Goal: Task Accomplishment & Management: Manage account settings

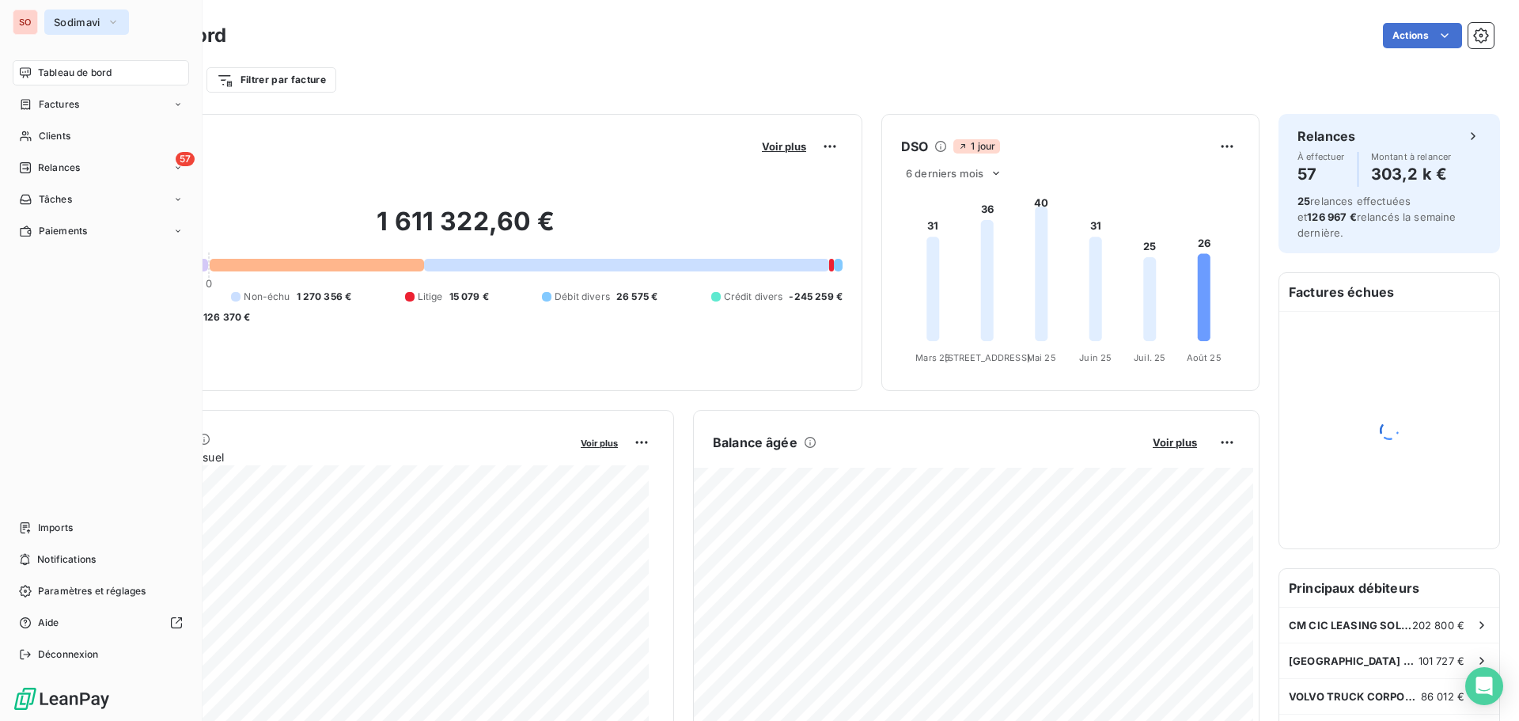
click at [64, 23] on span "Sodimavi" at bounding box center [77, 22] width 47 height 13
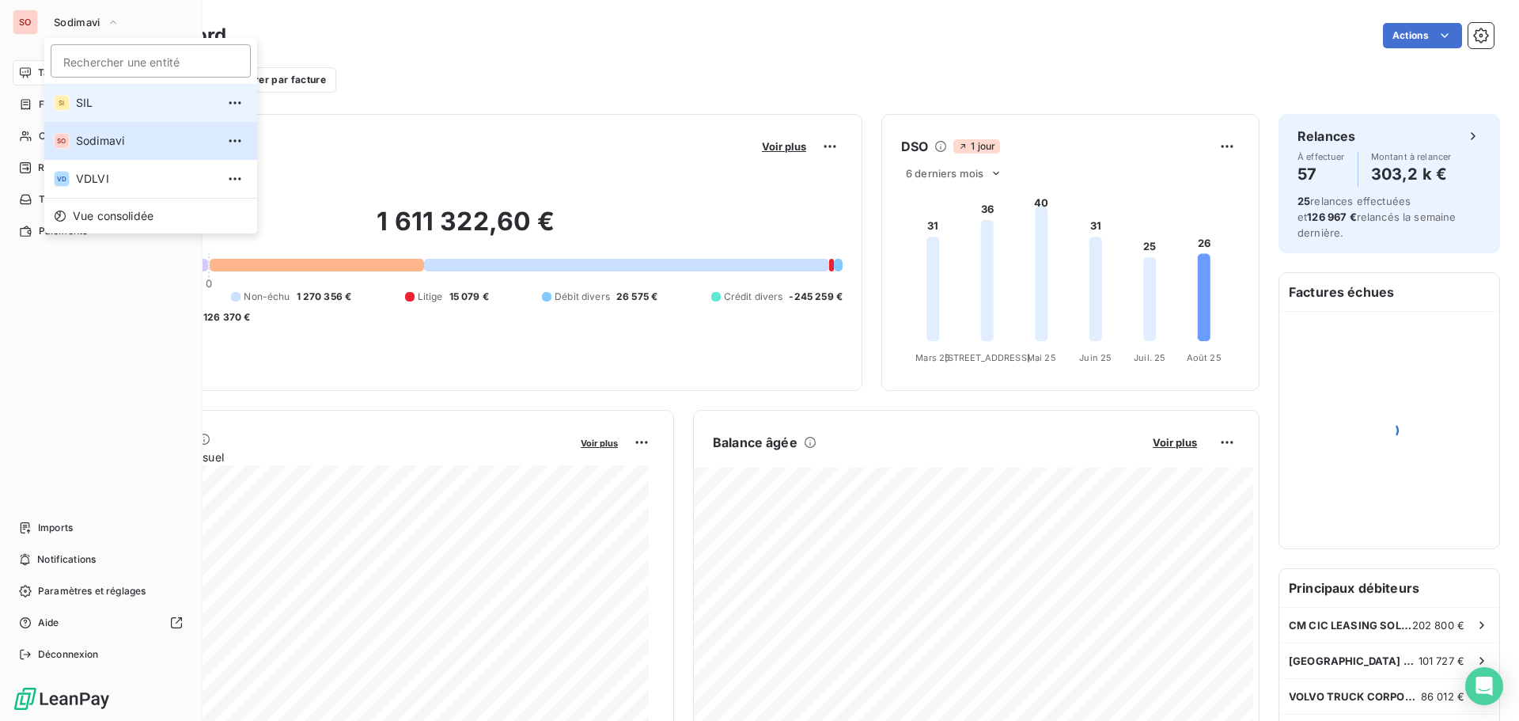
click at [90, 99] on span "SIL" at bounding box center [146, 103] width 140 height 16
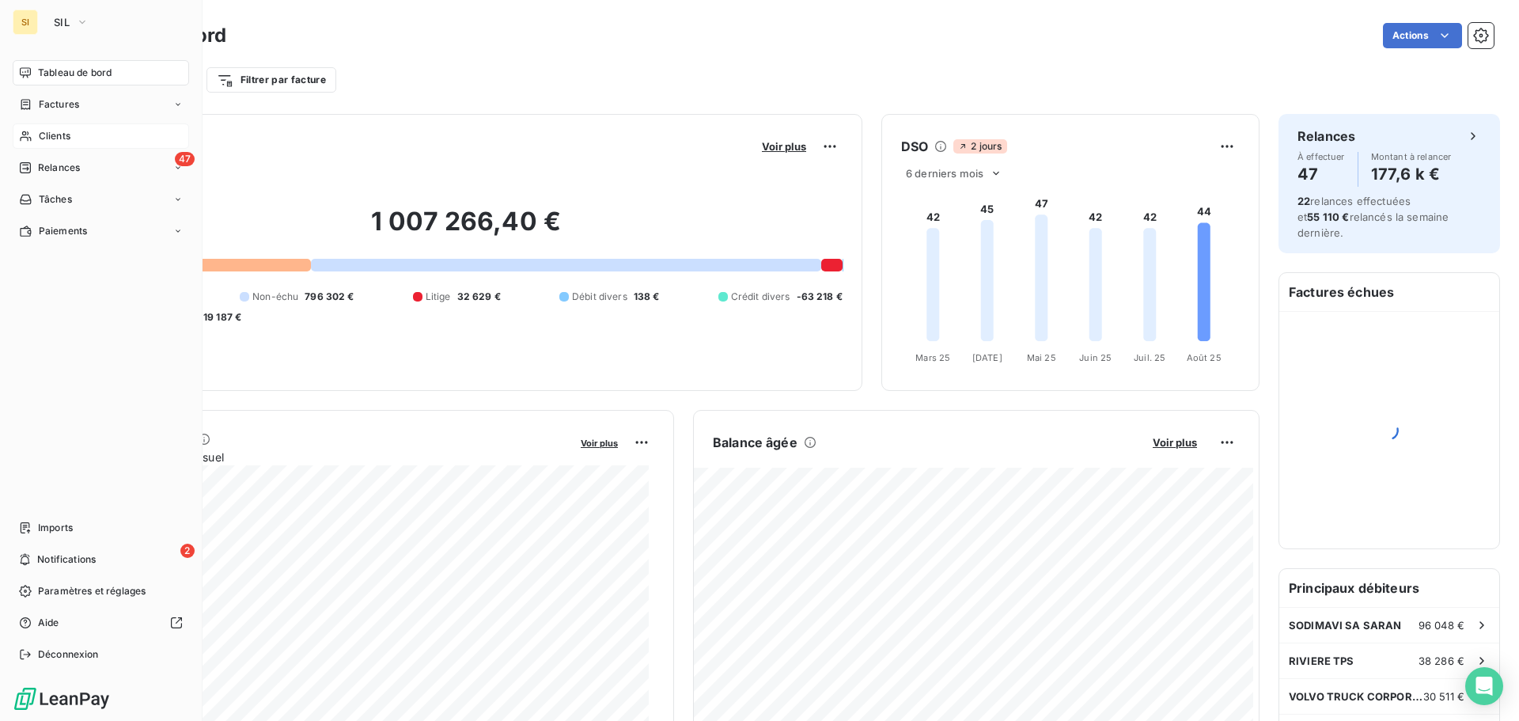
click at [30, 138] on icon at bounding box center [25, 136] width 13 height 13
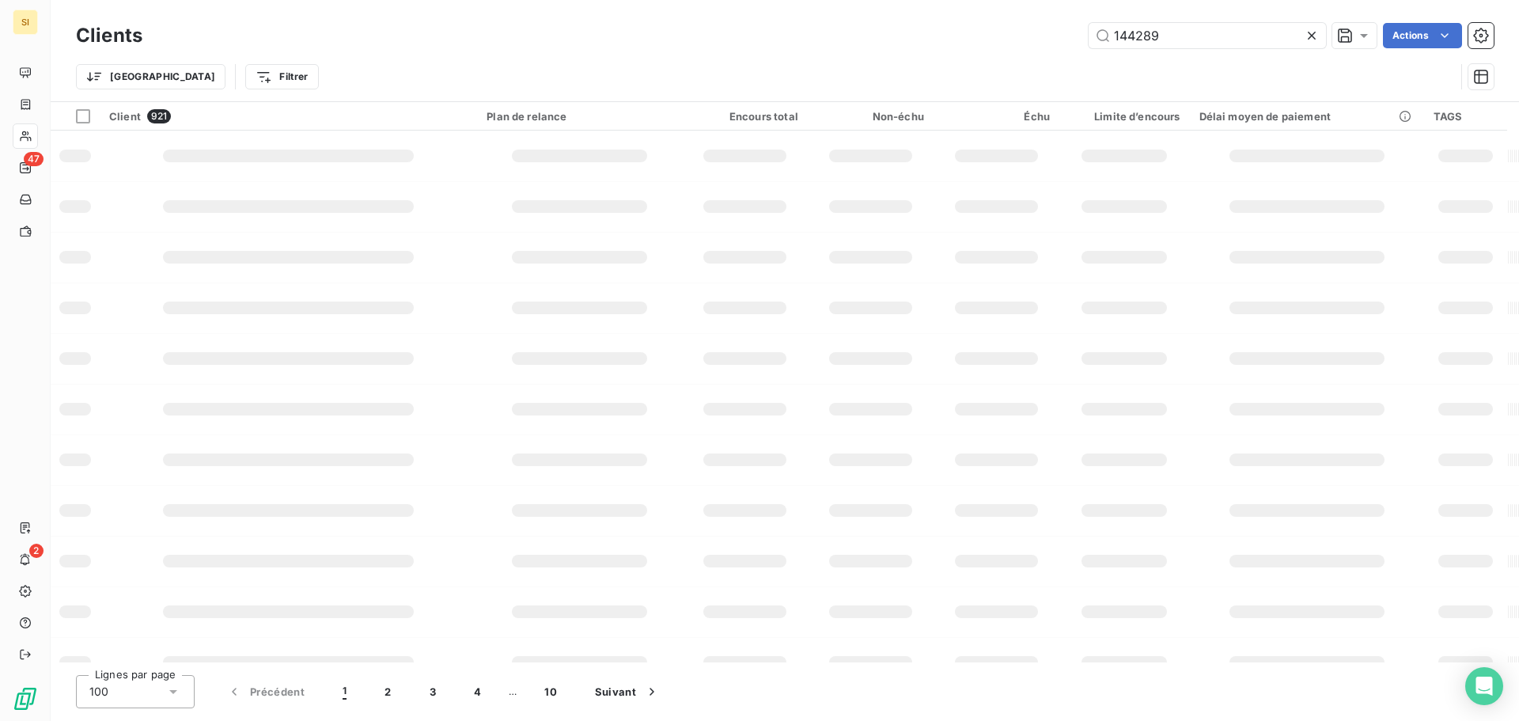
type input "144289"
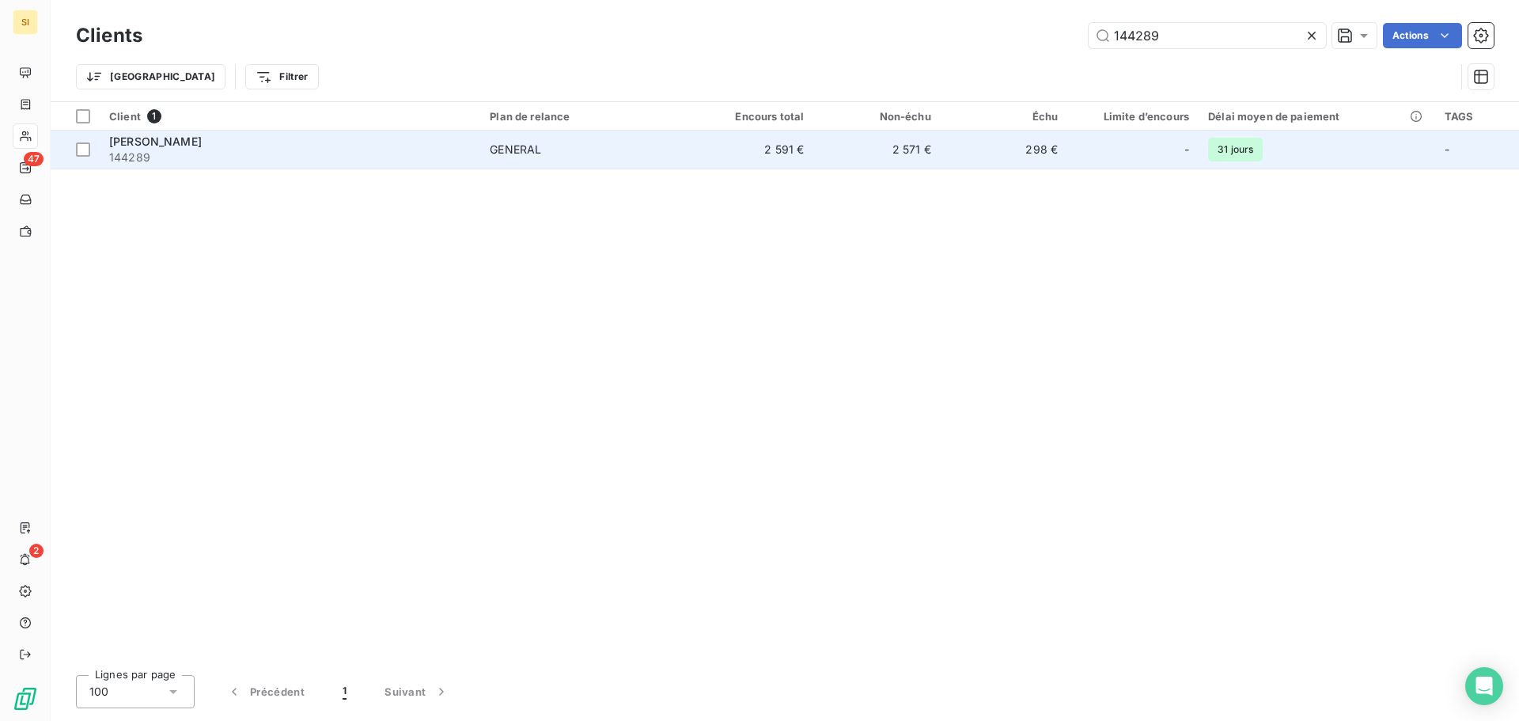
click at [142, 144] on span "[PERSON_NAME]" at bounding box center [155, 141] width 93 height 13
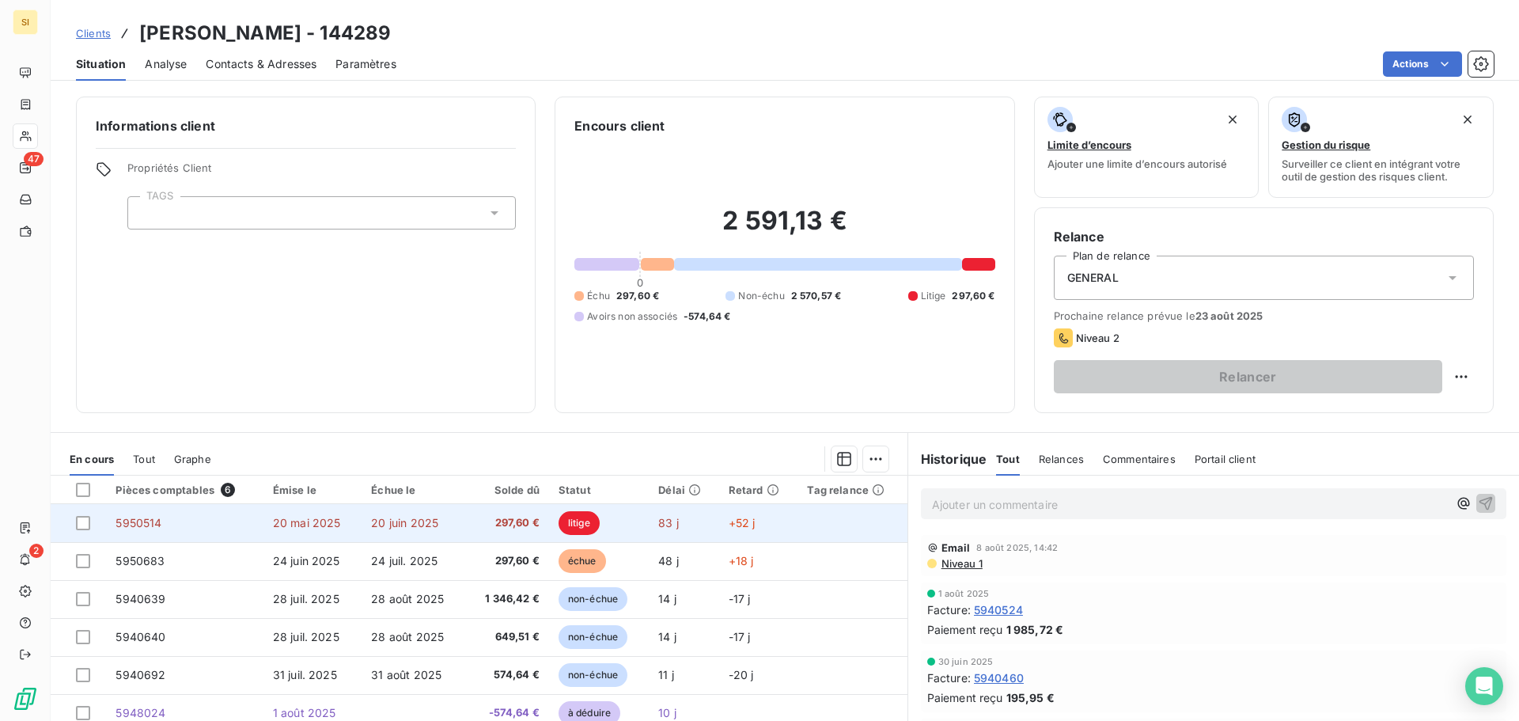
click at [320, 521] on span "20 mai 2025" at bounding box center [307, 522] width 68 height 13
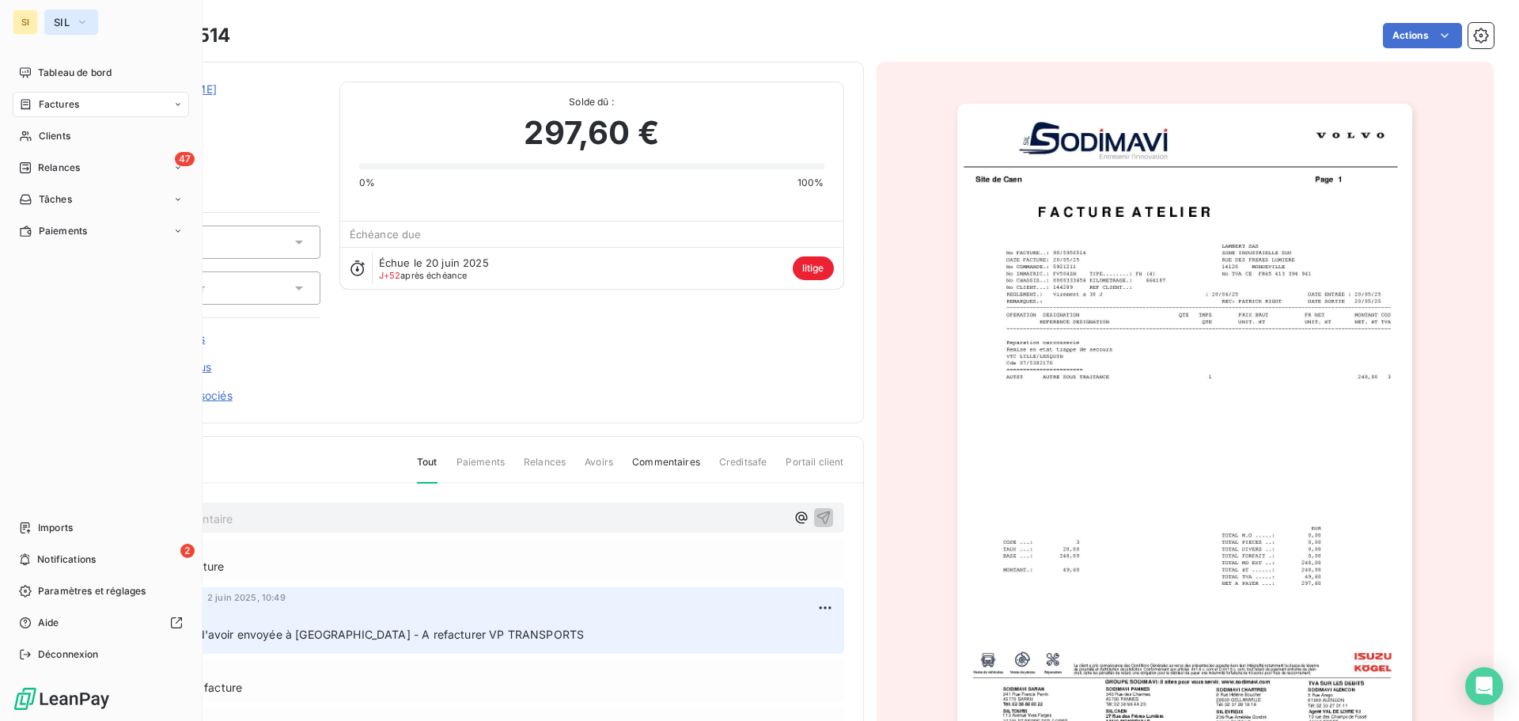
click at [53, 22] on button "SIL" at bounding box center [71, 21] width 54 height 25
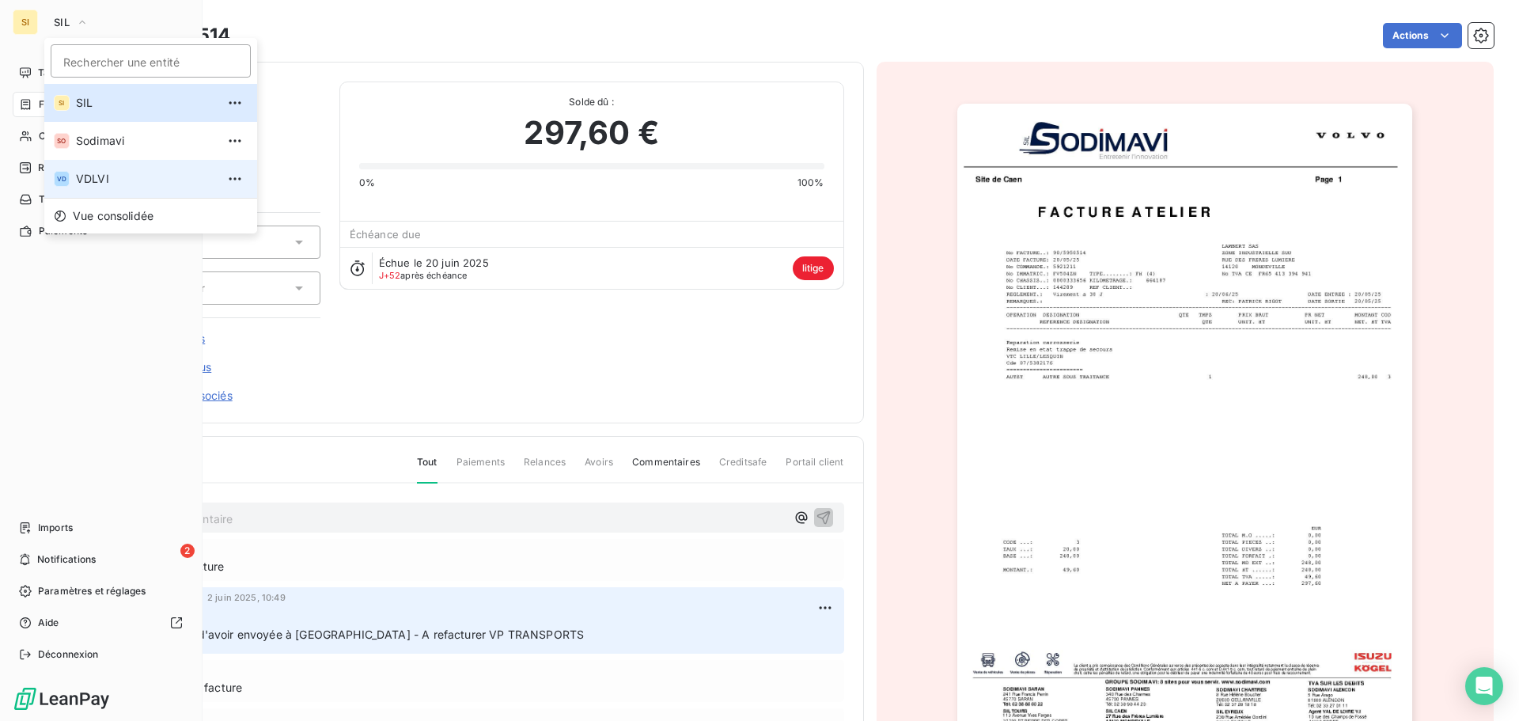
click at [89, 178] on span "VDLVI" at bounding box center [146, 179] width 140 height 16
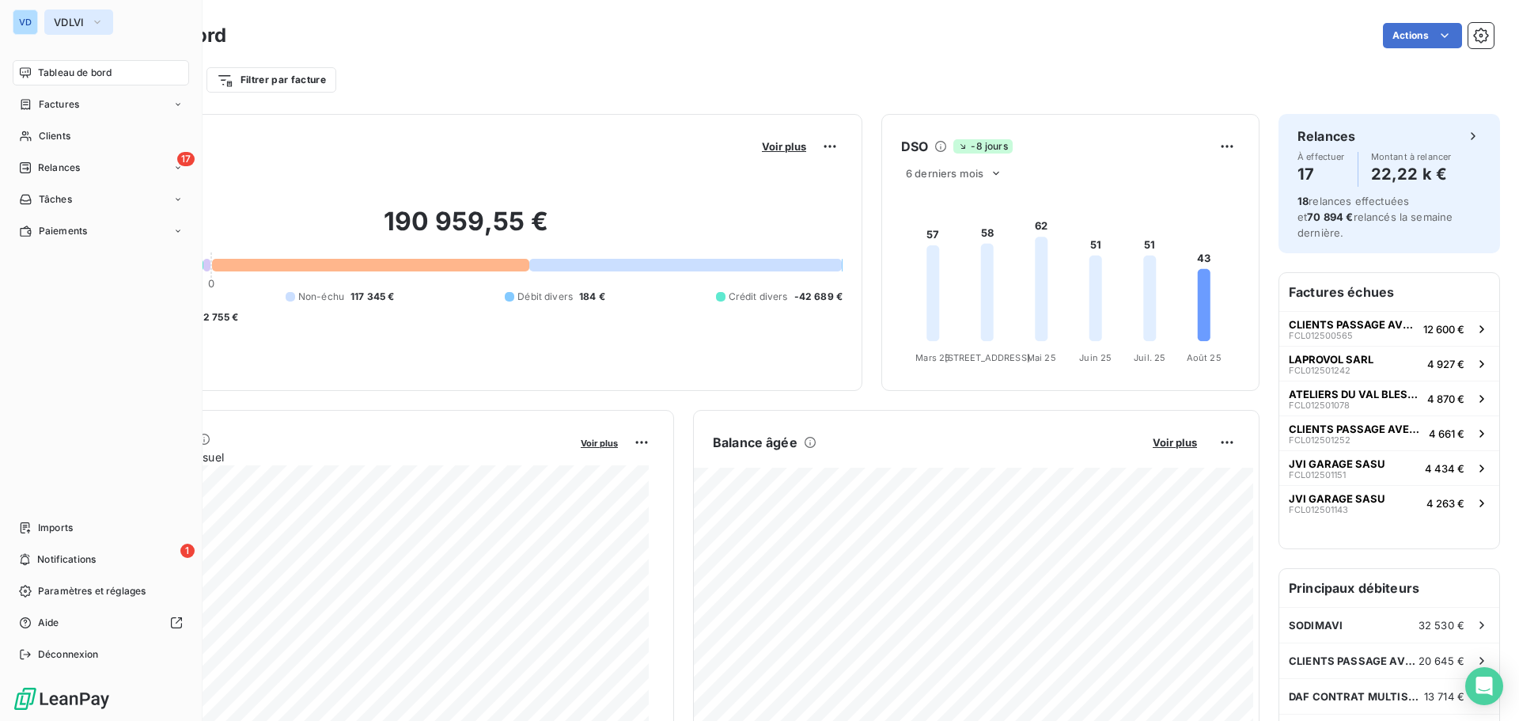
click at [52, 20] on button "VDLVI" at bounding box center [78, 21] width 69 height 25
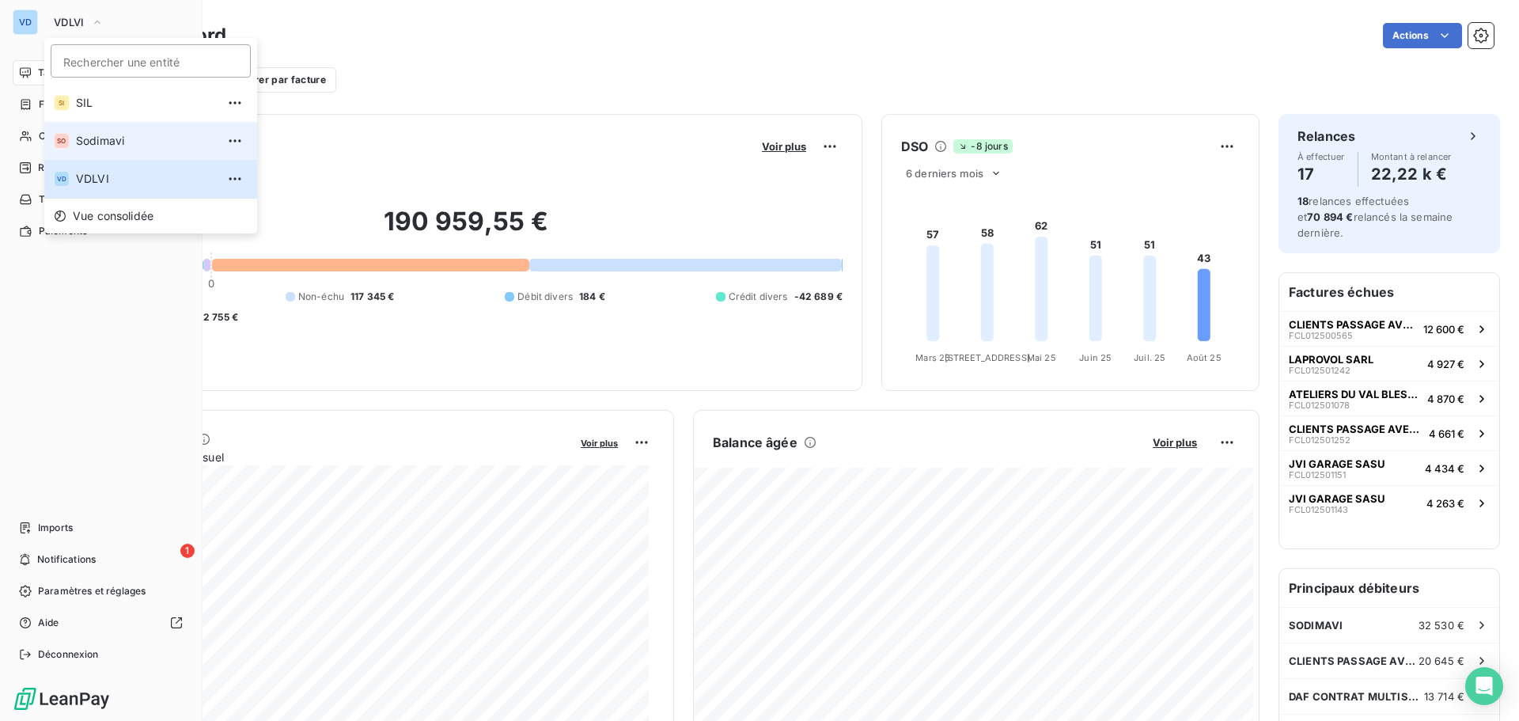
click at [82, 143] on span "Sodimavi" at bounding box center [146, 141] width 140 height 16
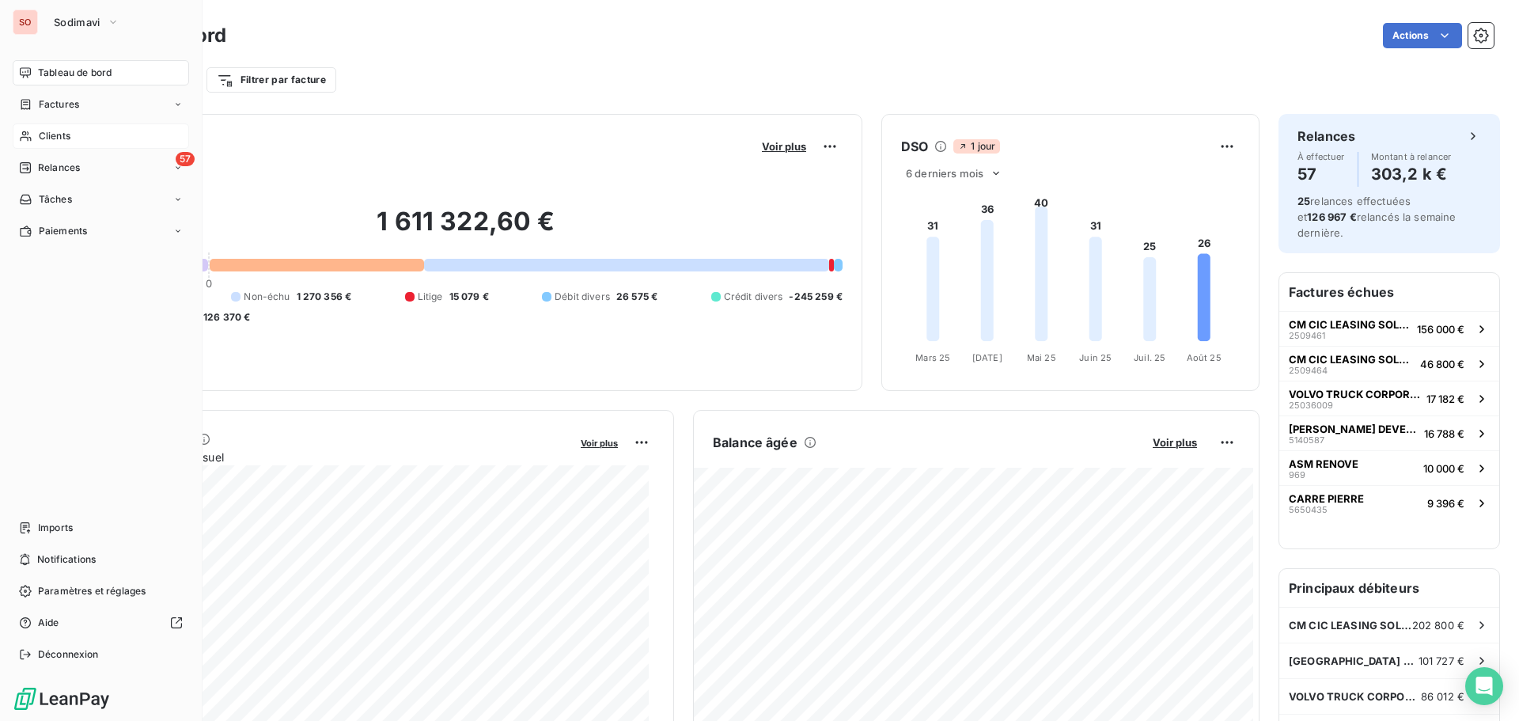
click at [26, 133] on icon at bounding box center [25, 136] width 11 height 10
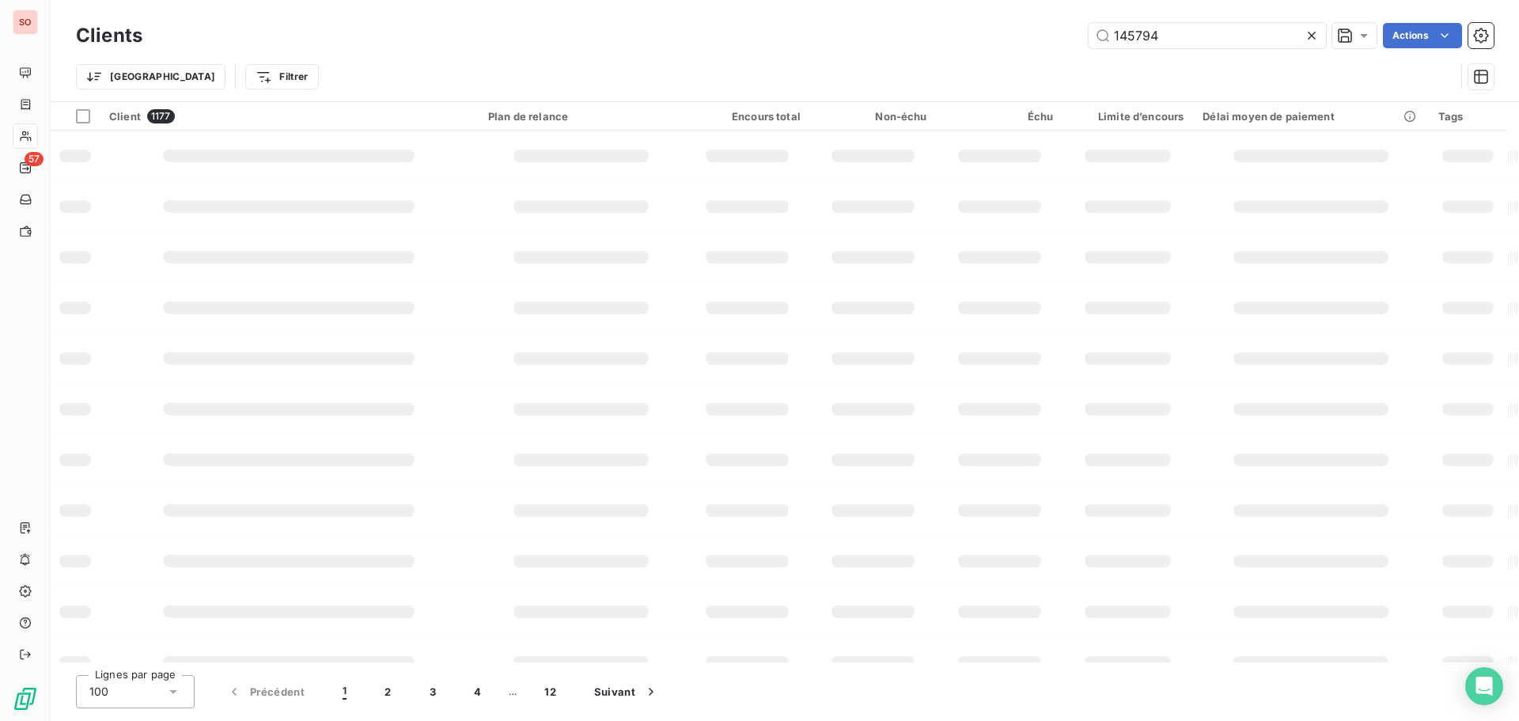
type input "145794"
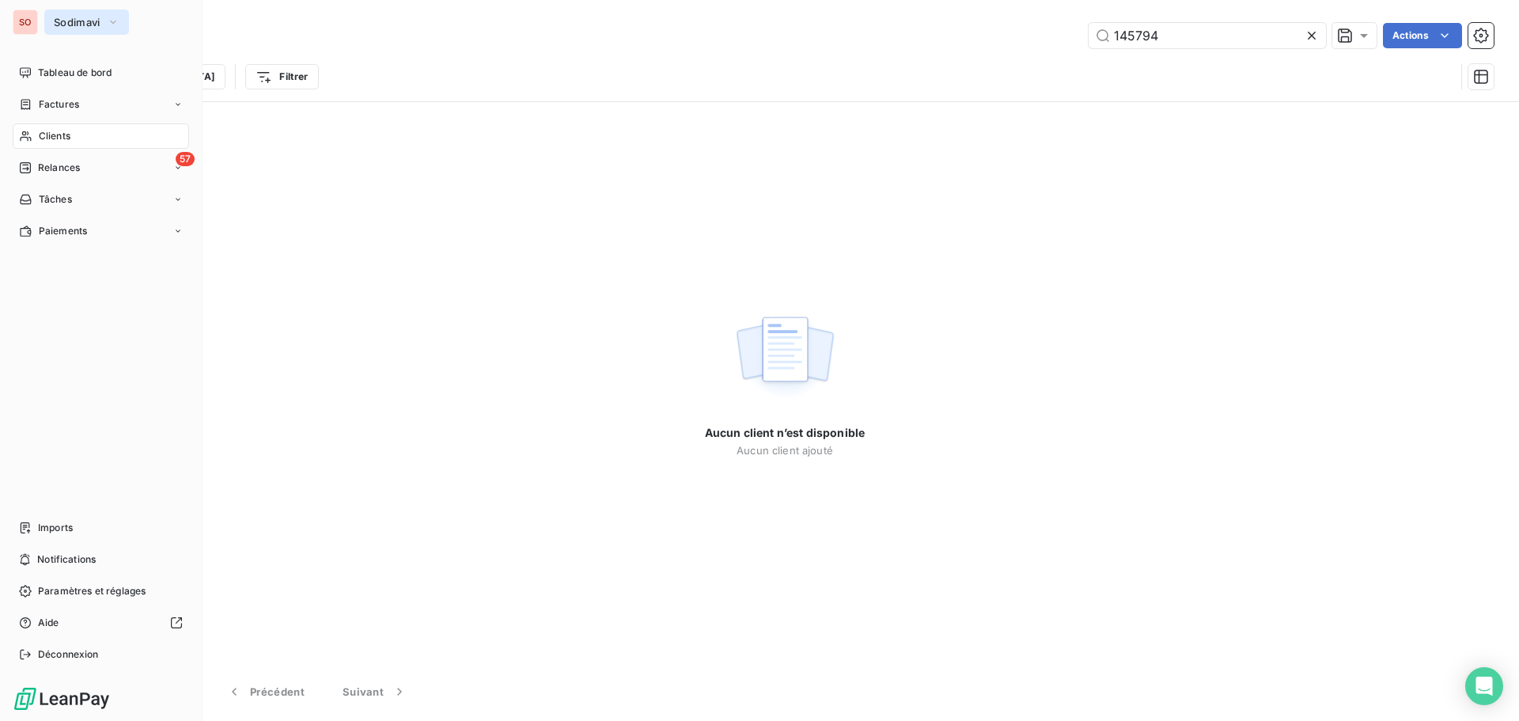
click at [54, 21] on span "Sodimavi" at bounding box center [77, 22] width 47 height 13
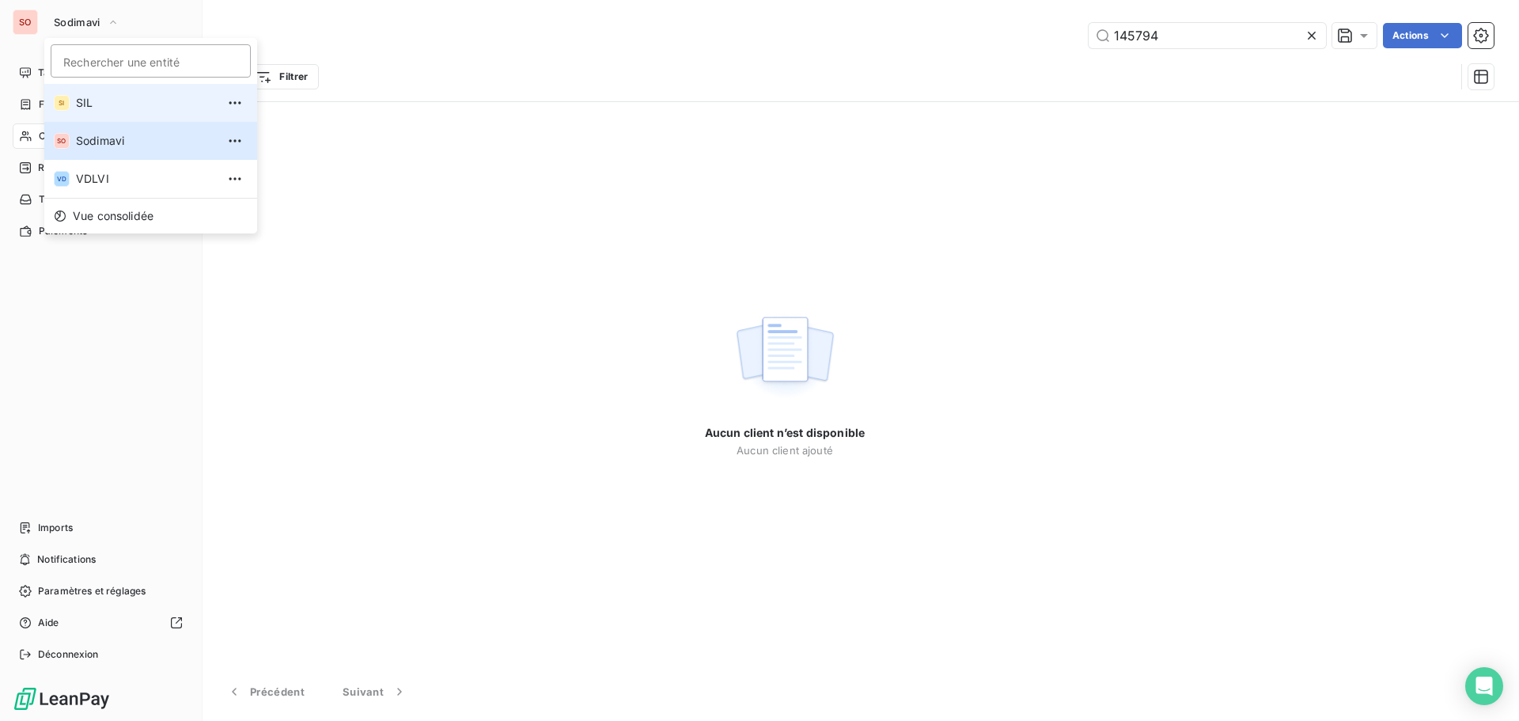
click at [88, 104] on span "SIL" at bounding box center [146, 103] width 140 height 16
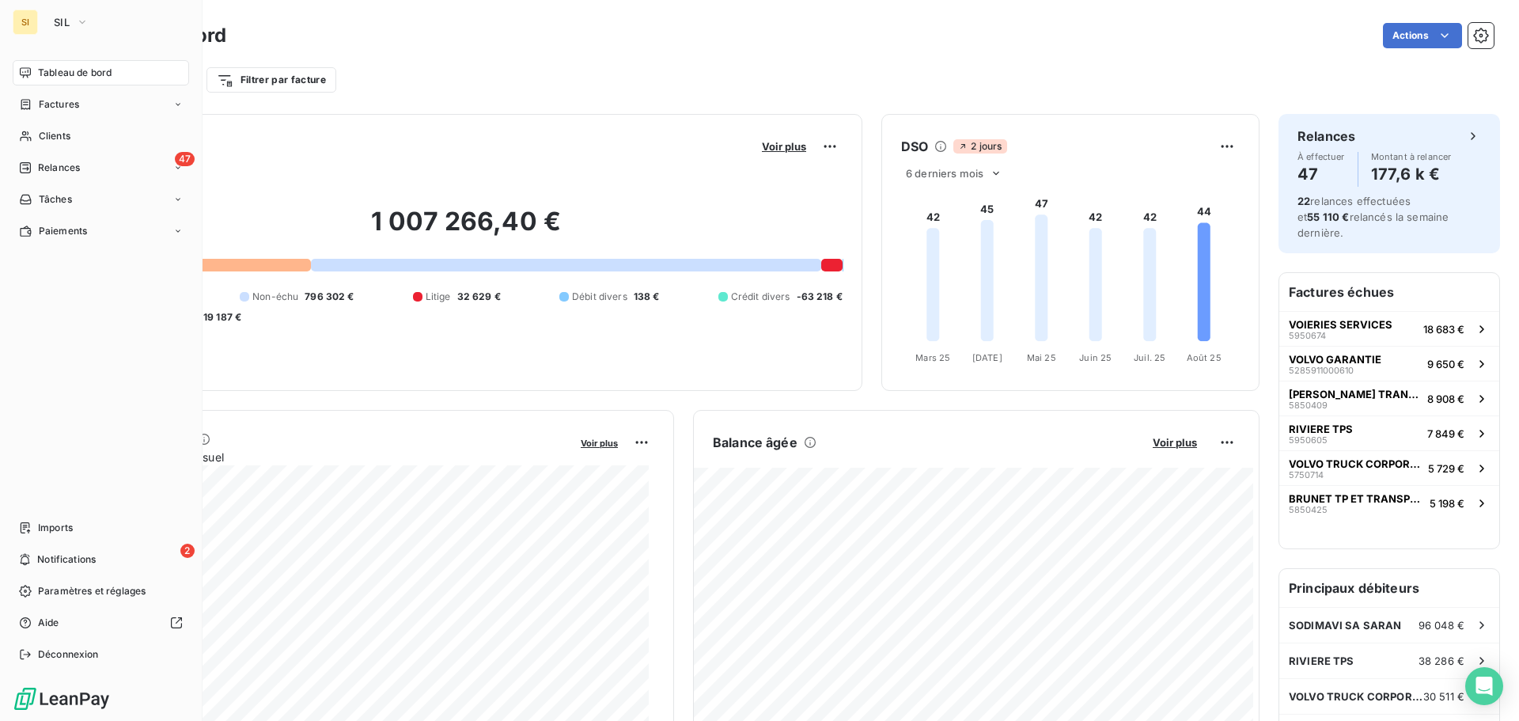
click at [47, 134] on span "Clients" at bounding box center [55, 136] width 32 height 14
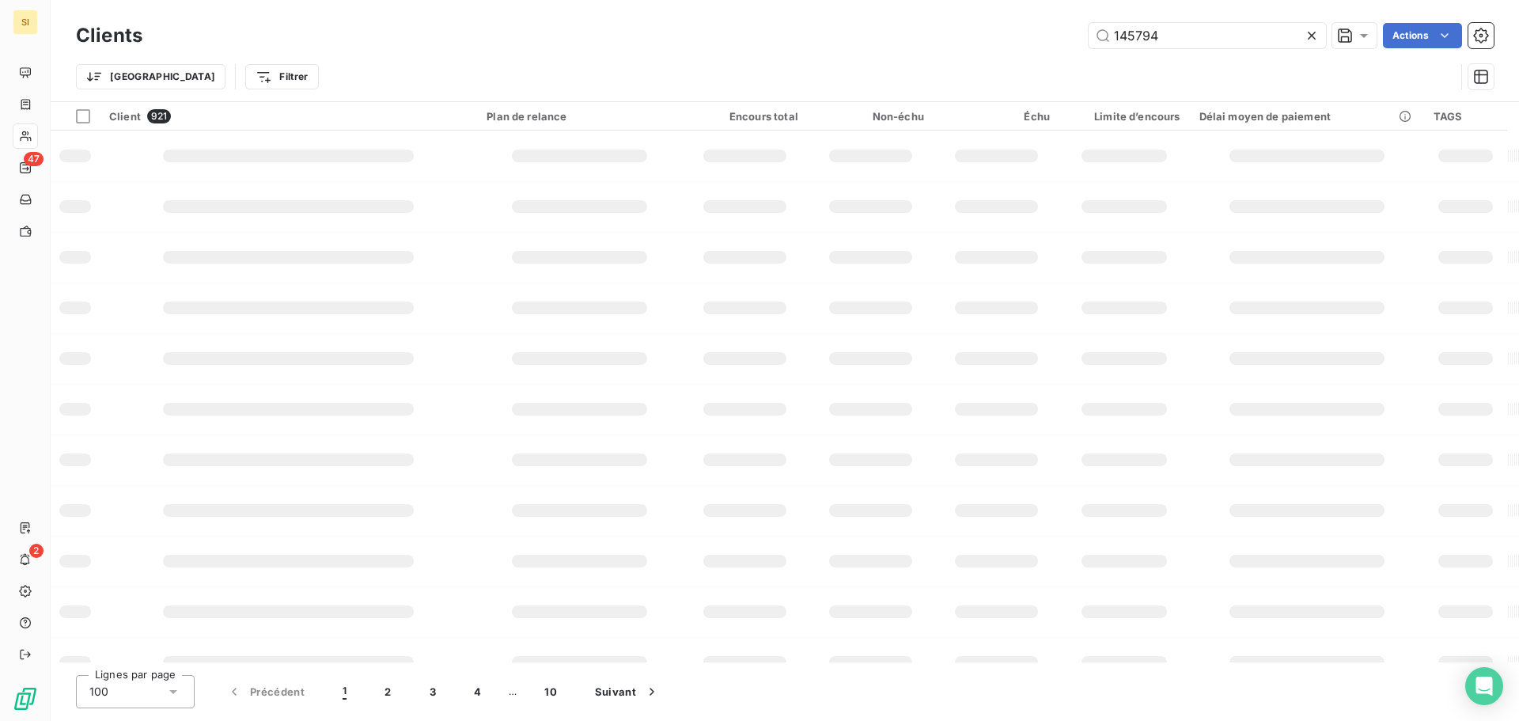
type input "145794"
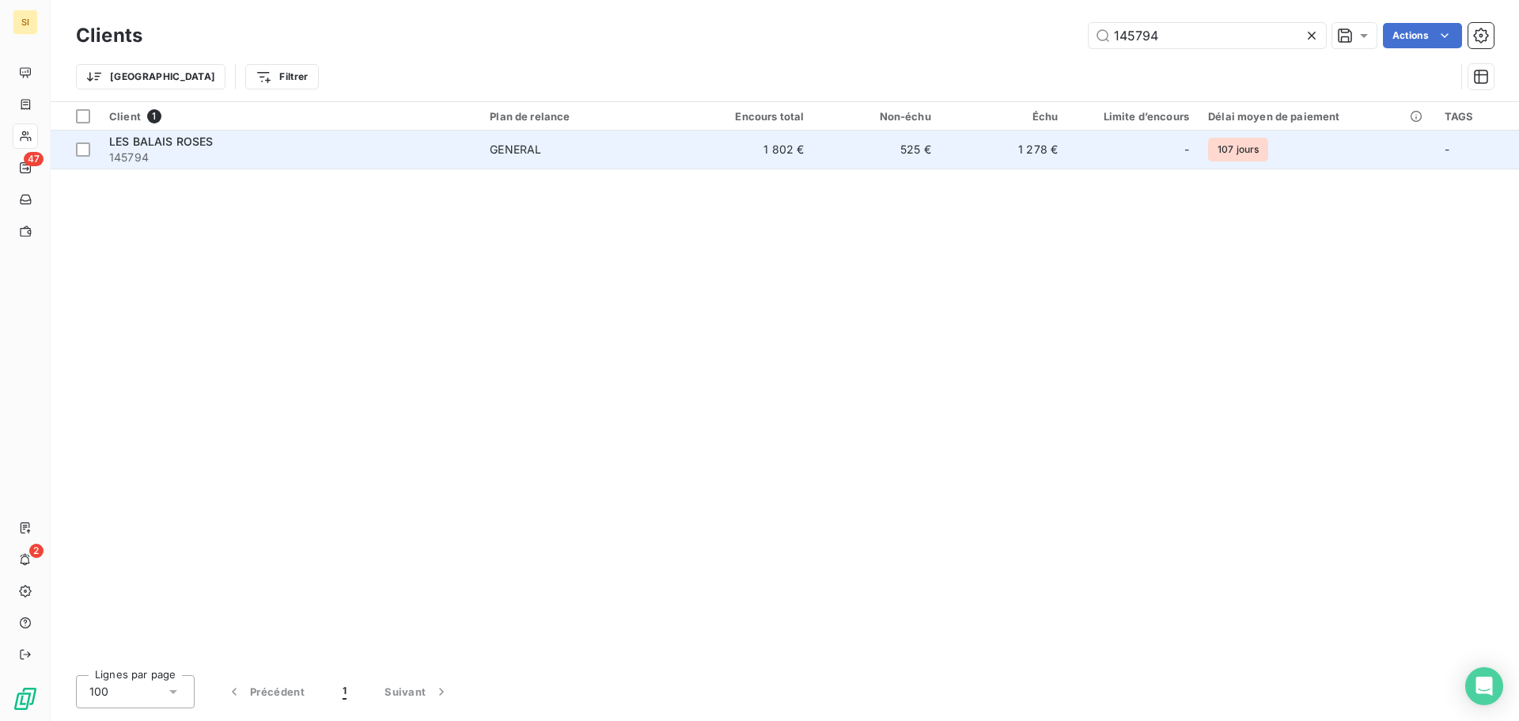
click at [146, 150] on span "145794" at bounding box center [290, 158] width 362 height 16
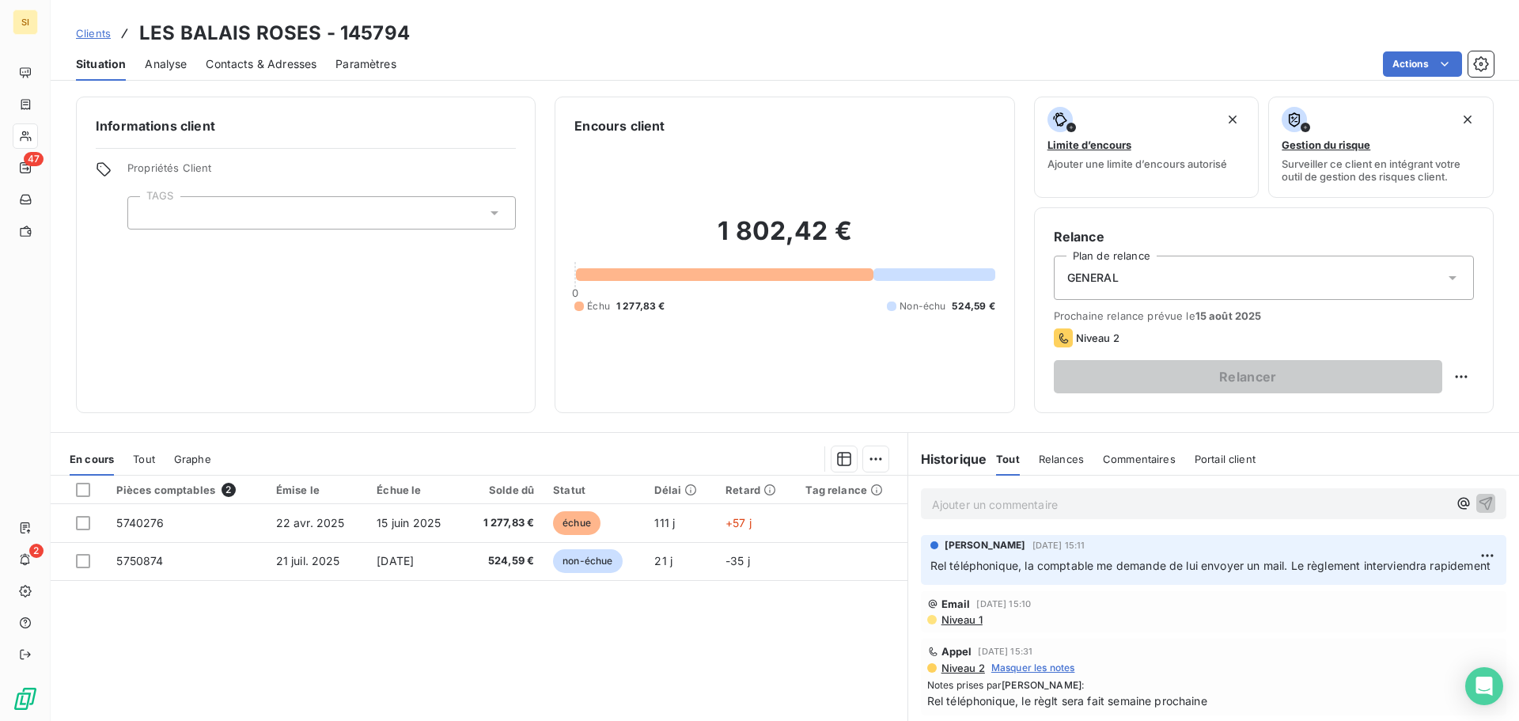
click at [935, 500] on p "Ajouter un commentaire ﻿" at bounding box center [1190, 505] width 516 height 20
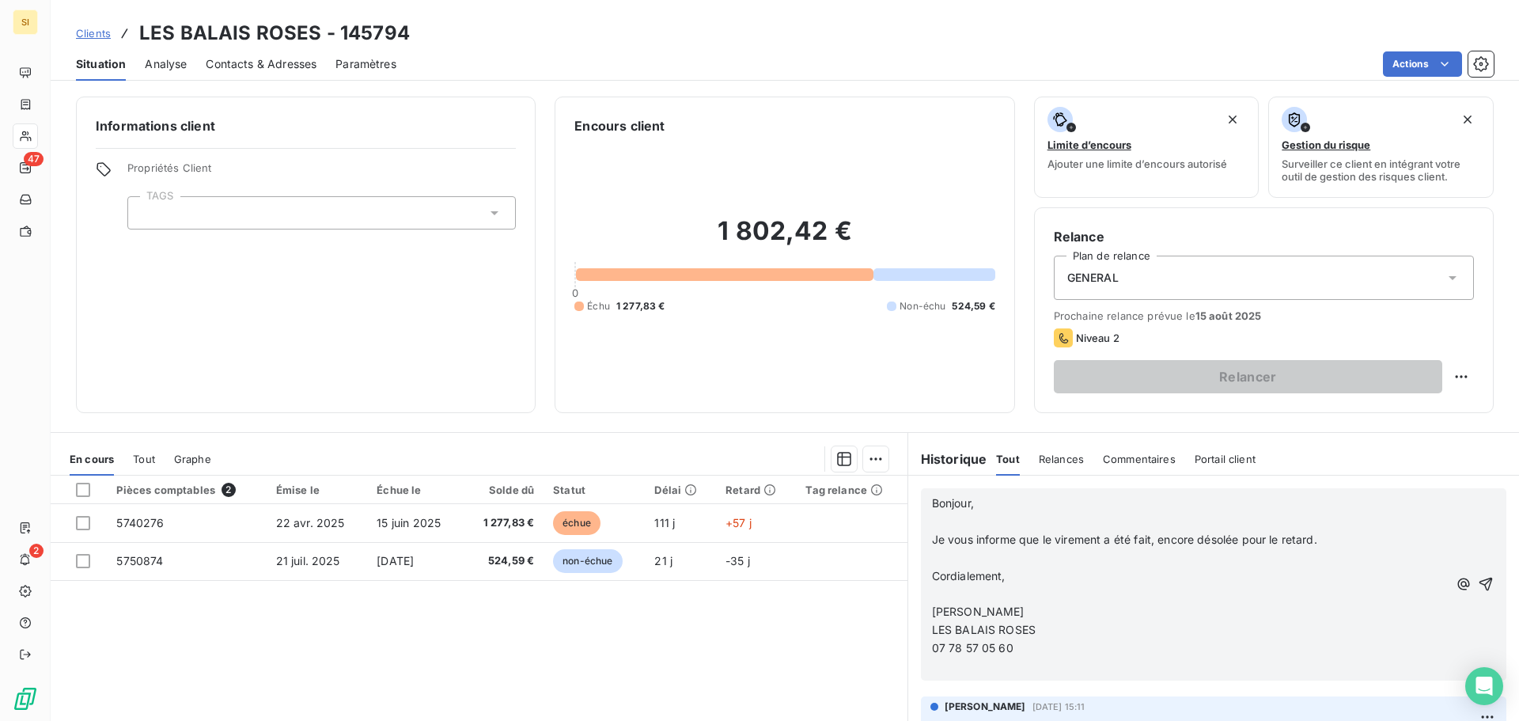
click at [932, 501] on span "Bonjour," at bounding box center [953, 502] width 42 height 13
click at [1061, 649] on p "07 78 57 05 60" at bounding box center [1190, 648] width 516 height 18
click at [1196, 513] on p "﻿" at bounding box center [1190, 522] width 516 height 18
click at [1197, 509] on p "Réponse du clt à ma relance : "Bonjour," at bounding box center [1190, 504] width 516 height 18
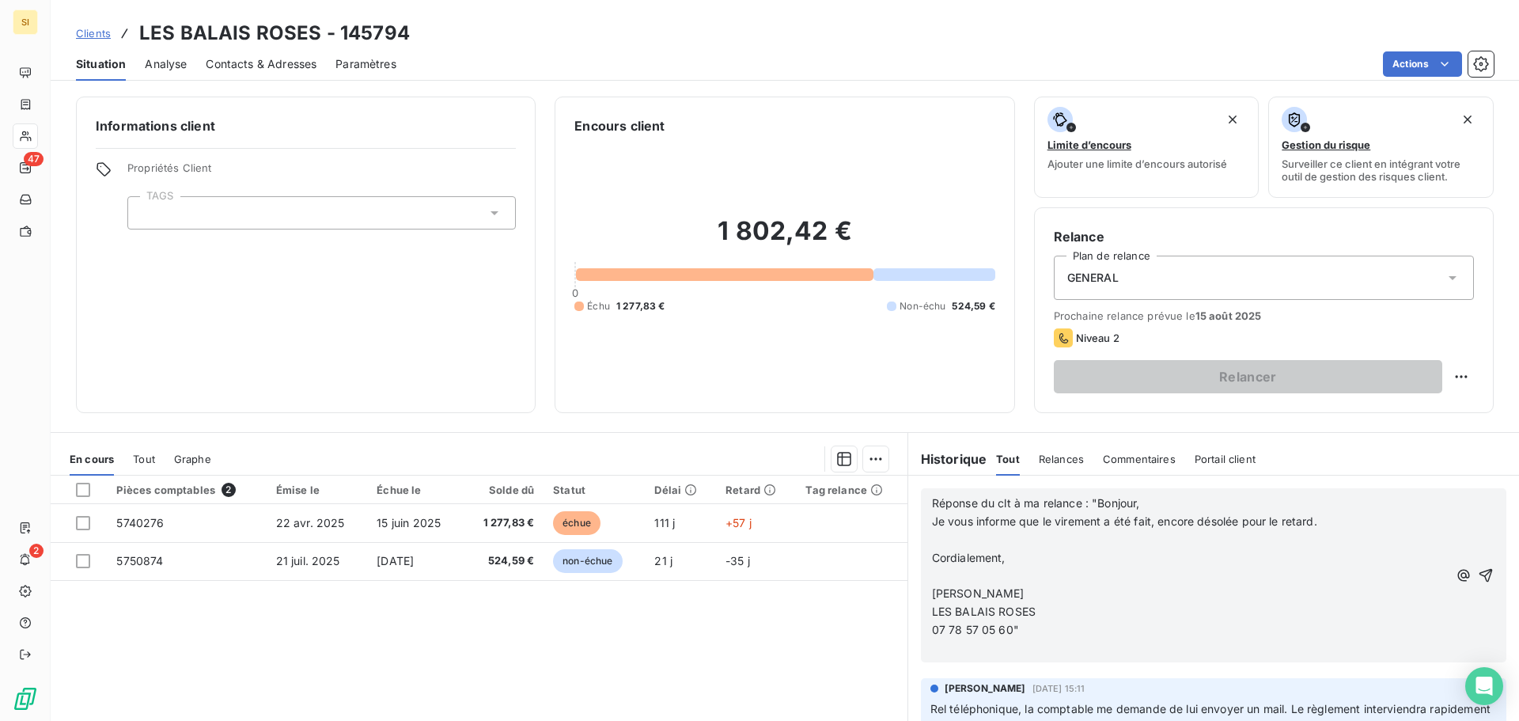
click at [1336, 519] on p "Je vous informe que le virement a été fait, encore désolée pour le retard." at bounding box center [1190, 522] width 516 height 18
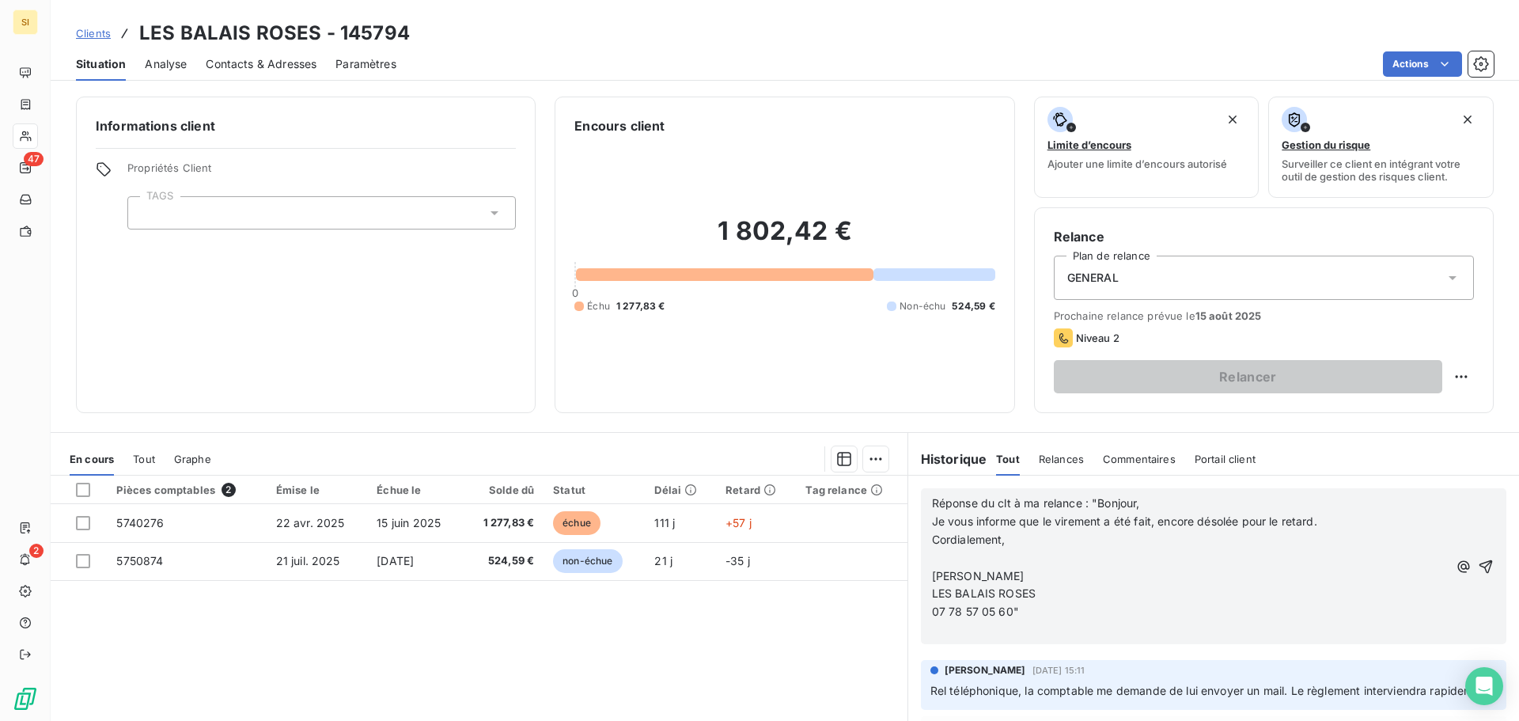
click at [1082, 545] on p "Cordialement," at bounding box center [1190, 540] width 516 height 18
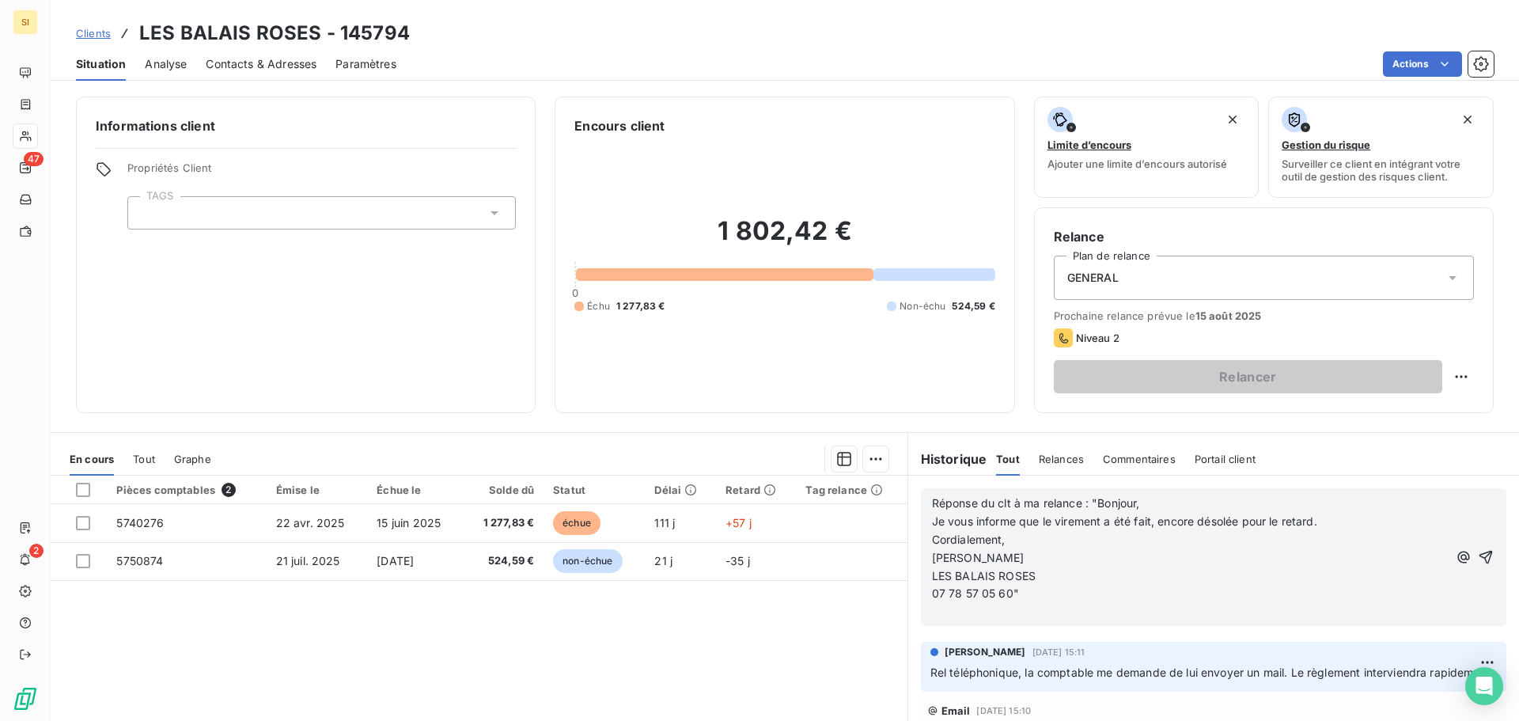
click at [1078, 590] on p "07 78 57 05 60"" at bounding box center [1190, 594] width 516 height 18
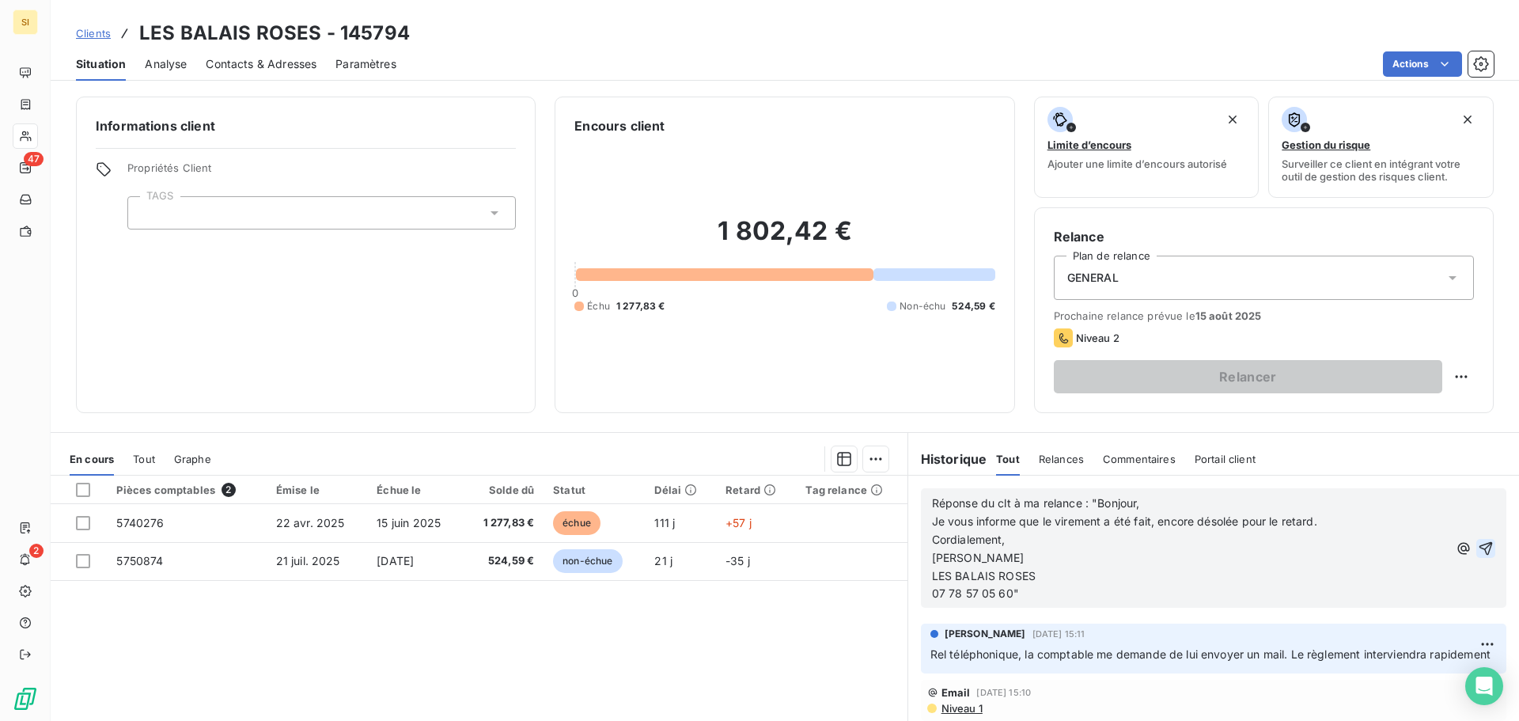
click at [1480, 543] on icon "button" at bounding box center [1486, 547] width 13 height 13
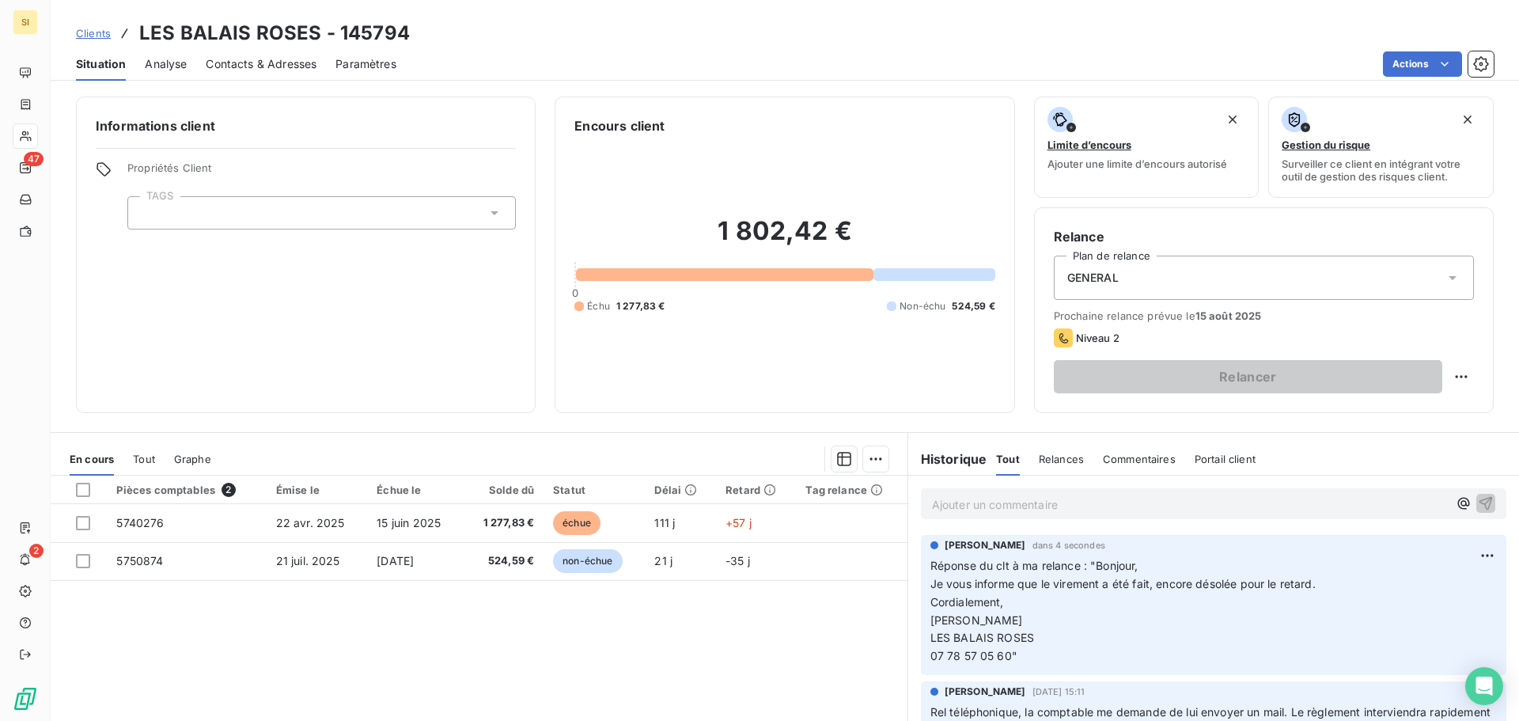
click at [238, 71] on span "Contacts & Adresses" at bounding box center [261, 64] width 111 height 16
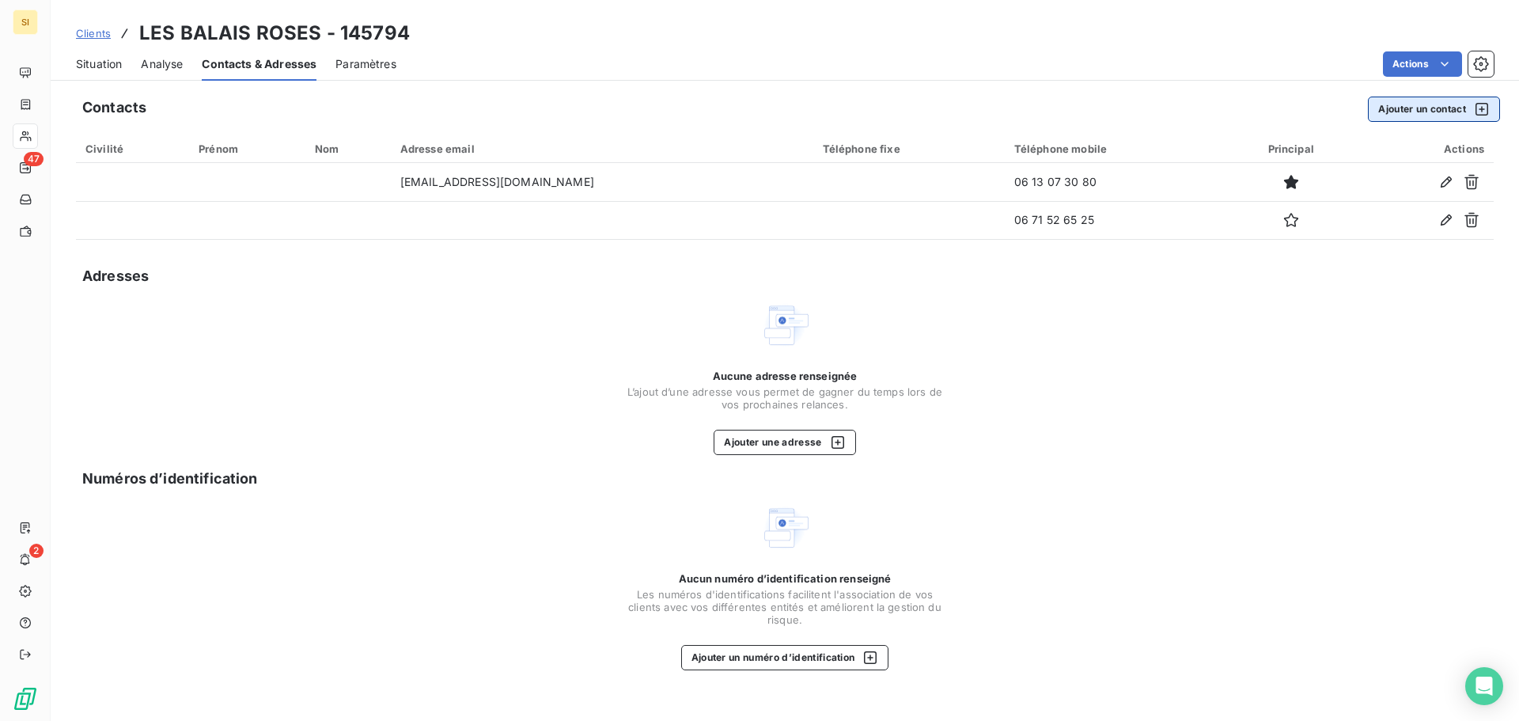
click at [1446, 108] on button "Ajouter un contact" at bounding box center [1434, 109] width 132 height 25
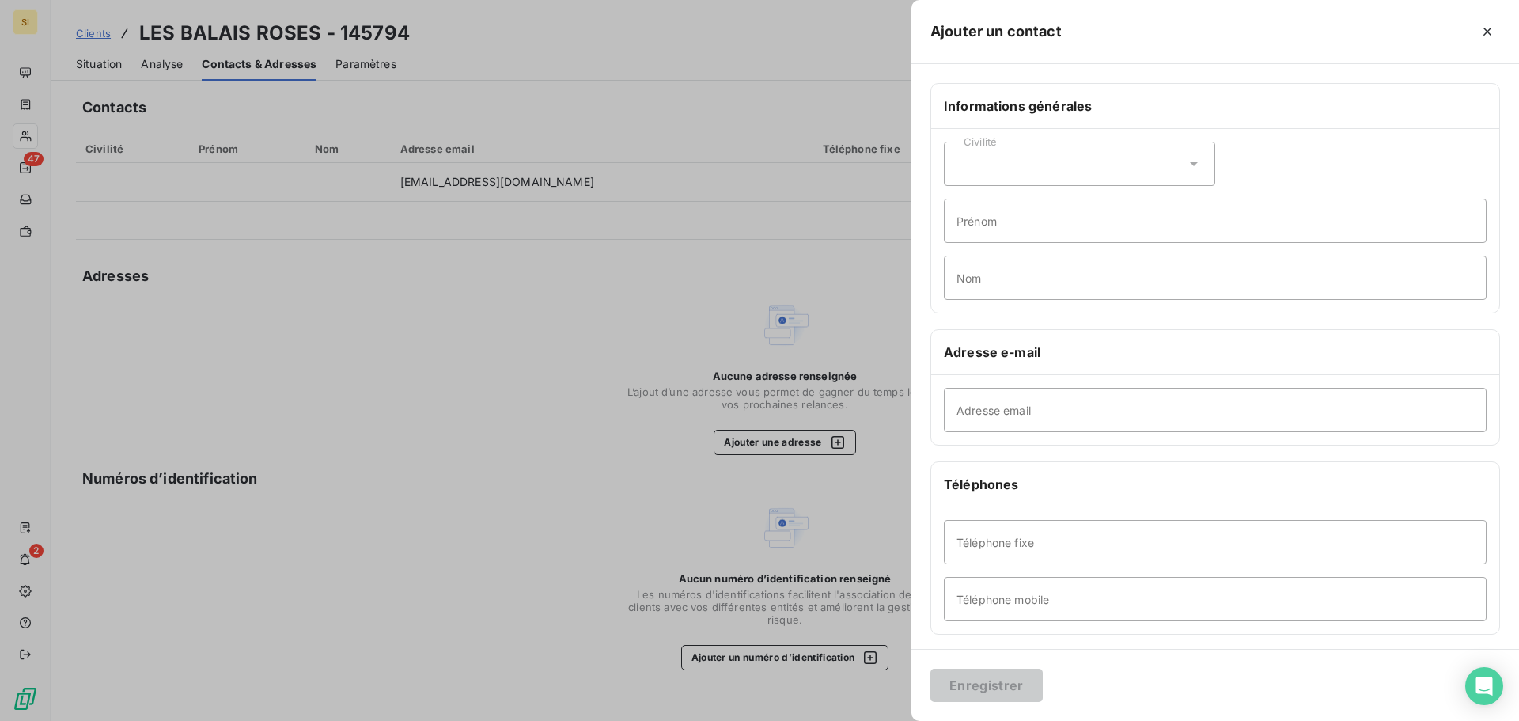
click at [1190, 164] on icon at bounding box center [1194, 164] width 8 height 4
click at [965, 200] on input "radio" at bounding box center [961, 203] width 16 height 16
click at [1014, 224] on input "Prénom" at bounding box center [1215, 221] width 543 height 44
type input "[PERSON_NAME]"
type input "BIEDERMANN"
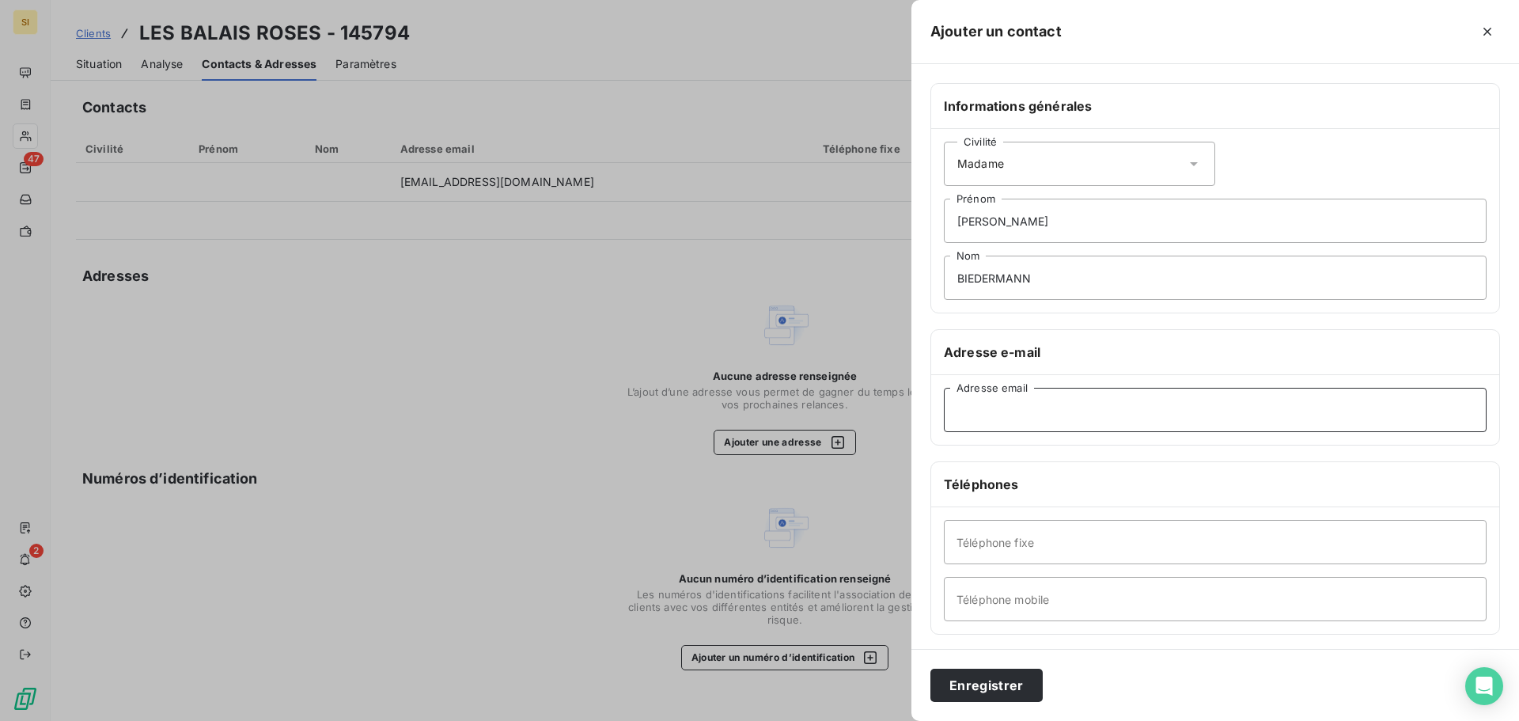
click at [1052, 420] on input "Adresse email" at bounding box center [1215, 410] width 543 height 44
type input "[EMAIL_ADDRESS][DOMAIN_NAME]"
click at [1093, 540] on input "Téléphone fixe" at bounding box center [1215, 542] width 543 height 44
click at [1073, 600] on input "Téléphone mobile" at bounding box center [1215, 599] width 543 height 44
type input "07 78 57 05 60"
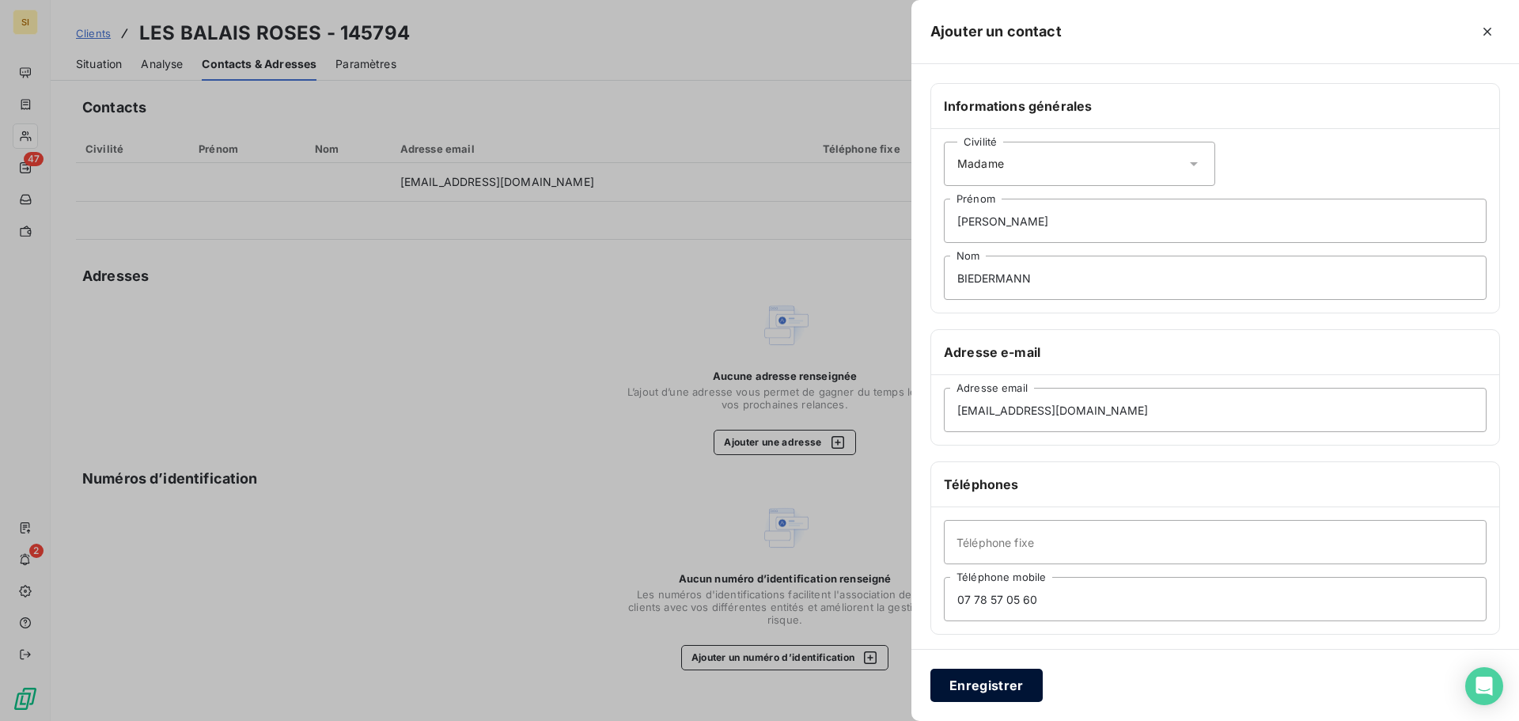
click at [1023, 675] on button "Enregistrer" at bounding box center [987, 685] width 112 height 33
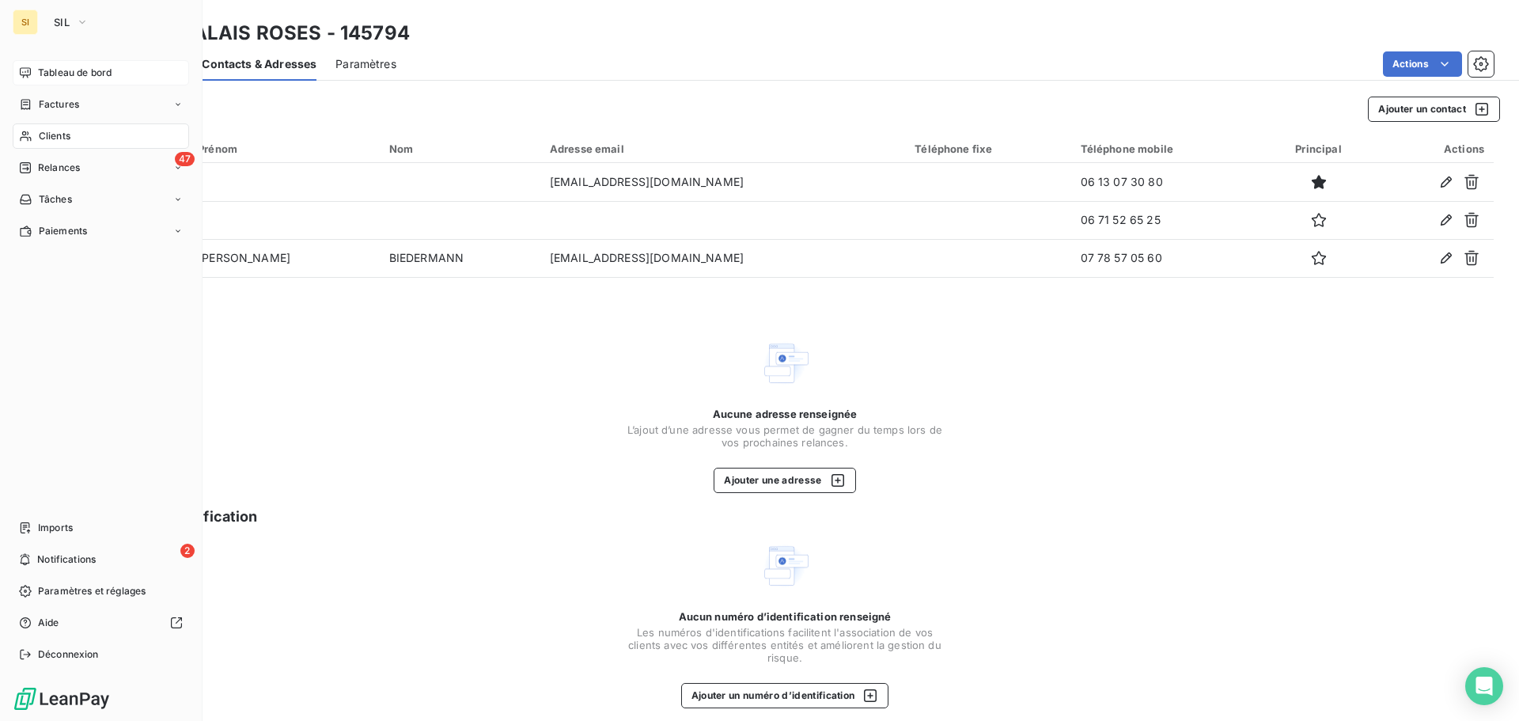
click at [61, 73] on span "Tableau de bord" at bounding box center [75, 73] width 74 height 14
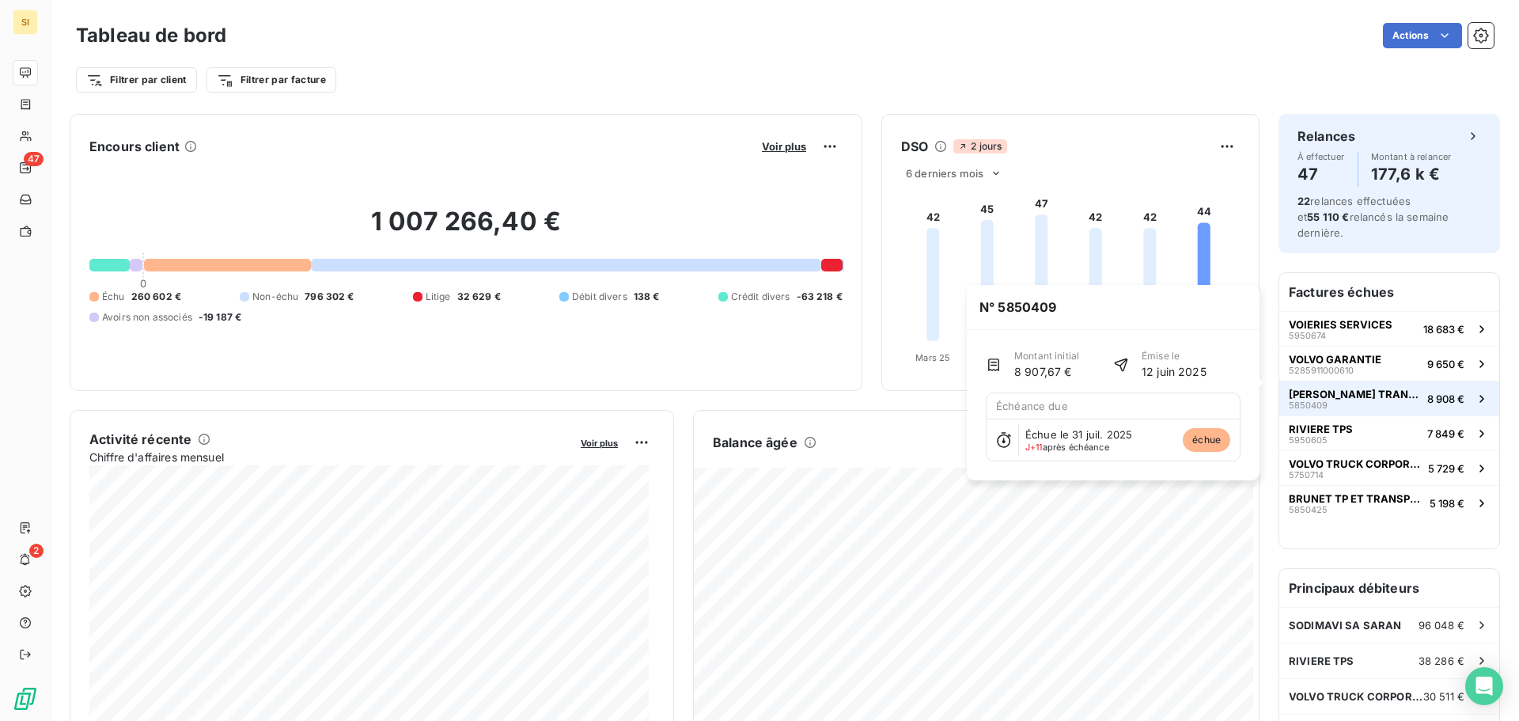
click at [1324, 388] on span "[PERSON_NAME] TRANSPORTS EURL" at bounding box center [1355, 394] width 132 height 13
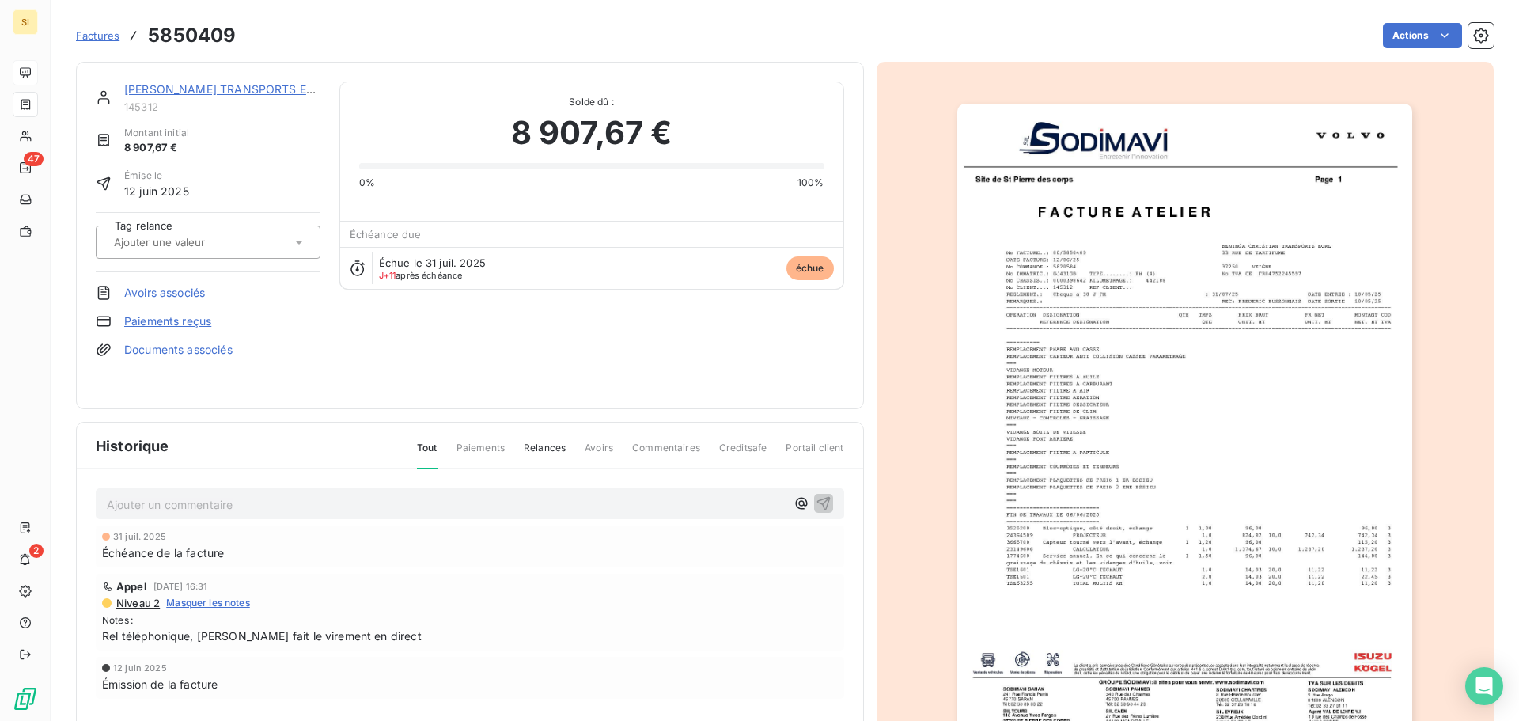
click at [164, 90] on link "[PERSON_NAME] TRANSPORTS EURL" at bounding box center [225, 88] width 203 height 13
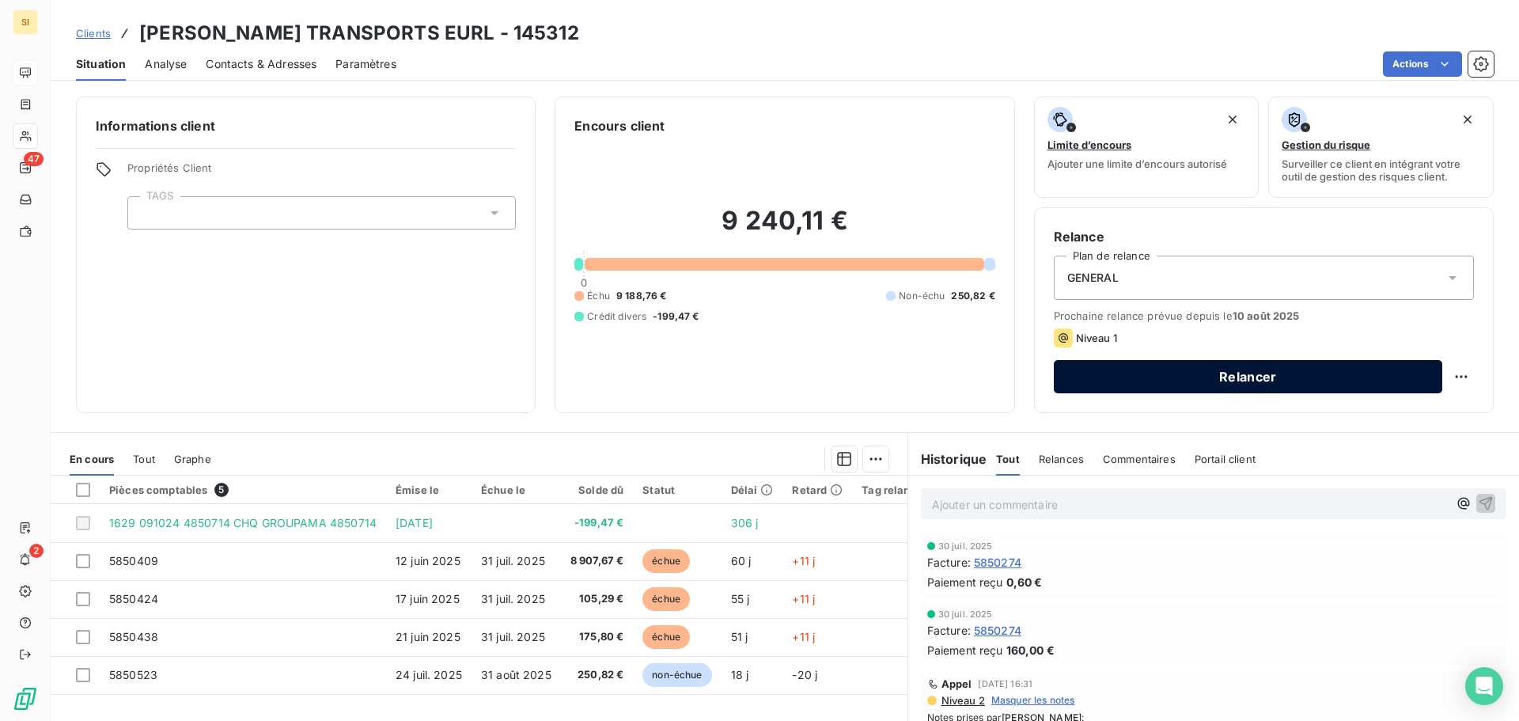
click at [1371, 377] on button "Relancer" at bounding box center [1248, 376] width 389 height 33
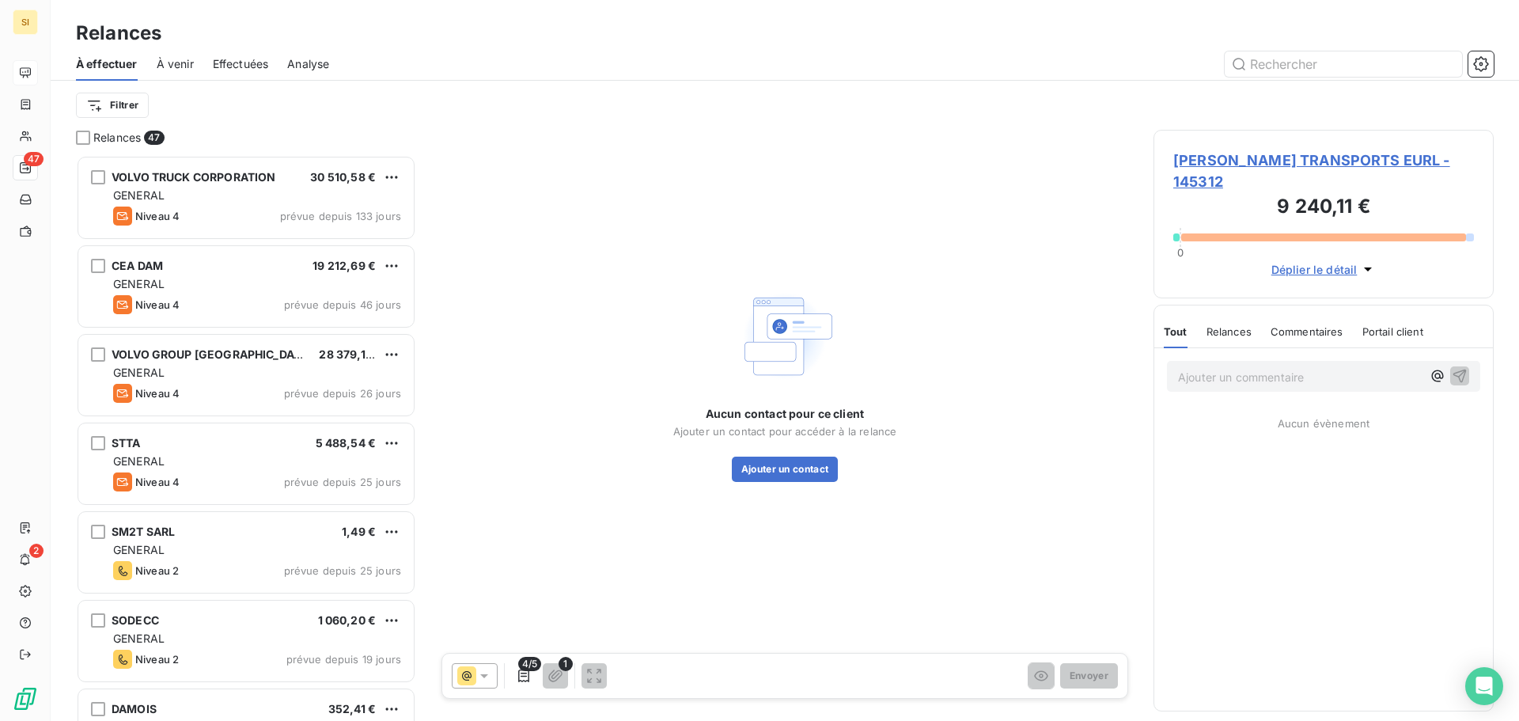
scroll to position [554, 328]
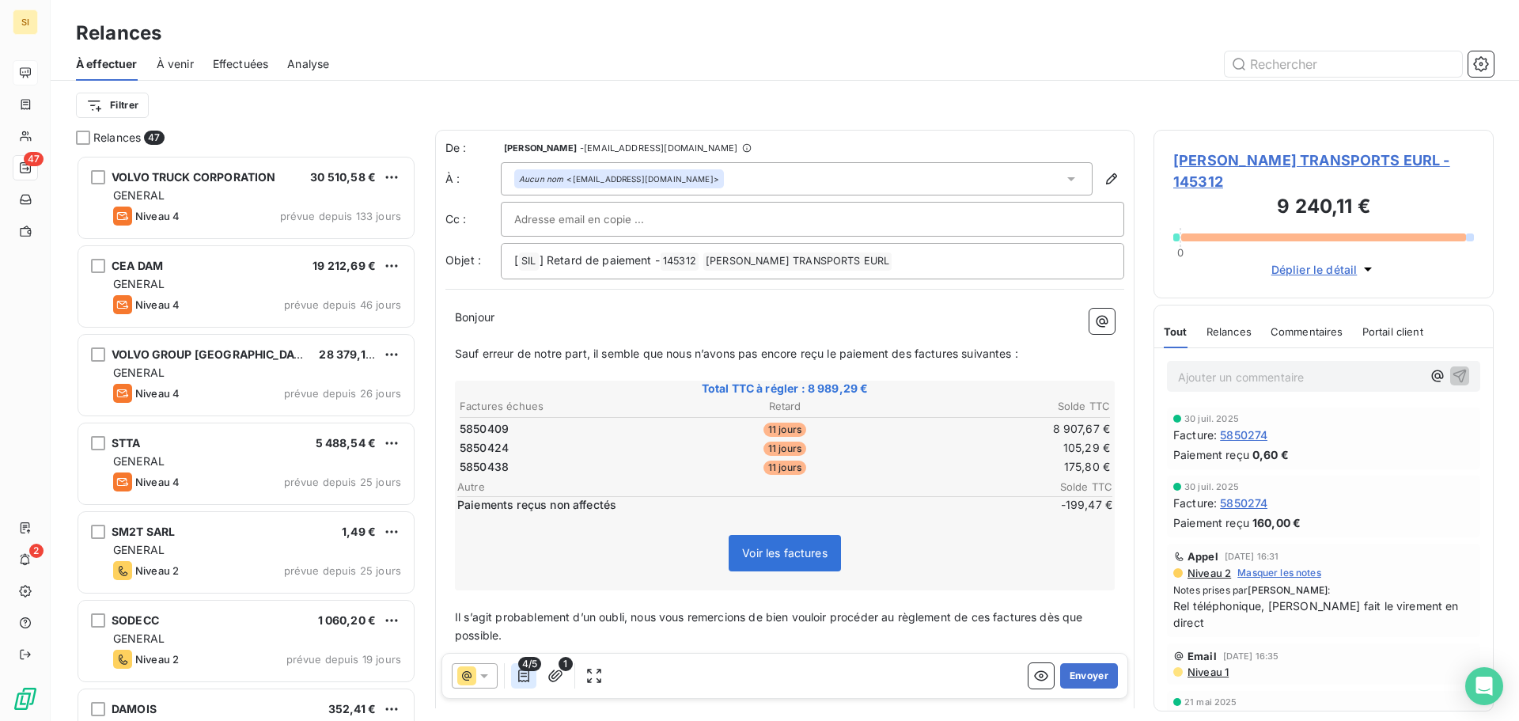
click at [524, 672] on icon "button" at bounding box center [524, 676] width 16 height 16
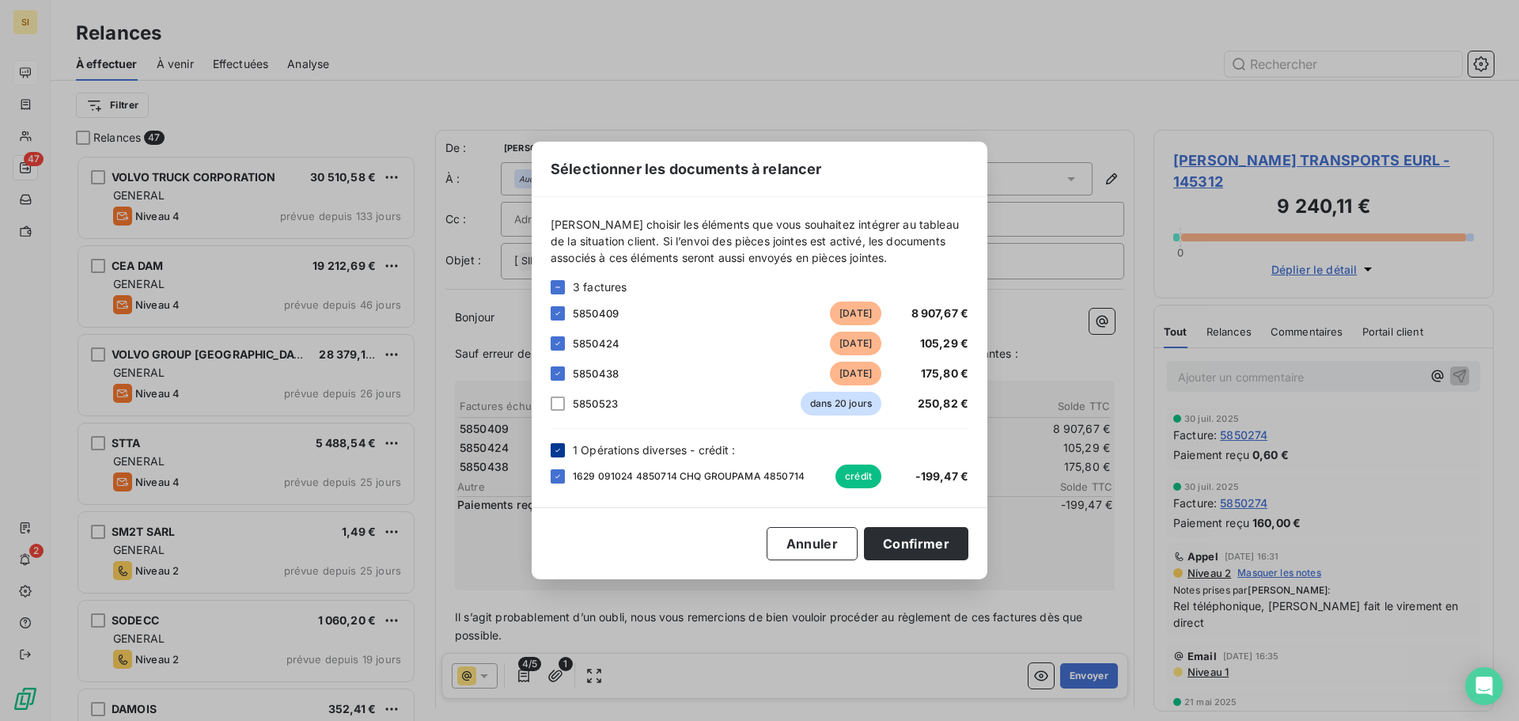
click at [556, 446] on icon at bounding box center [557, 449] width 9 height 9
click at [889, 539] on button "Confirmer" at bounding box center [916, 543] width 104 height 33
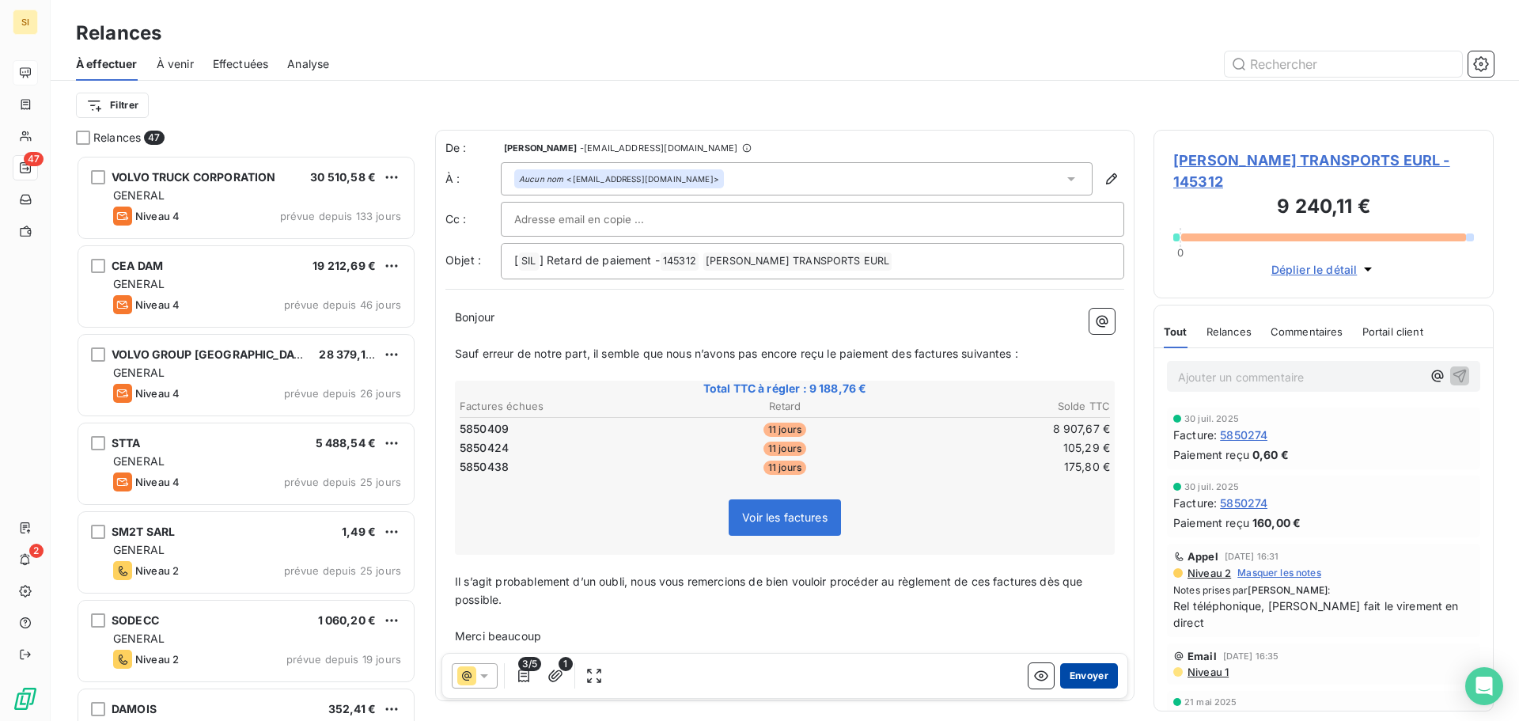
click at [1075, 684] on button "Envoyer" at bounding box center [1089, 675] width 58 height 25
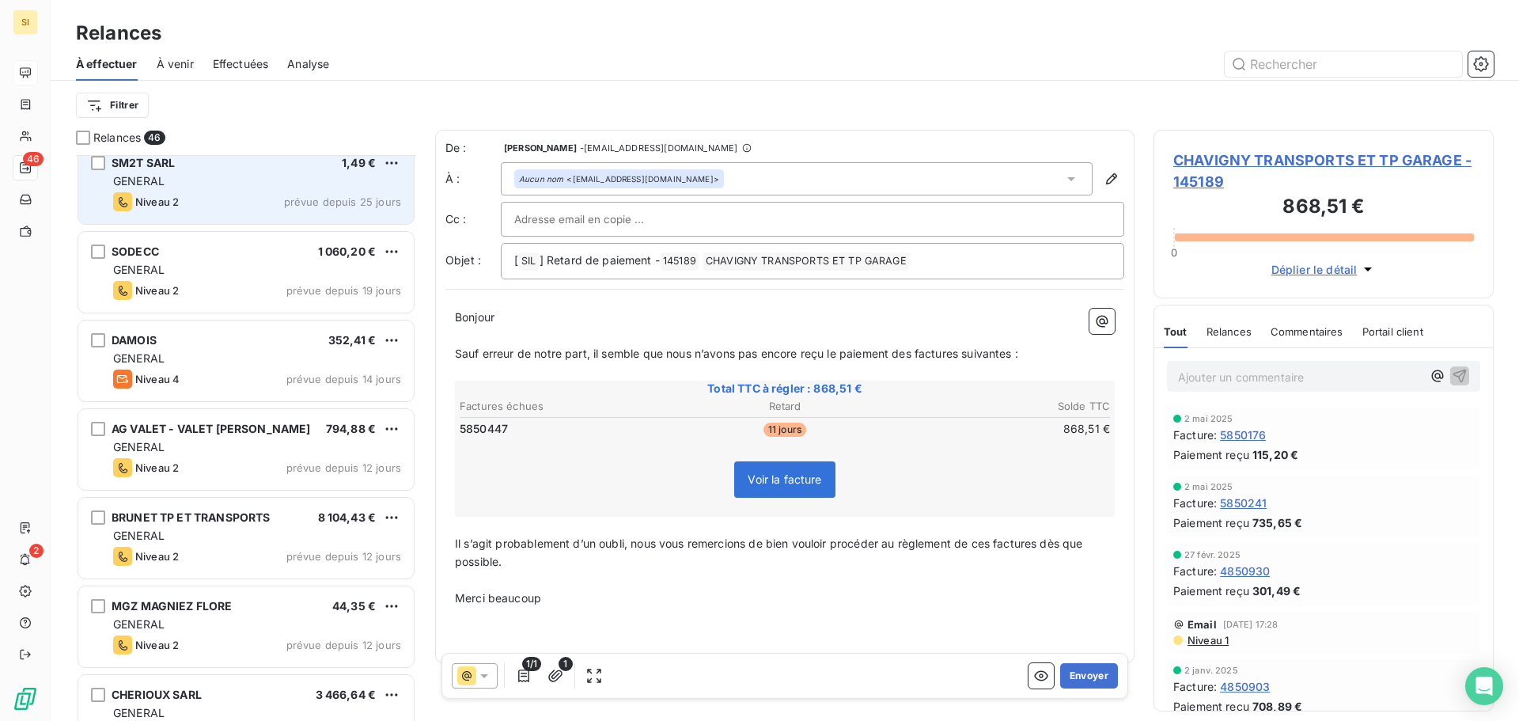
scroll to position [396, 0]
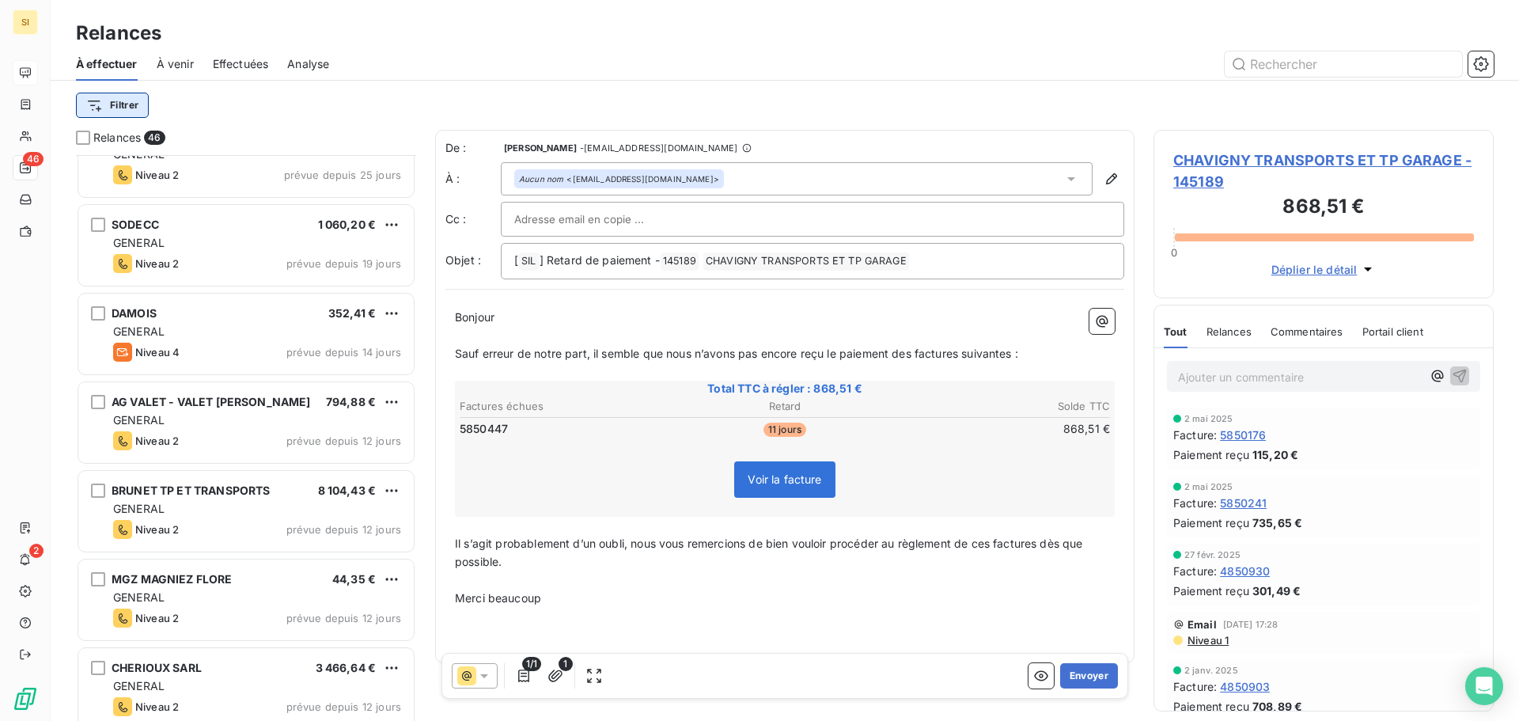
click at [123, 108] on html "SI 46 2 Relances À effectuer À venir Effectuées Analyse Filtrer Relances 46 STT…" at bounding box center [759, 360] width 1519 height 721
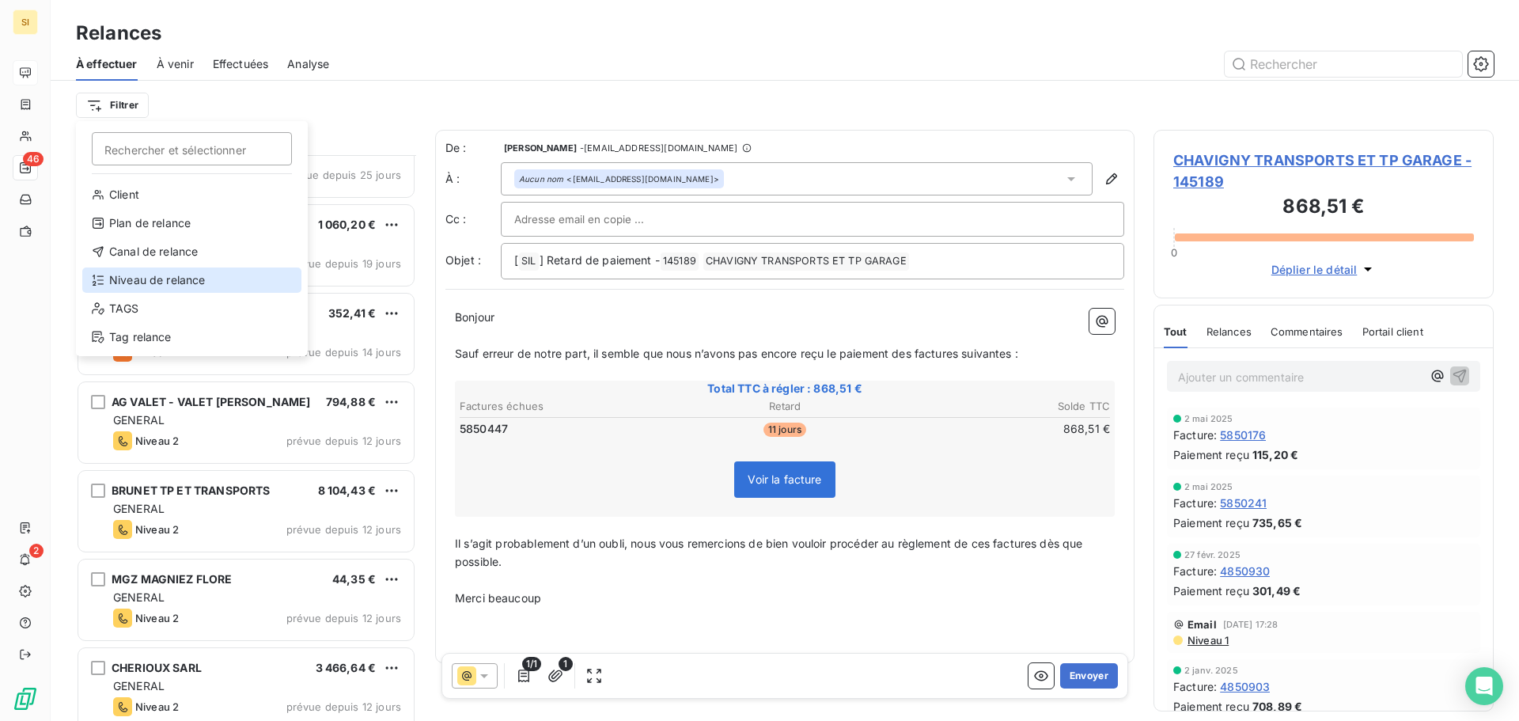
click at [133, 280] on div "Niveau de relance" at bounding box center [191, 279] width 219 height 25
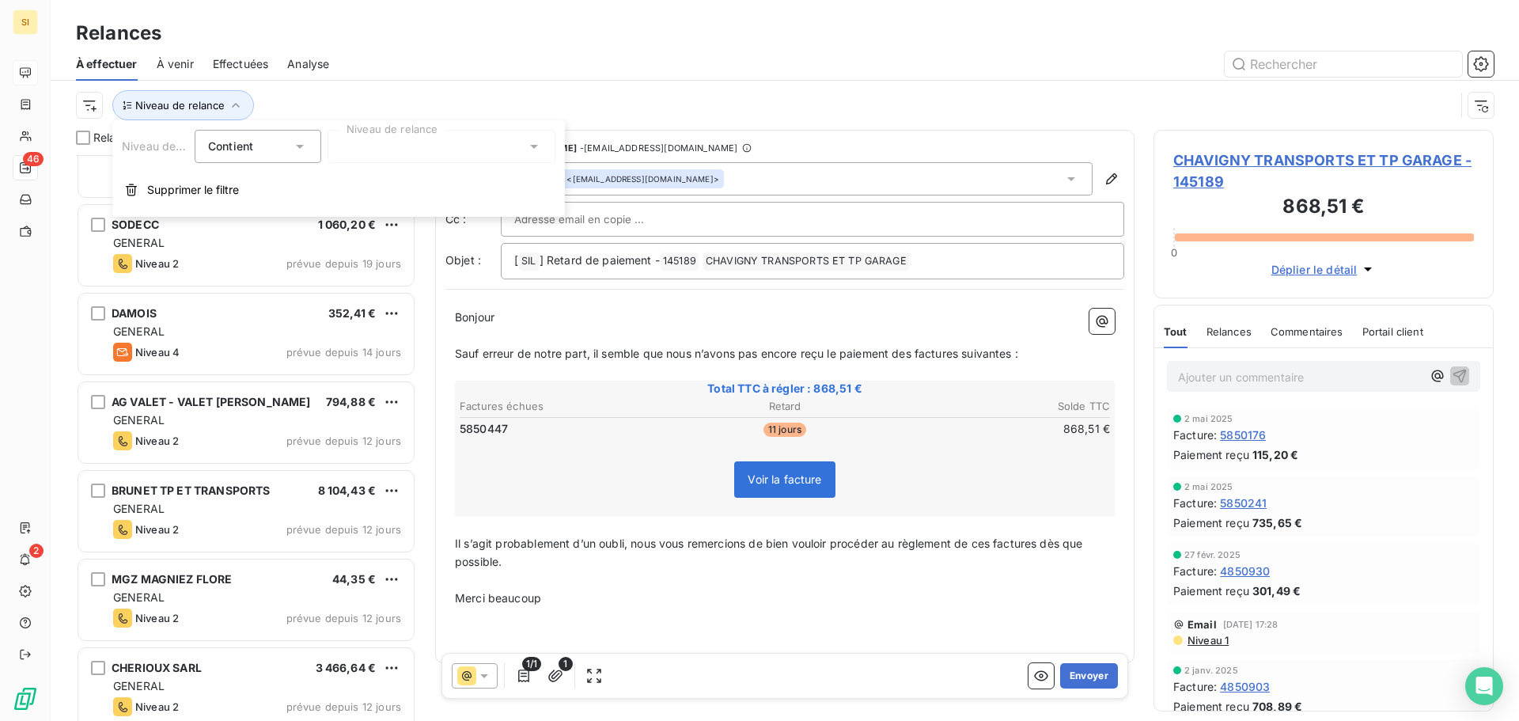
click at [300, 149] on icon at bounding box center [300, 147] width 8 height 4
click at [533, 144] on icon at bounding box center [534, 146] width 16 height 16
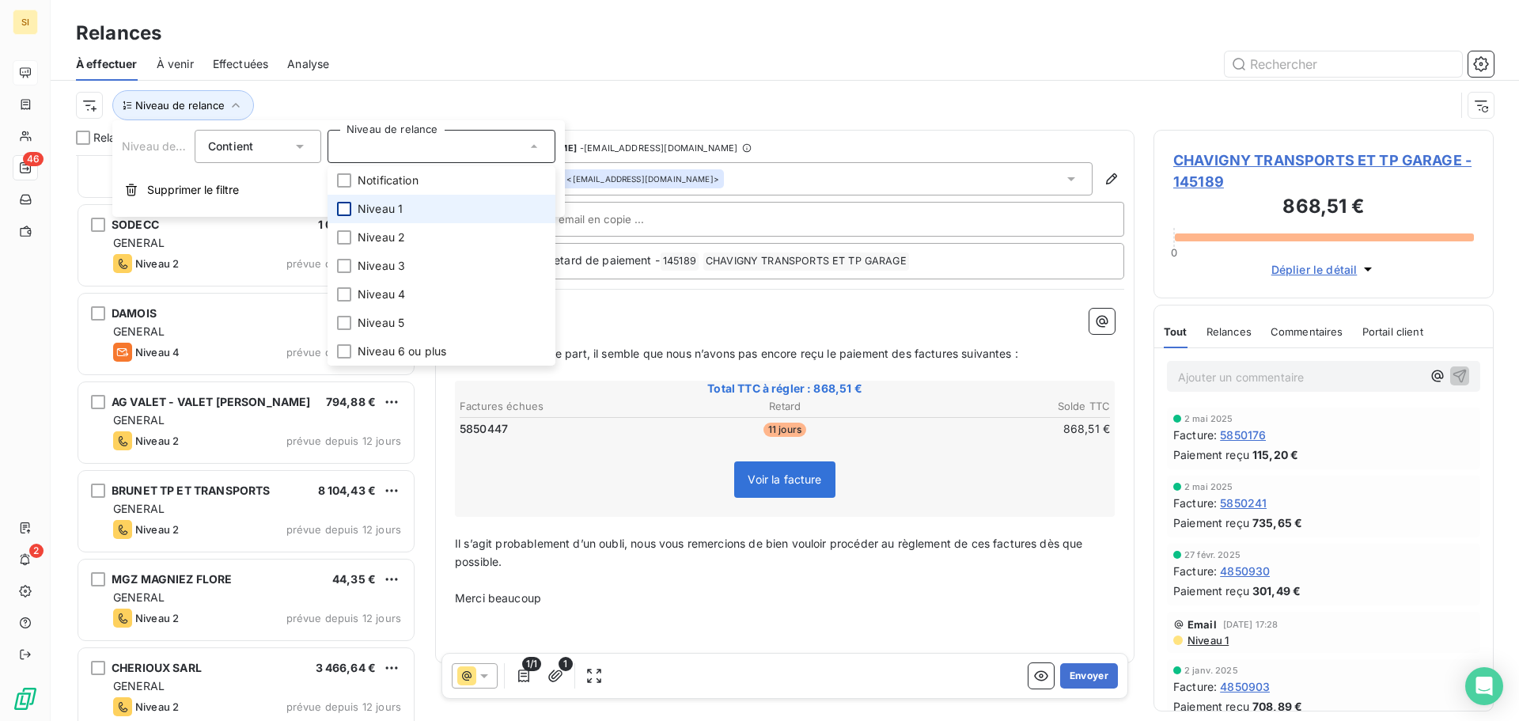
click at [337, 213] on div at bounding box center [344, 209] width 14 height 14
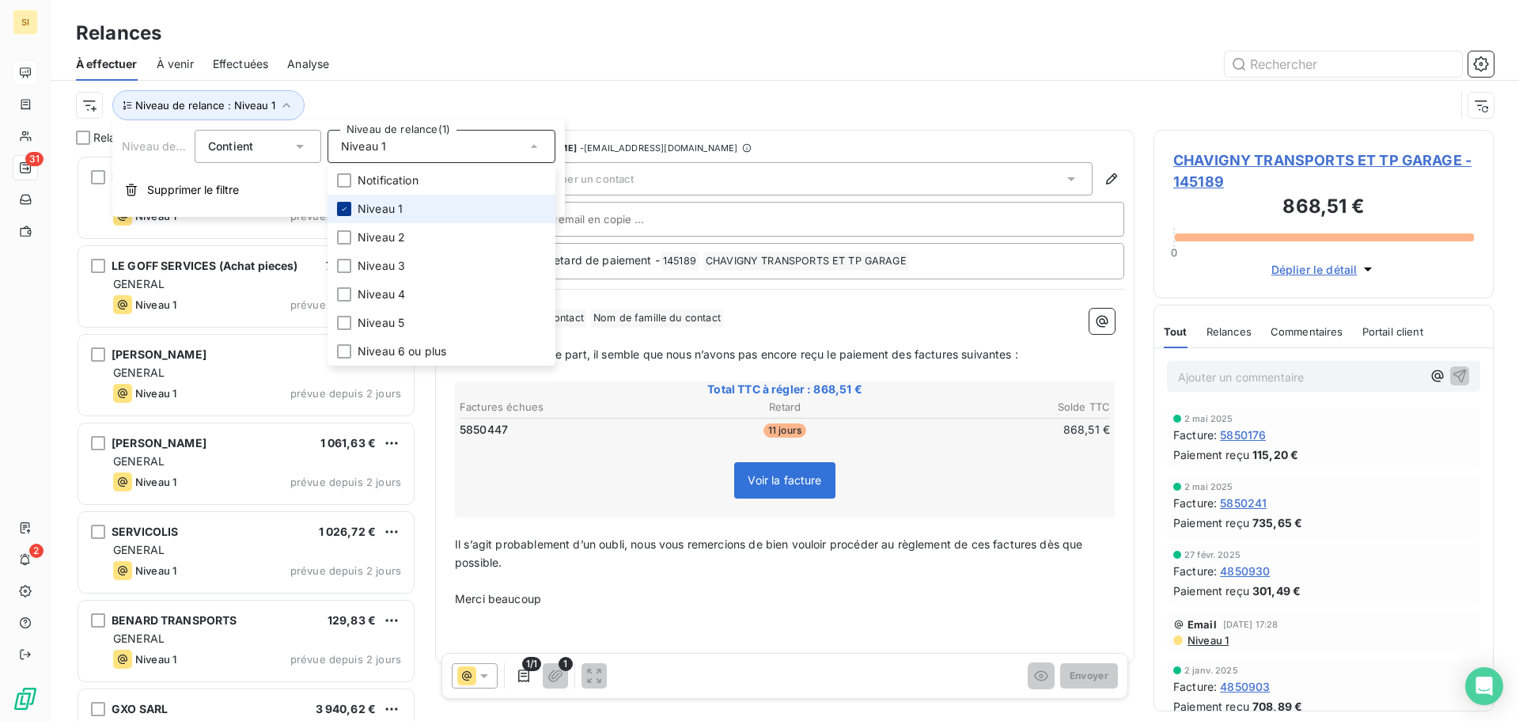
scroll to position [554, 328]
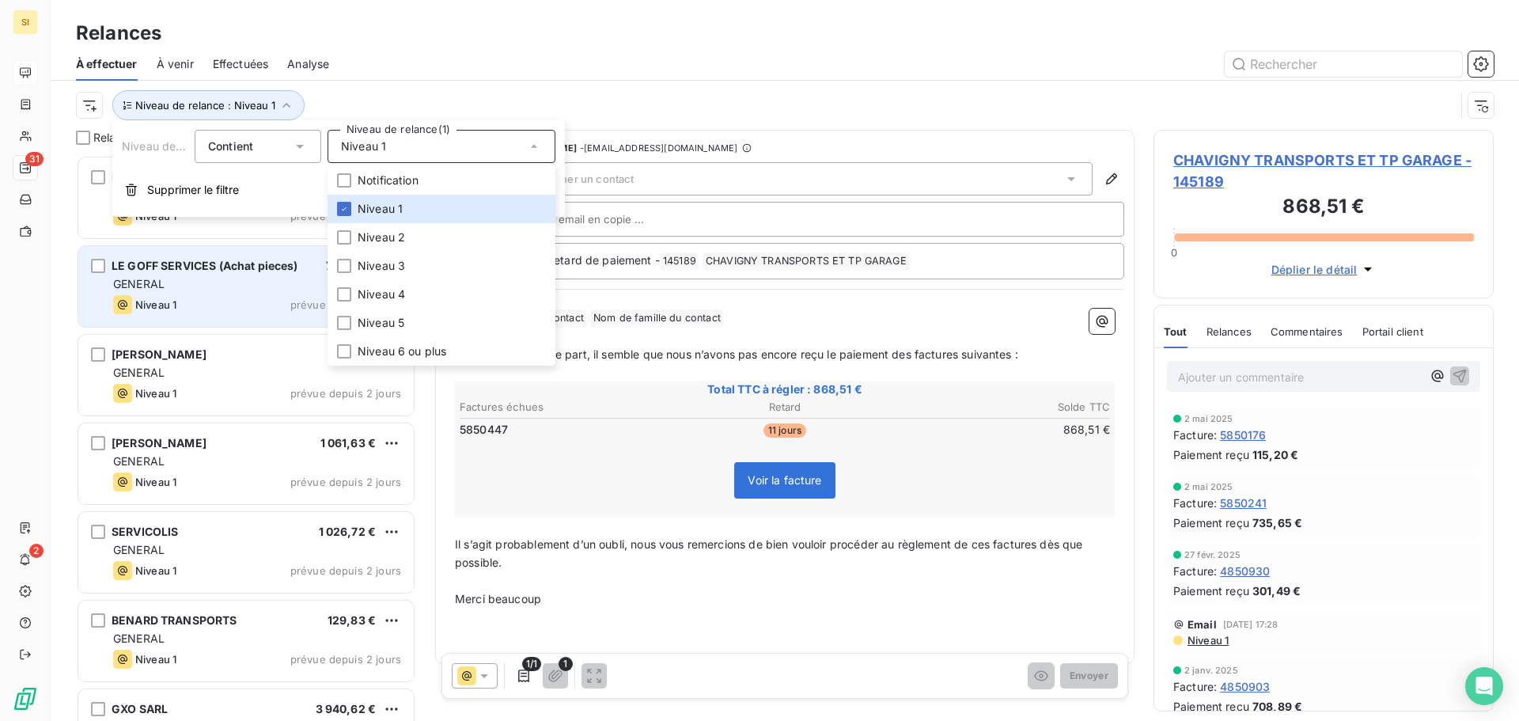
click at [207, 294] on div "LE GOFF SERVICES (Achat pieces) 782,35 € GENERAL Niveau 1 prévue depuis 2 jours" at bounding box center [245, 286] width 335 height 81
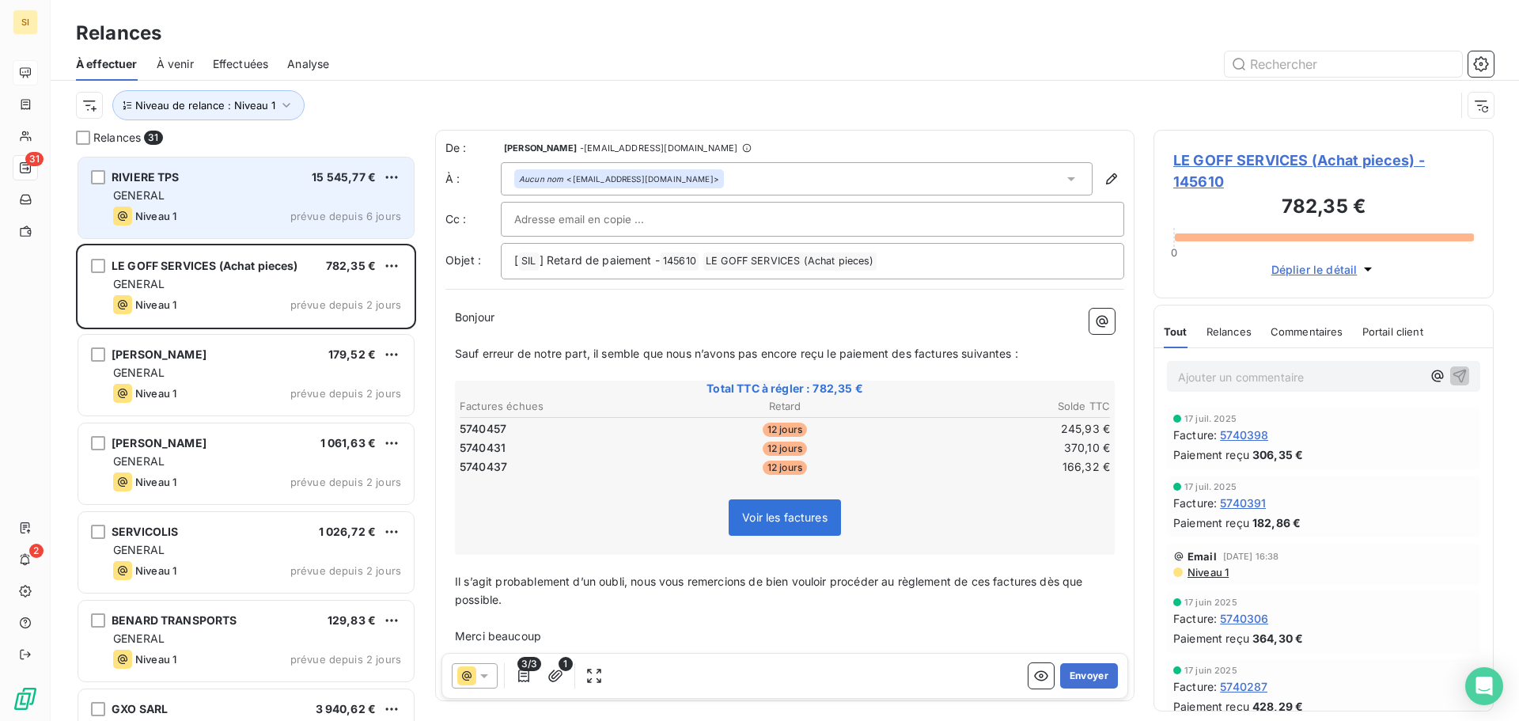
click at [203, 205] on div "RIVIERE TPS 15 545,77 € GENERAL Niveau 1 prévue depuis 6 jours" at bounding box center [245, 197] width 335 height 81
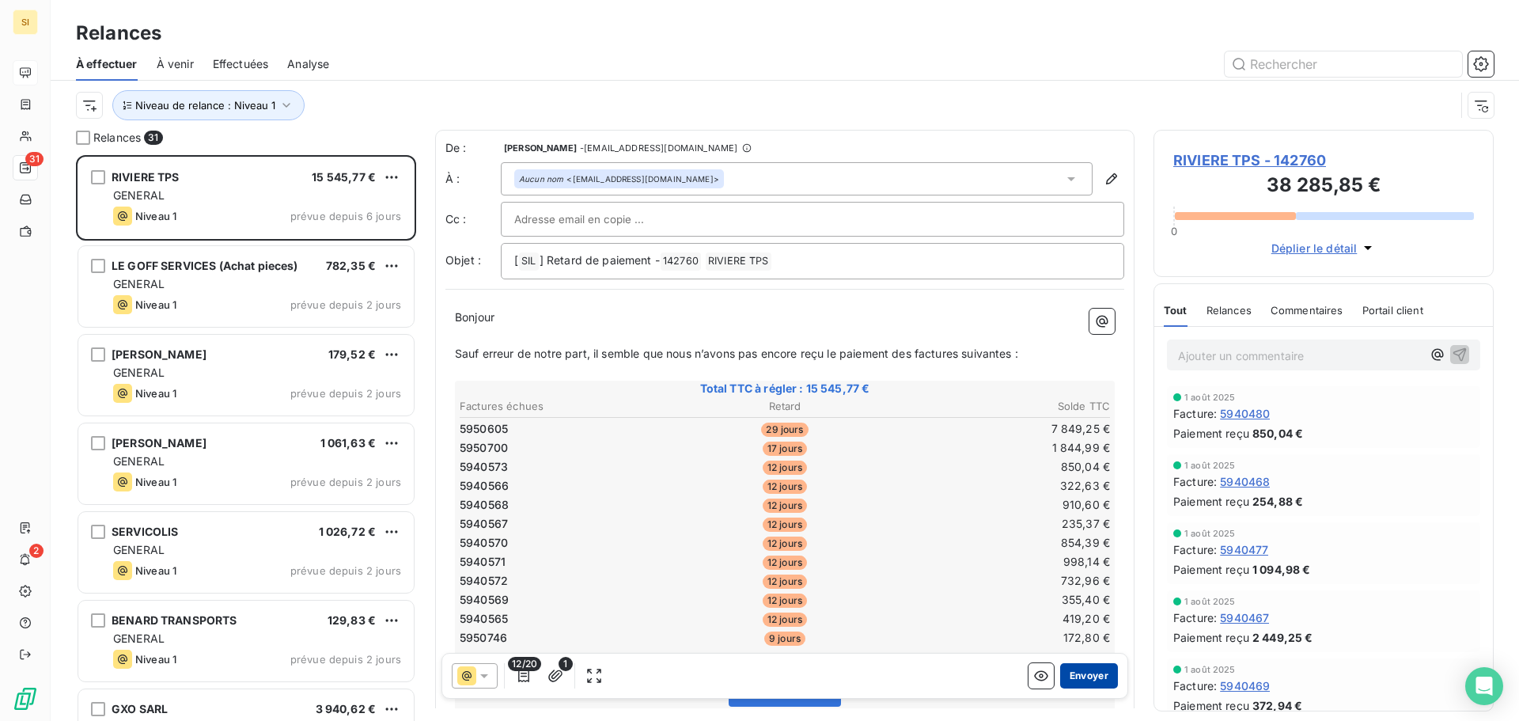
click at [1067, 680] on button "Envoyer" at bounding box center [1089, 675] width 58 height 25
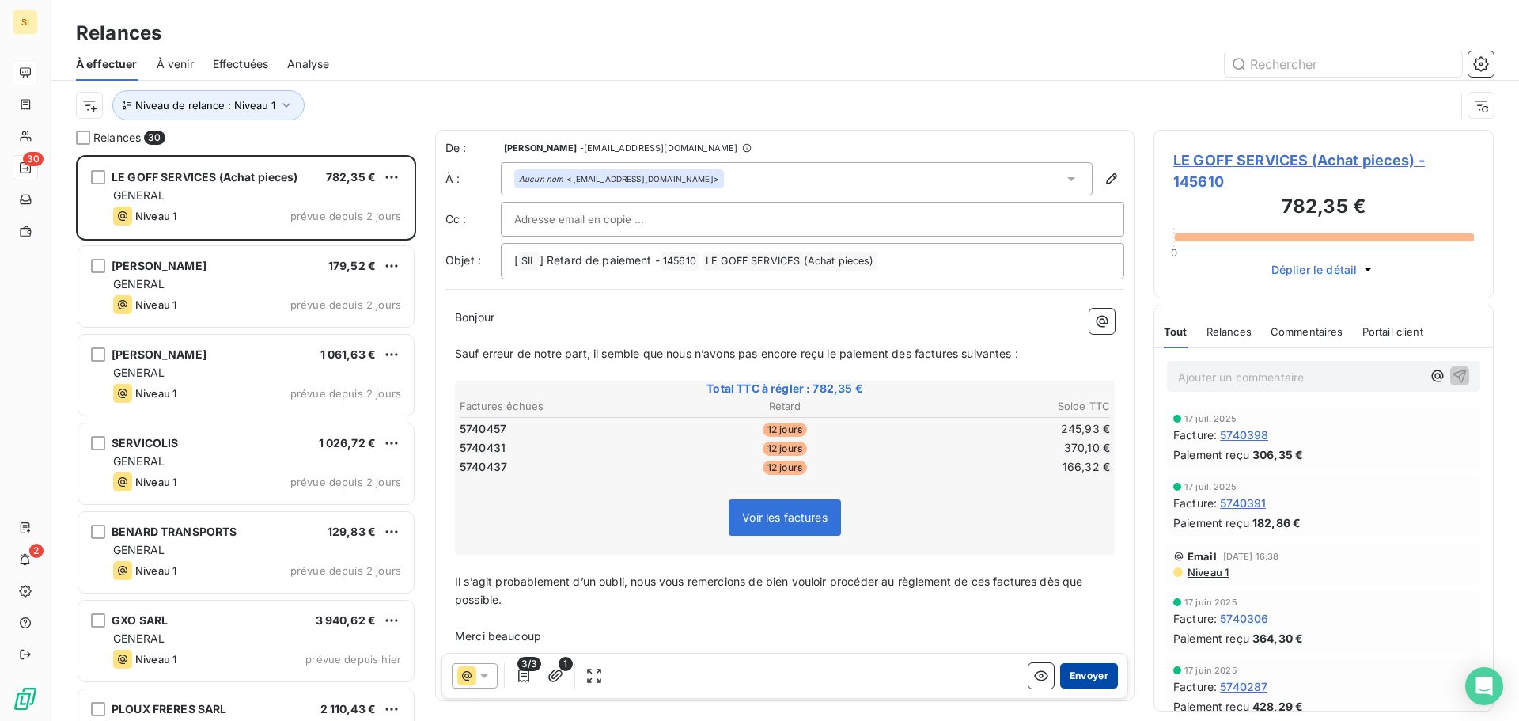
click at [1087, 682] on button "Envoyer" at bounding box center [1089, 675] width 58 height 25
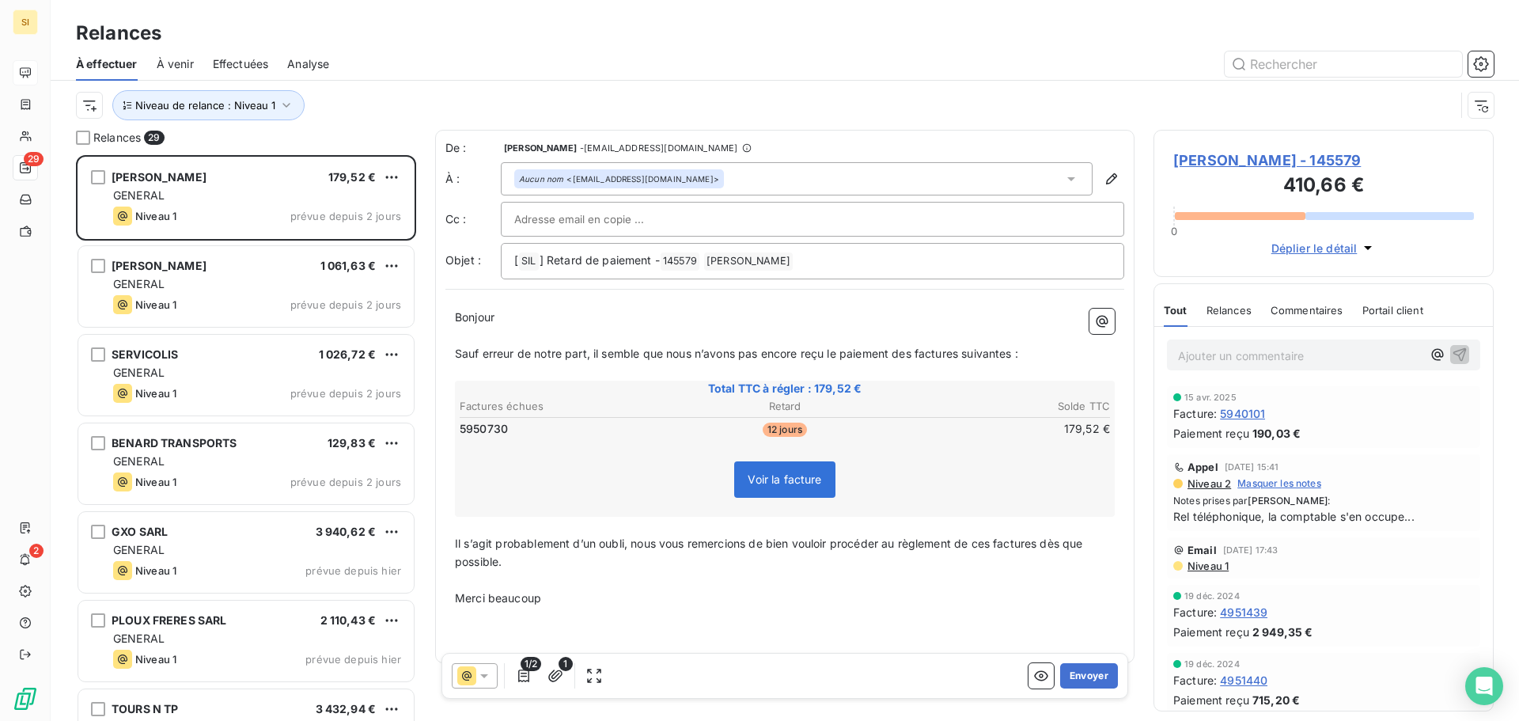
click at [1087, 682] on button "Envoyer" at bounding box center [1089, 675] width 58 height 25
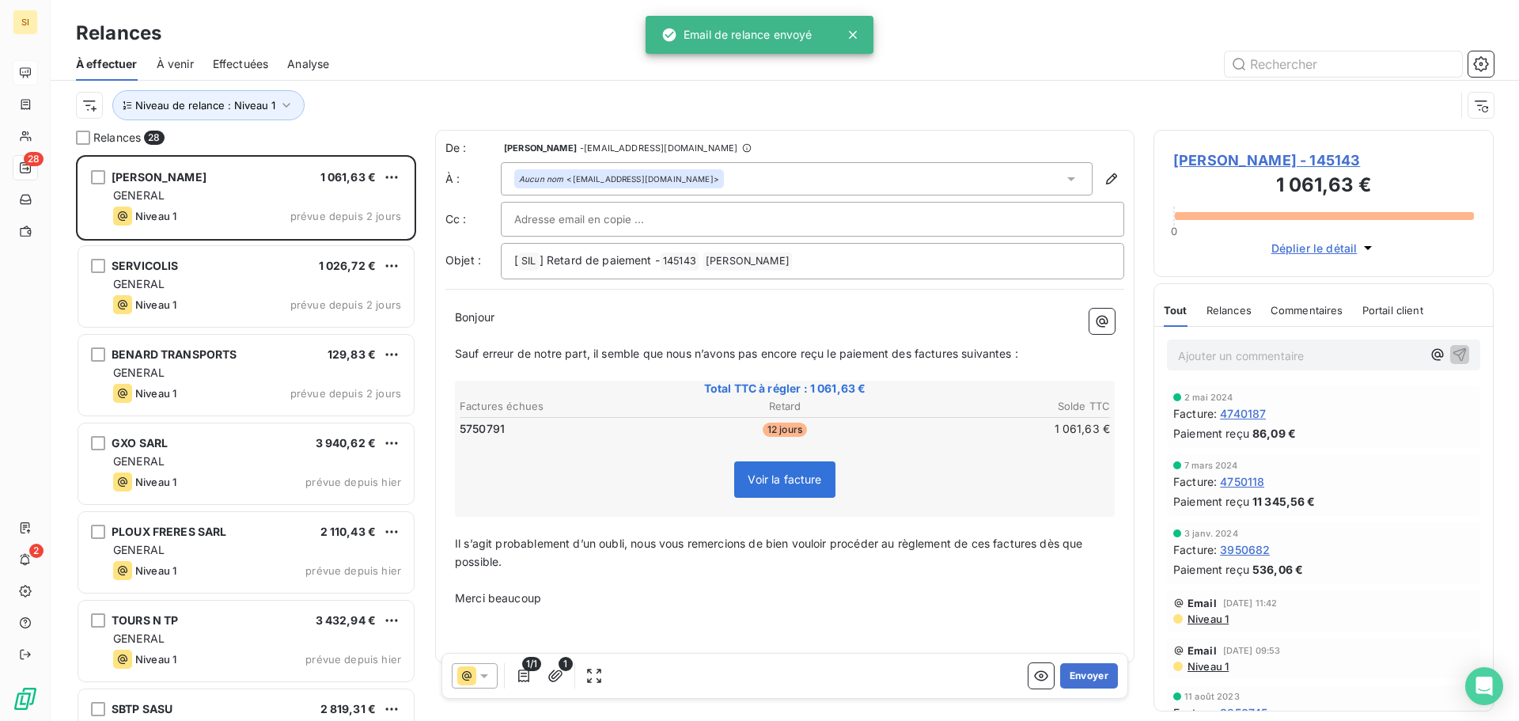
click at [1087, 682] on button "Envoyer" at bounding box center [1089, 675] width 58 height 25
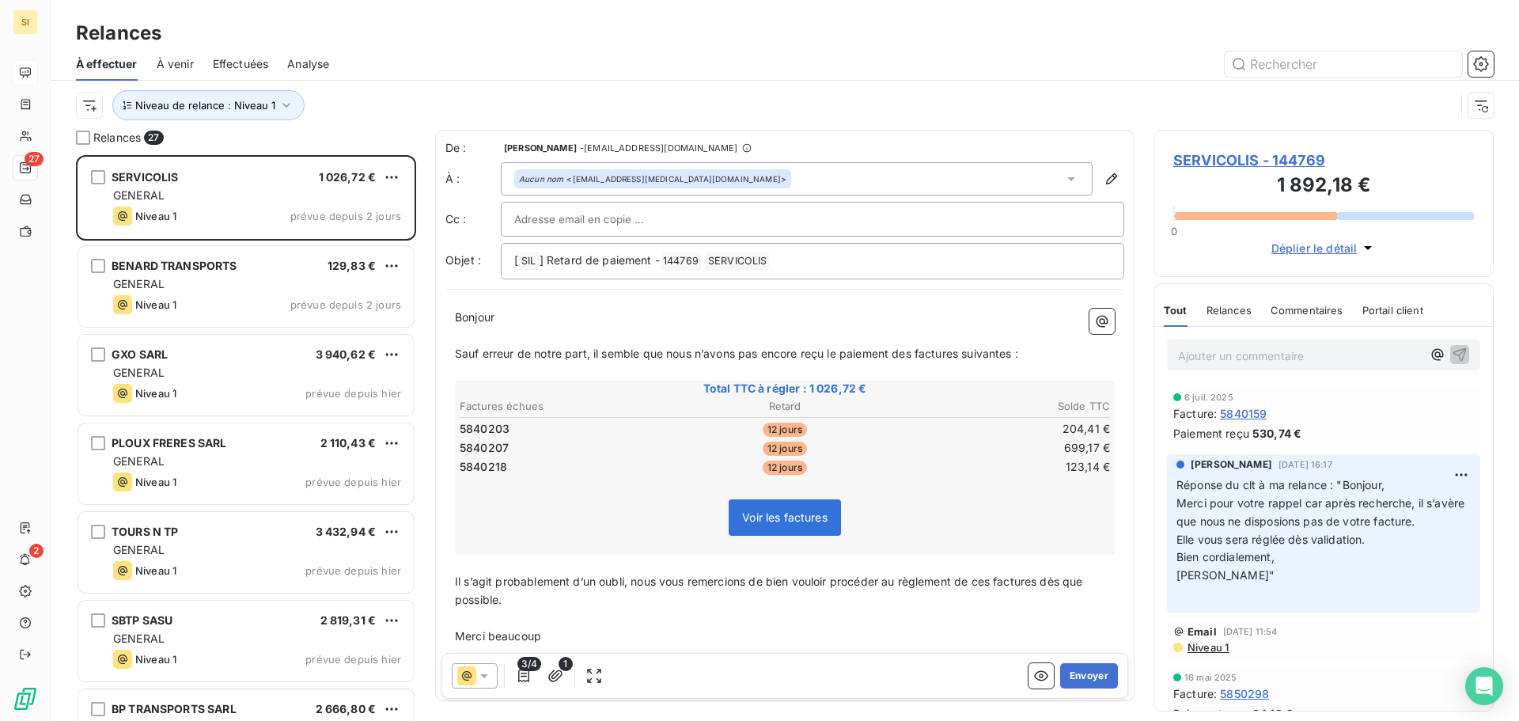
click at [1087, 682] on button "Envoyer" at bounding box center [1089, 675] width 58 height 25
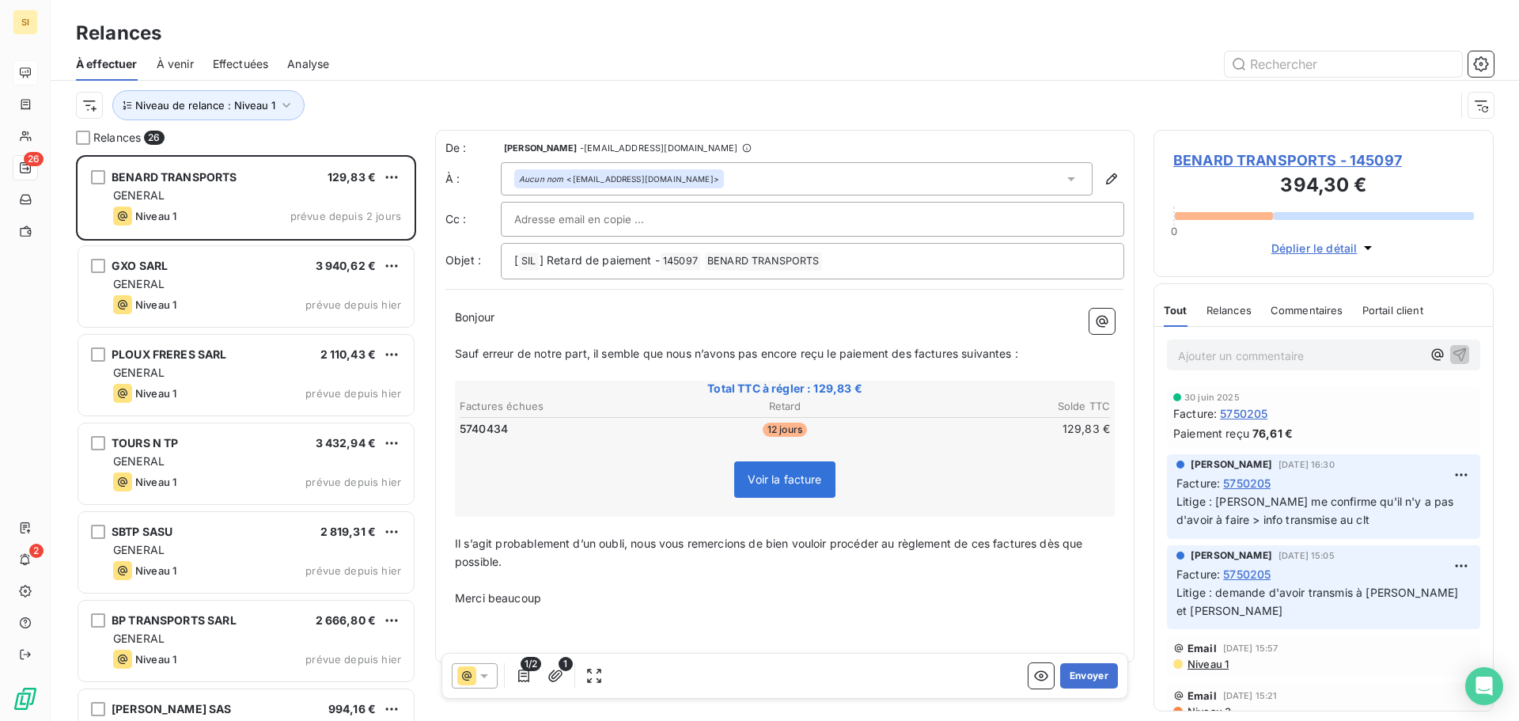
click at [1087, 682] on button "Envoyer" at bounding box center [1089, 675] width 58 height 25
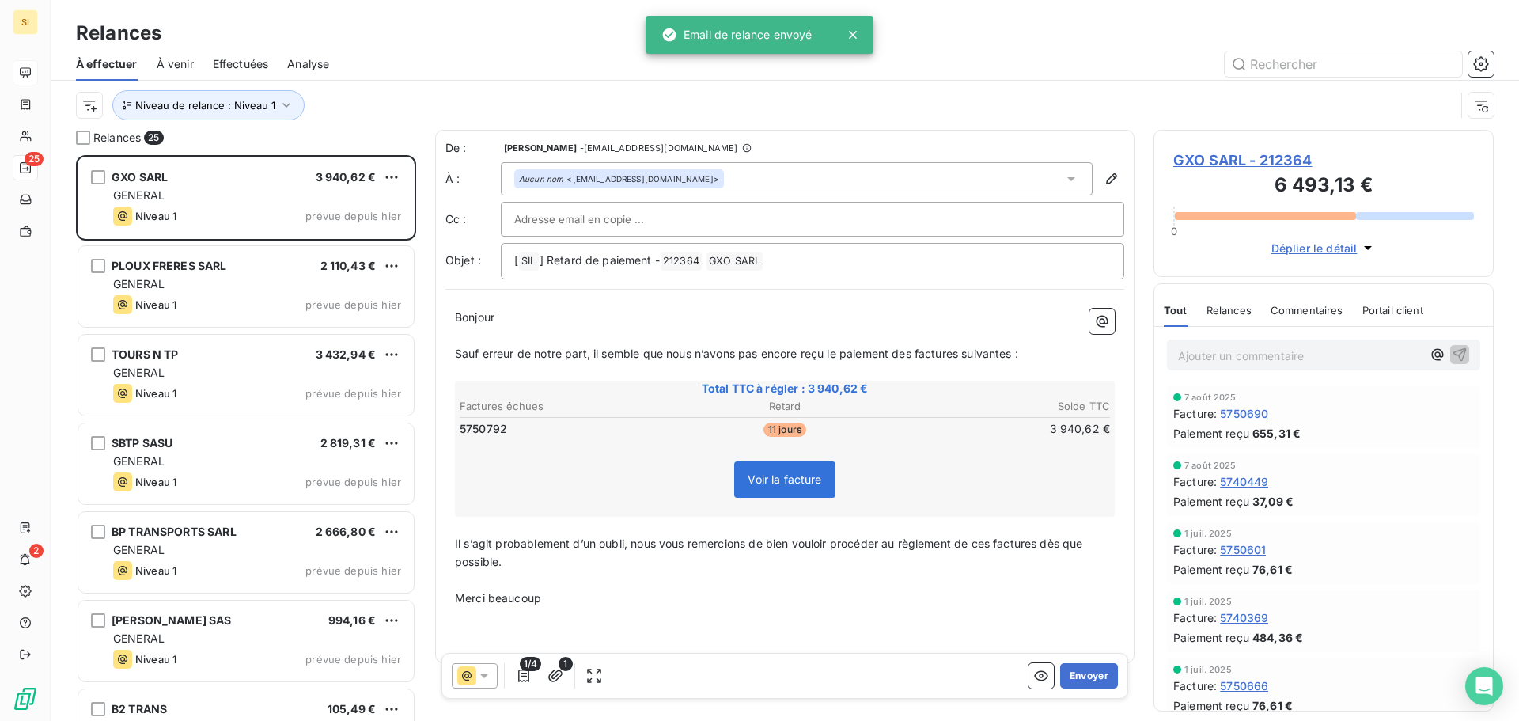
click at [1087, 682] on button "Envoyer" at bounding box center [1089, 675] width 58 height 25
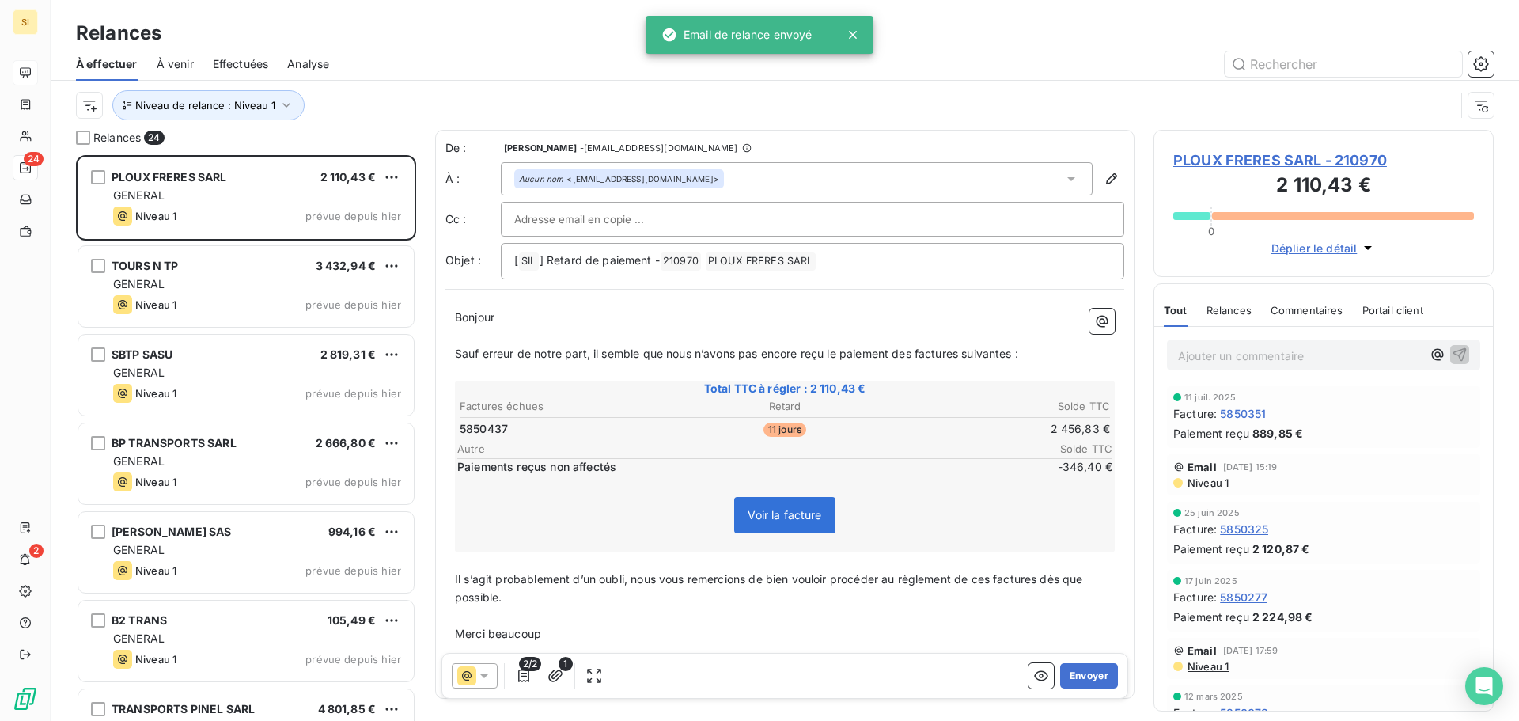
click at [1087, 682] on button "Envoyer" at bounding box center [1089, 675] width 58 height 25
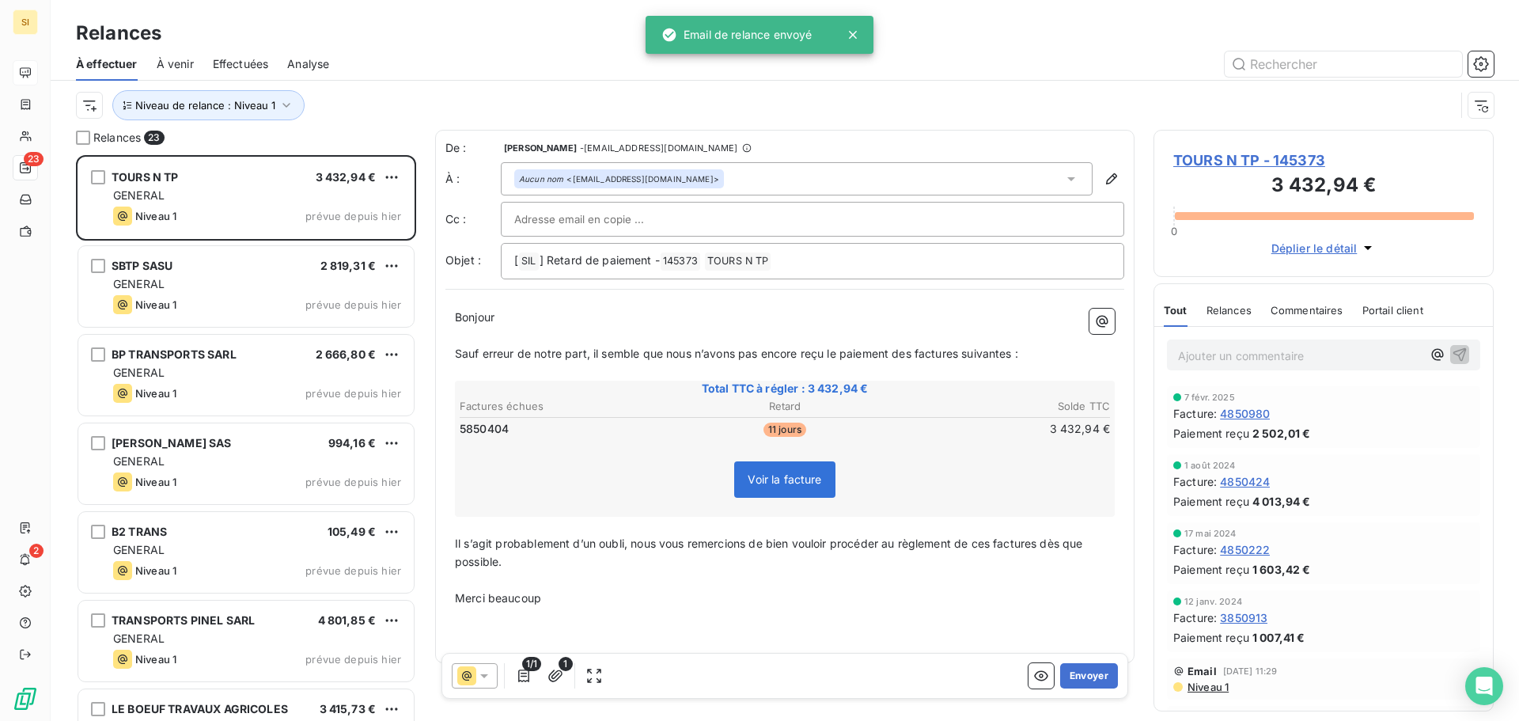
click at [1087, 682] on button "Envoyer" at bounding box center [1089, 675] width 58 height 25
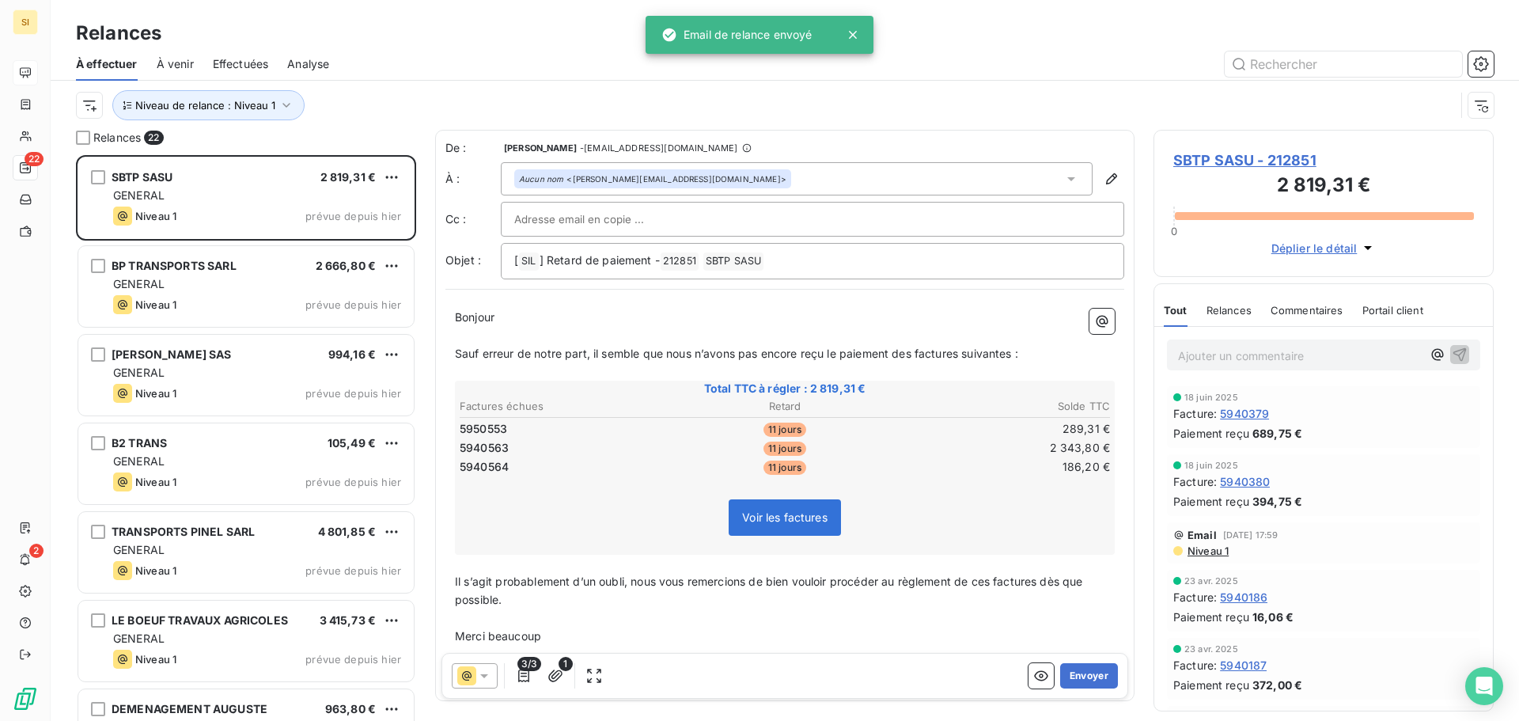
click at [1087, 682] on button "Envoyer" at bounding box center [1089, 675] width 58 height 25
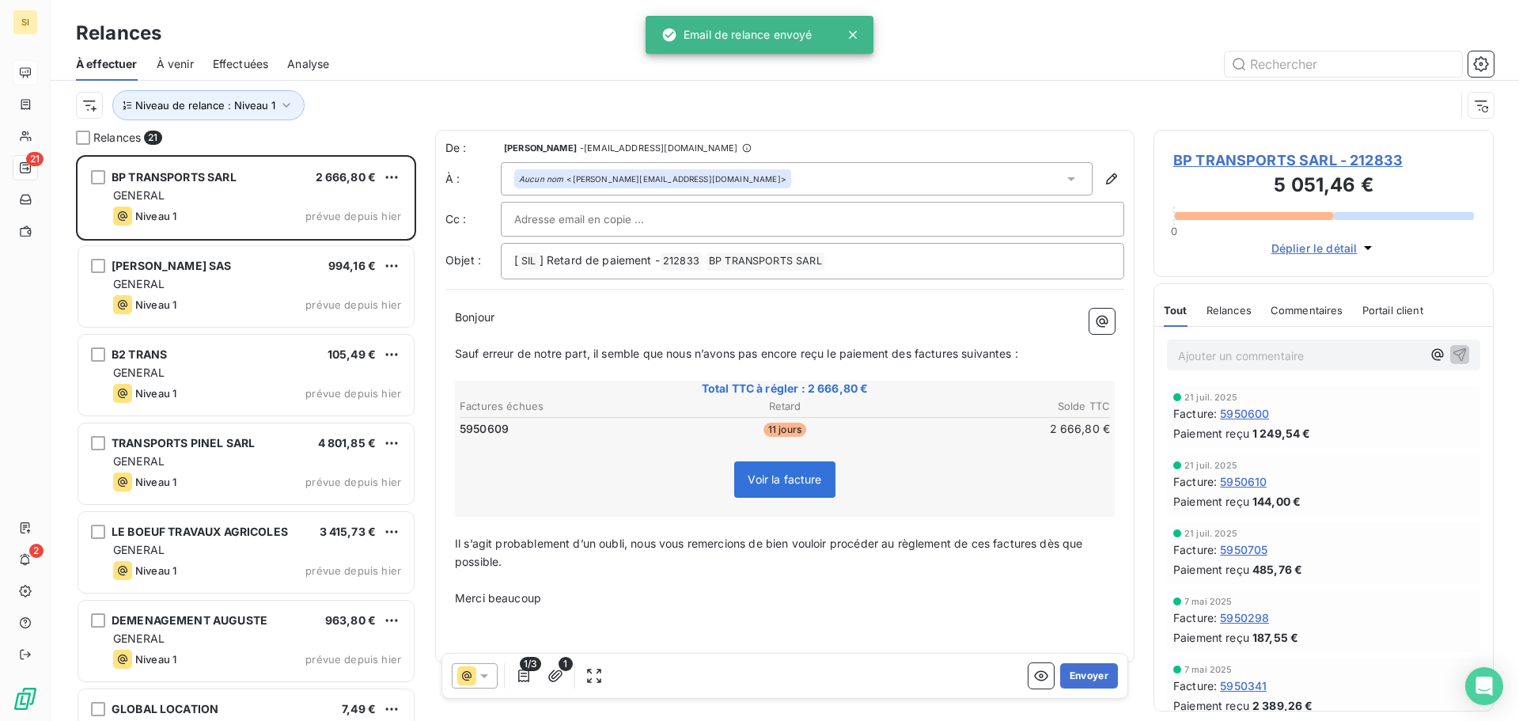
click at [1087, 682] on button "Envoyer" at bounding box center [1089, 675] width 58 height 25
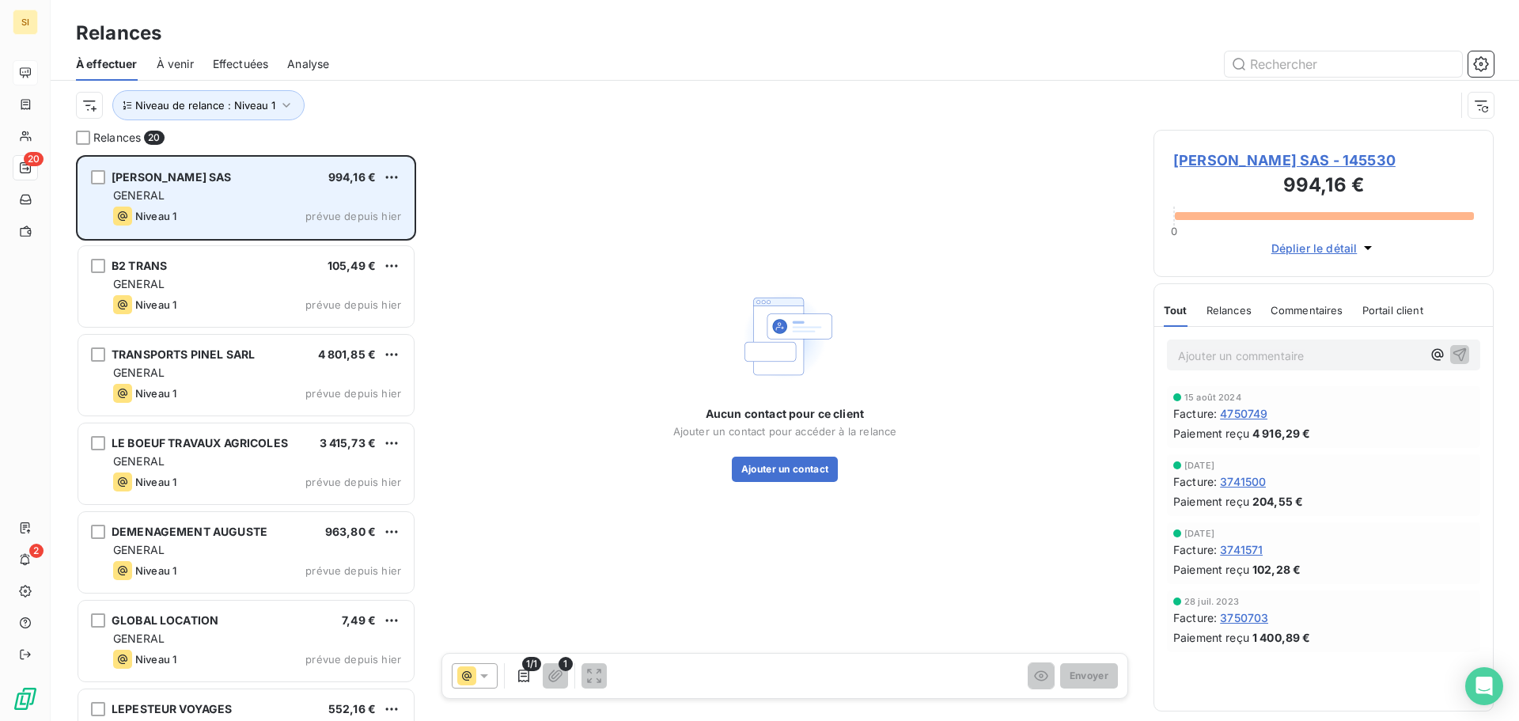
click at [141, 183] on span "[PERSON_NAME] SAS" at bounding box center [172, 176] width 120 height 13
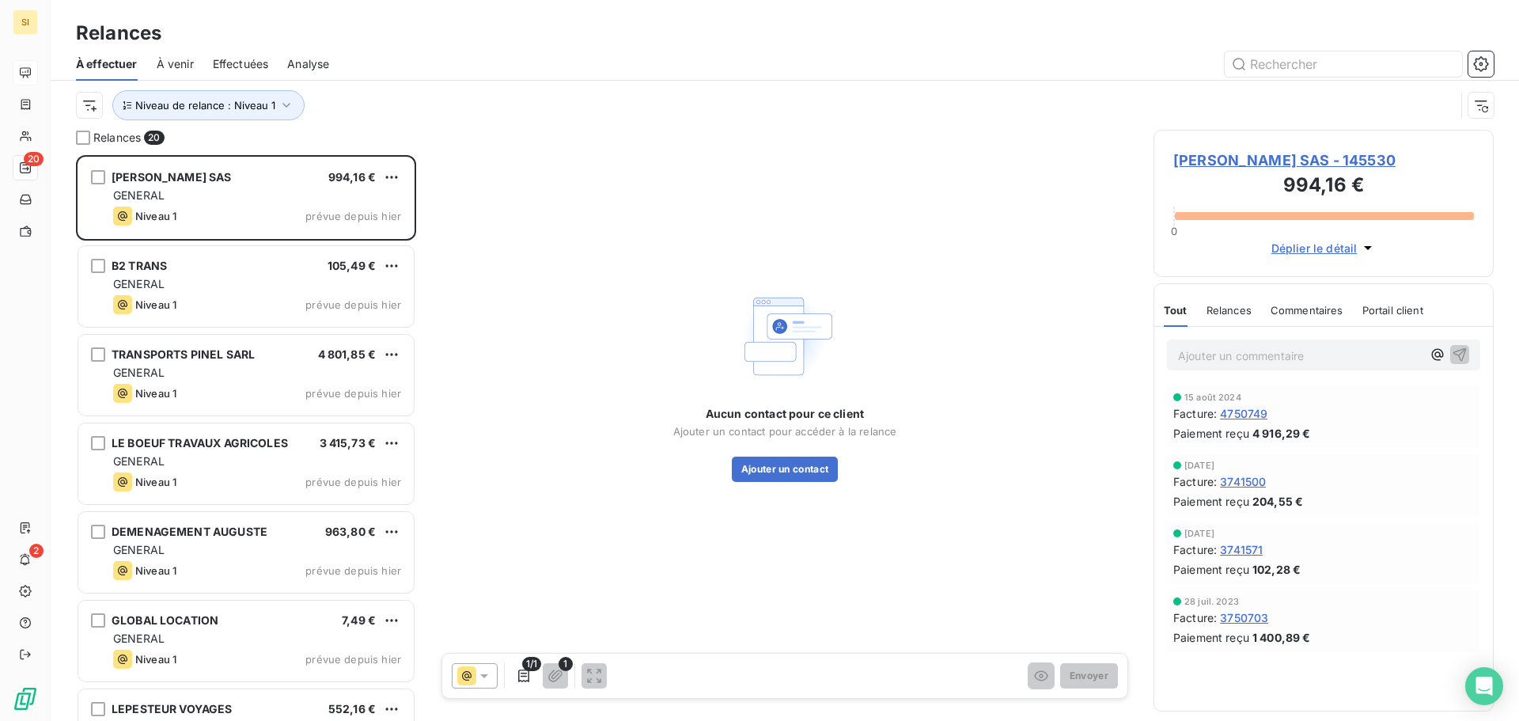
click at [1213, 158] on span "[PERSON_NAME] SAS - 145530" at bounding box center [1323, 160] width 301 height 21
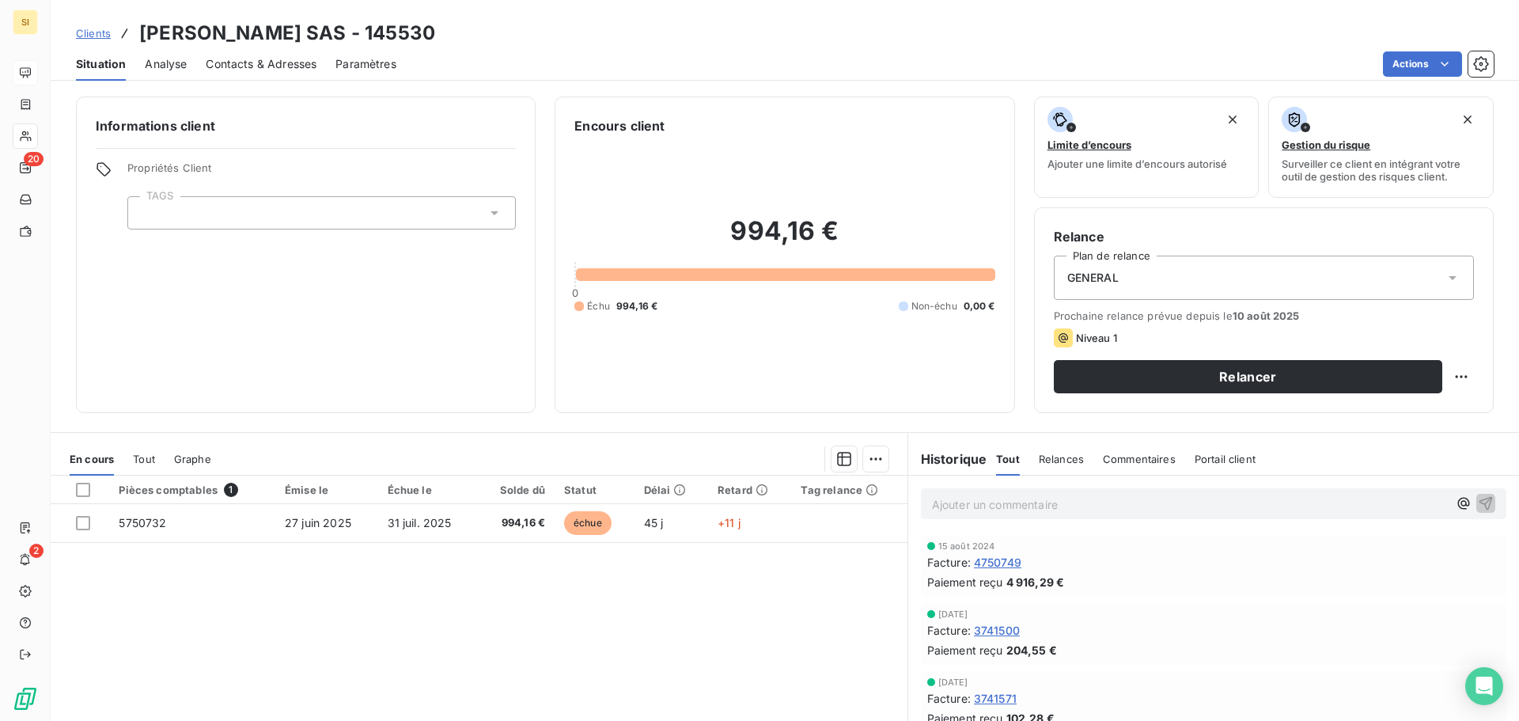
click at [294, 65] on span "Contacts & Adresses" at bounding box center [261, 64] width 111 height 16
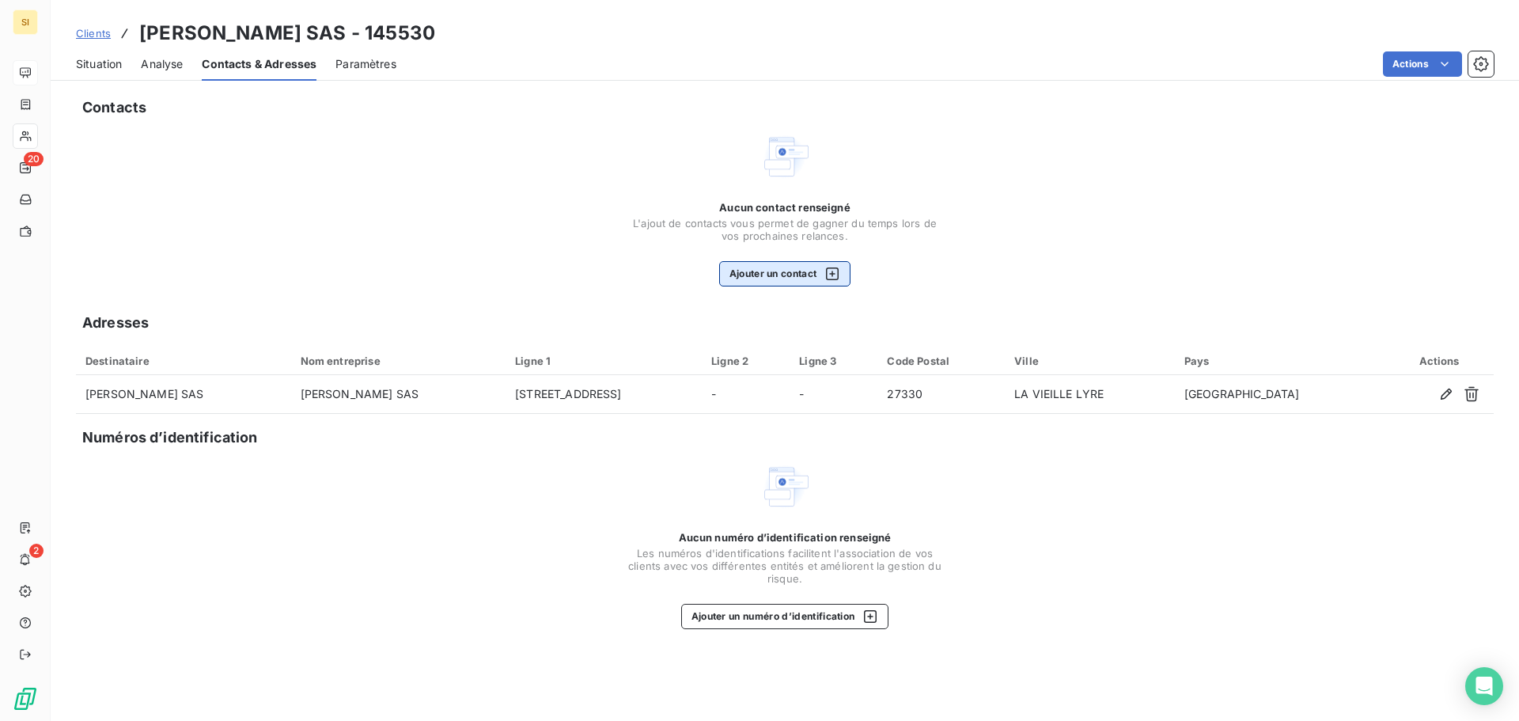
click at [774, 272] on button "Ajouter un contact" at bounding box center [785, 273] width 132 height 25
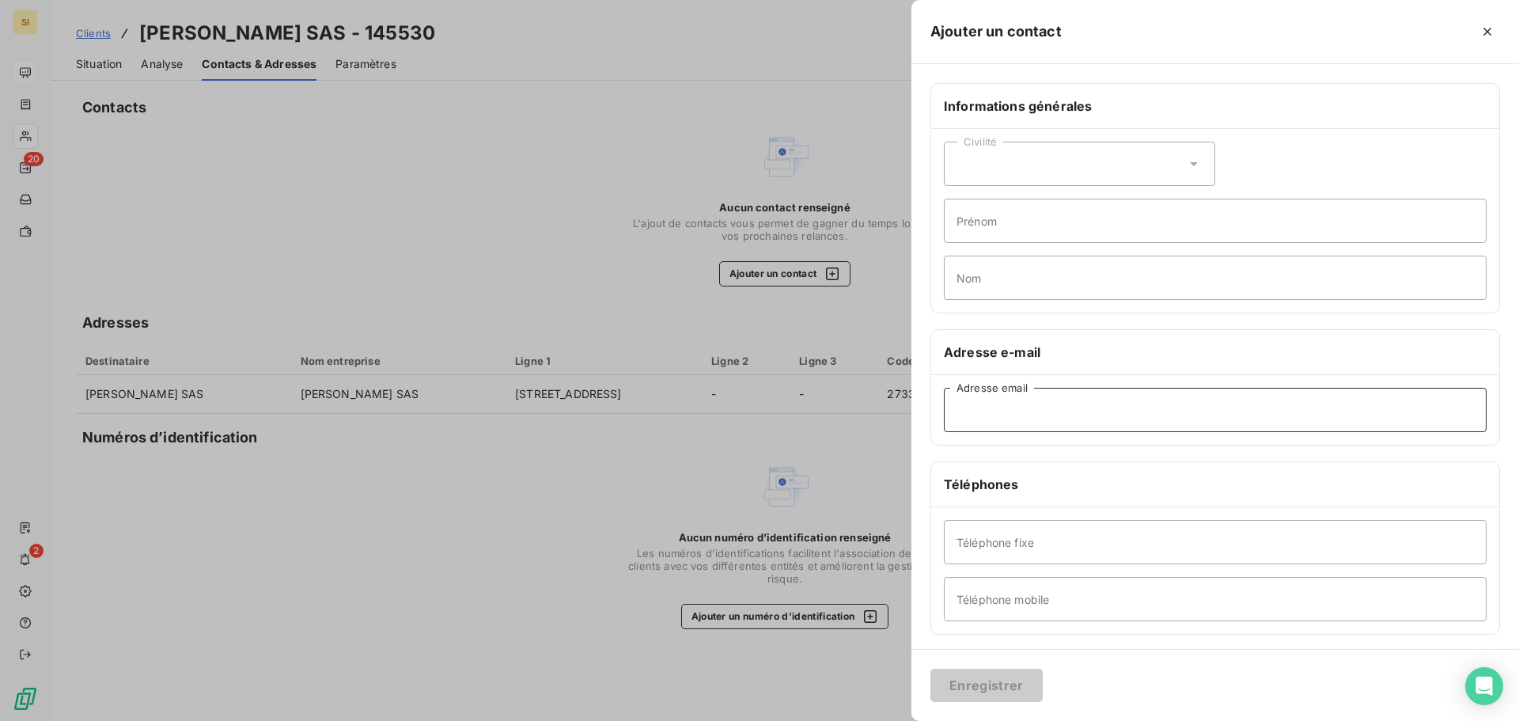
click at [1025, 411] on input "Adresse email" at bounding box center [1215, 410] width 543 height 44
paste input "[EMAIL_ADDRESS][DOMAIN_NAME]"
type input "[EMAIL_ADDRESS][DOMAIN_NAME]"
click at [1010, 544] on input "Téléphone fixe" at bounding box center [1215, 542] width 543 height 44
type input "02 32 30 67 34"
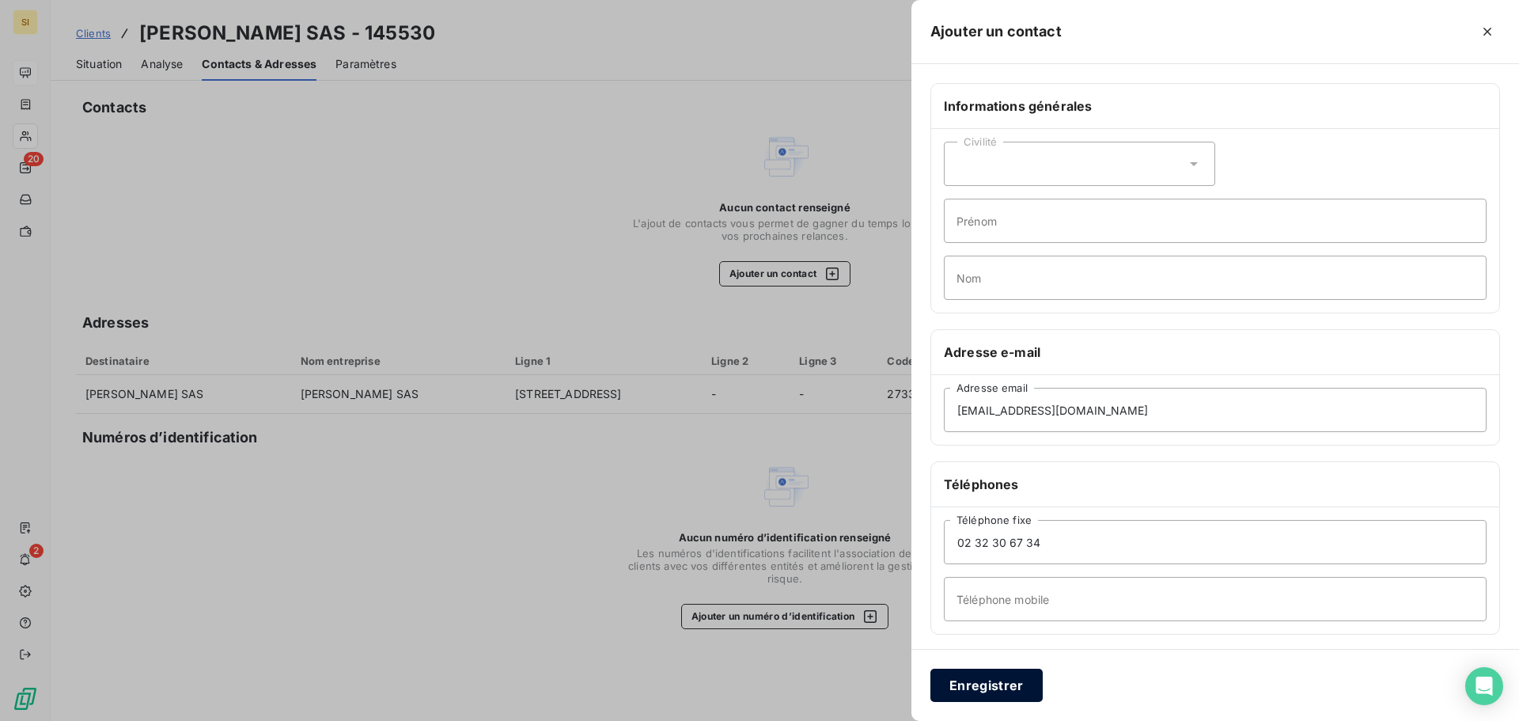
click at [969, 692] on button "Enregistrer" at bounding box center [987, 685] width 112 height 33
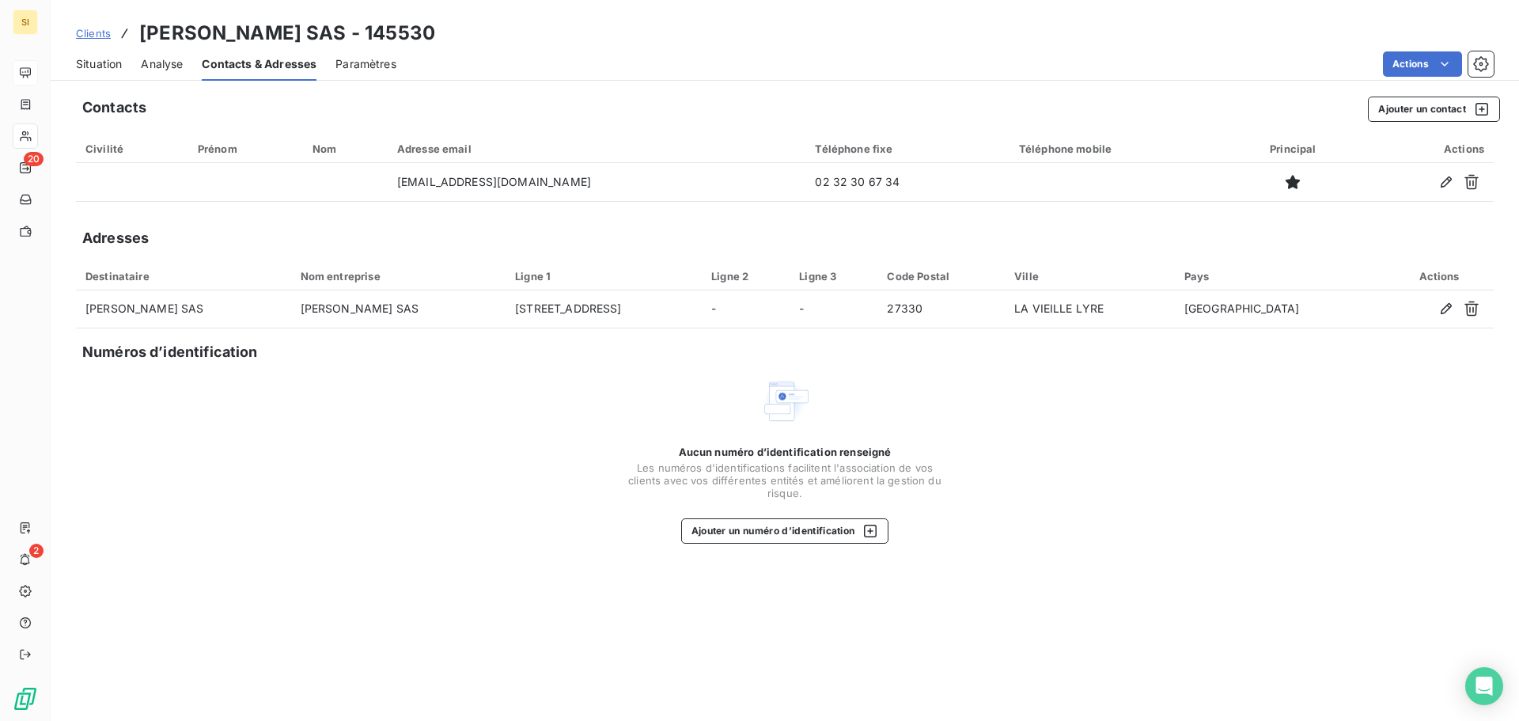
click at [102, 66] on span "Situation" at bounding box center [99, 64] width 46 height 16
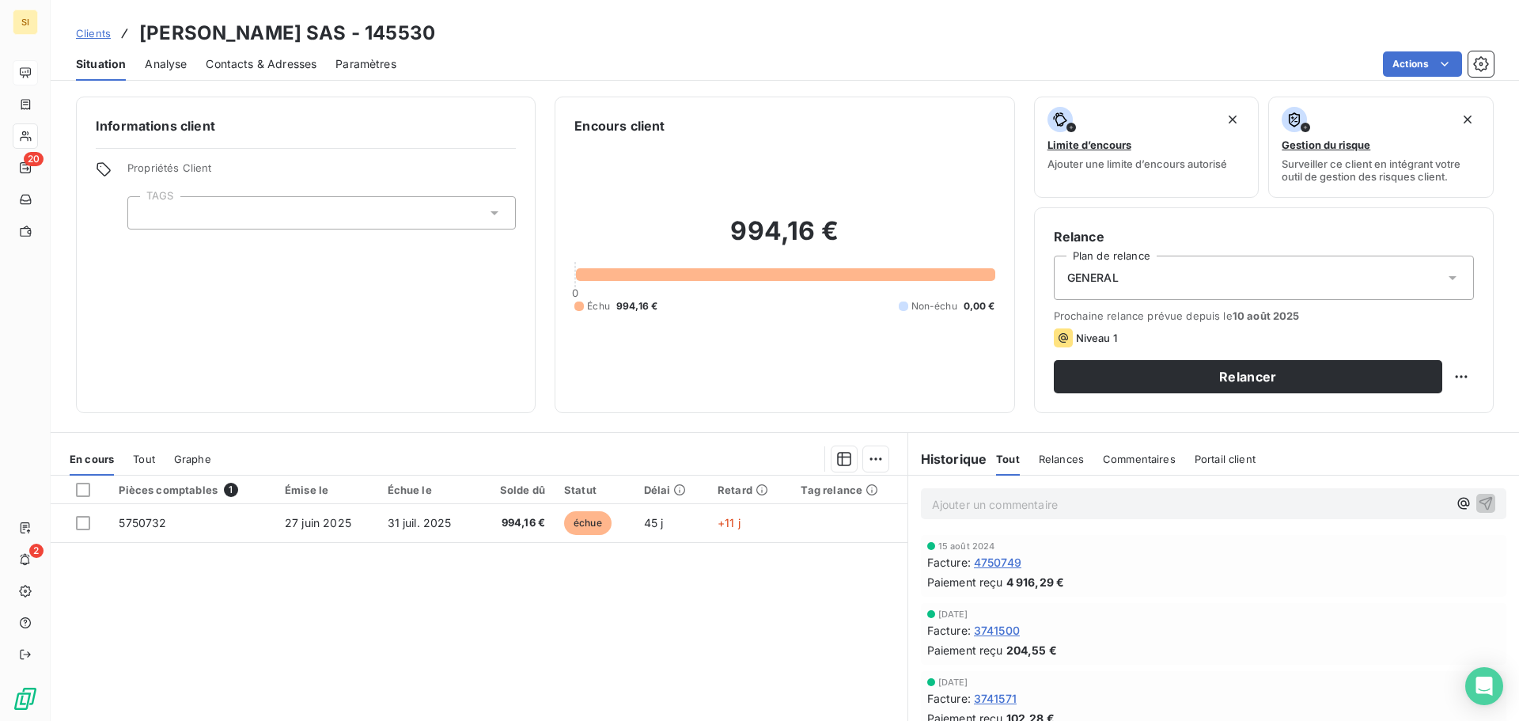
click at [137, 455] on span "Tout" at bounding box center [144, 459] width 22 height 13
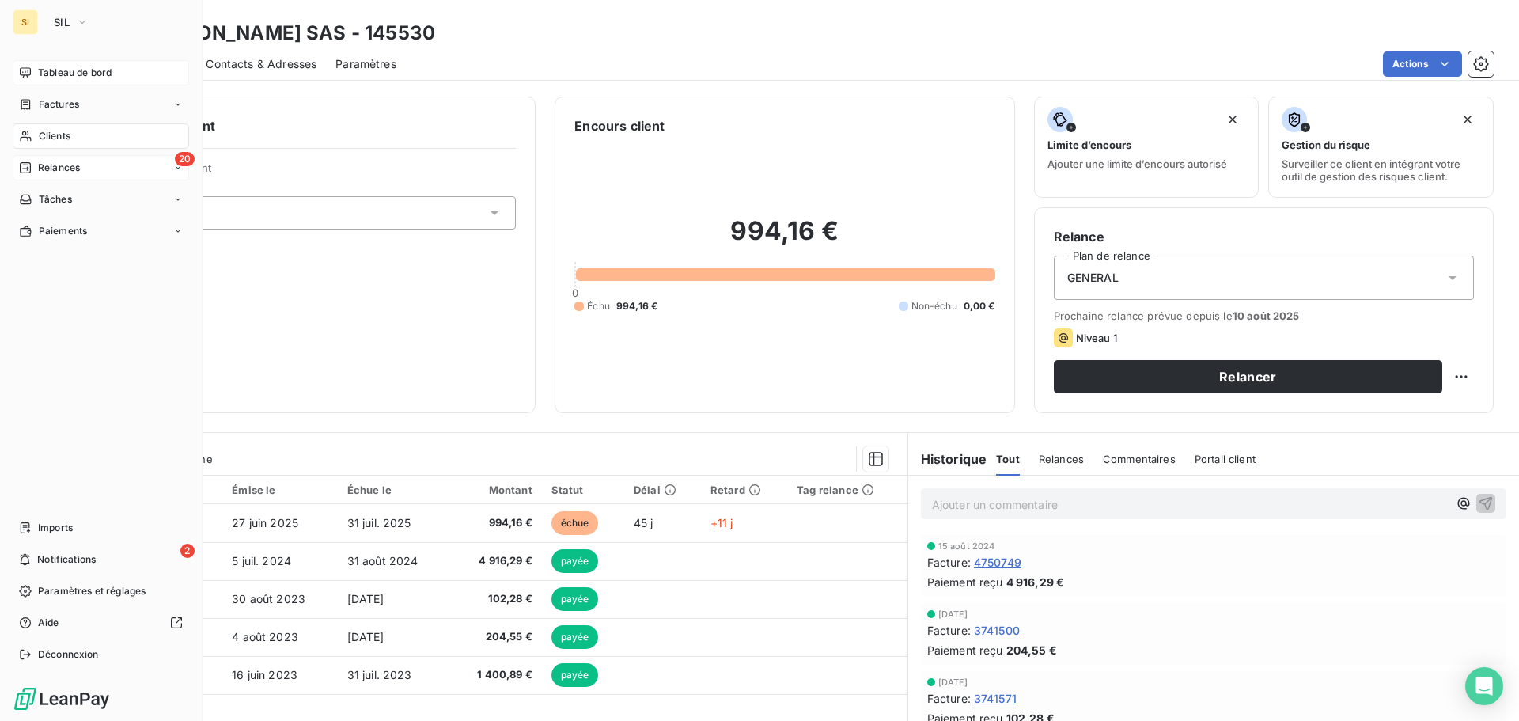
click at [47, 172] on span "Relances" at bounding box center [59, 168] width 42 height 14
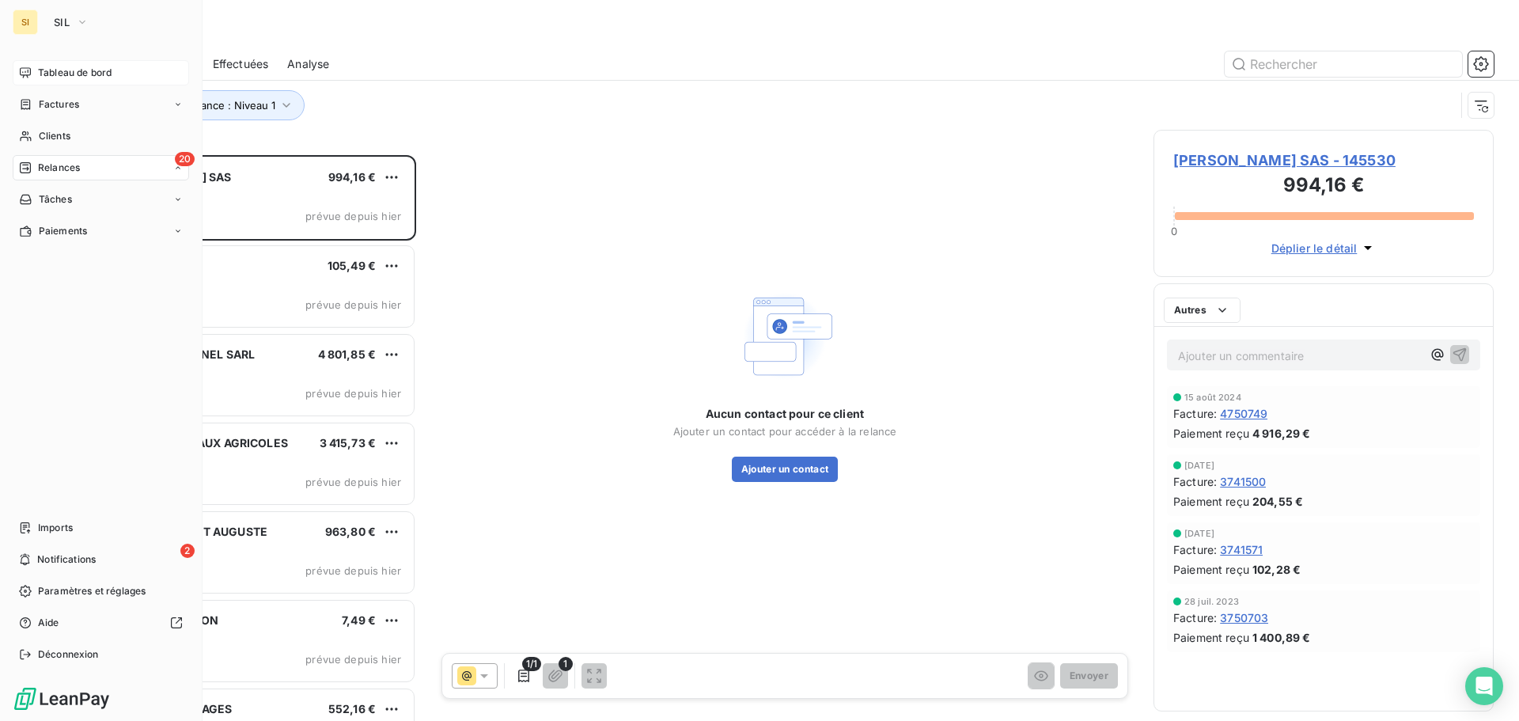
scroll to position [554, 328]
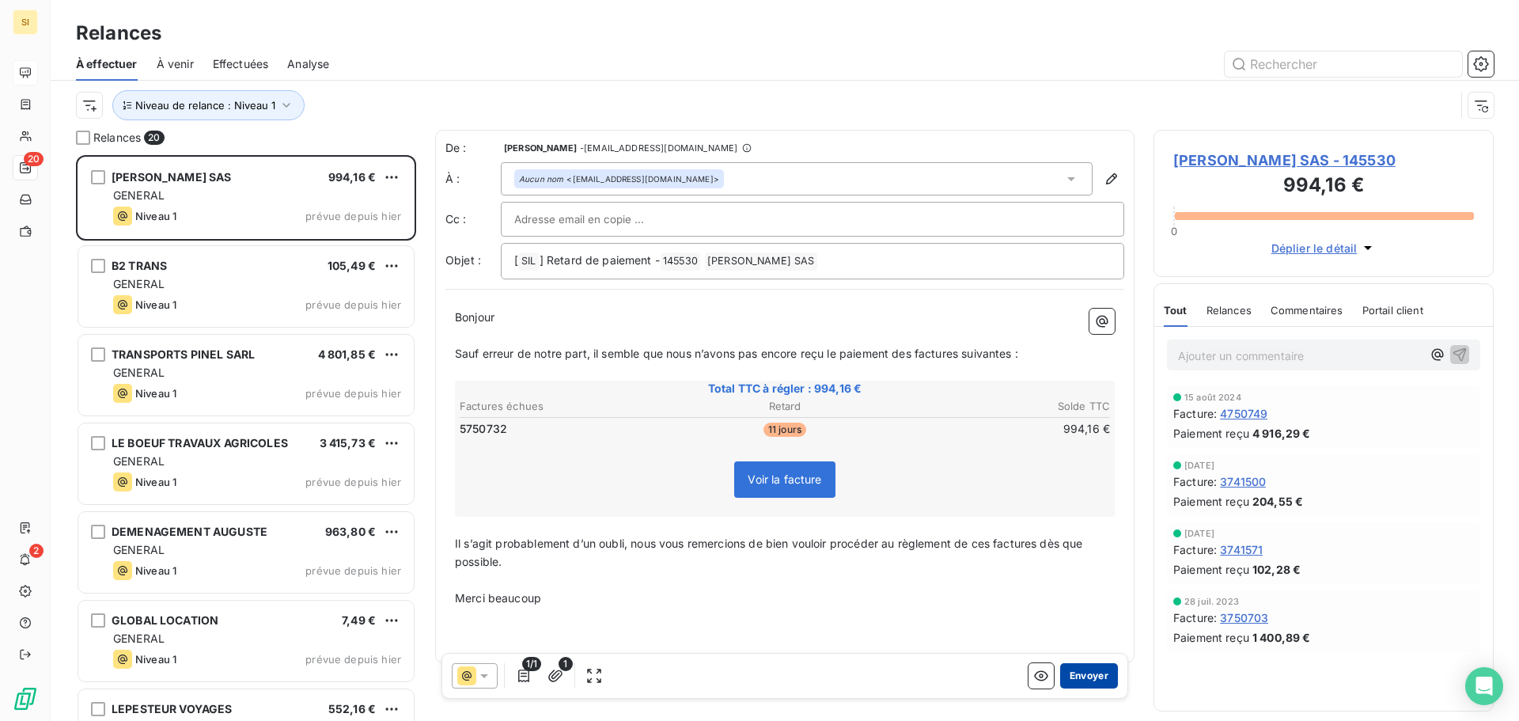
click at [1081, 673] on button "Envoyer" at bounding box center [1089, 675] width 58 height 25
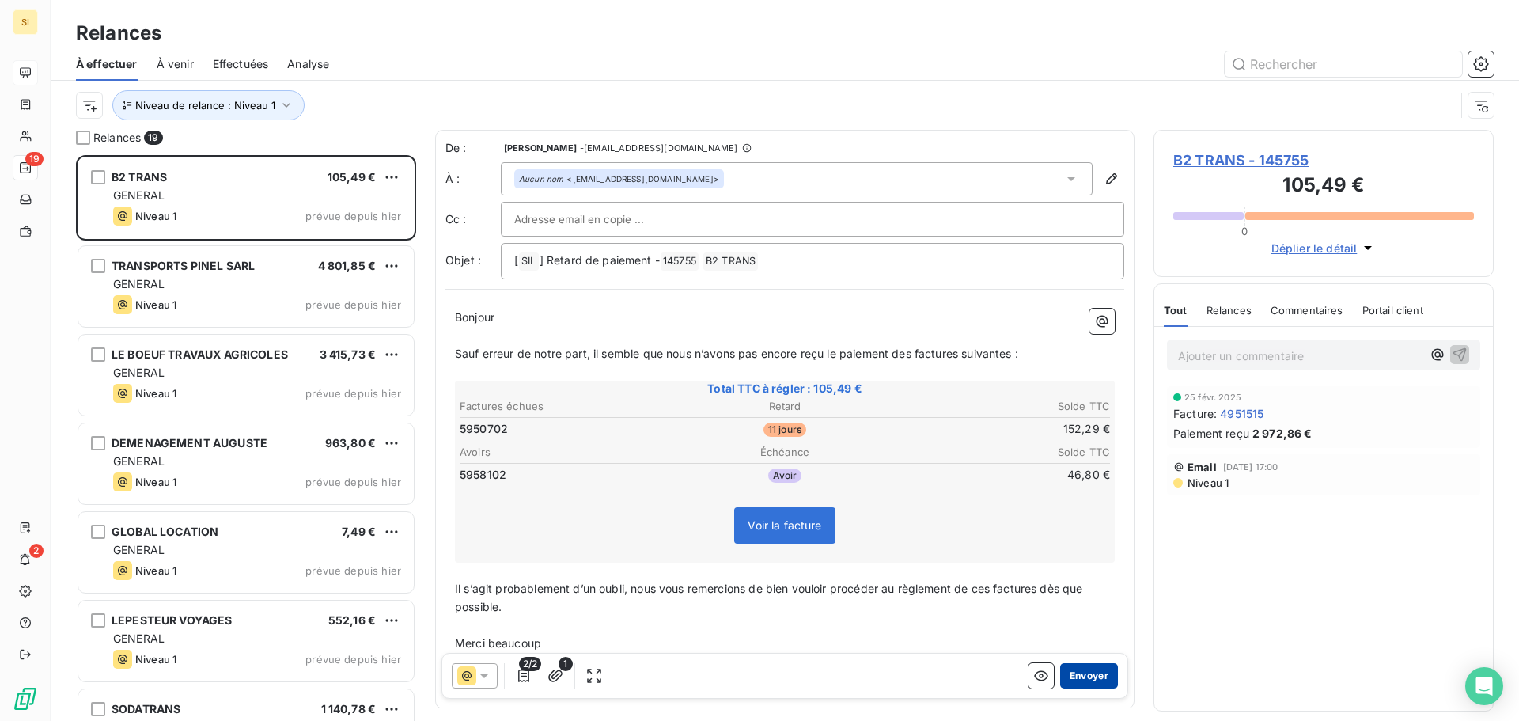
click at [1069, 675] on button "Envoyer" at bounding box center [1089, 675] width 58 height 25
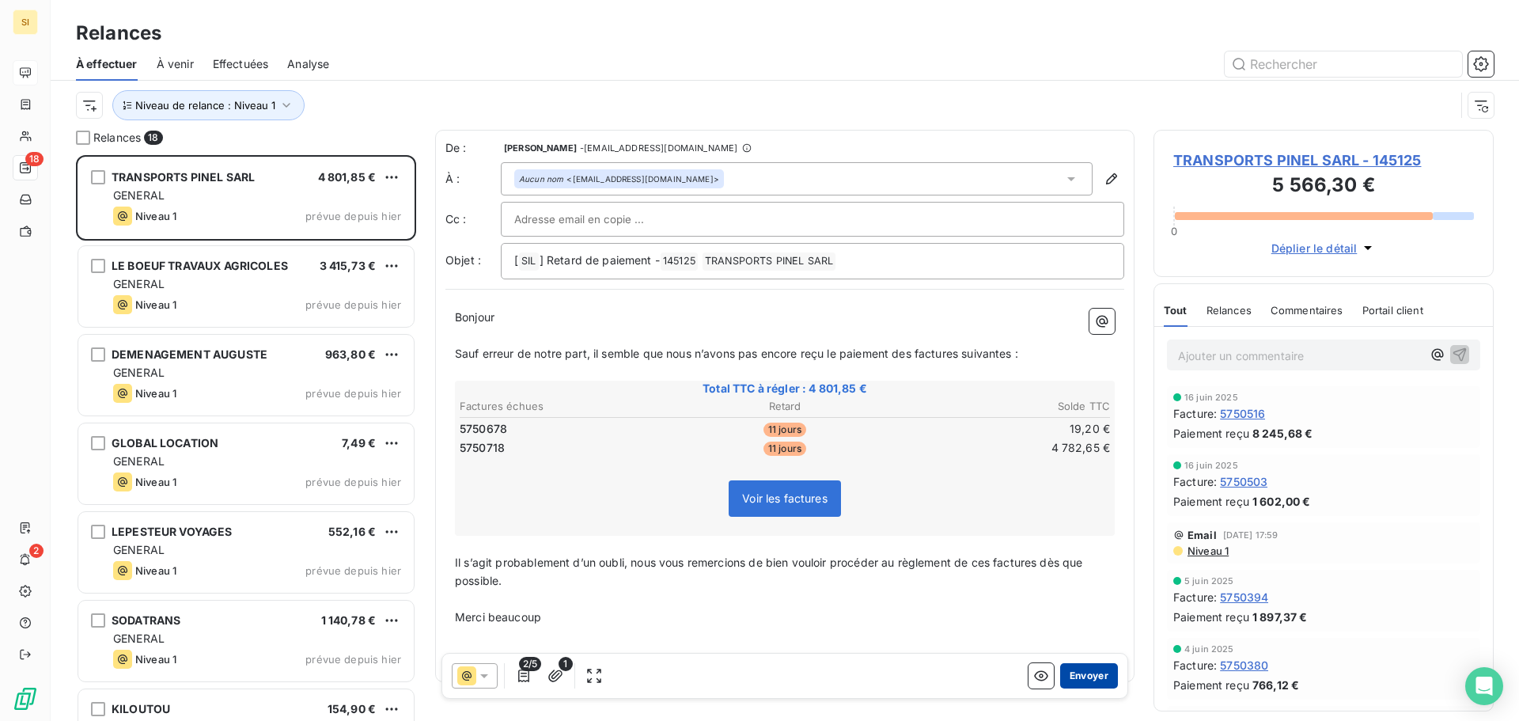
click at [1072, 674] on button "Envoyer" at bounding box center [1089, 675] width 58 height 25
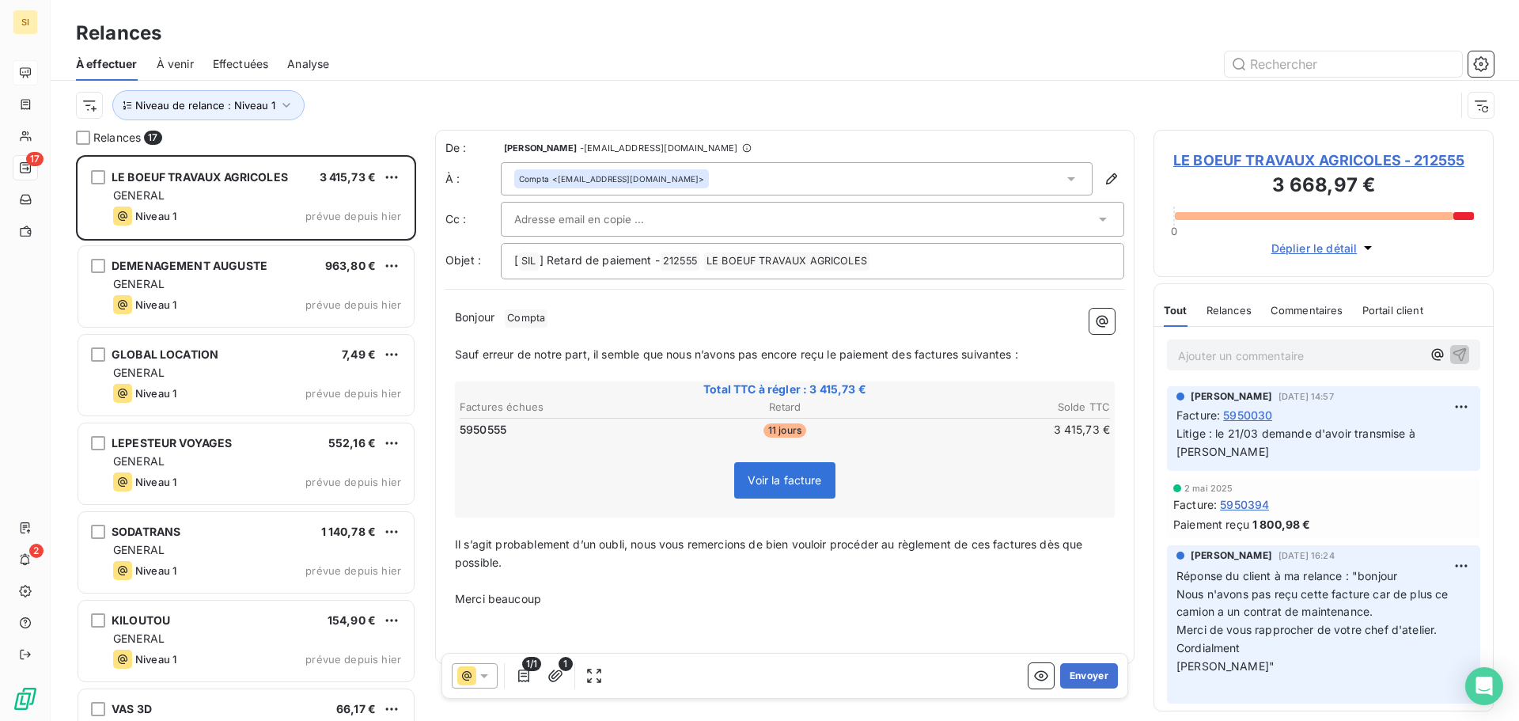
click at [1072, 674] on button "Envoyer" at bounding box center [1089, 675] width 58 height 25
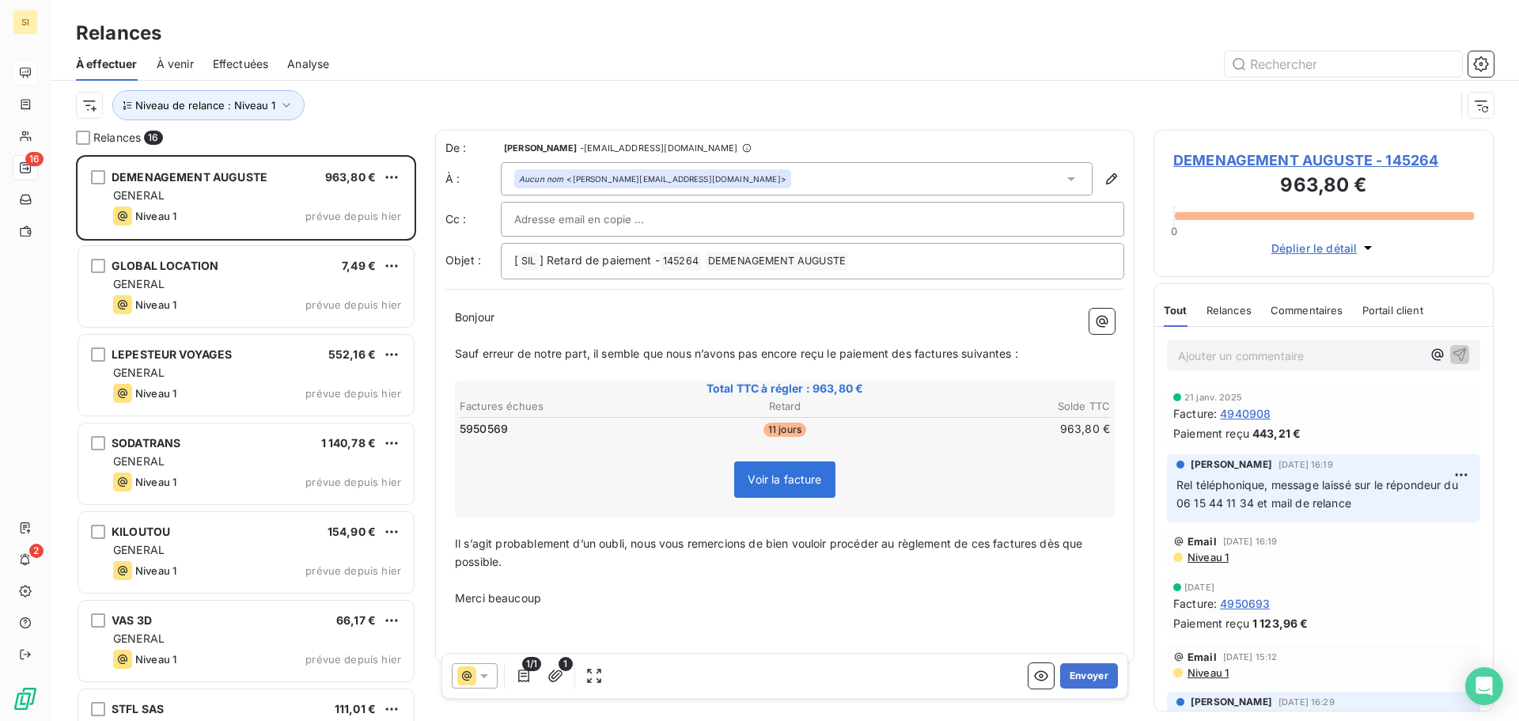
click at [1072, 674] on button "Envoyer" at bounding box center [1089, 675] width 58 height 25
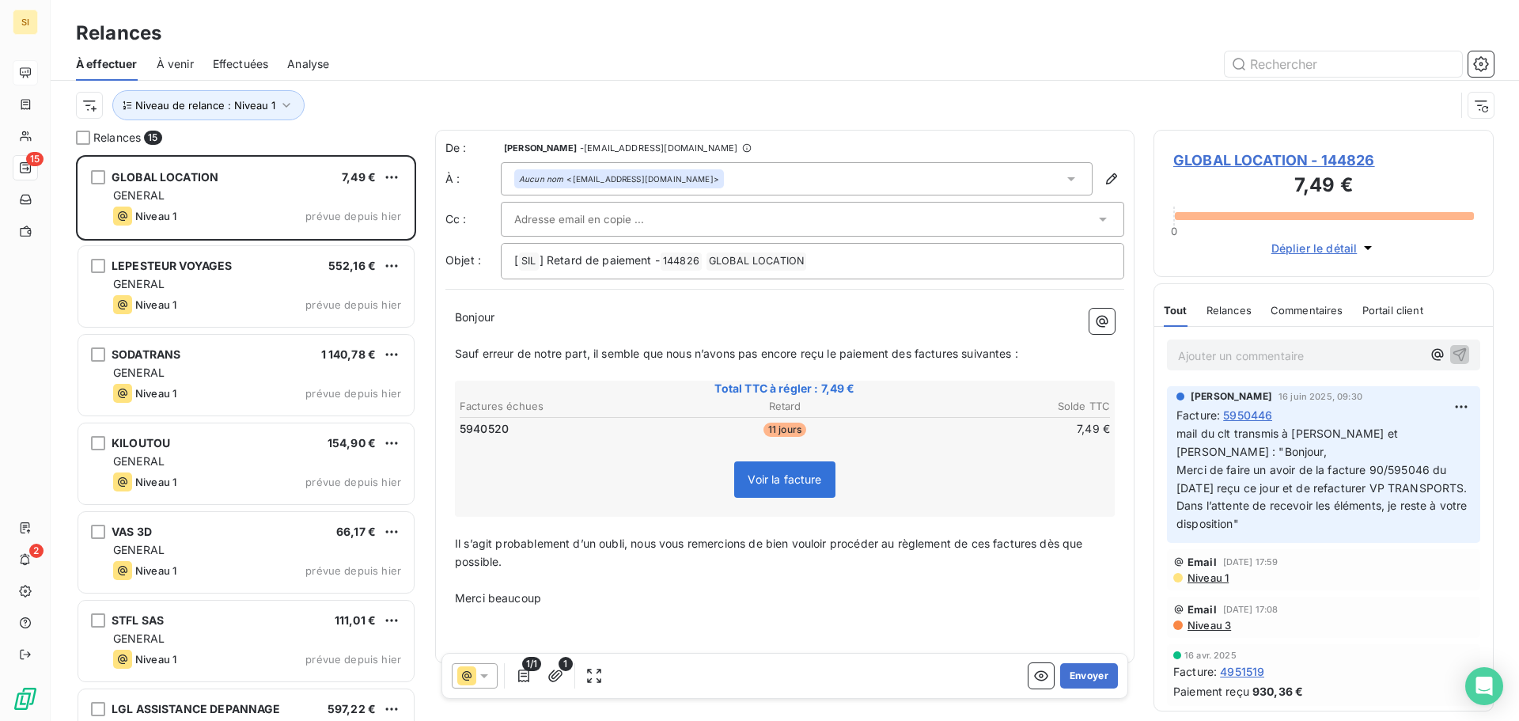
click at [1072, 674] on button "Envoyer" at bounding box center [1089, 675] width 58 height 25
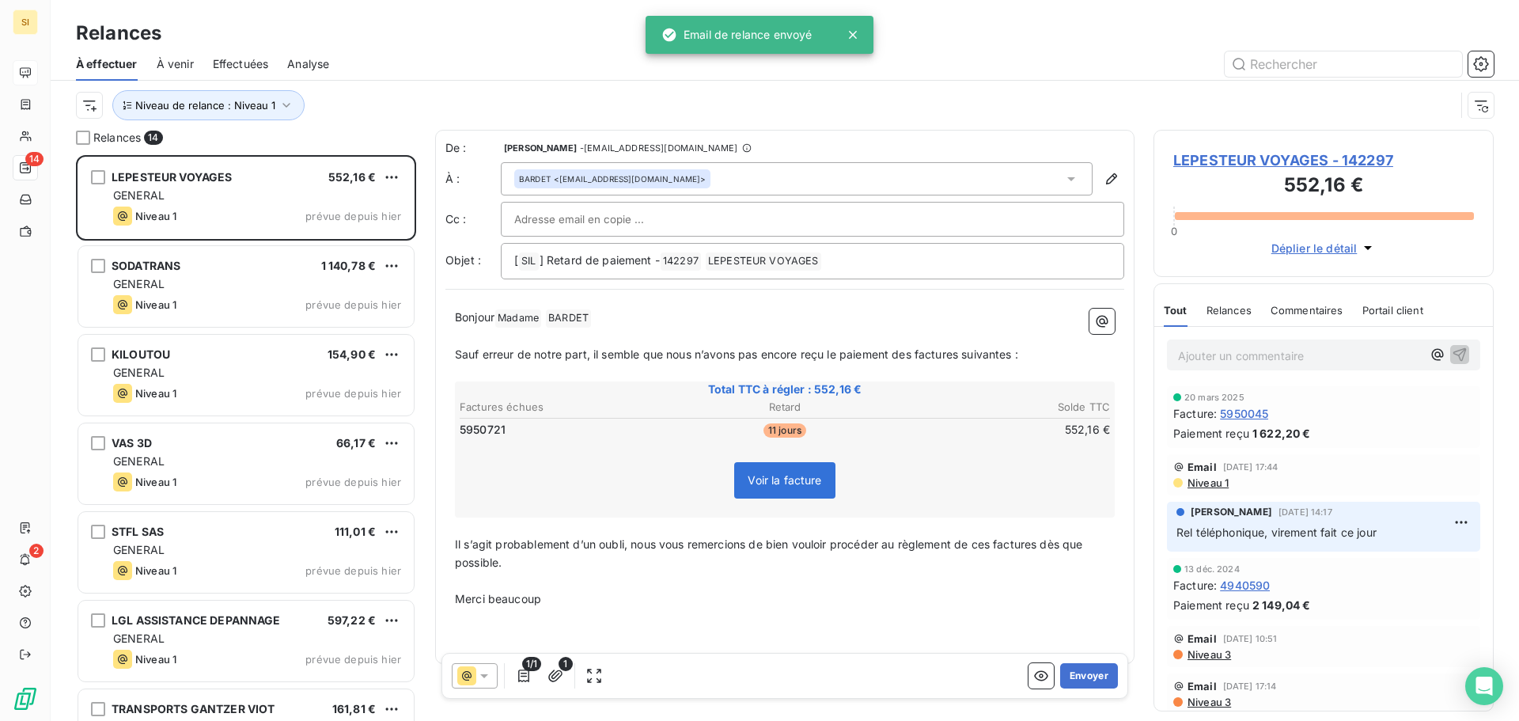
click at [1072, 674] on button "Envoyer" at bounding box center [1089, 675] width 58 height 25
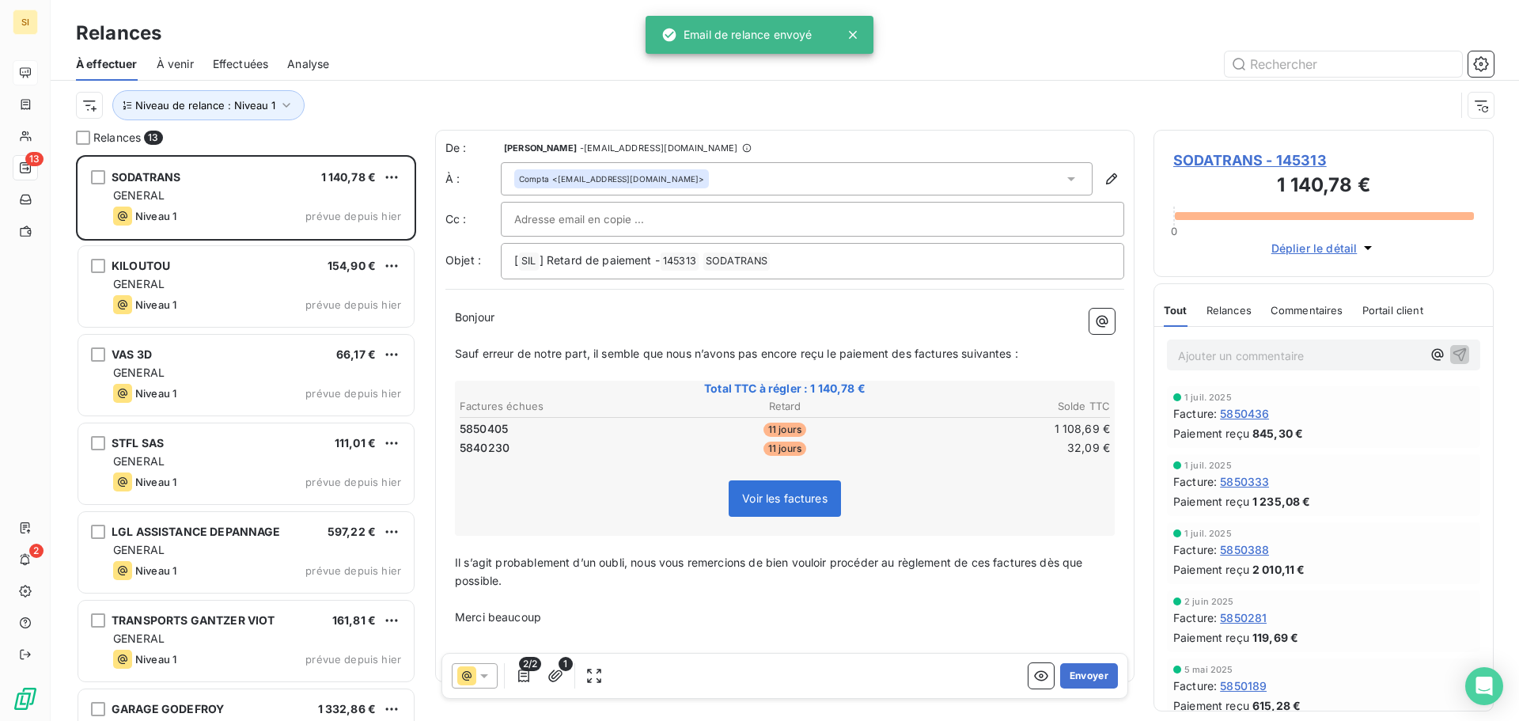
click at [1072, 674] on button "Envoyer" at bounding box center [1089, 675] width 58 height 25
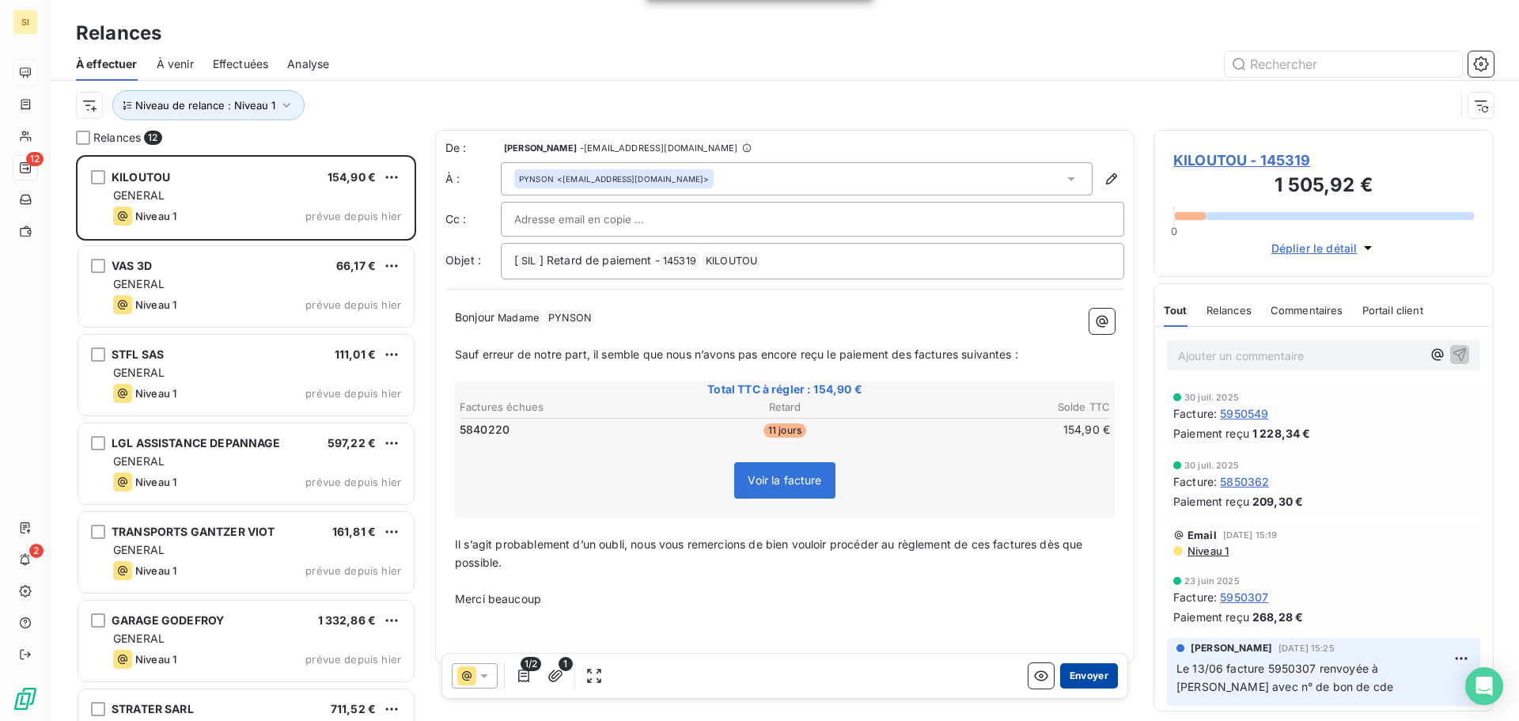
click at [1078, 674] on button "Envoyer" at bounding box center [1089, 675] width 58 height 25
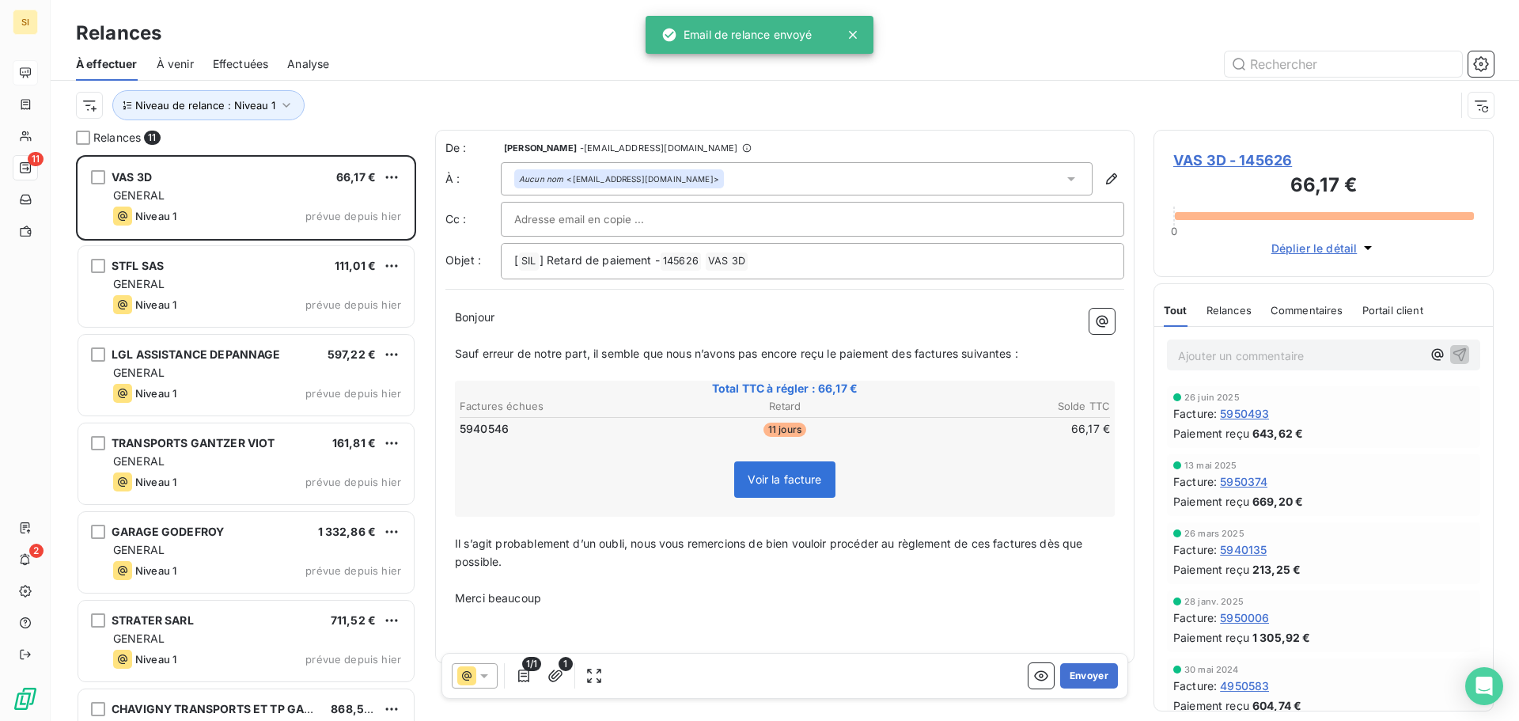
click at [1078, 674] on button "Envoyer" at bounding box center [1089, 675] width 58 height 25
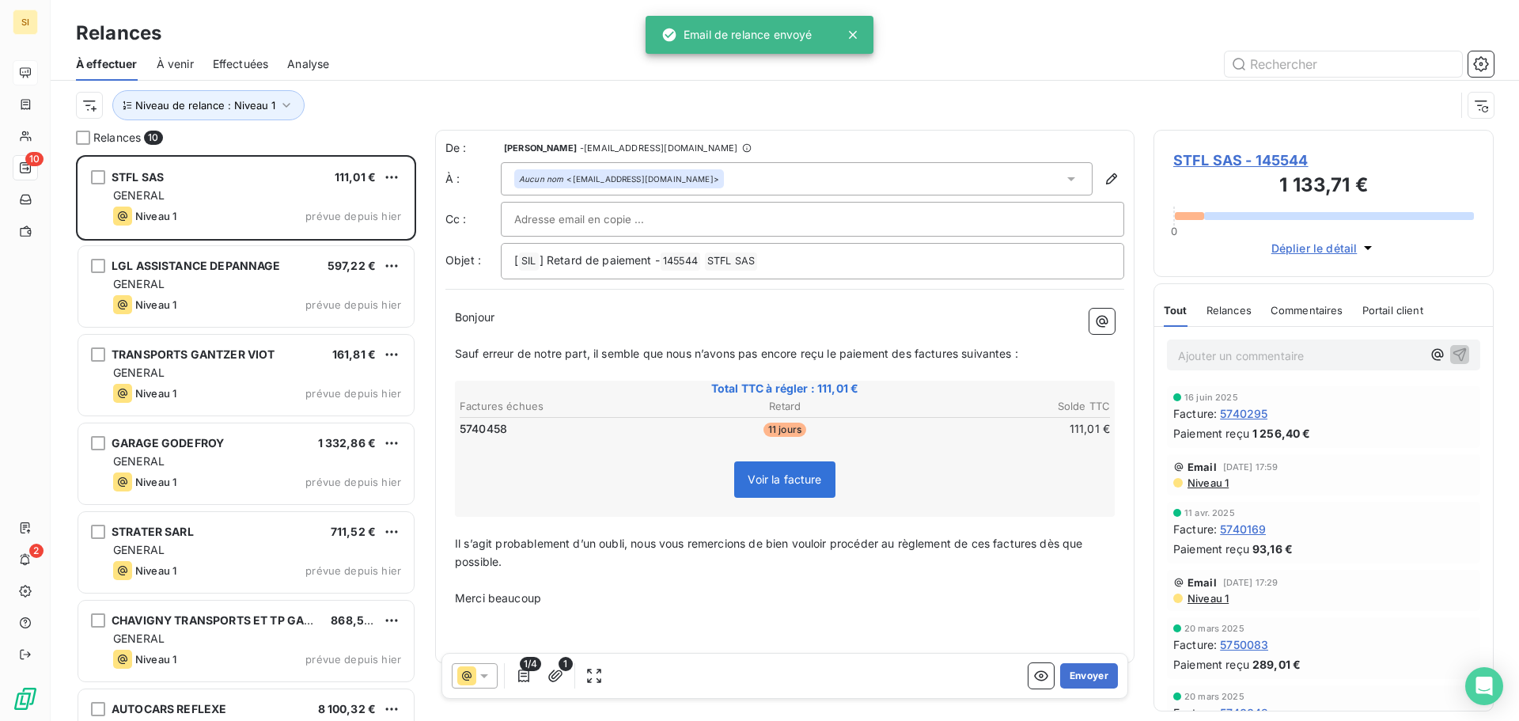
click at [1078, 674] on button "Envoyer" at bounding box center [1089, 675] width 58 height 25
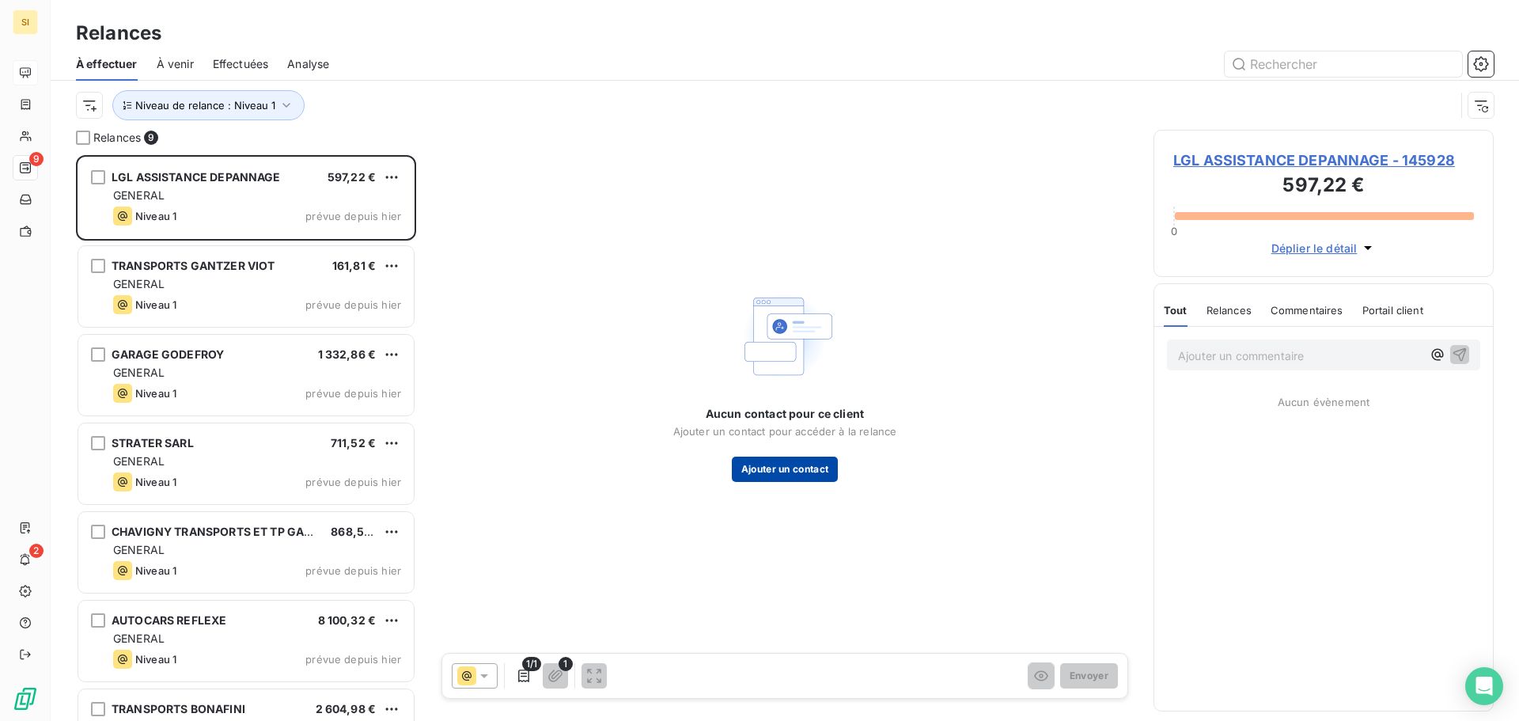
click at [799, 468] on button "Ajouter un contact" at bounding box center [785, 469] width 107 height 25
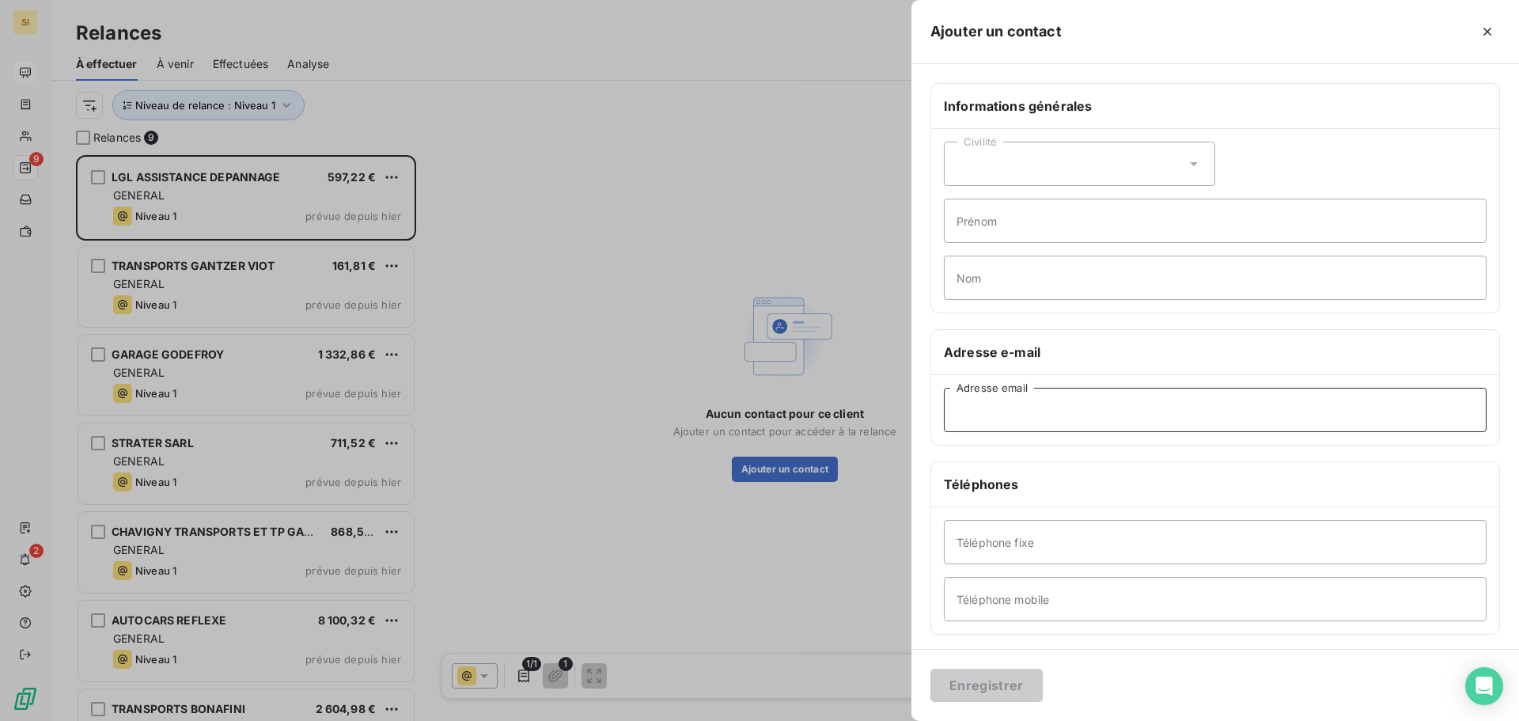
click at [1020, 410] on input "Adresse email" at bounding box center [1215, 410] width 543 height 44
type input "[EMAIL_ADDRESS][DOMAIN_NAME]"
click at [1007, 595] on input "Téléphone mobile" at bounding box center [1215, 599] width 543 height 44
type input "06 11 48 19 35"
click at [1006, 686] on button "Enregistrer" at bounding box center [987, 685] width 112 height 33
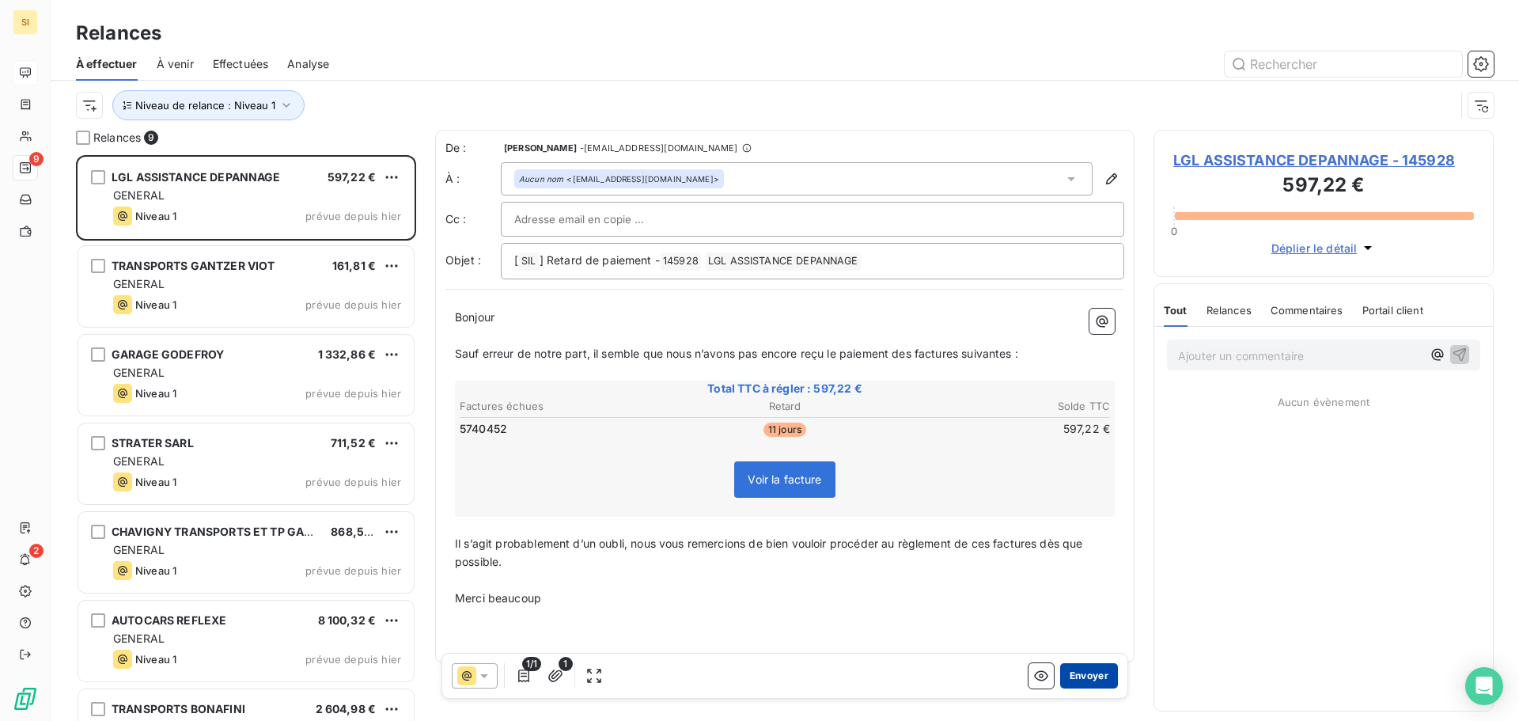
click at [1067, 676] on button "Envoyer" at bounding box center [1089, 675] width 58 height 25
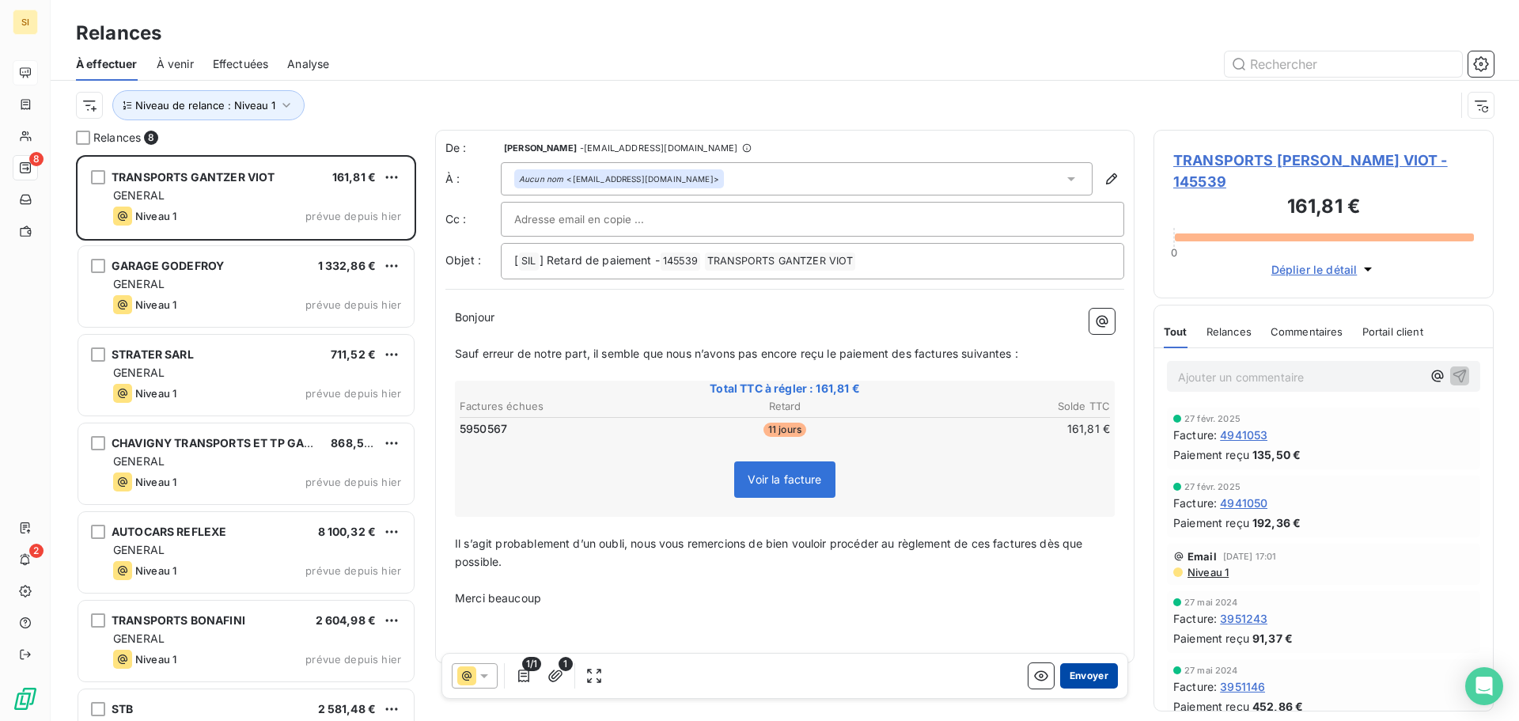
click at [1076, 684] on button "Envoyer" at bounding box center [1089, 675] width 58 height 25
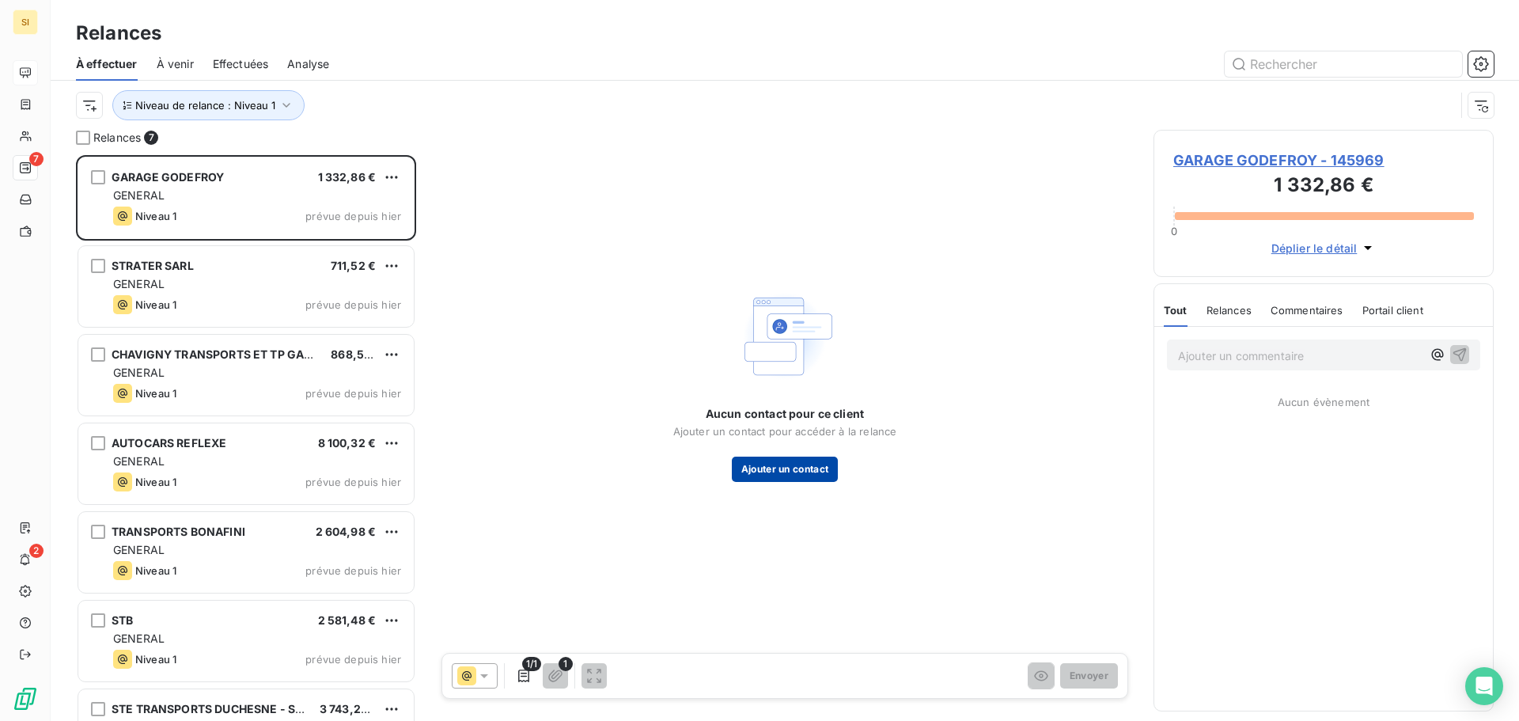
click at [788, 469] on button "Ajouter un contact" at bounding box center [785, 469] width 107 height 25
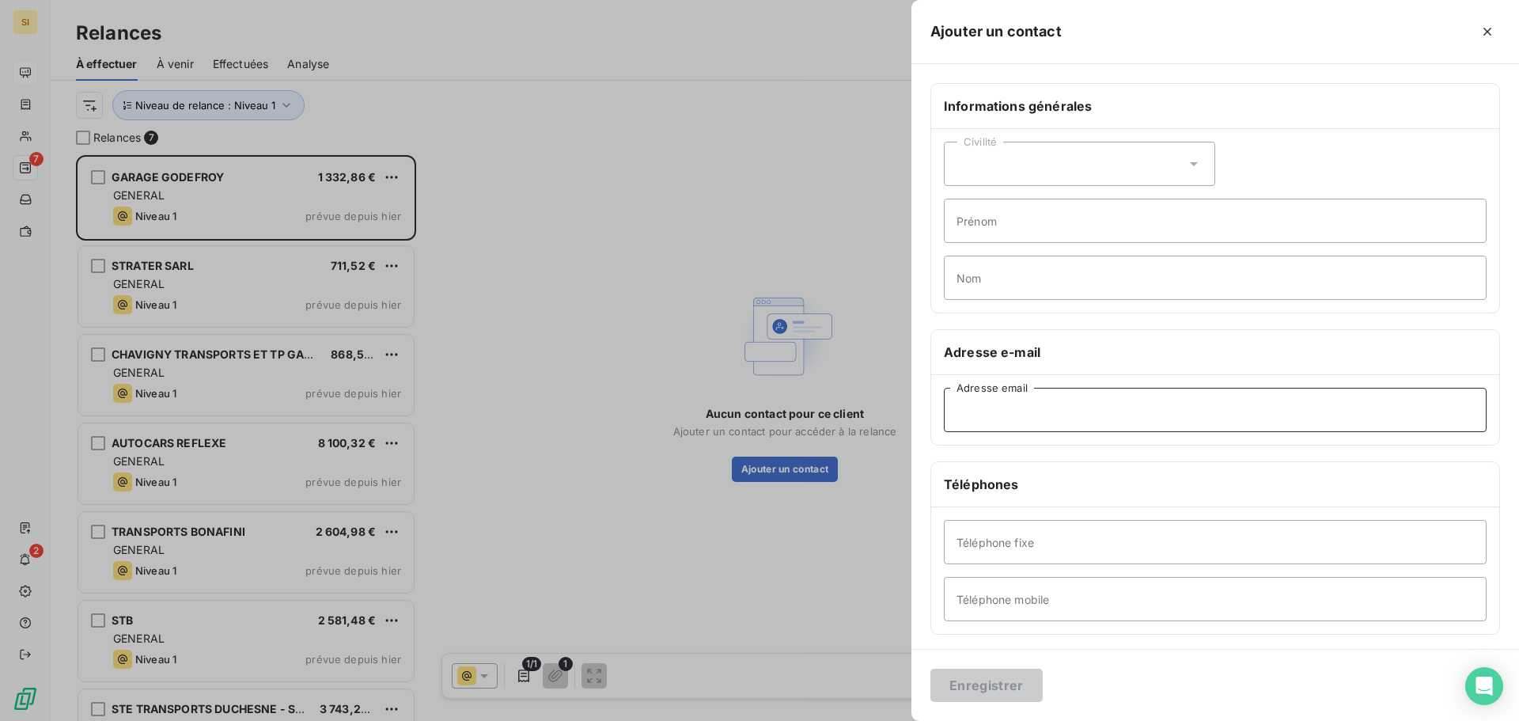
click at [1021, 413] on input "Adresse email" at bounding box center [1215, 410] width 543 height 44
paste input "[EMAIL_ADDRESS][DOMAIN_NAME]"
type input "[EMAIL_ADDRESS][DOMAIN_NAME]"
click at [1063, 538] on input "Téléphone fixe" at bounding box center [1215, 542] width 543 height 44
paste input "02 54 80 85 86"
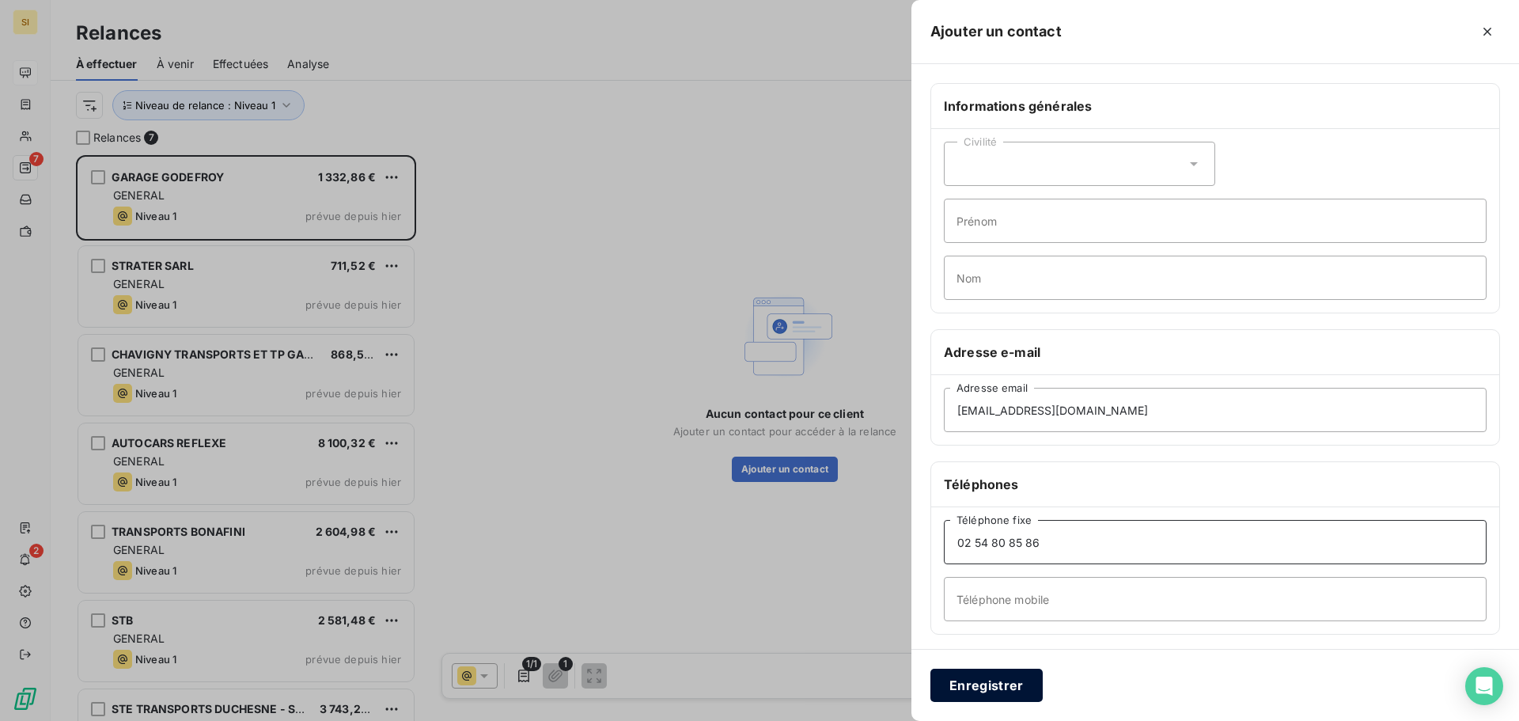
type input "02 54 80 85 86"
click at [1006, 684] on button "Enregistrer" at bounding box center [987, 685] width 112 height 33
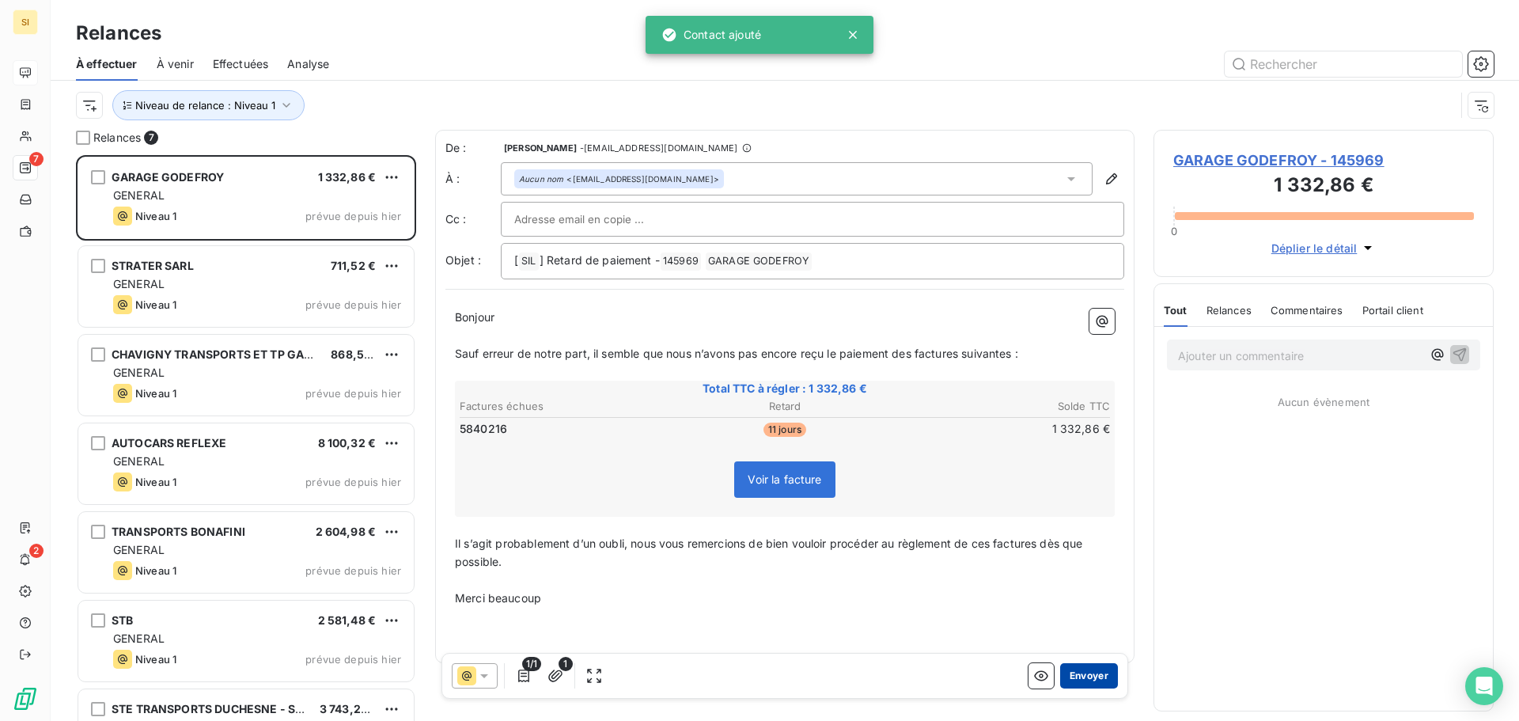
click at [1070, 679] on button "Envoyer" at bounding box center [1089, 675] width 58 height 25
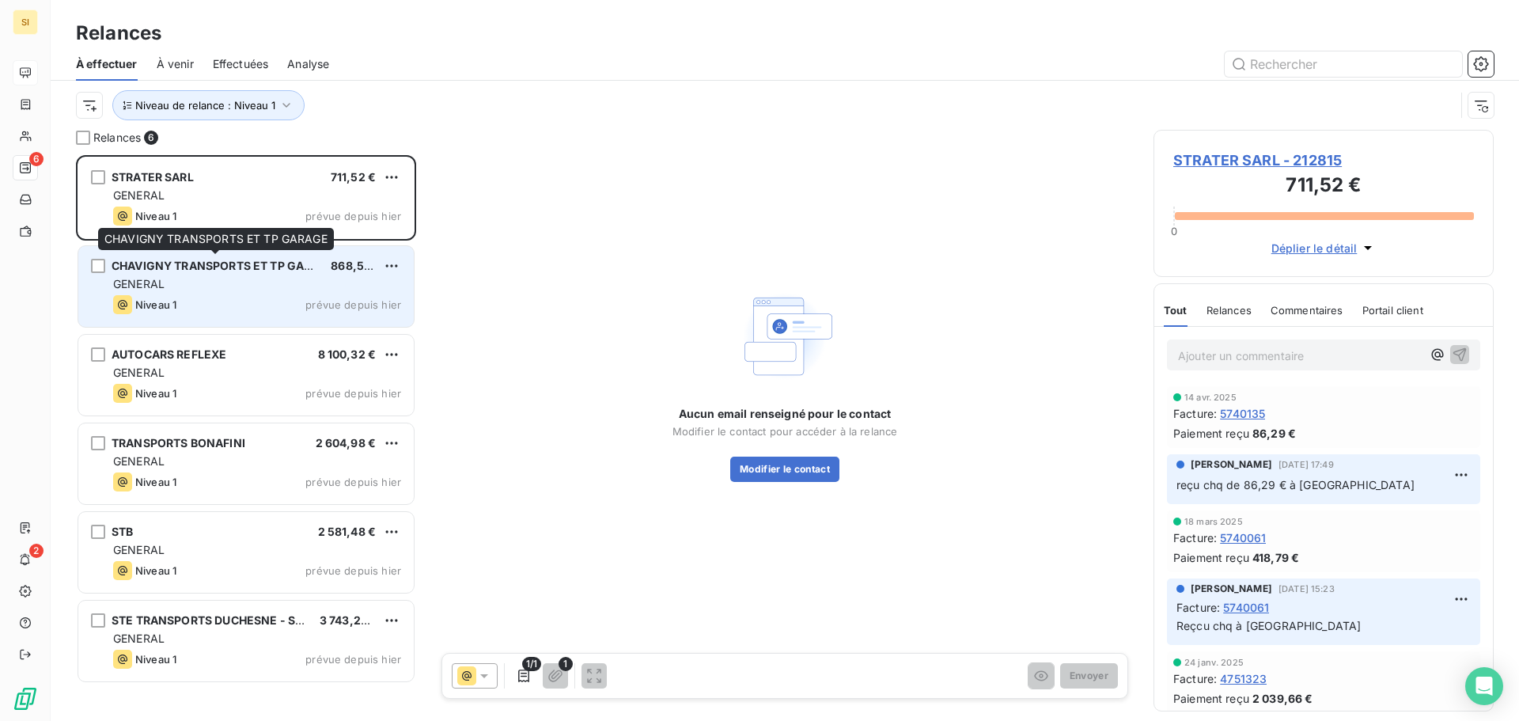
click at [195, 271] on span "CHAVIGNY TRANSPORTS ET TP GARAGE" at bounding box center [223, 265] width 223 height 13
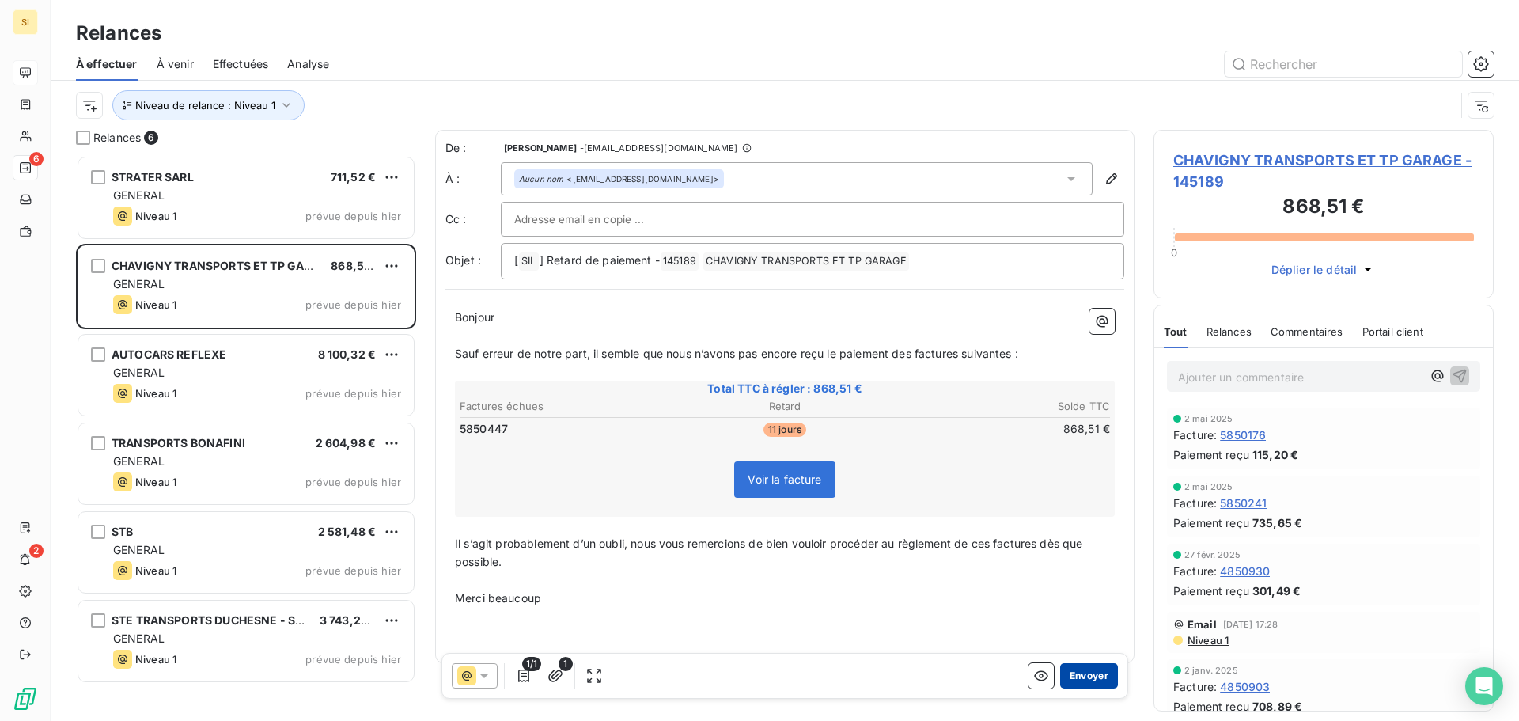
click at [1069, 673] on button "Envoyer" at bounding box center [1089, 675] width 58 height 25
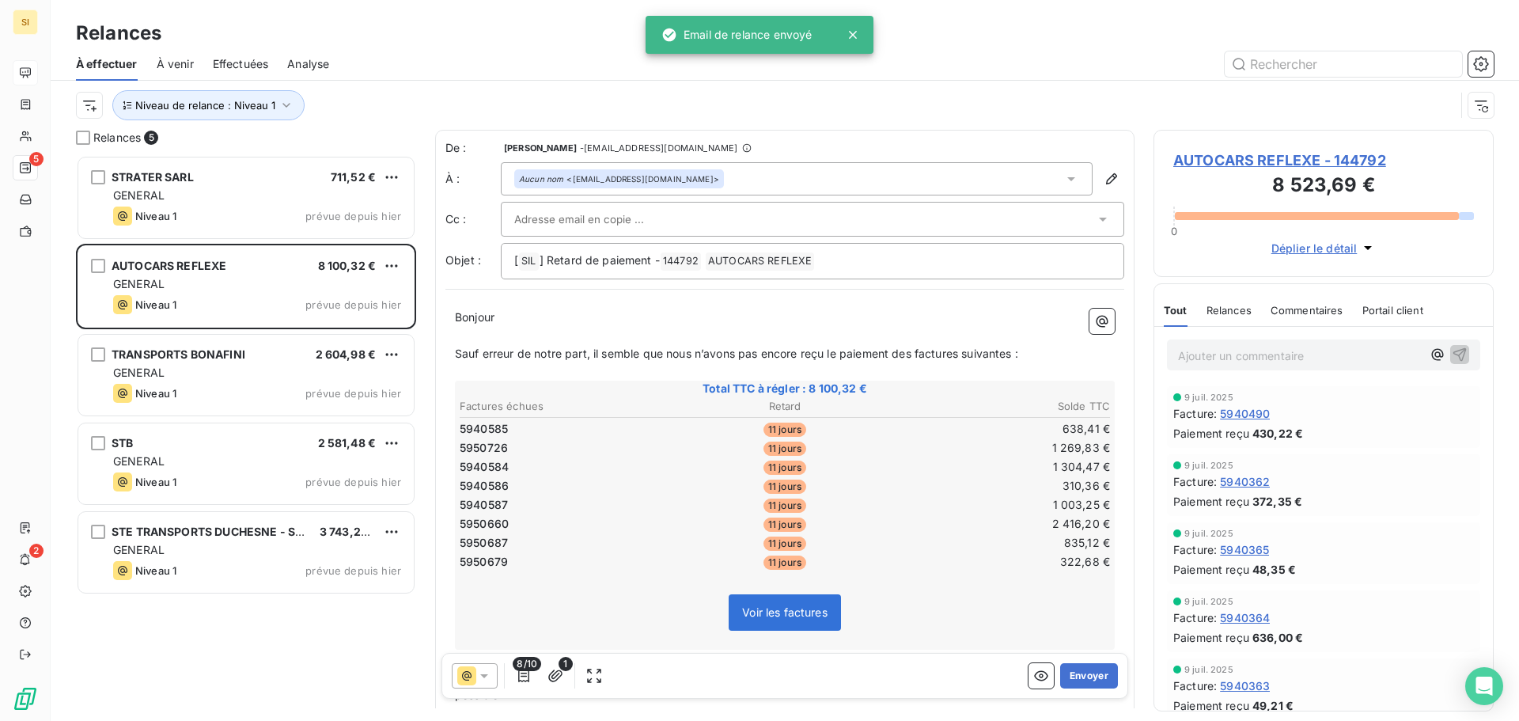
click at [1069, 673] on button "Envoyer" at bounding box center [1089, 675] width 58 height 25
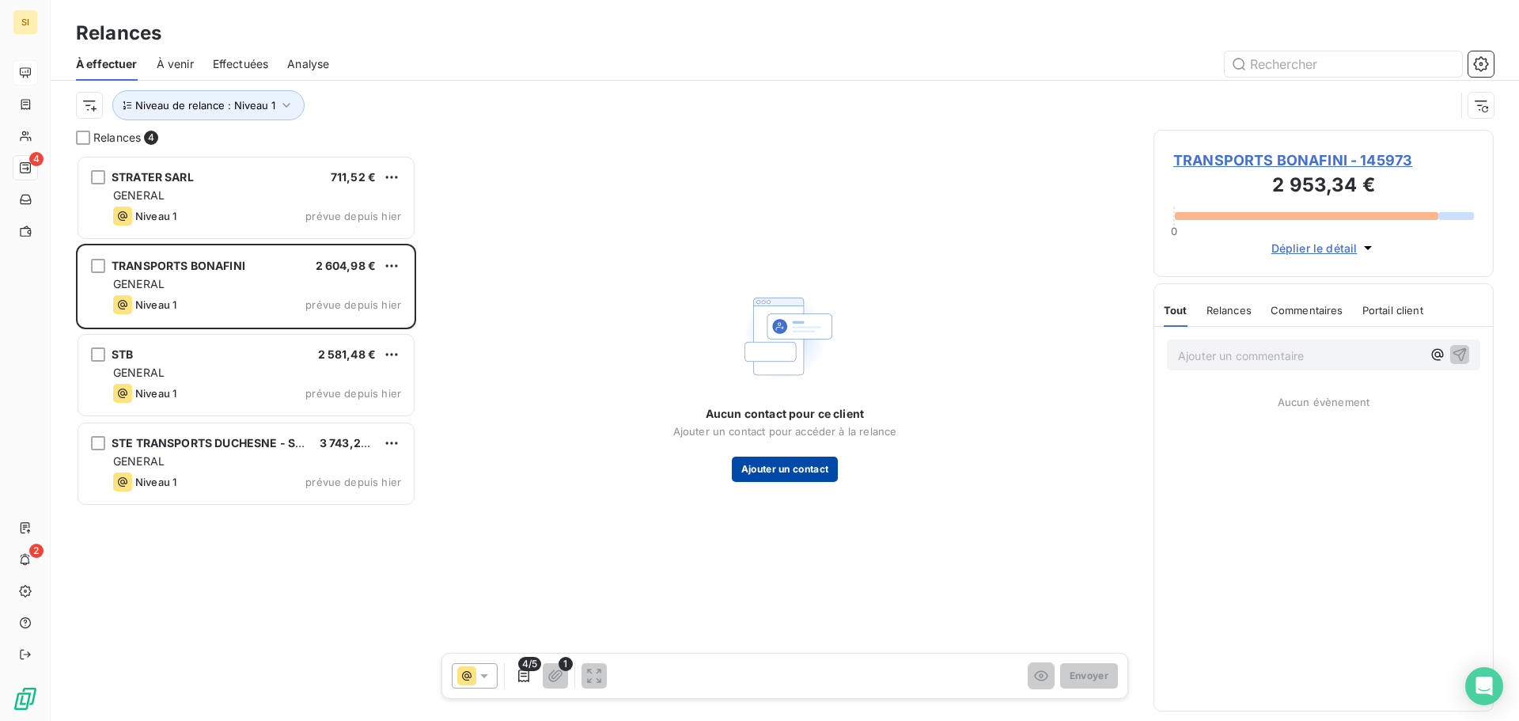
click at [760, 466] on button "Ajouter un contact" at bounding box center [785, 469] width 107 height 25
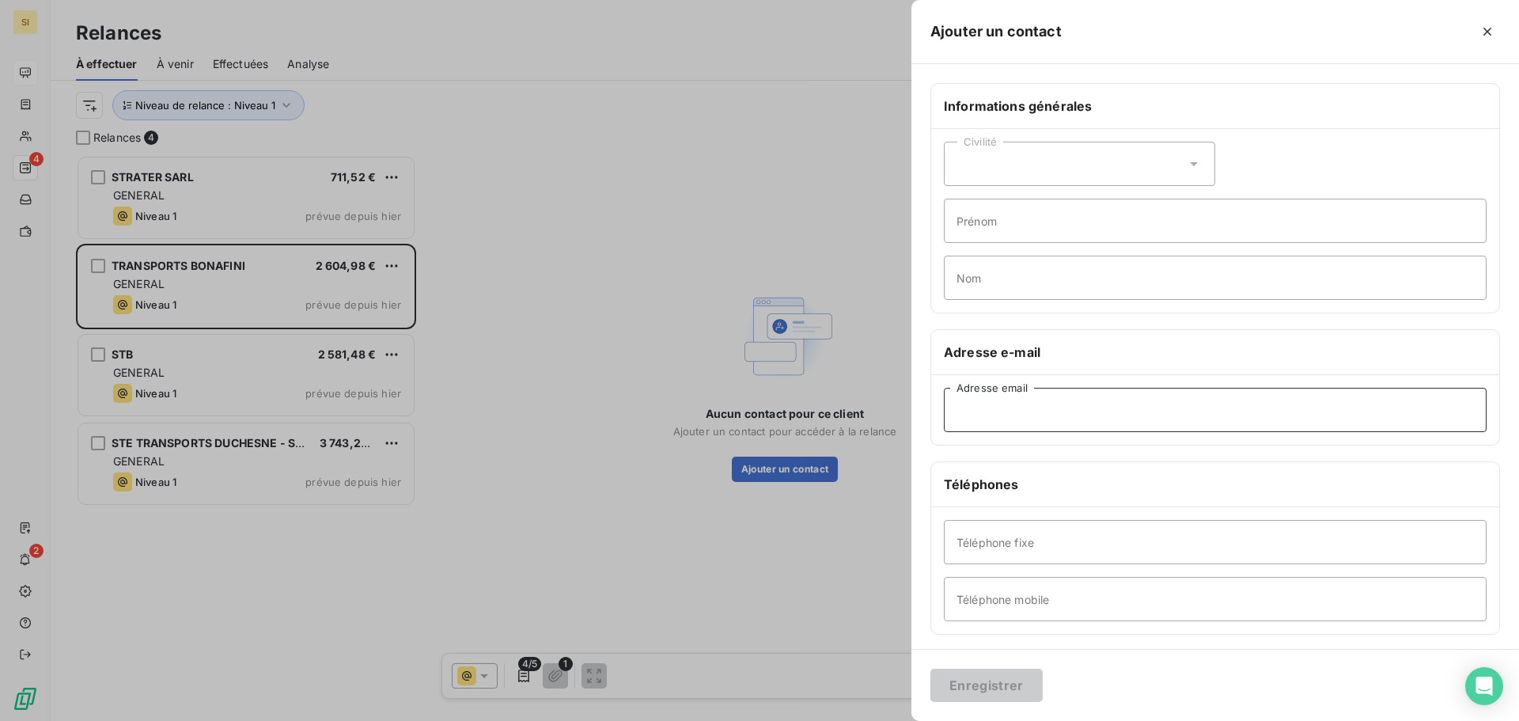
click at [1039, 412] on input "Adresse email" at bounding box center [1215, 410] width 543 height 44
paste input "[PERSON_NAME][EMAIL_ADDRESS][DOMAIN_NAME]"
type input "[PERSON_NAME][EMAIL_ADDRESS][DOMAIN_NAME]"
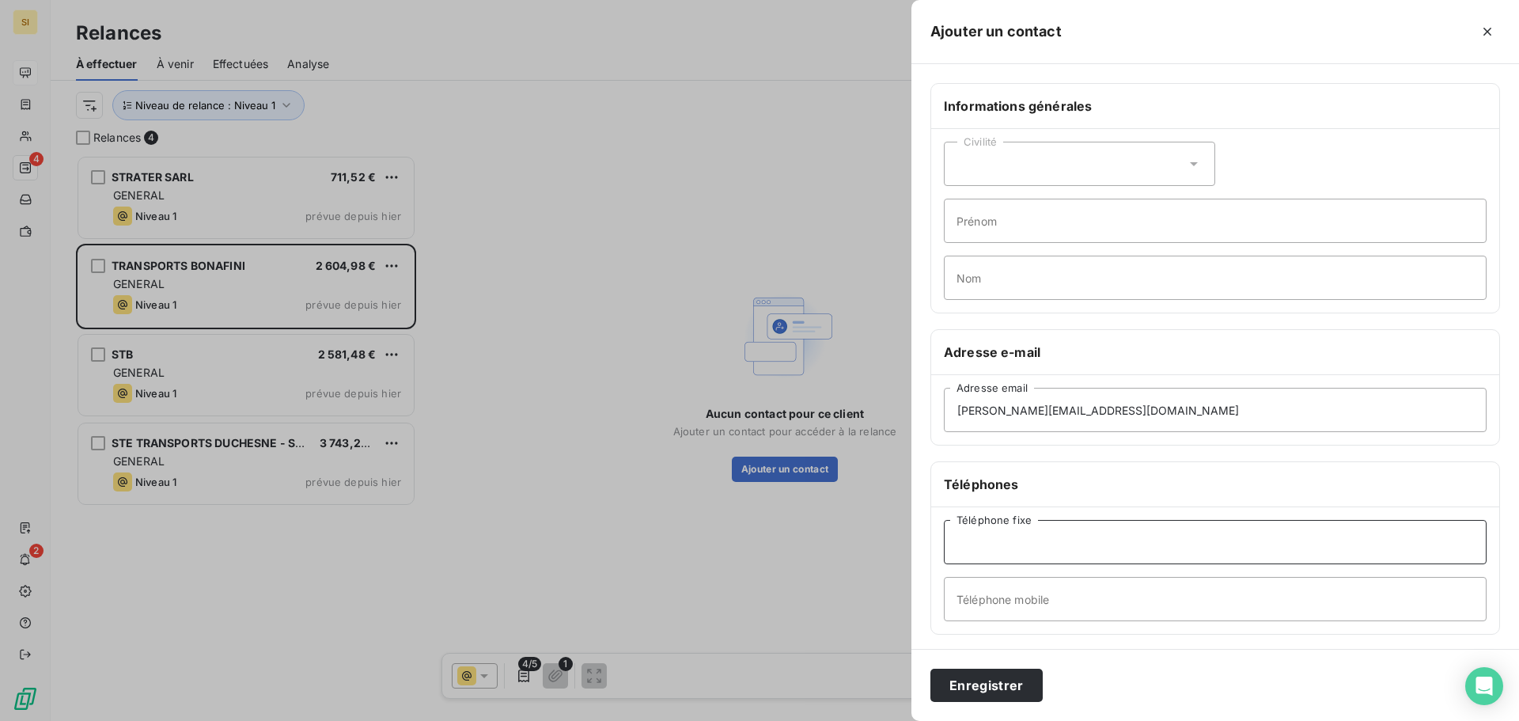
click at [1069, 540] on input "Téléphone fixe" at bounding box center [1215, 542] width 543 height 44
type input "02 96 66 12 16"
click at [1187, 161] on icon at bounding box center [1194, 164] width 16 height 16
click at [970, 201] on li "Madame" at bounding box center [1079, 203] width 271 height 28
click at [1003, 218] on input "Prénom" at bounding box center [1215, 221] width 543 height 44
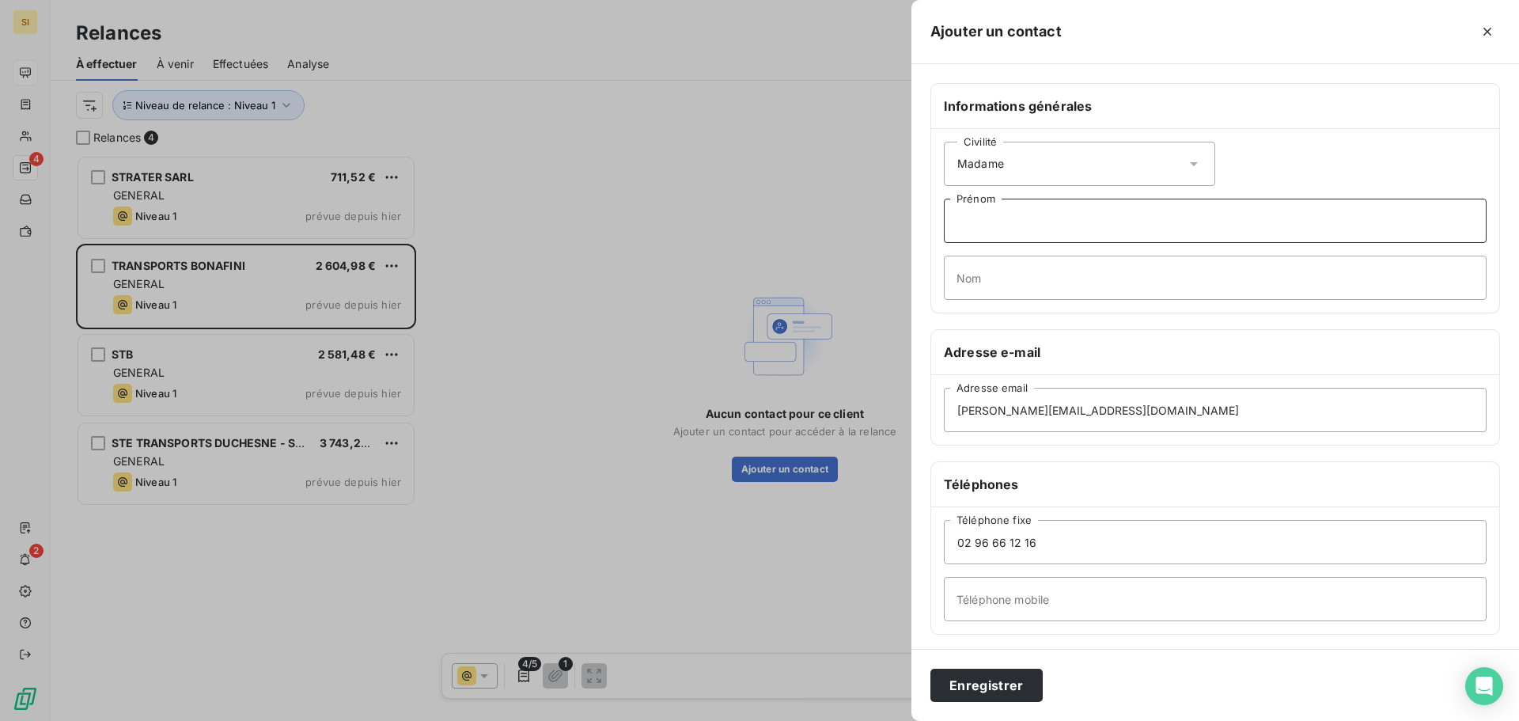
type input "D"
type input "Sandrine"
click at [1028, 271] on input "Nom" at bounding box center [1215, 278] width 543 height 44
type input "LEMAITRE"
click at [981, 684] on button "Enregistrer" at bounding box center [987, 685] width 112 height 33
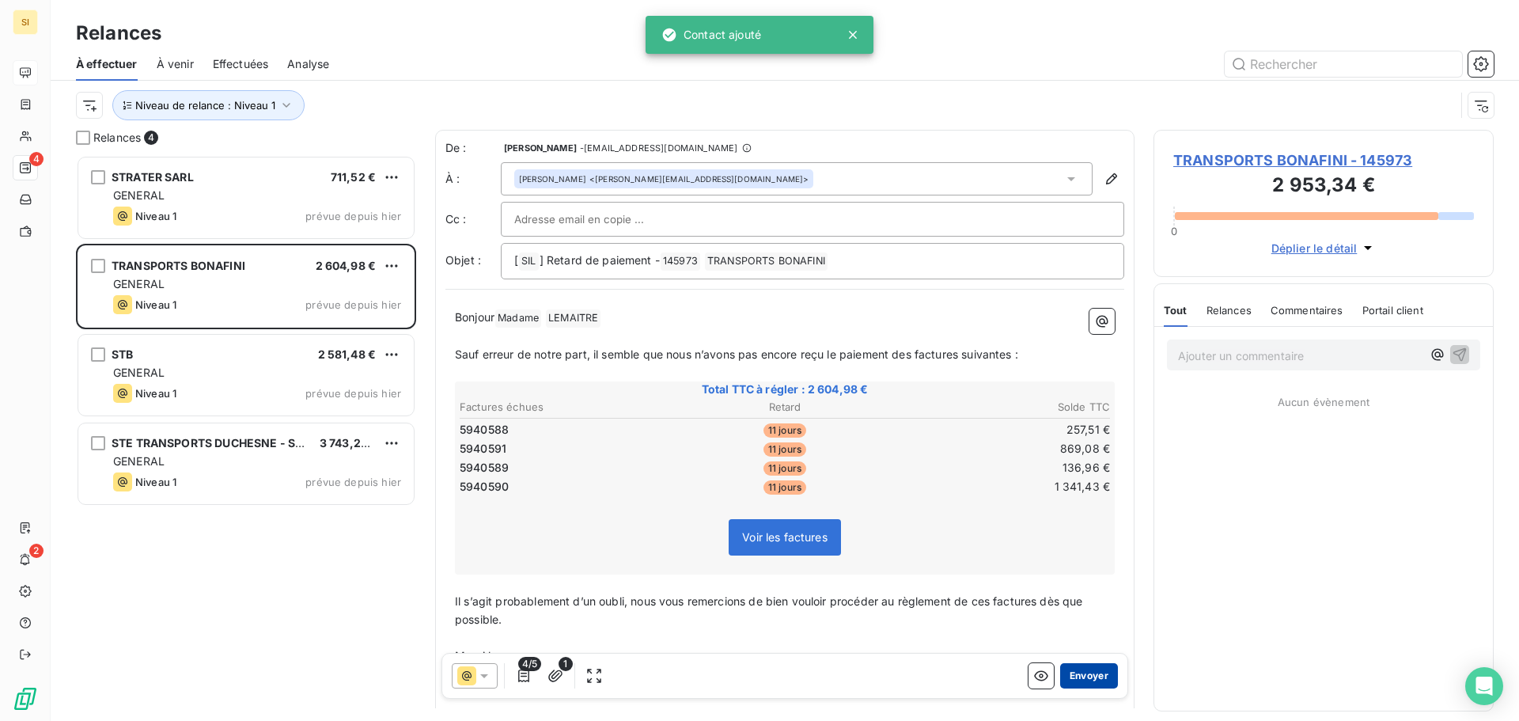
click at [1081, 673] on button "Envoyer" at bounding box center [1089, 675] width 58 height 25
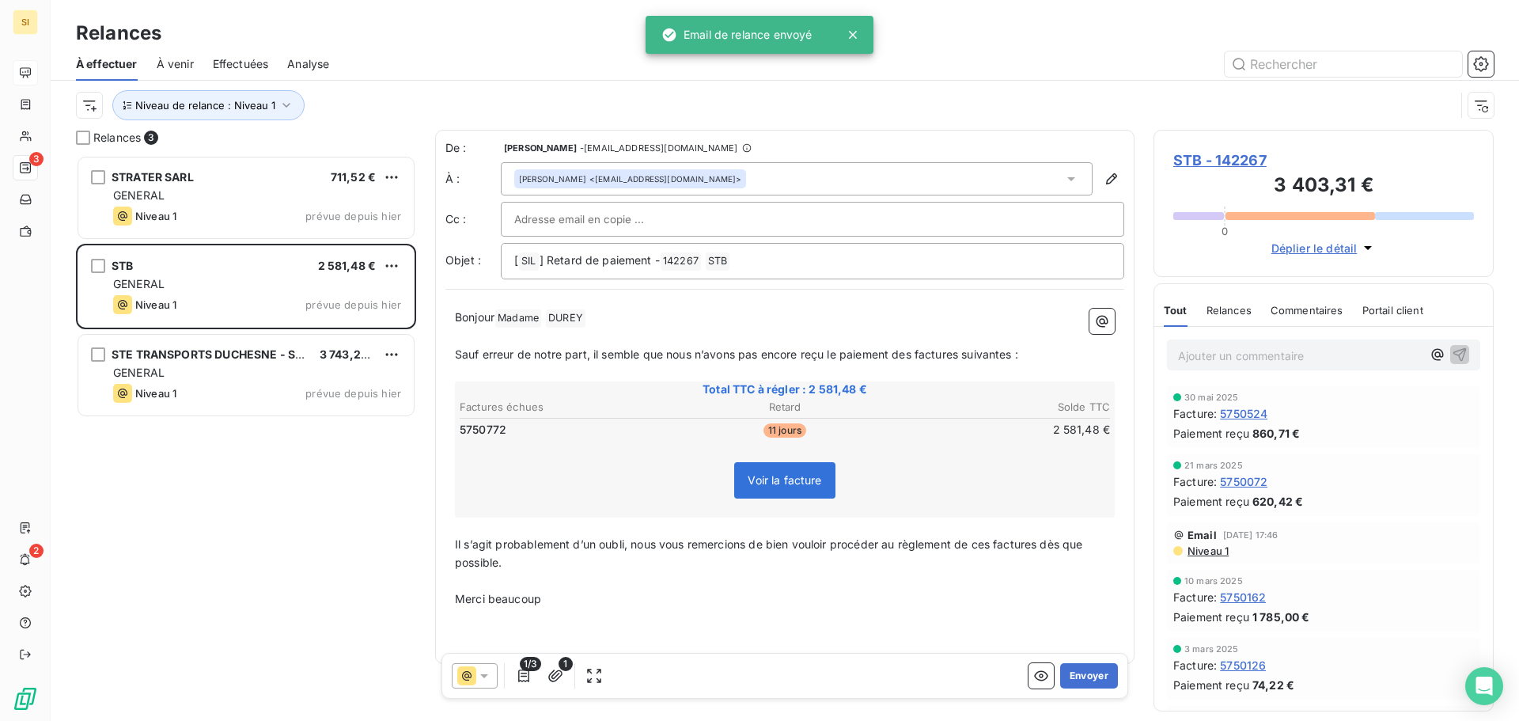
click at [1081, 673] on button "Envoyer" at bounding box center [1089, 675] width 58 height 25
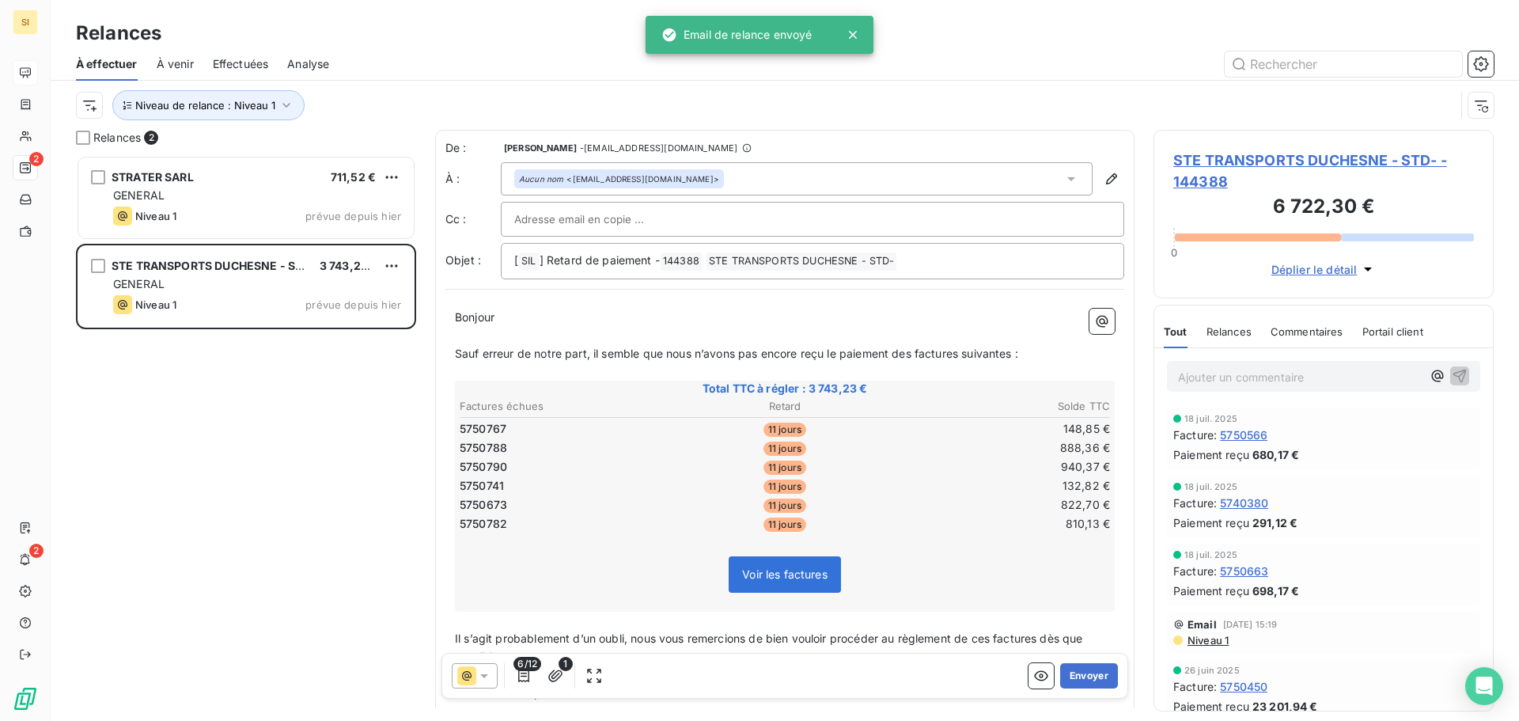
click at [1081, 673] on button "Envoyer" at bounding box center [1089, 675] width 58 height 25
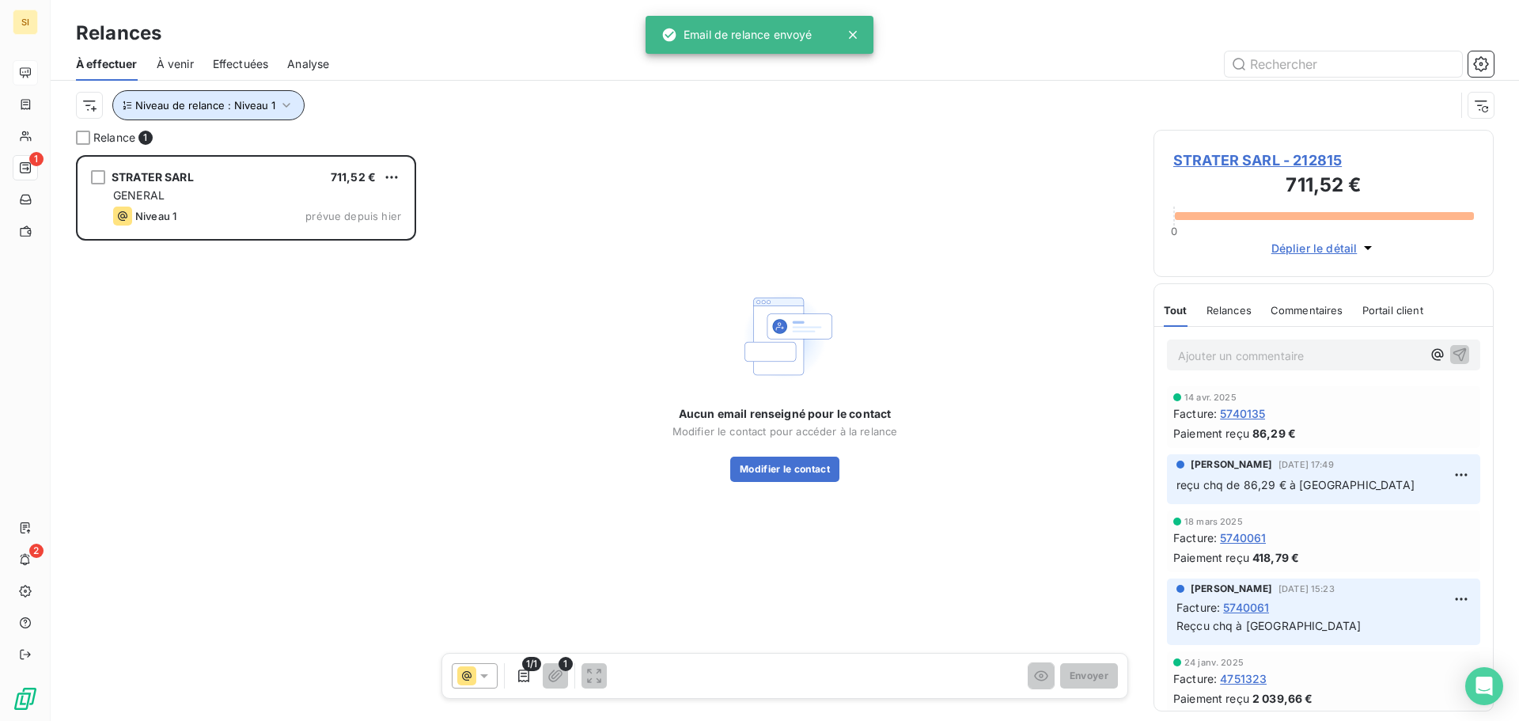
click at [281, 105] on icon "button" at bounding box center [287, 105] width 16 height 16
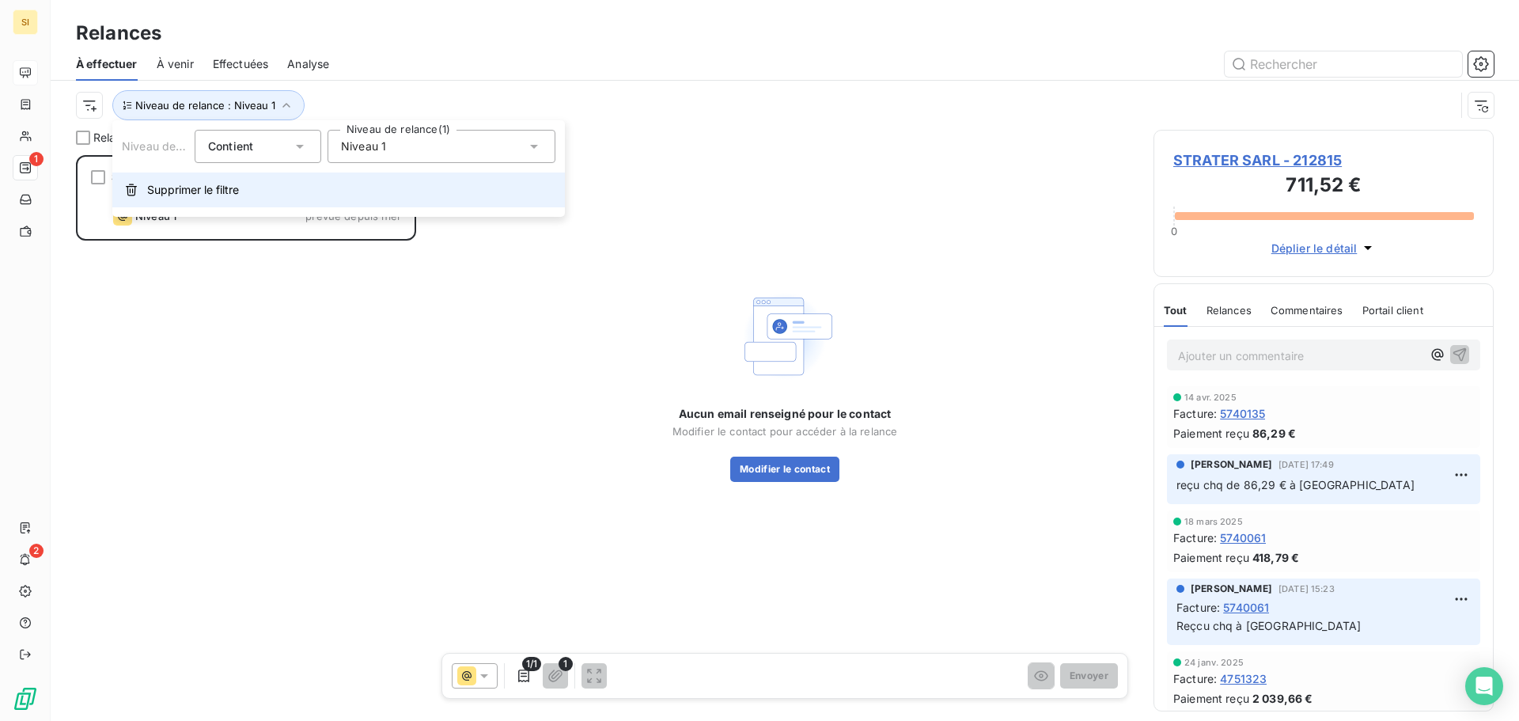
click at [222, 190] on span "Supprimer le filtre" at bounding box center [193, 190] width 92 height 16
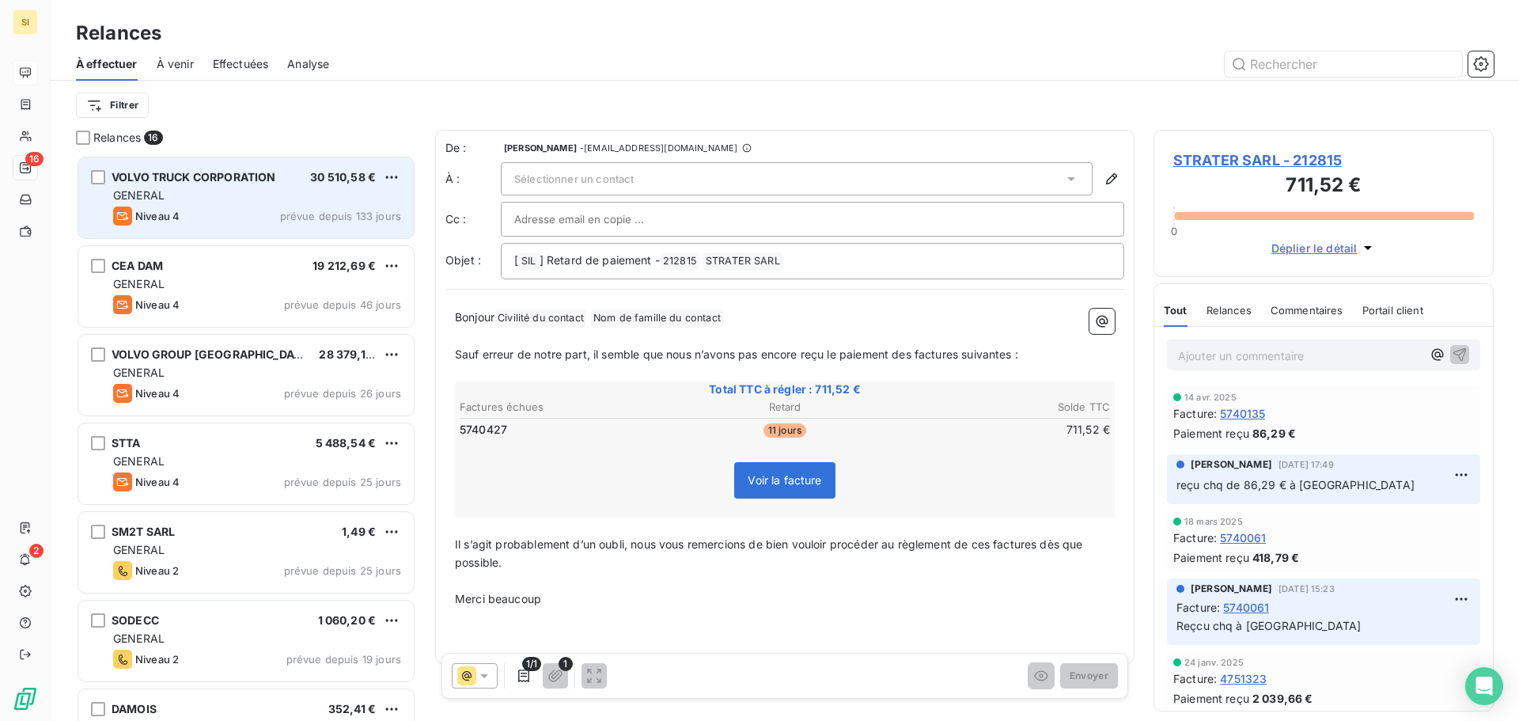
scroll to position [554, 328]
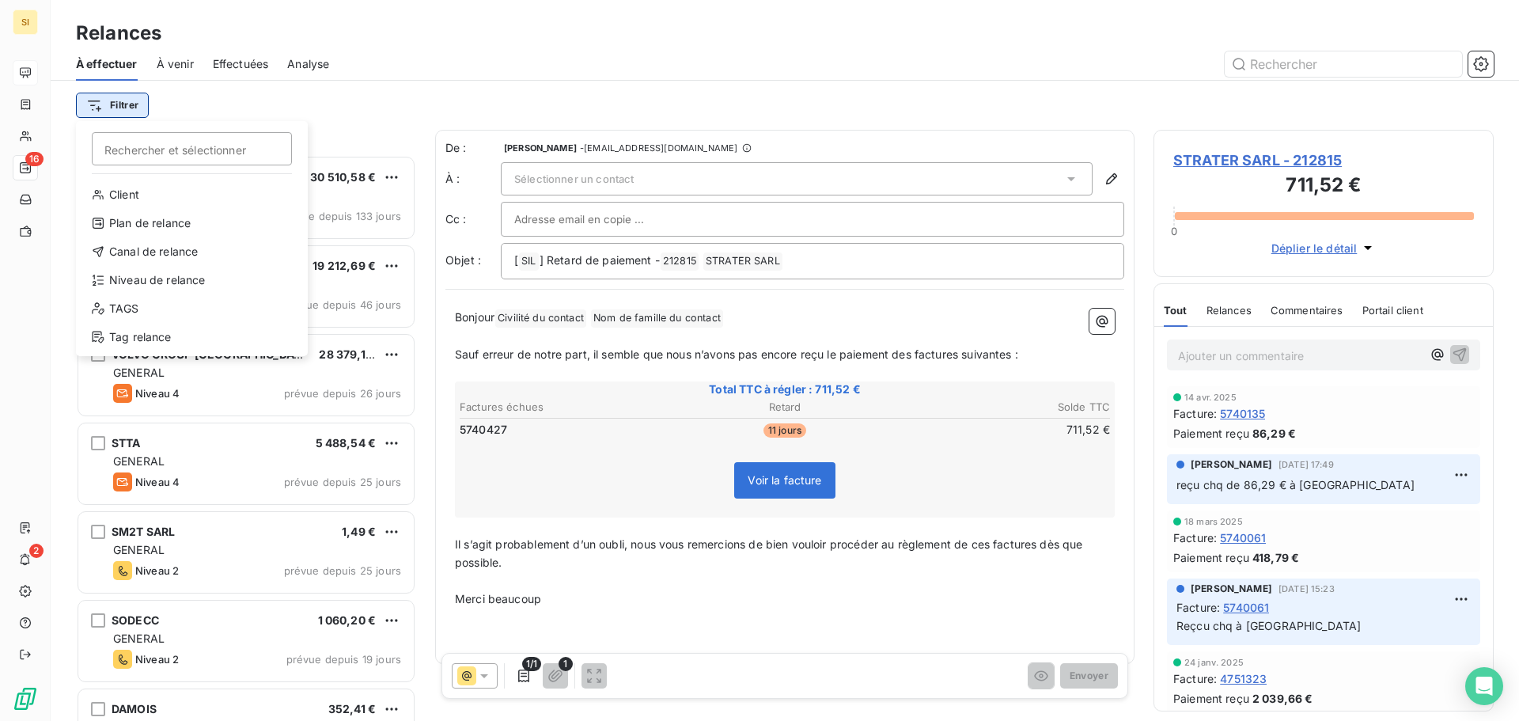
click at [112, 100] on html "SI 16 2 Relances À effectuer À venir Effectuées Analyse Filtrer Rechercher et s…" at bounding box center [759, 360] width 1519 height 721
click at [183, 275] on div "Niveau de relance" at bounding box center [191, 279] width 219 height 25
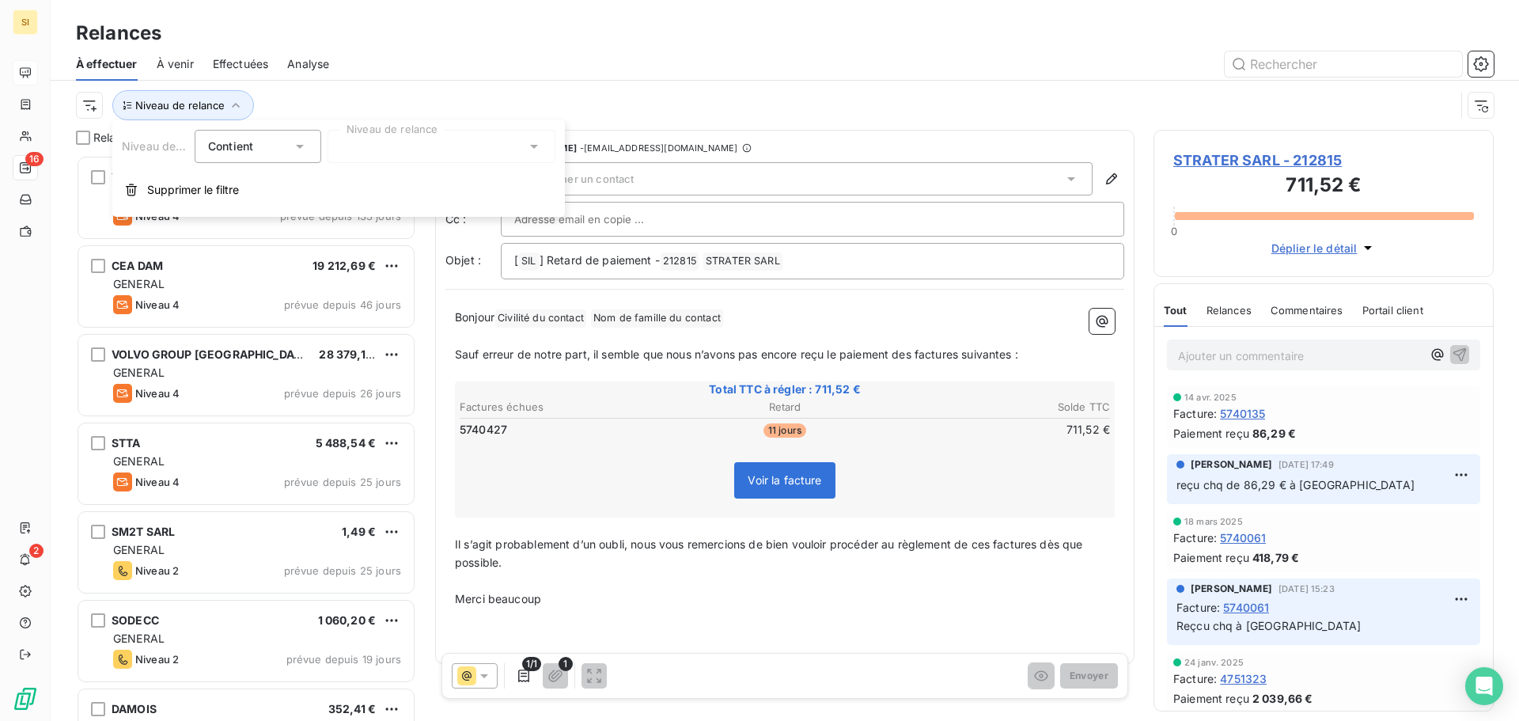
click at [528, 148] on icon at bounding box center [534, 146] width 16 height 16
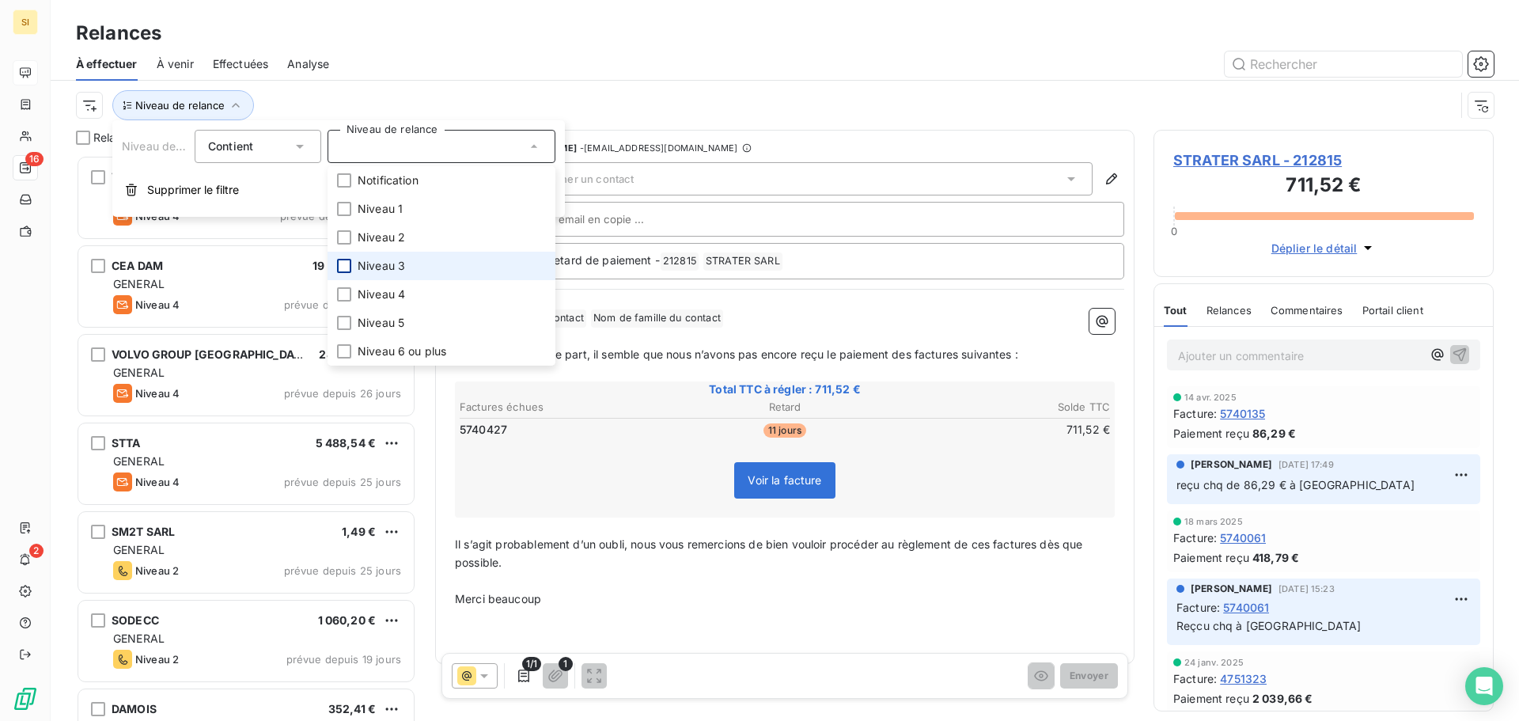
click at [347, 267] on div at bounding box center [344, 266] width 14 height 14
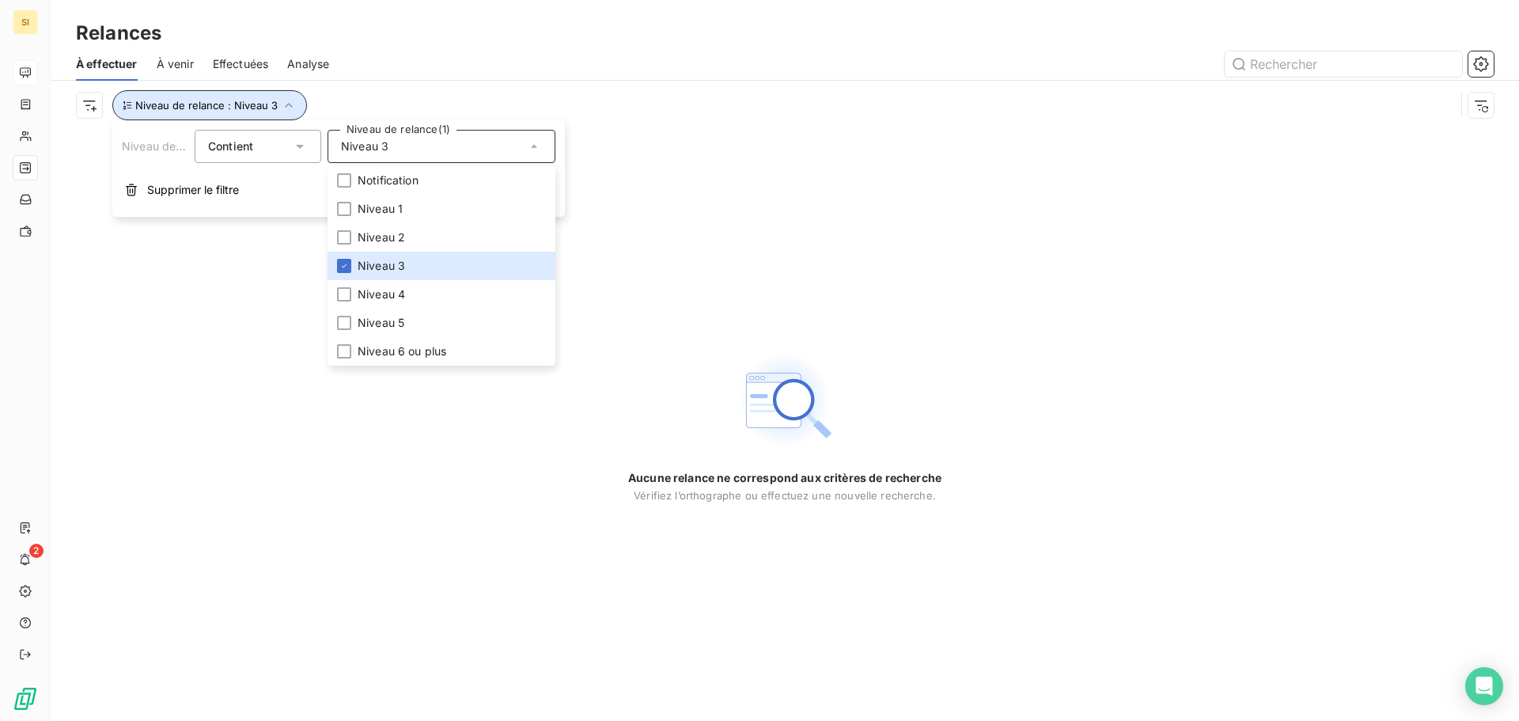
click at [286, 104] on icon "button" at bounding box center [289, 105] width 8 height 5
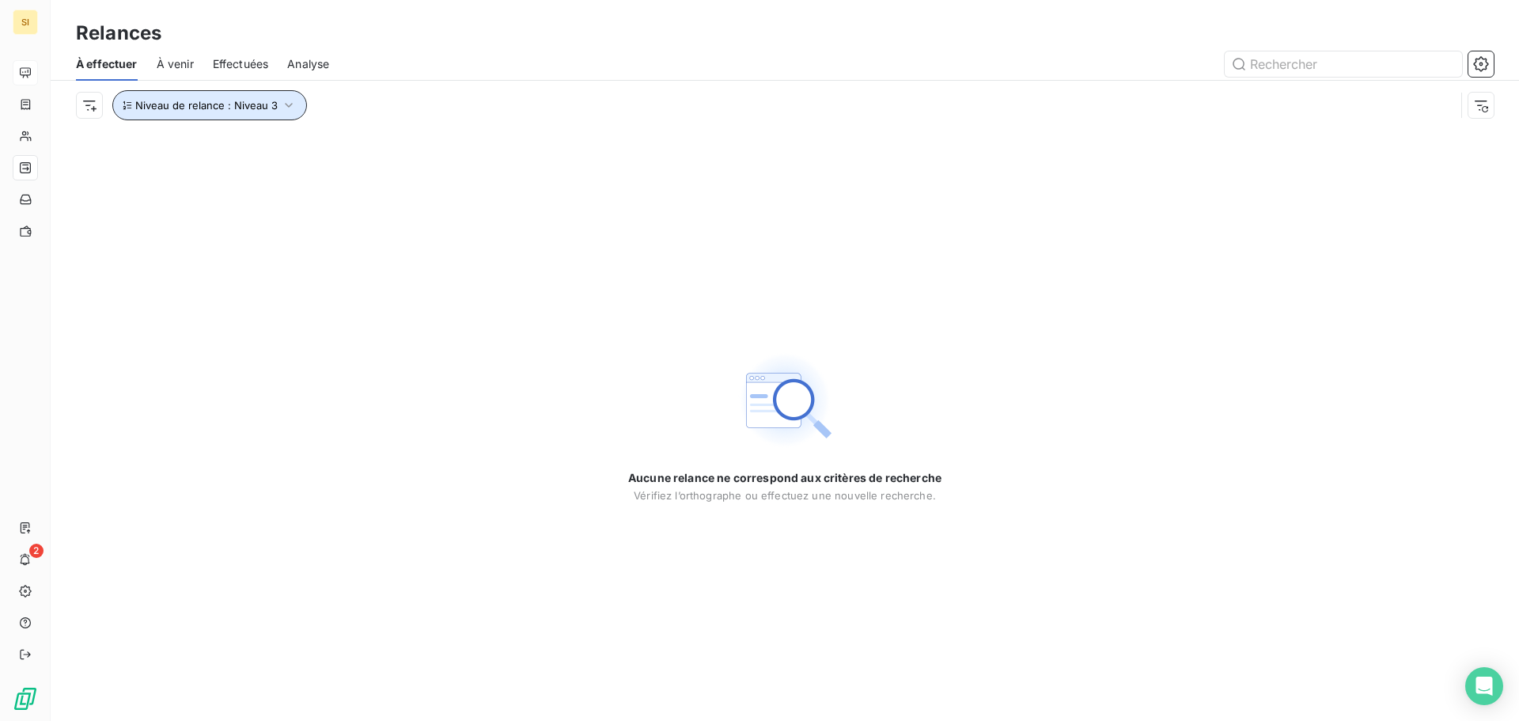
click at [286, 104] on icon "button" at bounding box center [289, 105] width 16 height 16
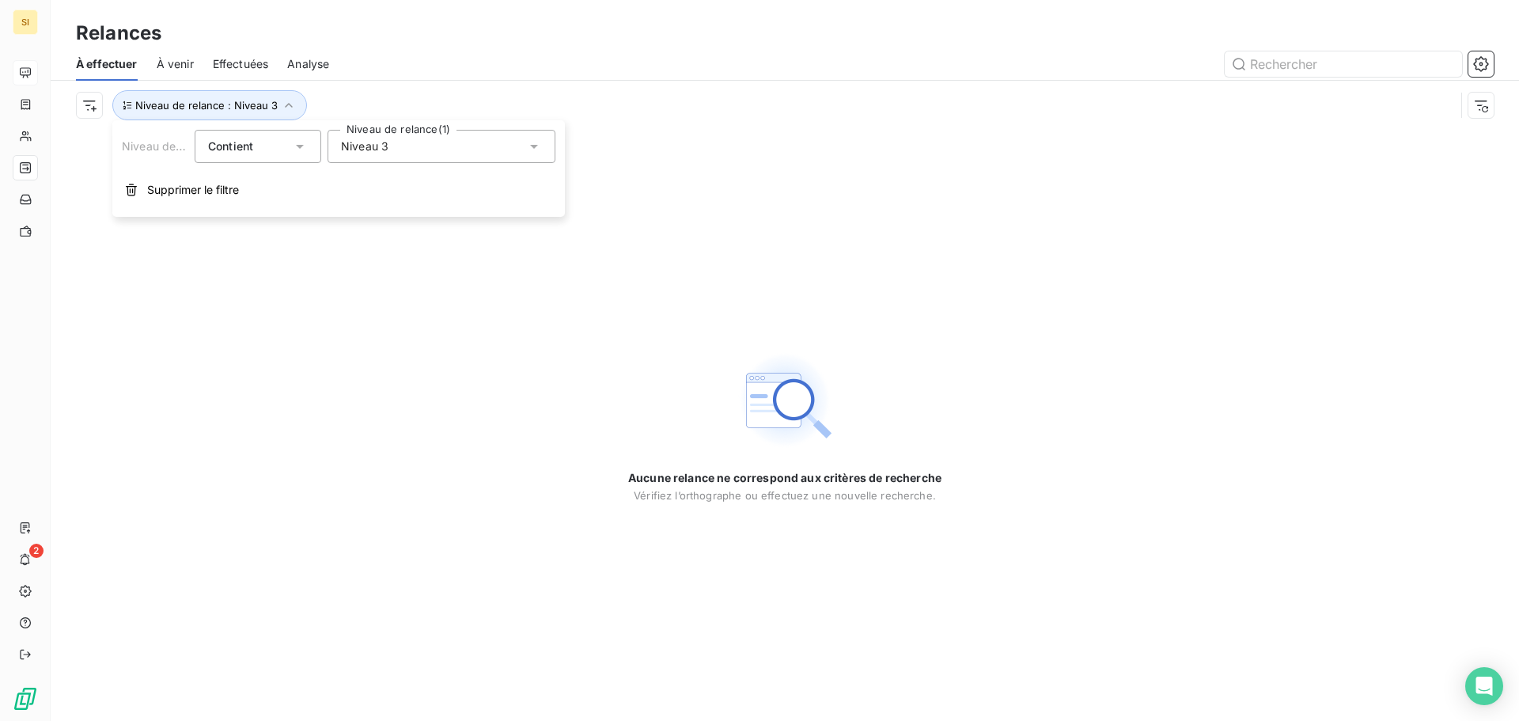
click at [532, 147] on icon at bounding box center [534, 146] width 16 height 16
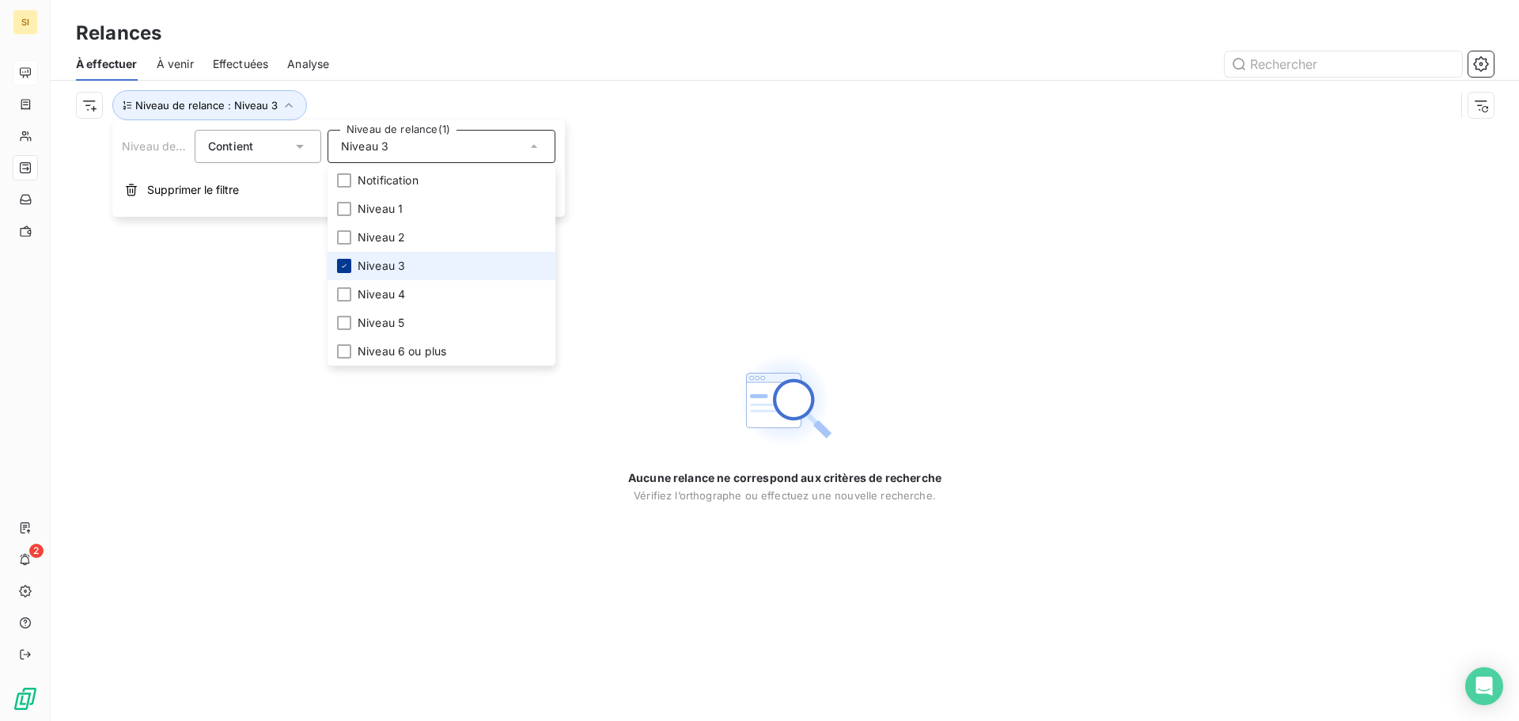
click at [347, 263] on icon at bounding box center [343, 265] width 9 height 9
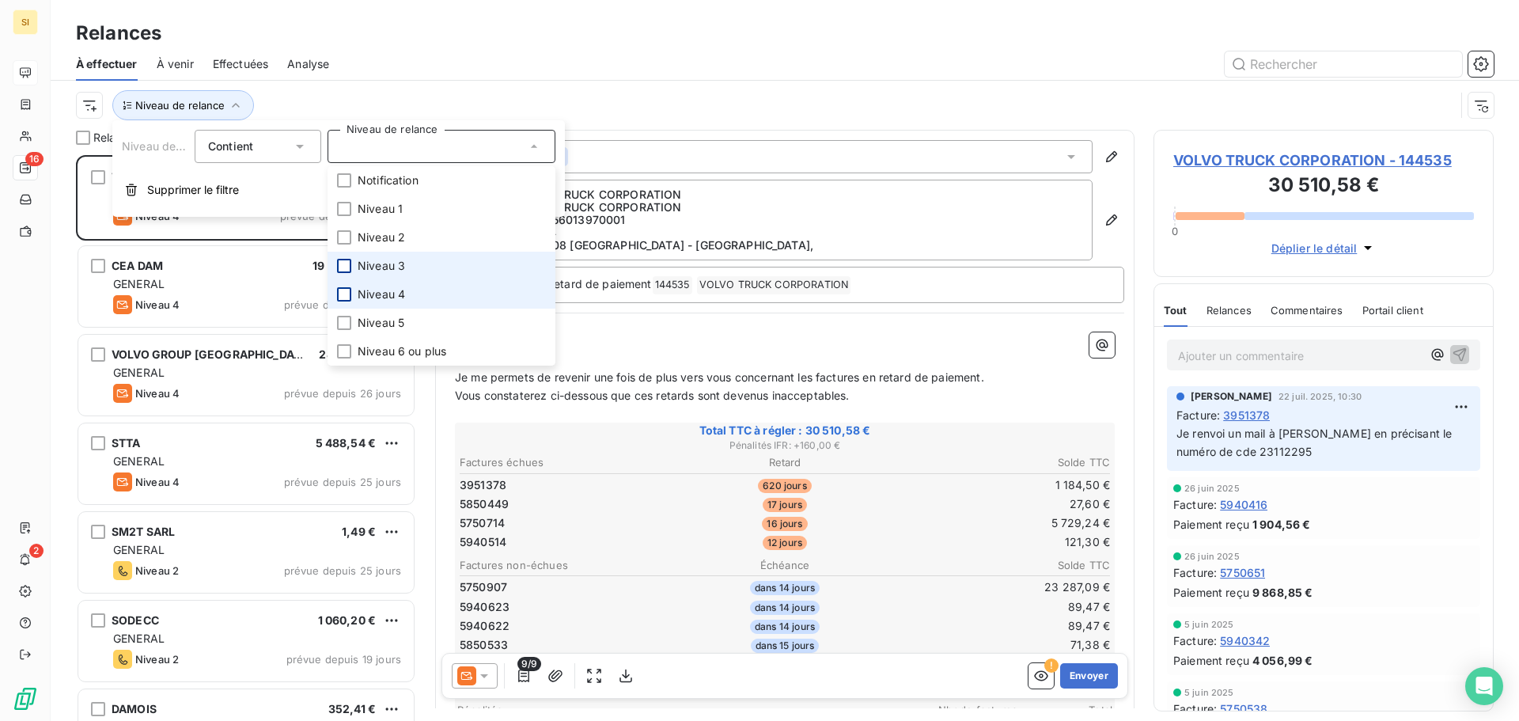
scroll to position [554, 328]
click at [343, 293] on div at bounding box center [344, 294] width 14 height 14
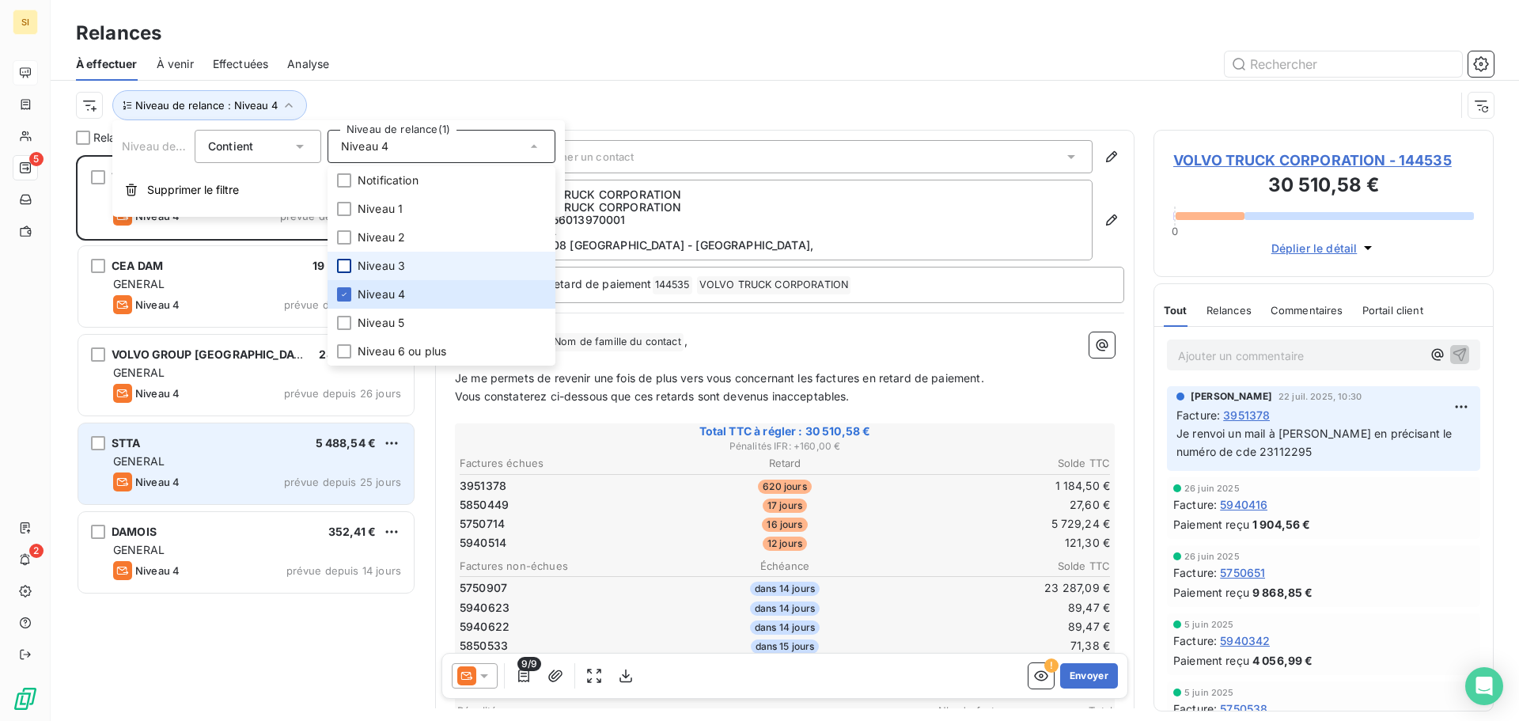
click at [210, 446] on div "STTA 5 488,54 €" at bounding box center [257, 443] width 288 height 14
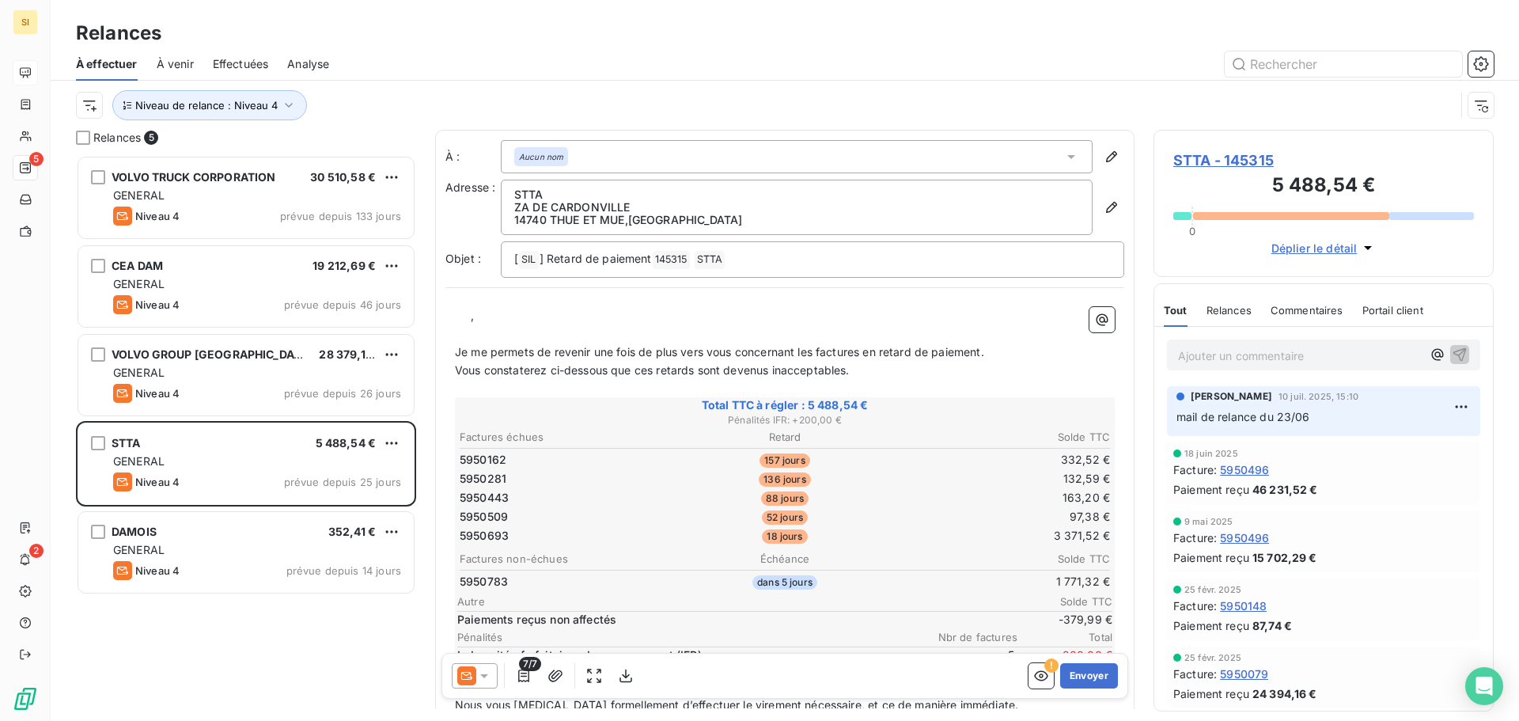
click at [485, 677] on icon at bounding box center [484, 676] width 8 height 4
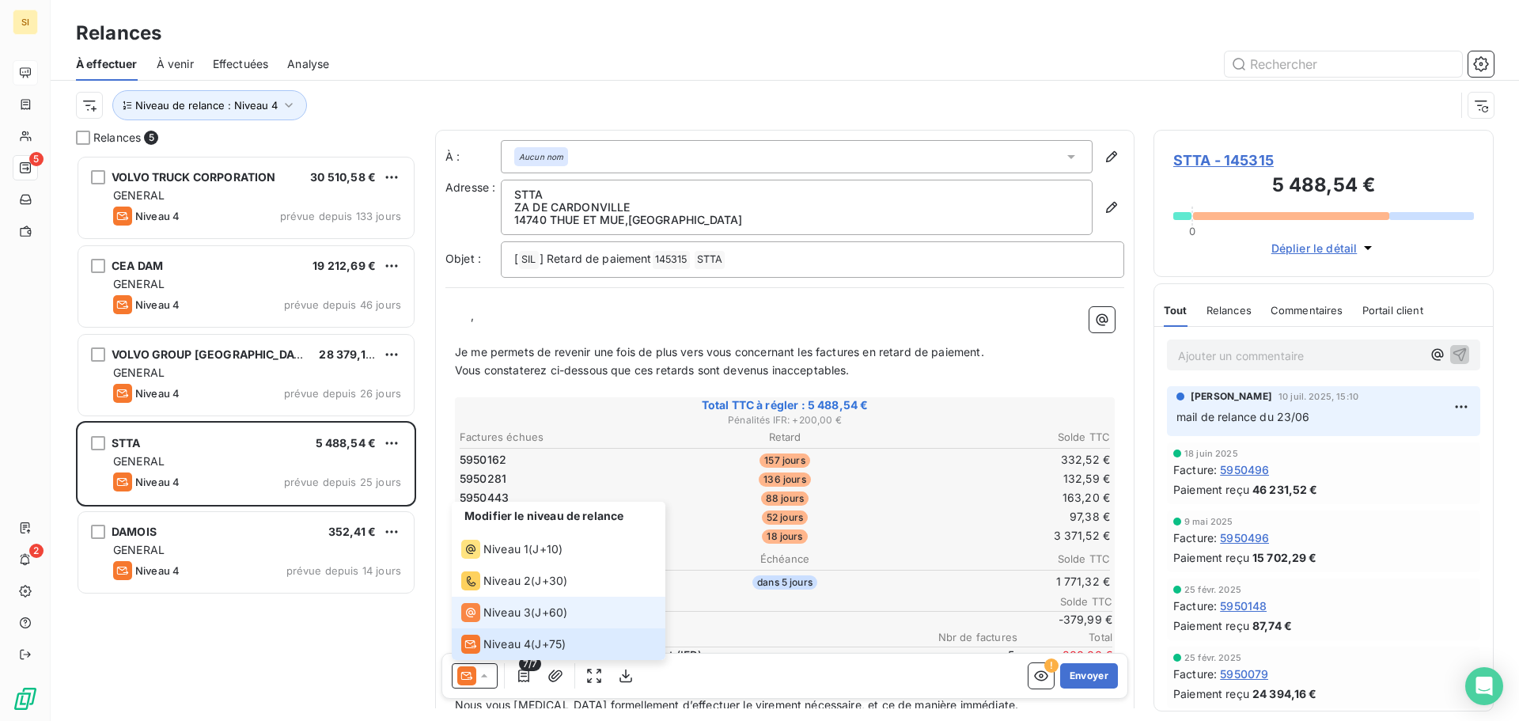
click at [506, 611] on span "Niveau 3" at bounding box center [506, 613] width 47 height 16
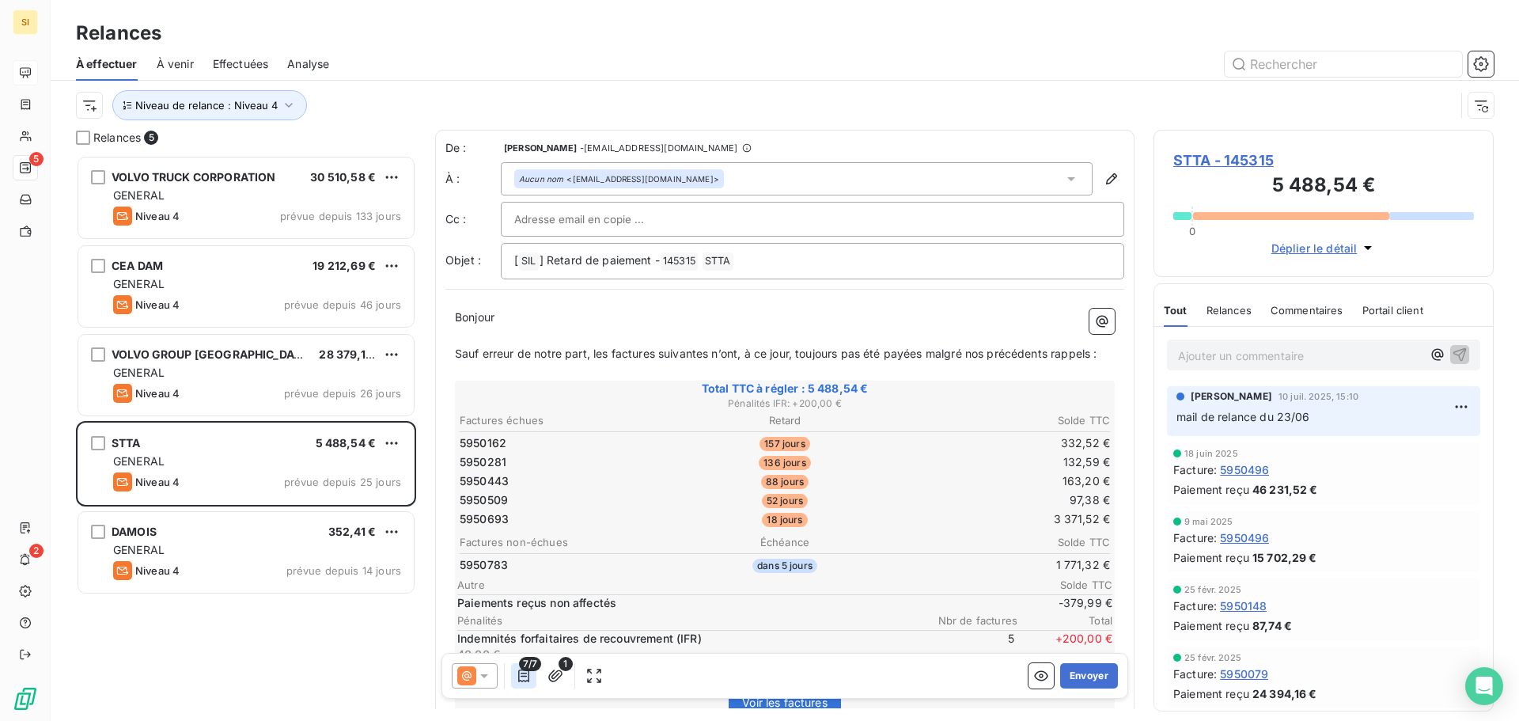
click at [526, 672] on icon "button" at bounding box center [524, 676] width 16 height 16
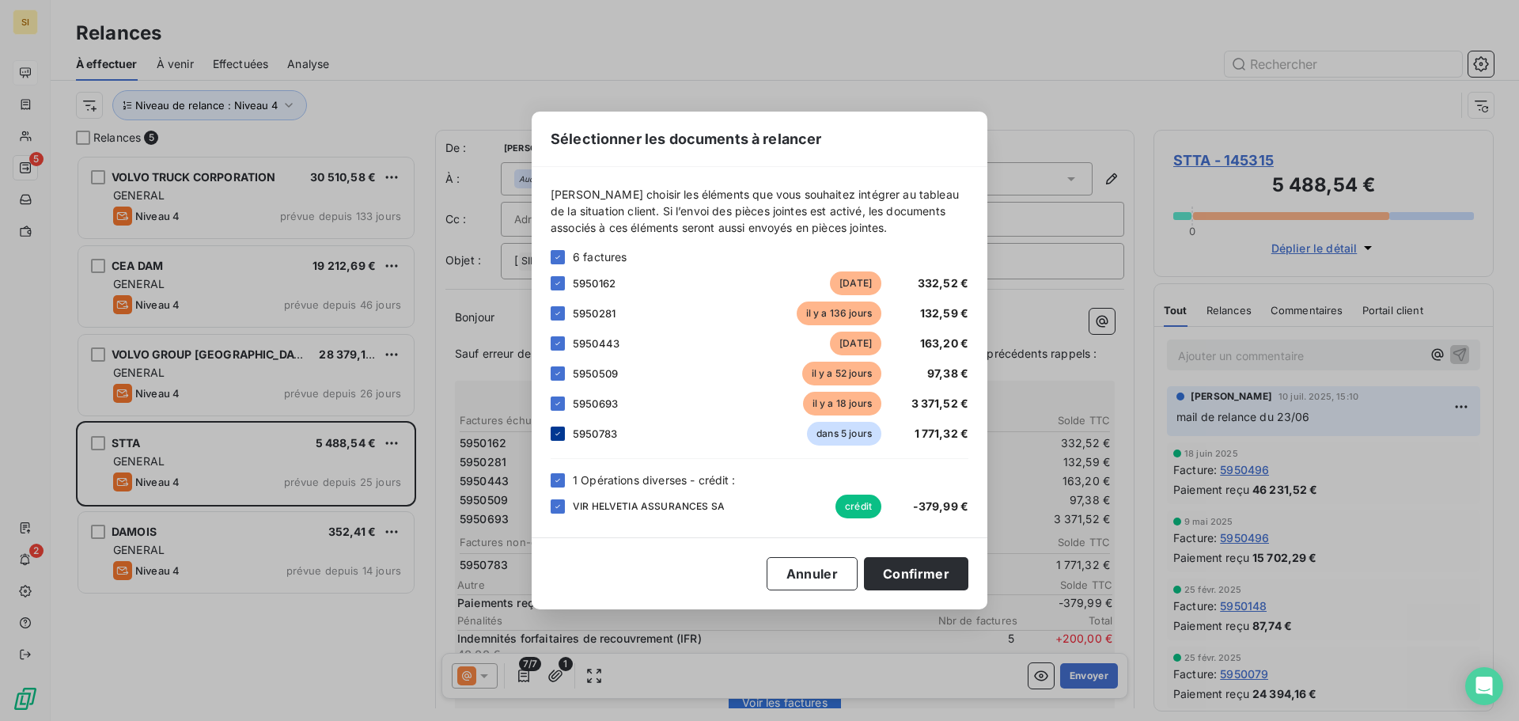
click at [559, 434] on icon at bounding box center [557, 433] width 9 height 9
click at [927, 566] on button "Confirmer" at bounding box center [916, 573] width 104 height 33
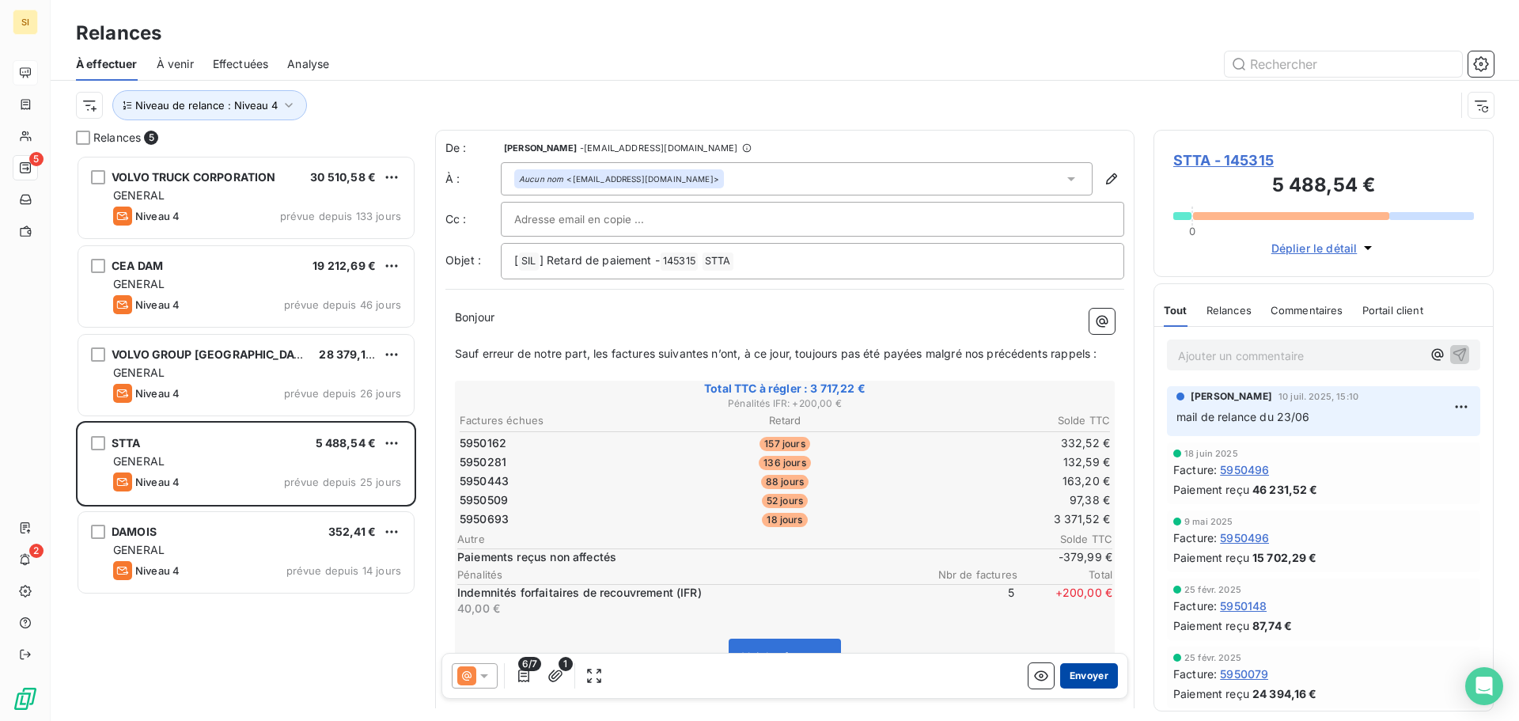
click at [1082, 677] on button "Envoyer" at bounding box center [1089, 675] width 58 height 25
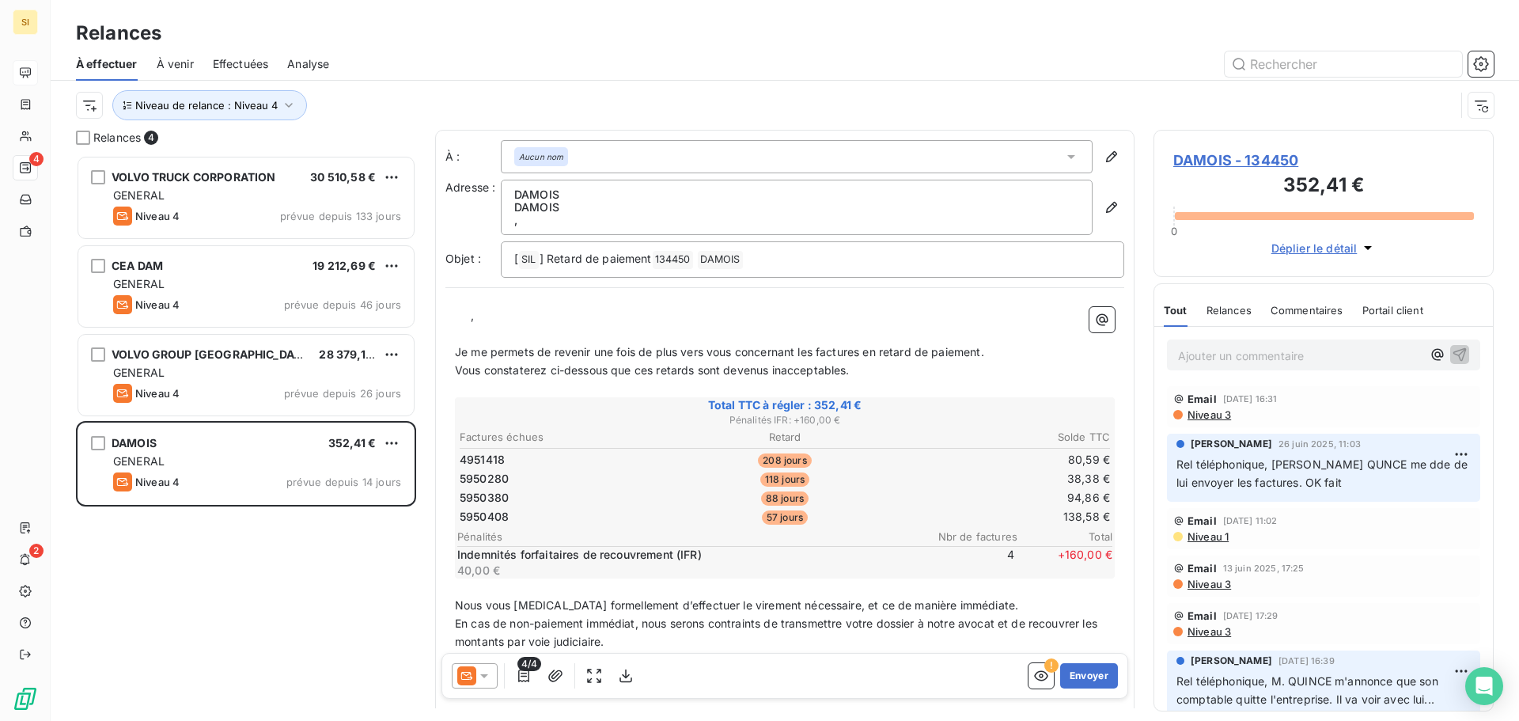
click at [479, 675] on icon at bounding box center [484, 676] width 16 height 16
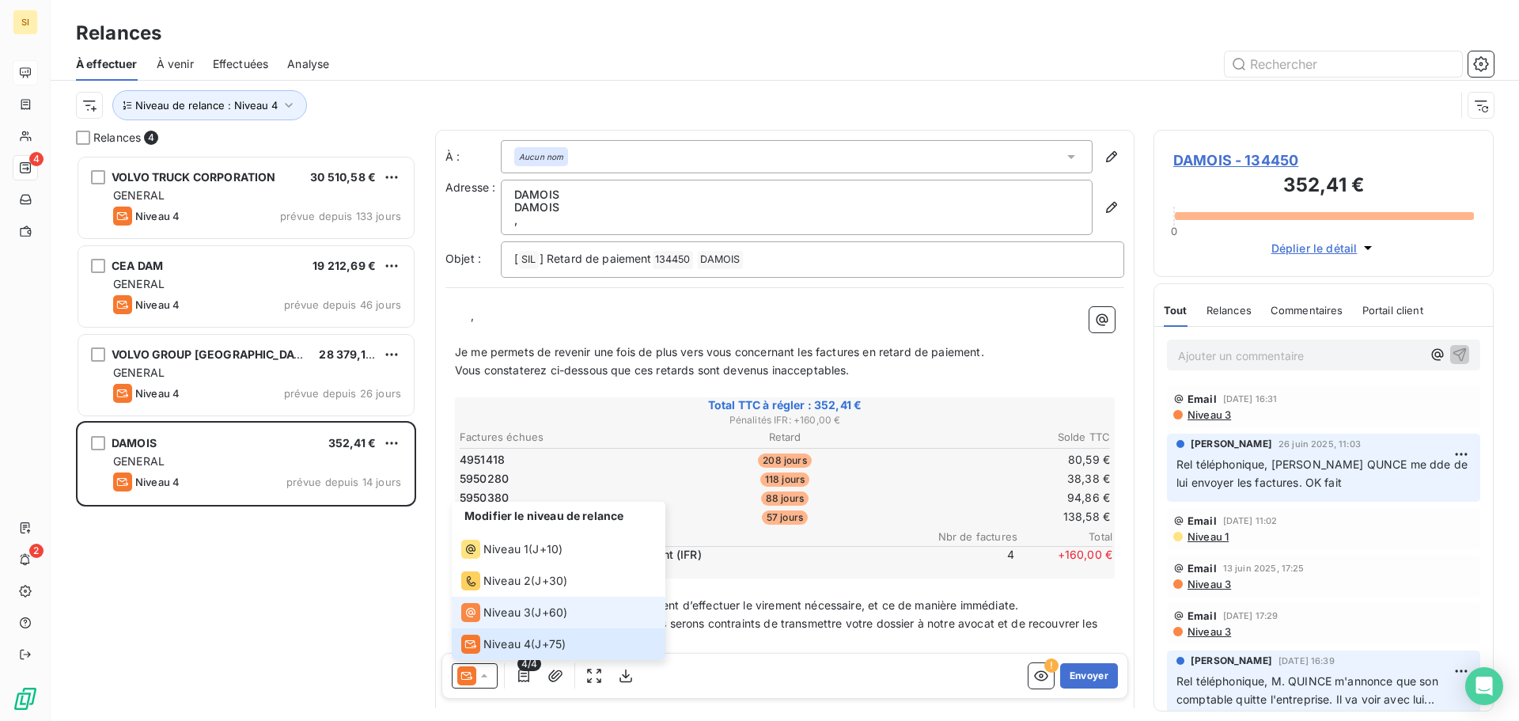
click at [505, 607] on span "Niveau 3" at bounding box center [506, 613] width 47 height 16
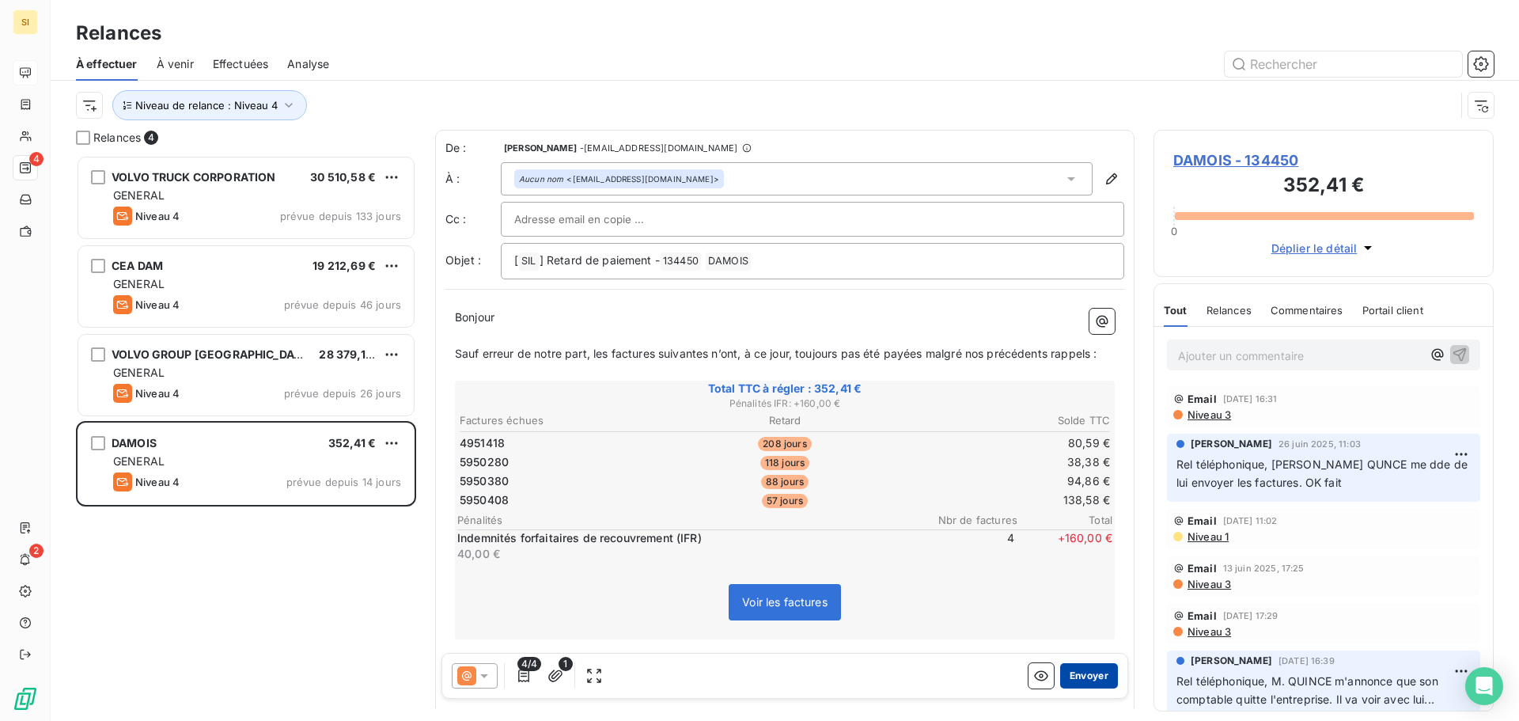
click at [1068, 675] on button "Envoyer" at bounding box center [1089, 675] width 58 height 25
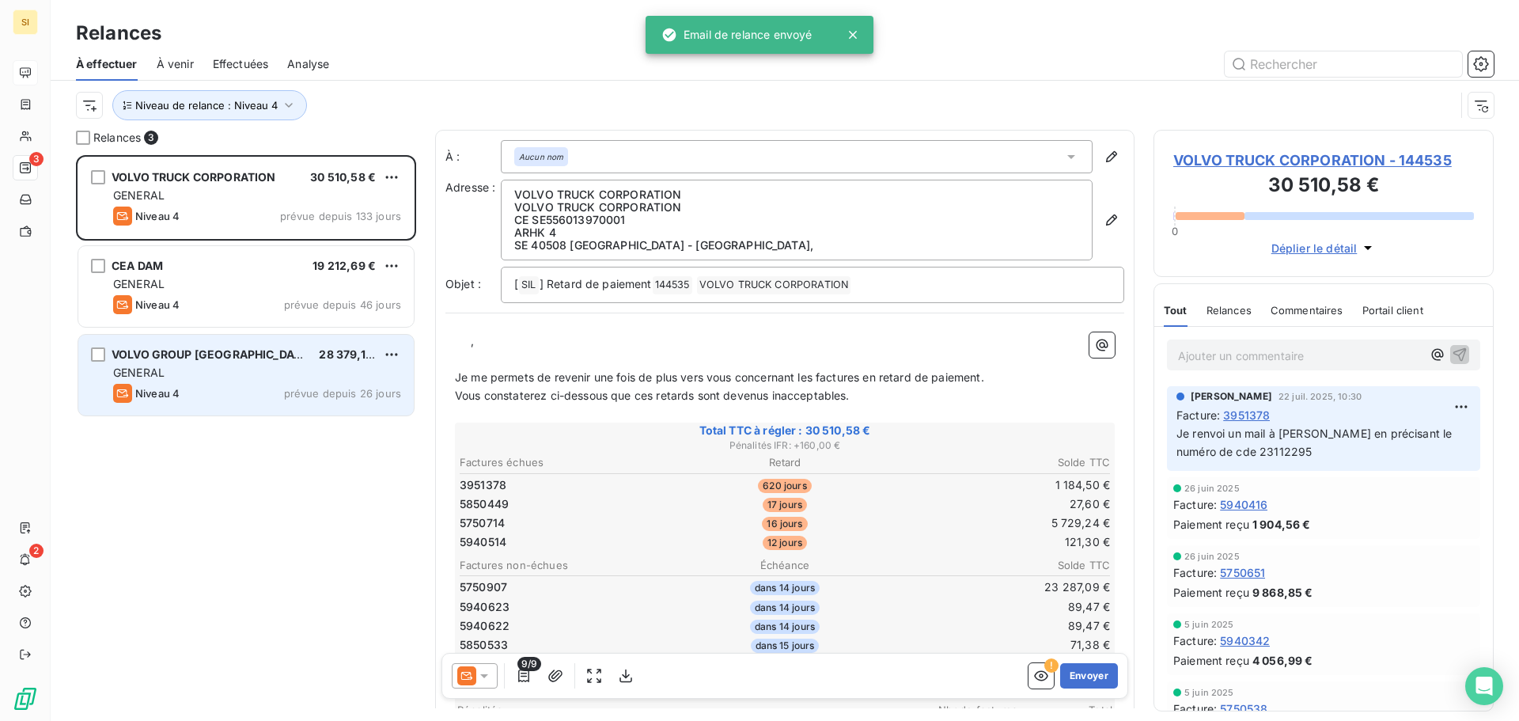
click at [278, 366] on div "GENERAL" at bounding box center [257, 373] width 288 height 16
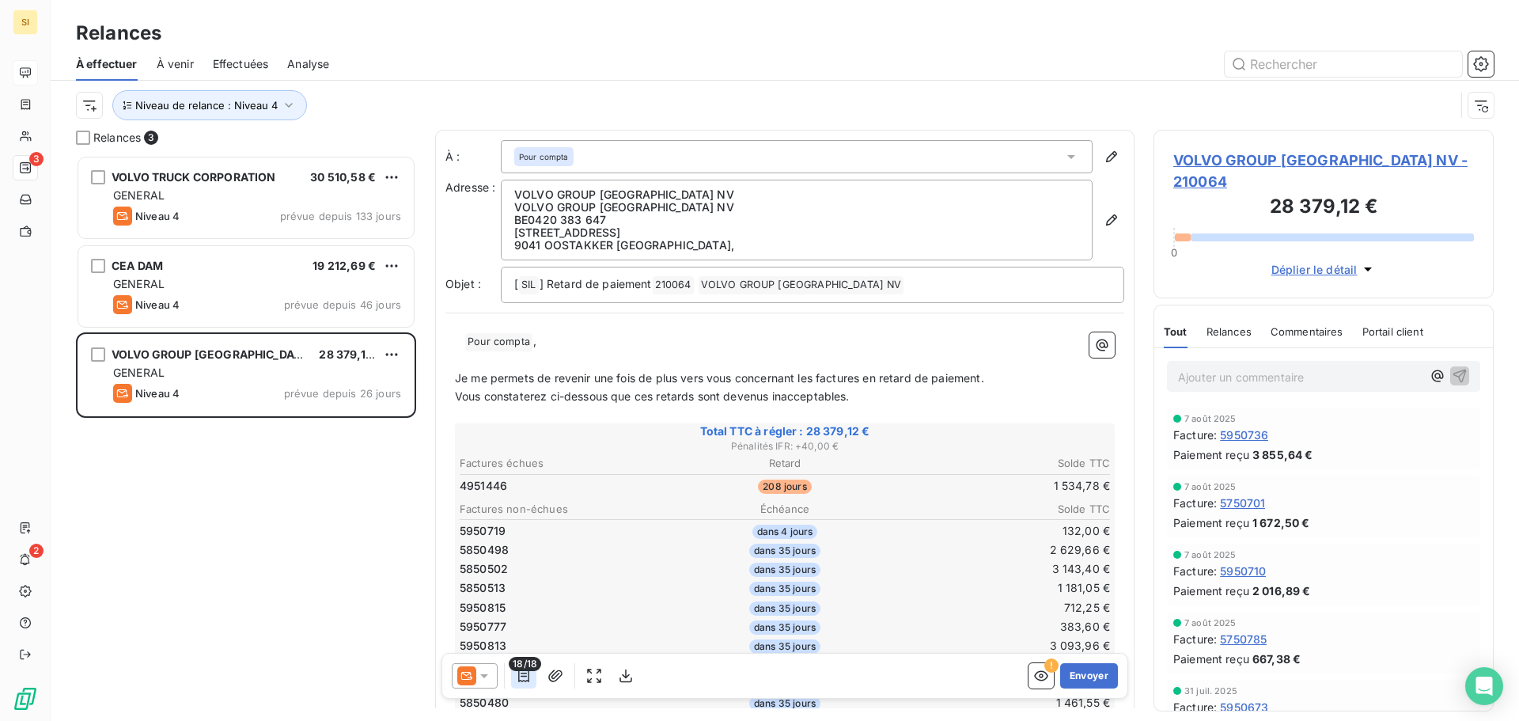
click at [517, 680] on icon "button" at bounding box center [524, 676] width 16 height 16
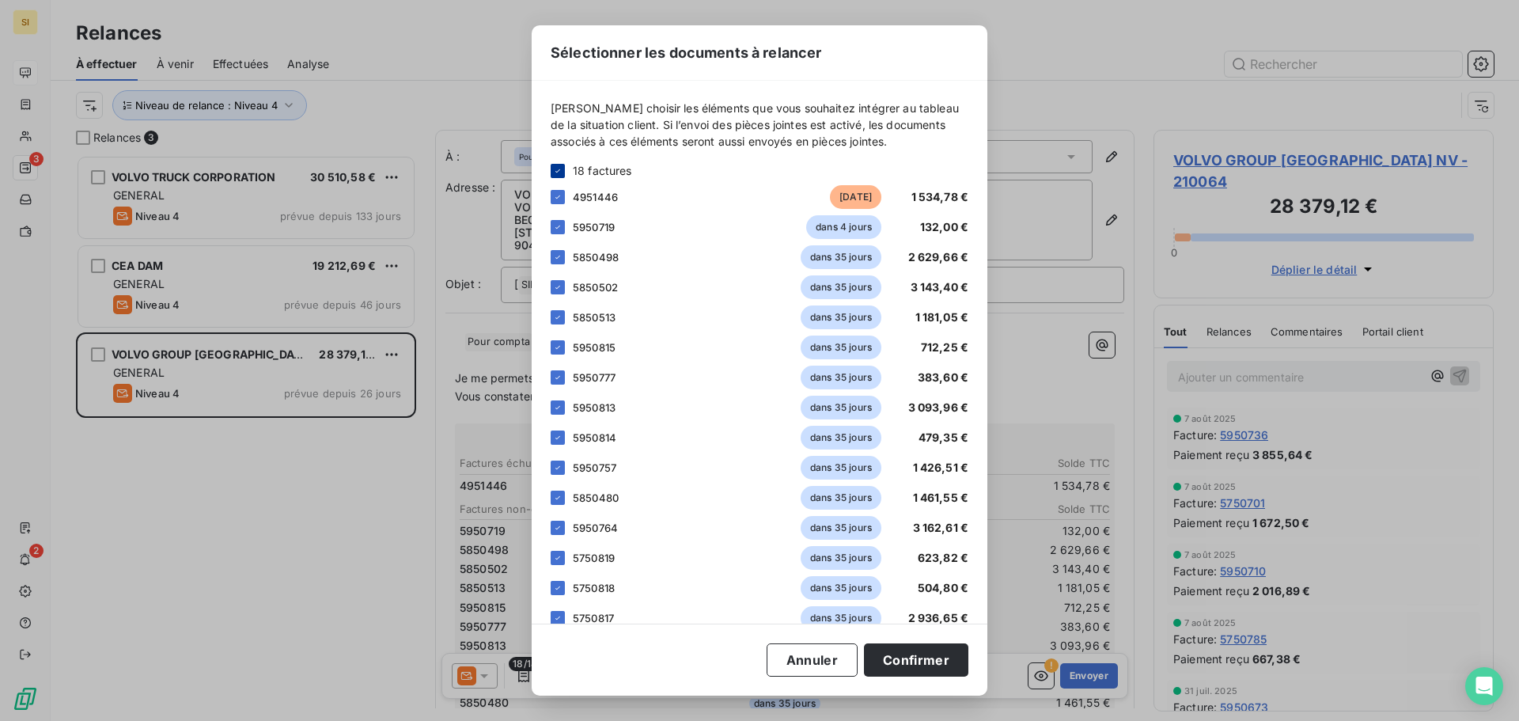
click at [561, 172] on icon at bounding box center [557, 170] width 9 height 9
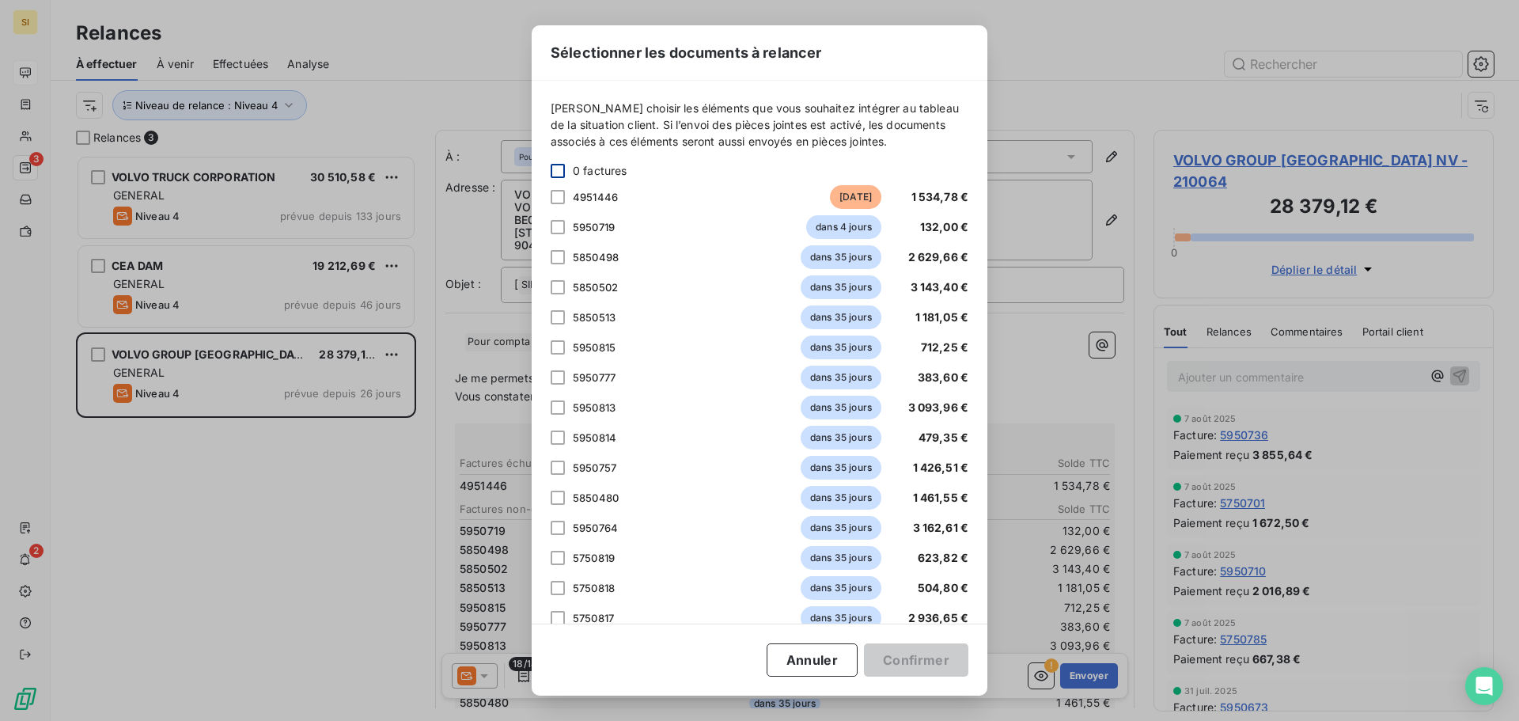
drag, startPoint x: 561, startPoint y: 193, endPoint x: 580, endPoint y: 200, distance: 20.3
click at [561, 194] on div at bounding box center [558, 197] width 14 height 14
click at [928, 660] on button "Confirmer" at bounding box center [916, 659] width 104 height 33
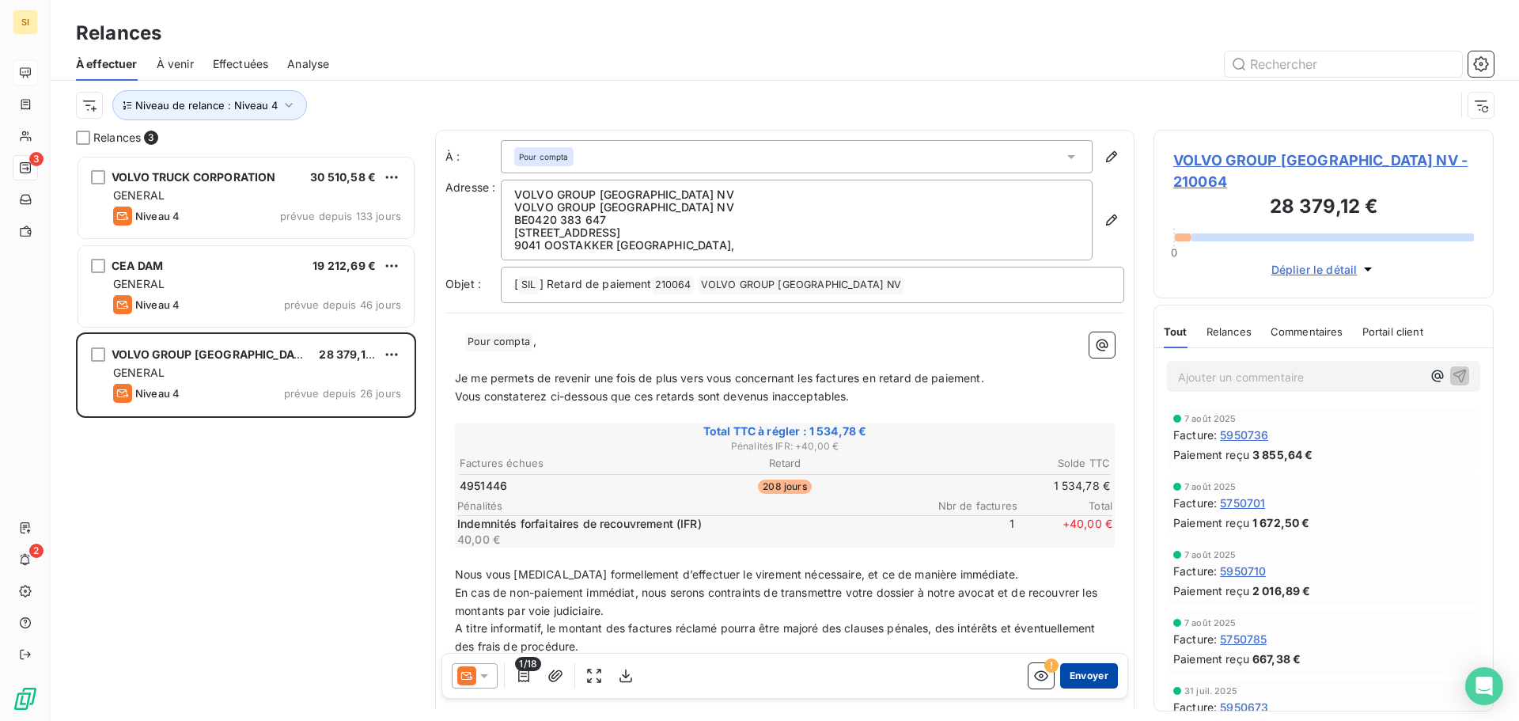
click at [1090, 673] on button "Envoyer" at bounding box center [1089, 675] width 58 height 25
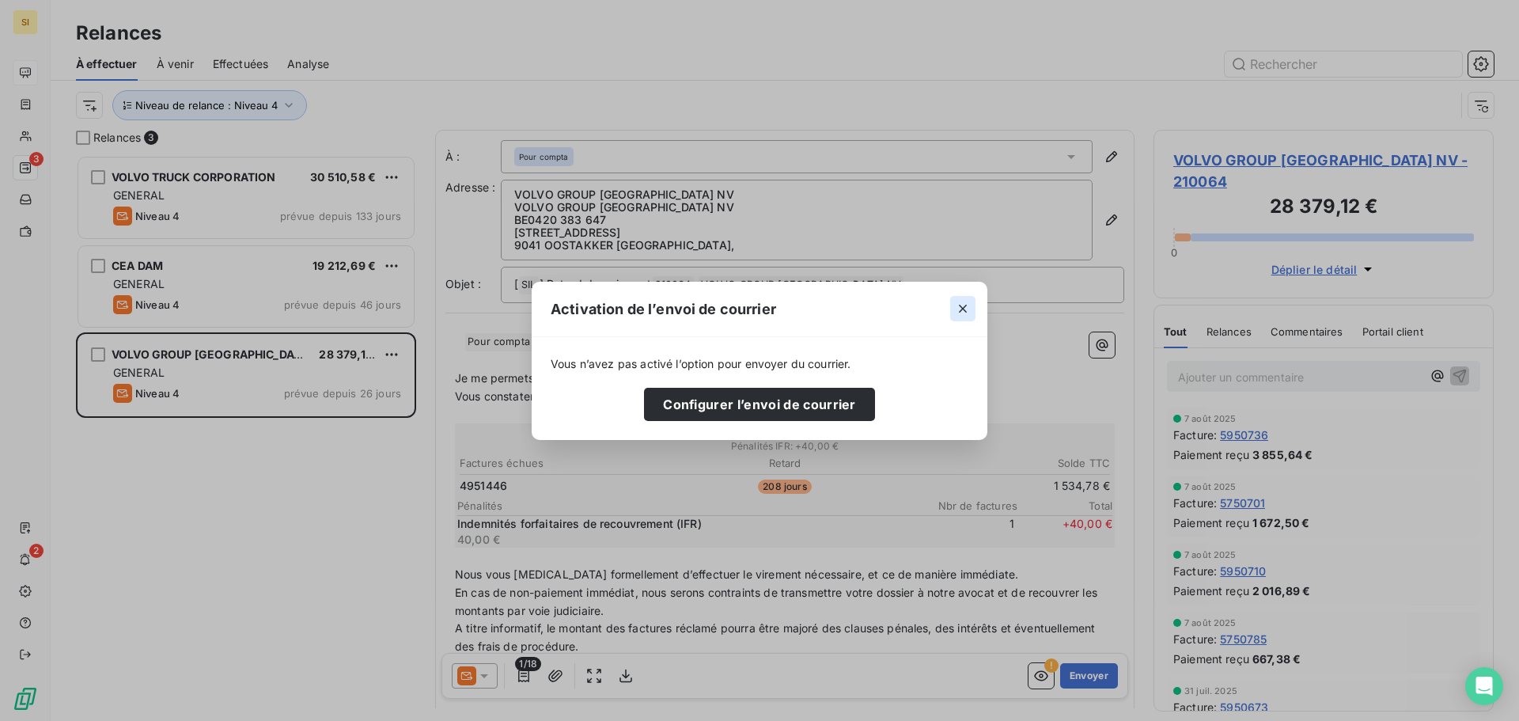
click at [961, 307] on icon "button" at bounding box center [963, 309] width 8 height 8
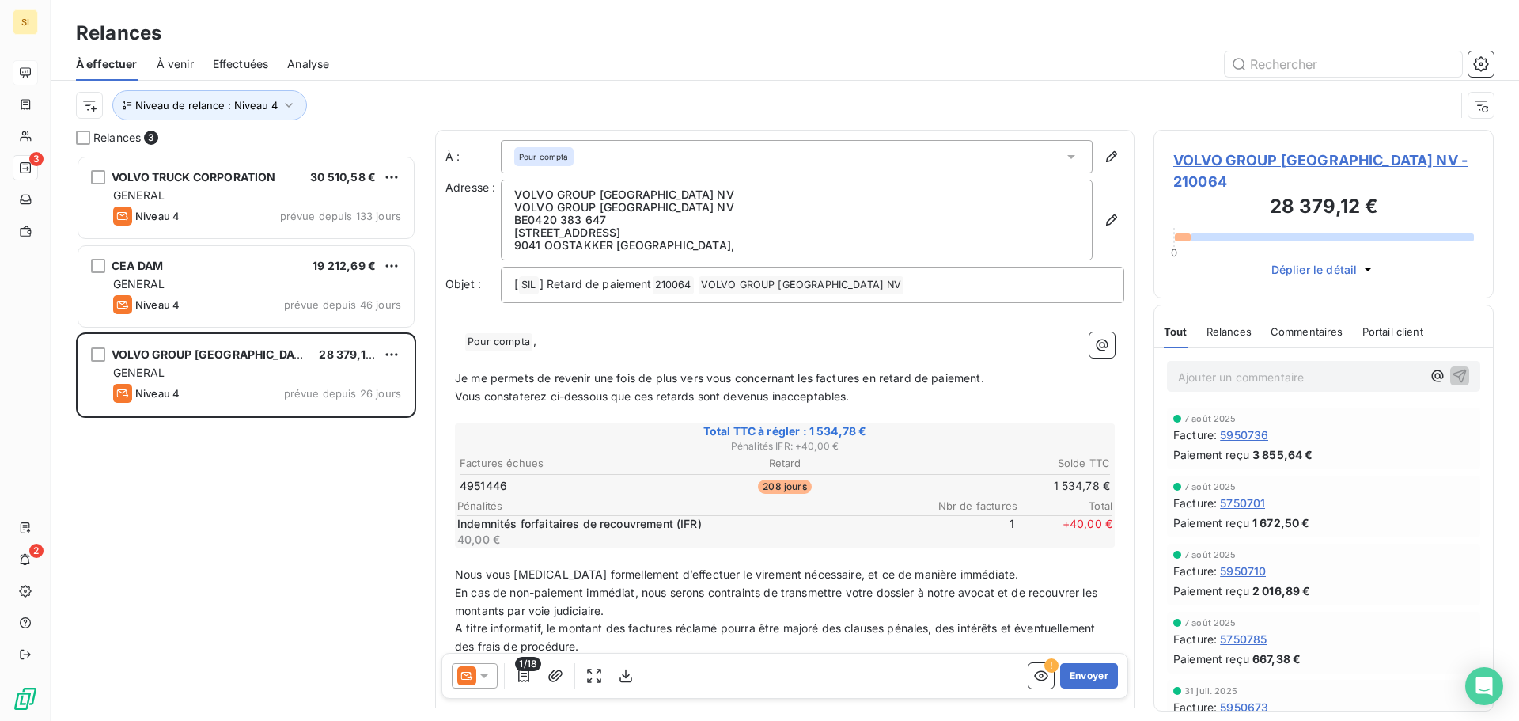
click at [487, 675] on icon at bounding box center [484, 676] width 8 height 4
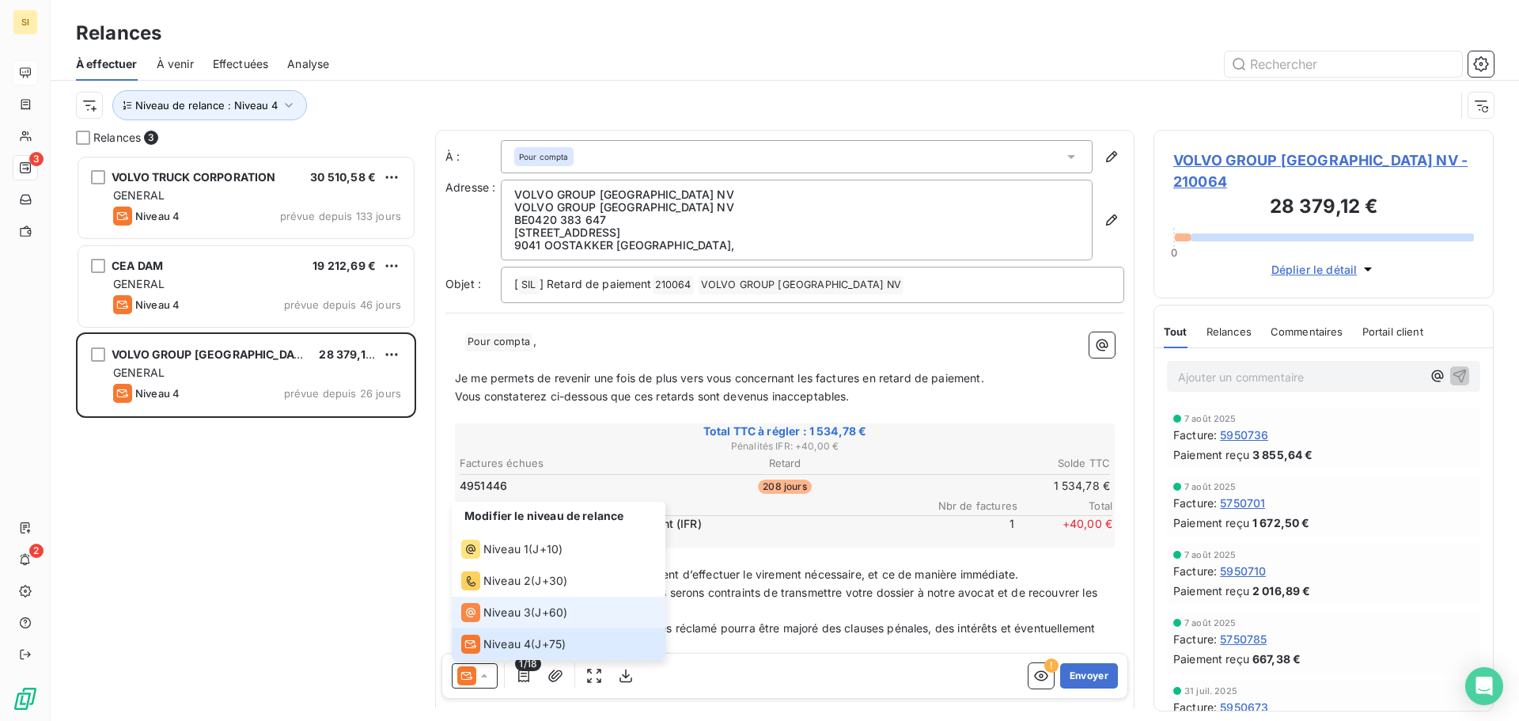
click at [494, 610] on span "Niveau 3" at bounding box center [506, 613] width 47 height 16
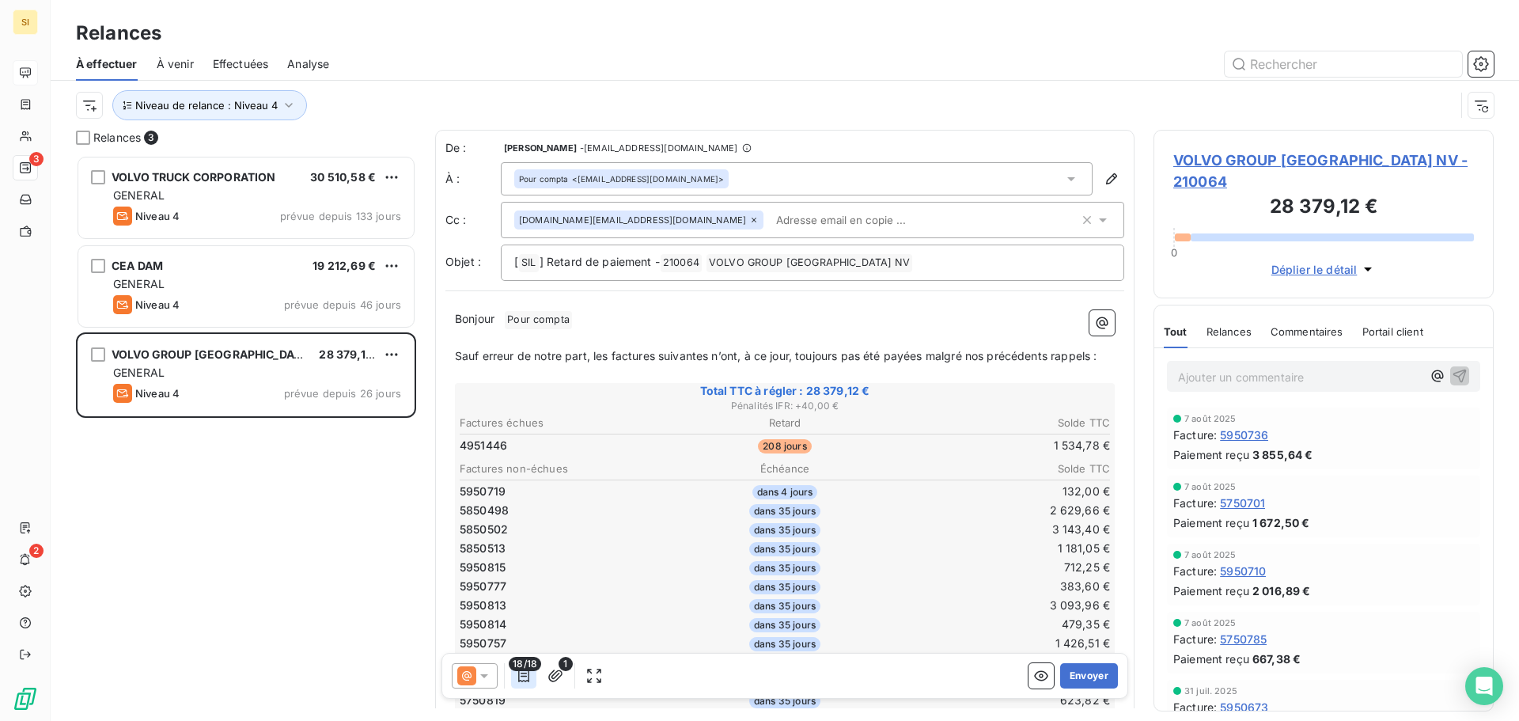
click at [525, 671] on icon "button" at bounding box center [524, 676] width 16 height 16
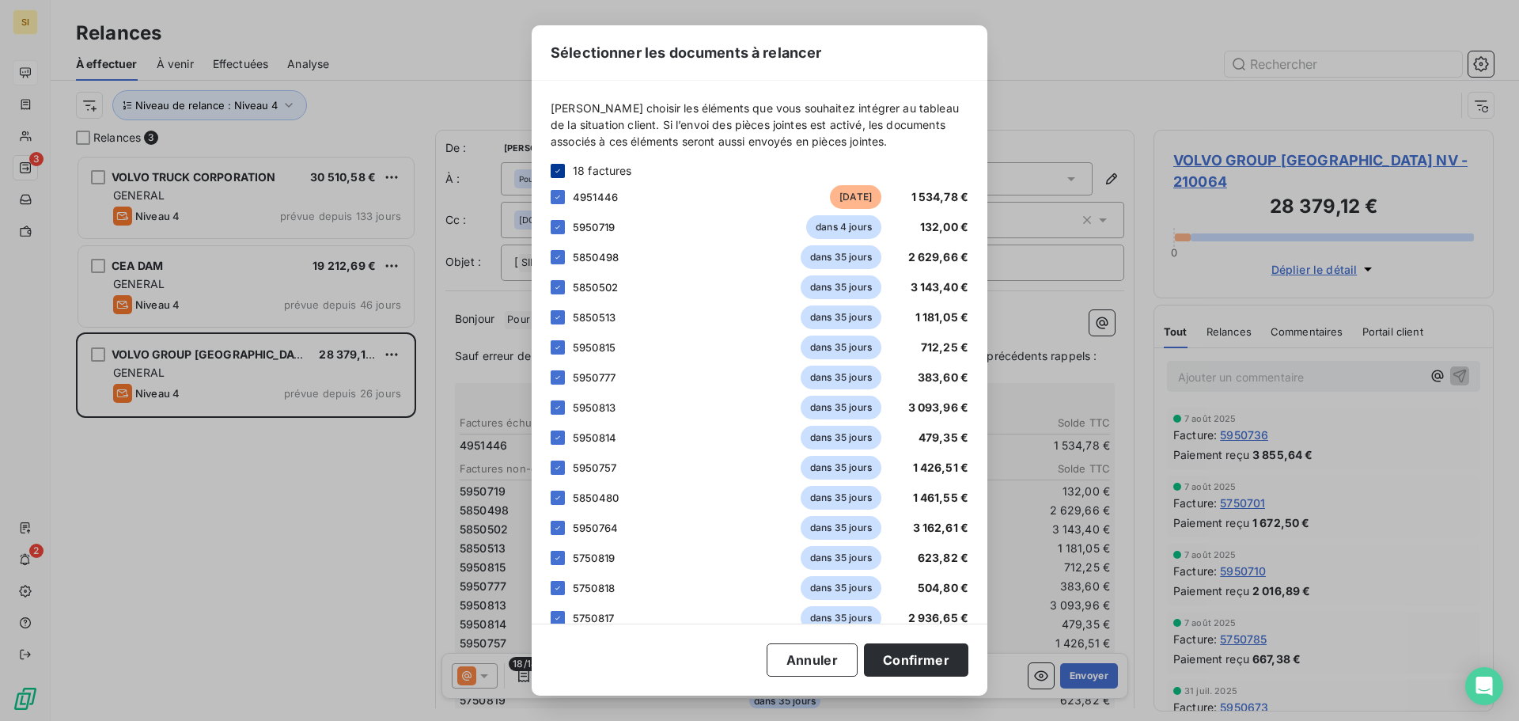
click at [555, 172] on icon at bounding box center [557, 170] width 9 height 9
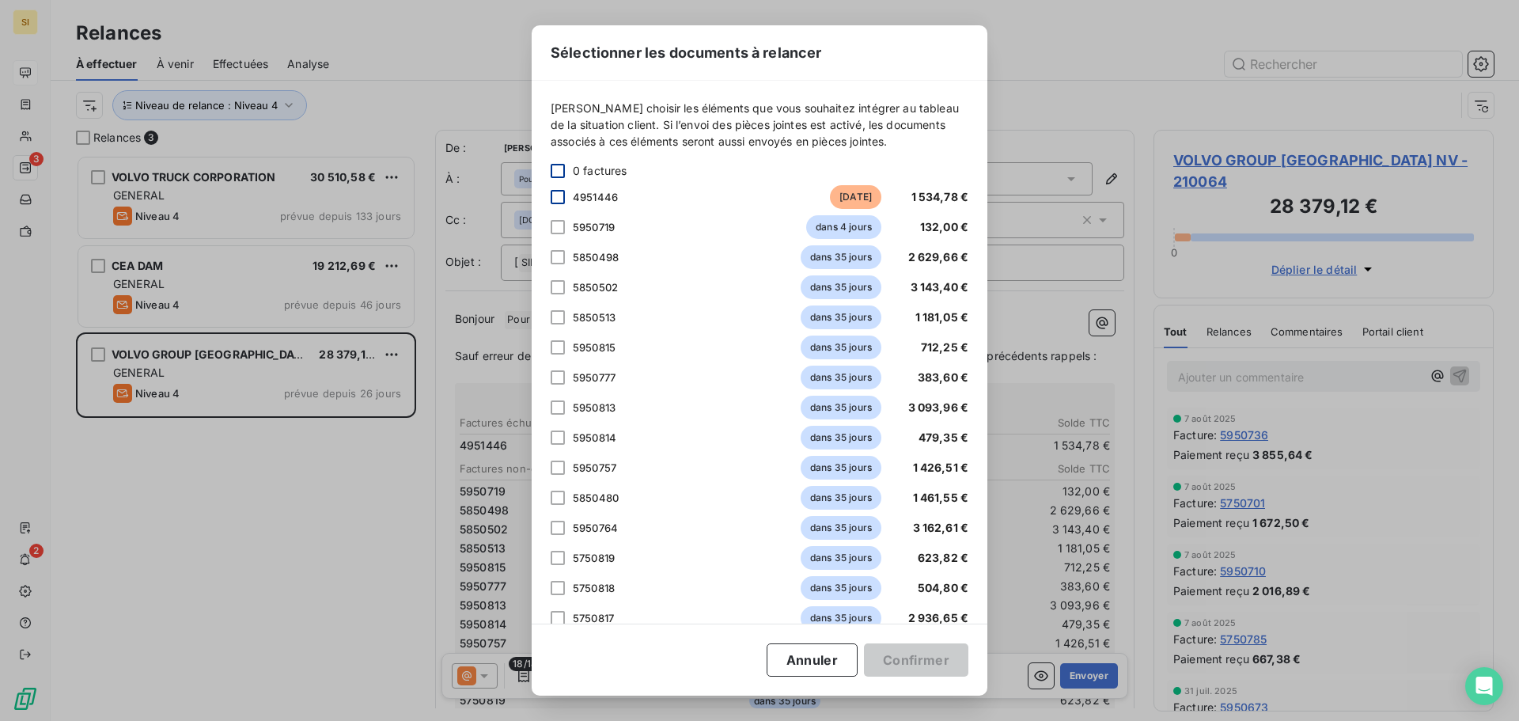
click at [557, 197] on div at bounding box center [558, 197] width 14 height 14
click at [919, 663] on button "Confirmer" at bounding box center [916, 659] width 104 height 33
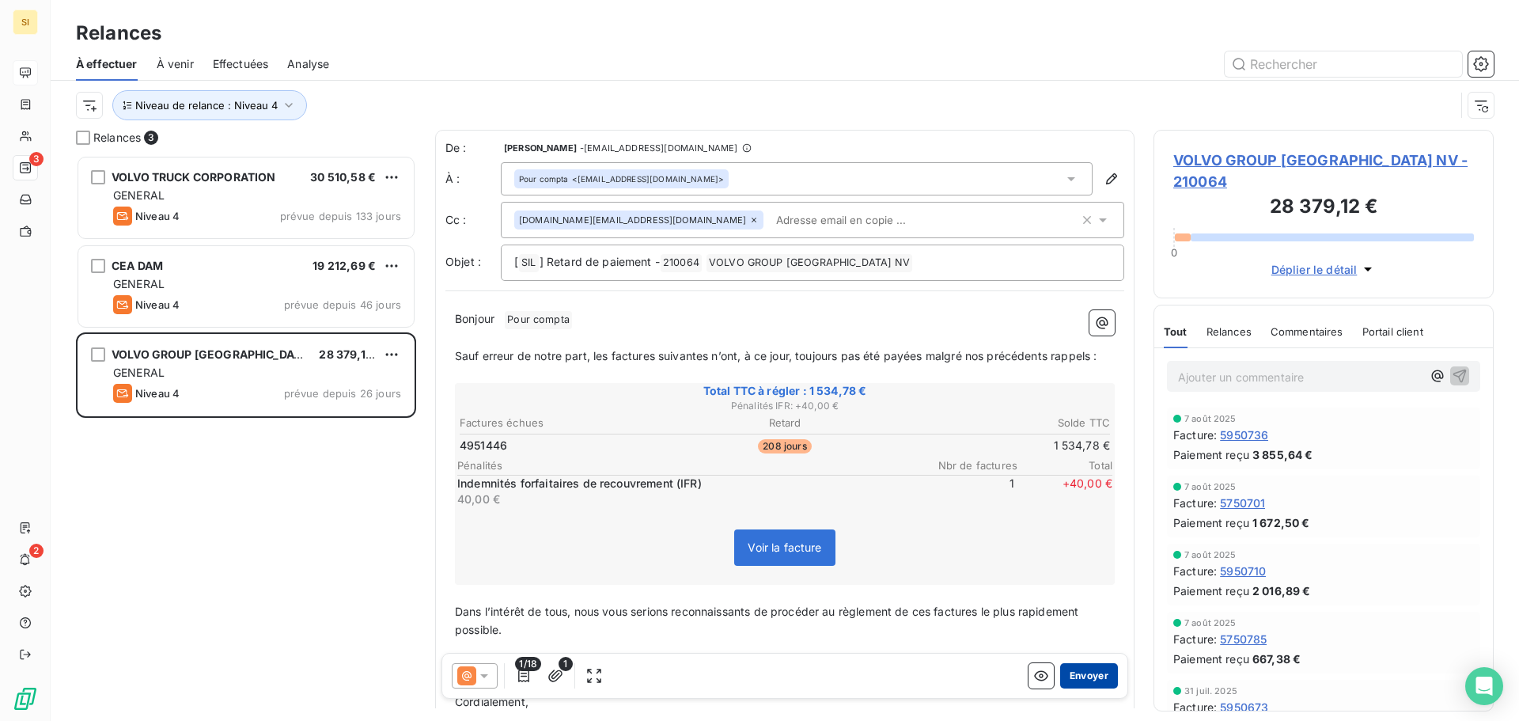
click at [1075, 673] on button "Envoyer" at bounding box center [1089, 675] width 58 height 25
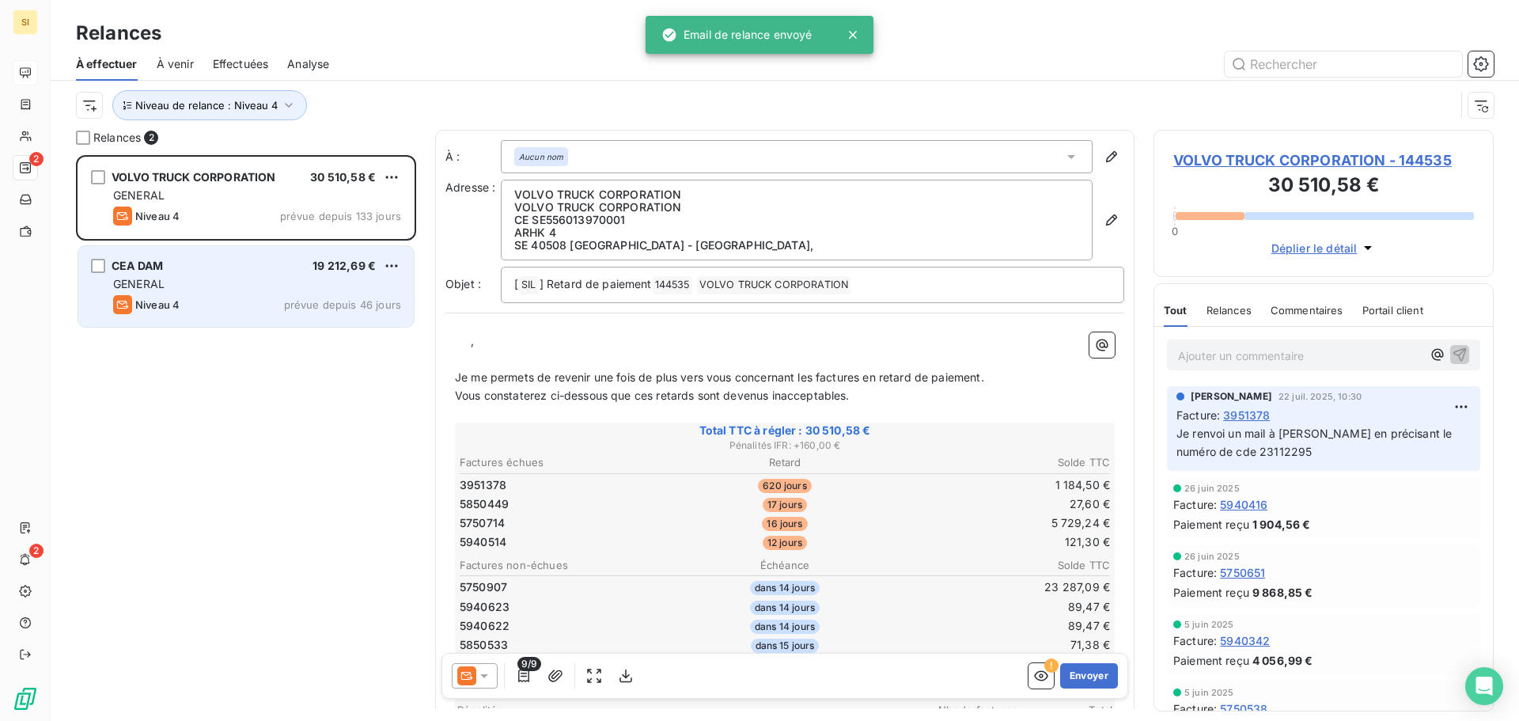
click at [229, 282] on div "GENERAL" at bounding box center [257, 284] width 288 height 16
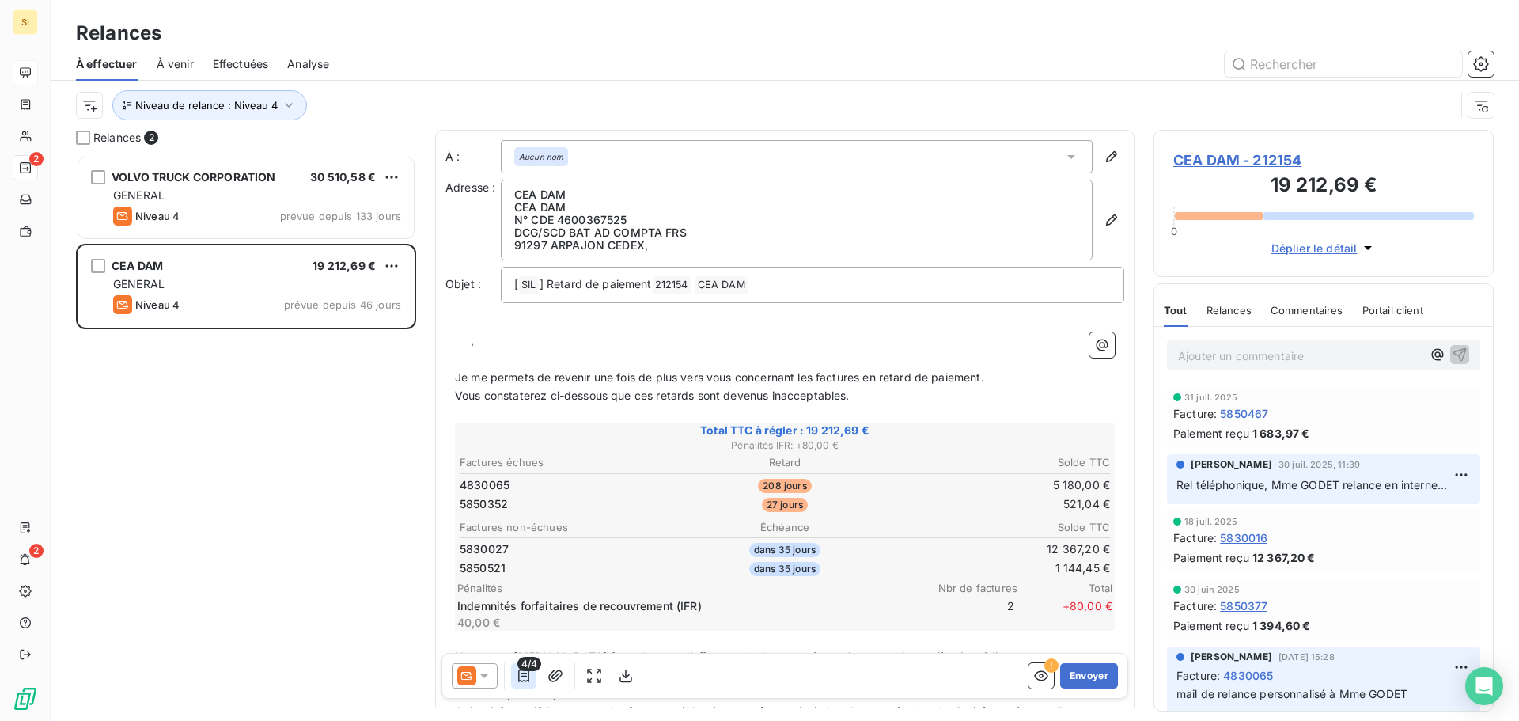
click at [524, 678] on icon "button" at bounding box center [524, 676] width 16 height 16
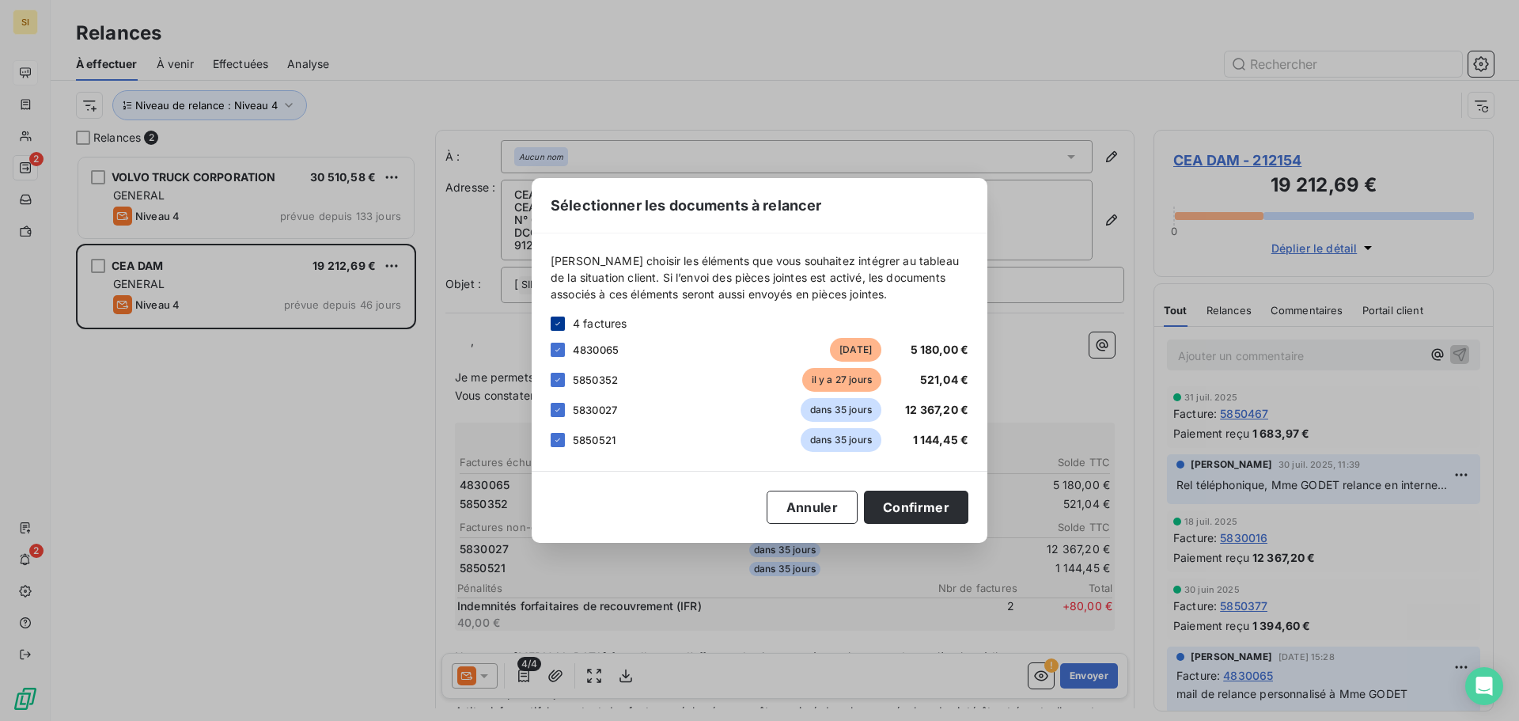
click at [559, 324] on icon at bounding box center [557, 323] width 9 height 9
click at [559, 353] on div at bounding box center [558, 350] width 14 height 14
click at [559, 368] on div "5850352 [DATE] 521,04 €" at bounding box center [760, 380] width 418 height 24
click at [564, 382] on div at bounding box center [558, 380] width 14 height 14
click at [927, 507] on button "Confirmer" at bounding box center [916, 507] width 104 height 33
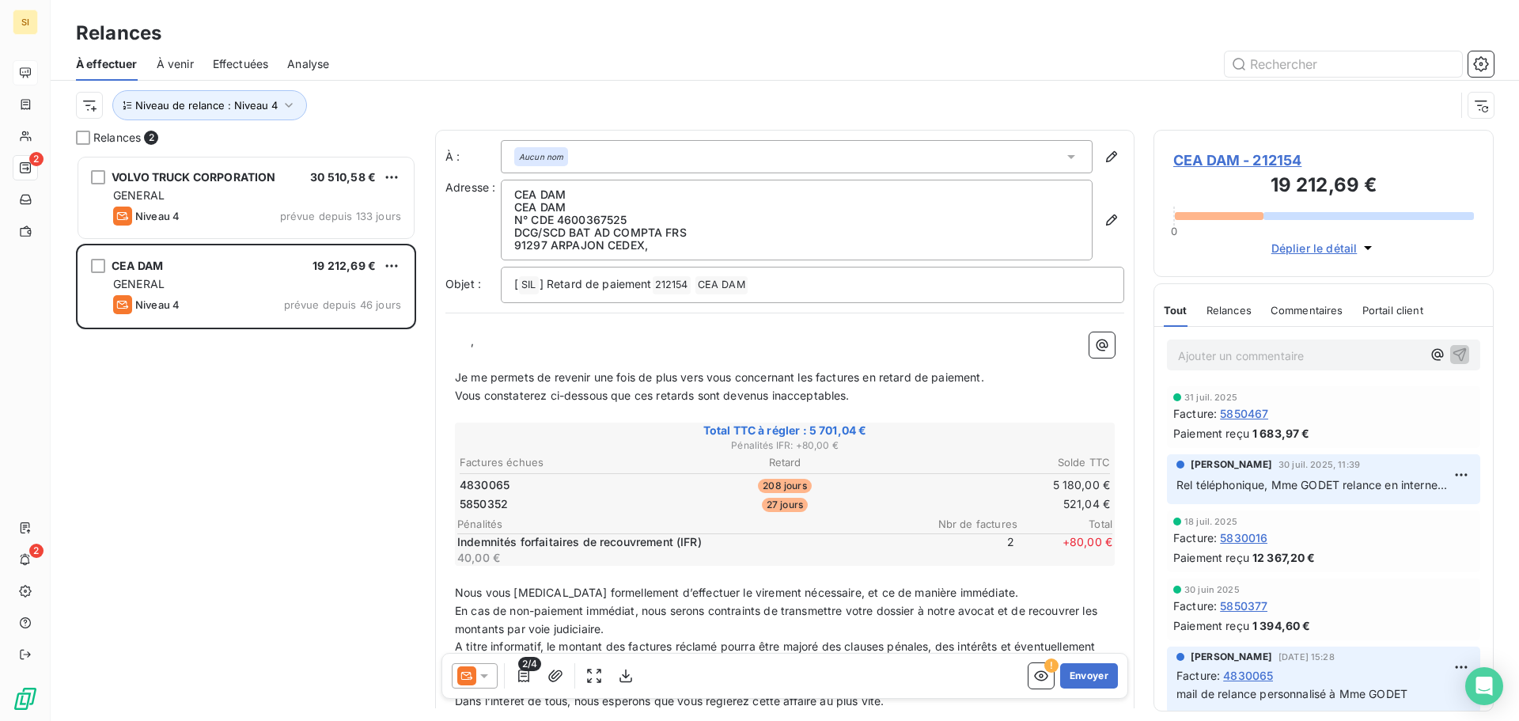
click at [483, 682] on icon at bounding box center [484, 676] width 16 height 16
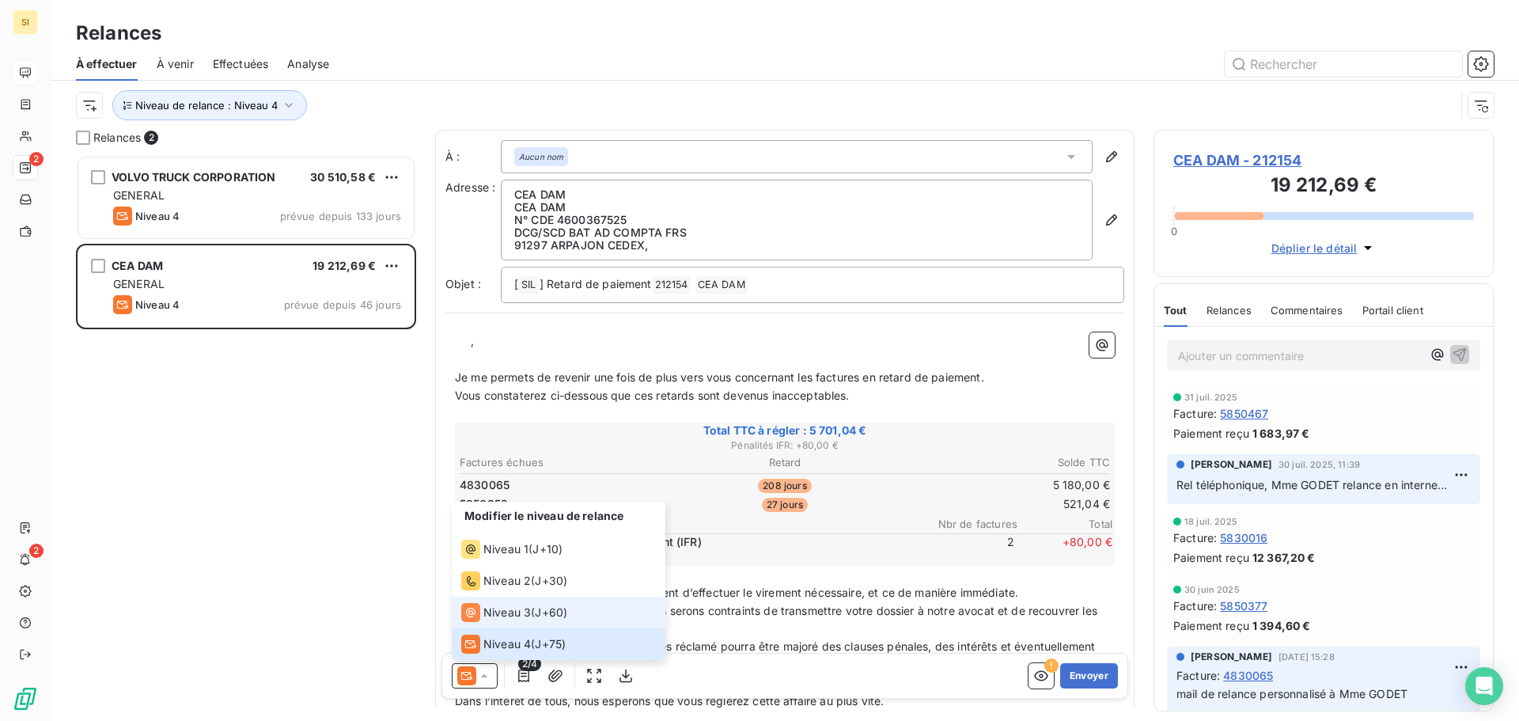
click at [508, 610] on span "Niveau 3" at bounding box center [506, 613] width 47 height 16
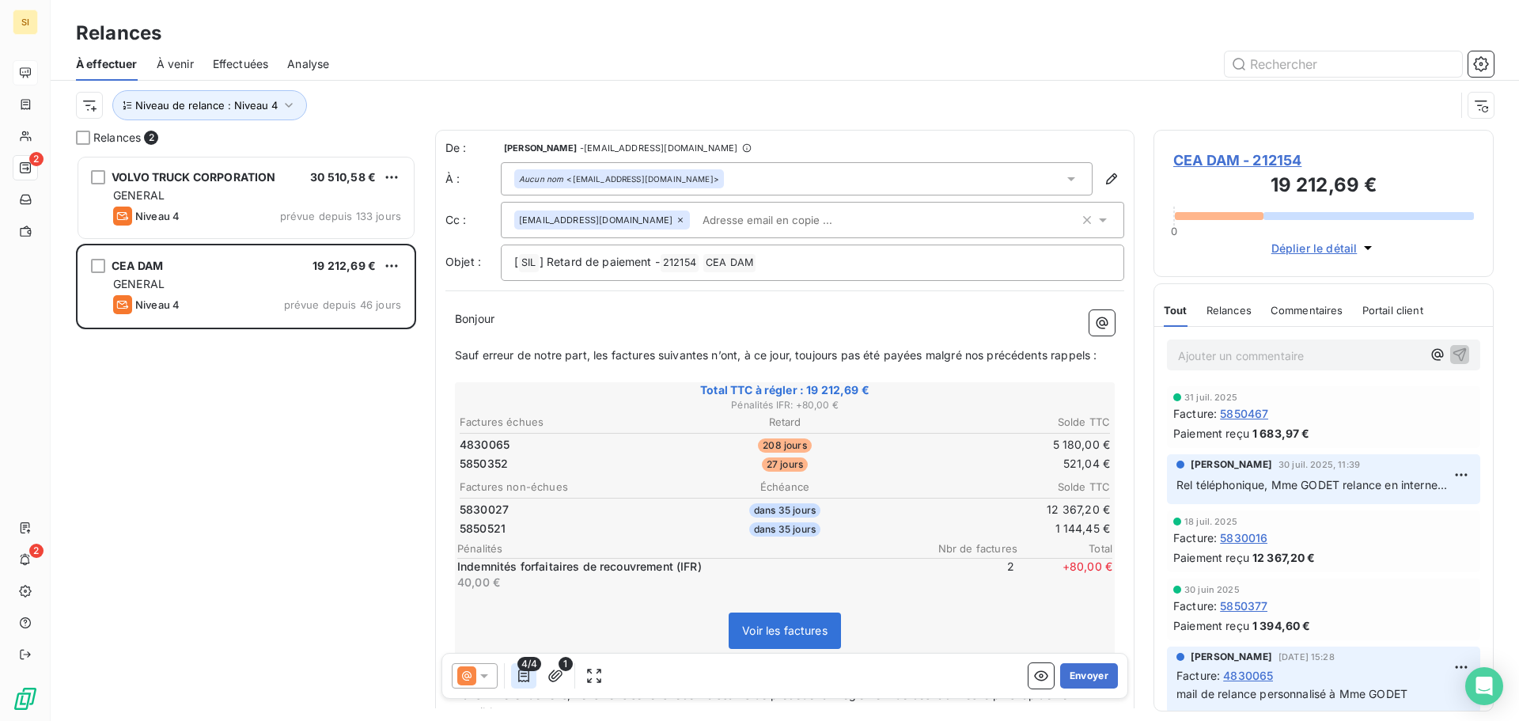
click at [520, 673] on icon "button" at bounding box center [524, 676] width 16 height 16
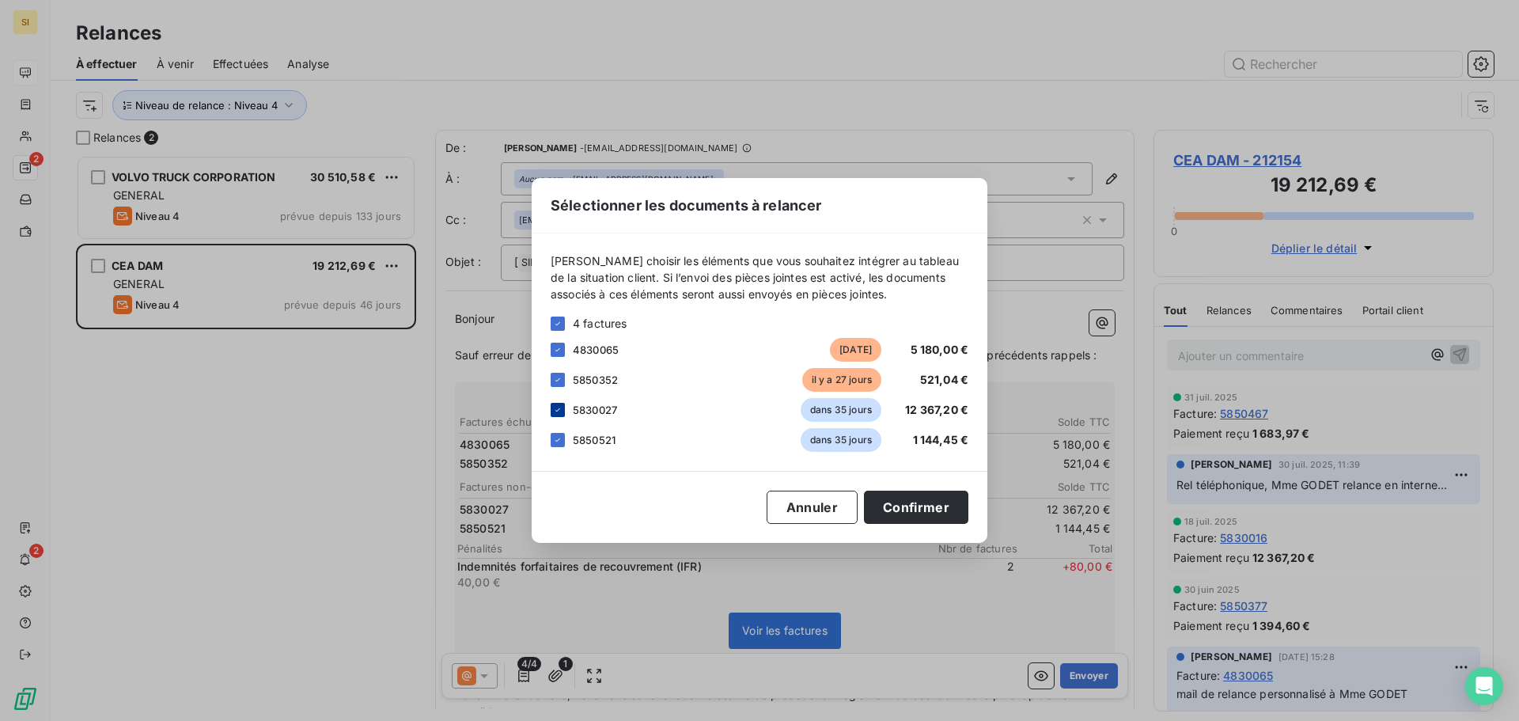
click at [555, 407] on icon at bounding box center [557, 409] width 9 height 9
click at [559, 438] on icon at bounding box center [557, 439] width 9 height 9
click at [938, 512] on button "Confirmer" at bounding box center [916, 507] width 104 height 33
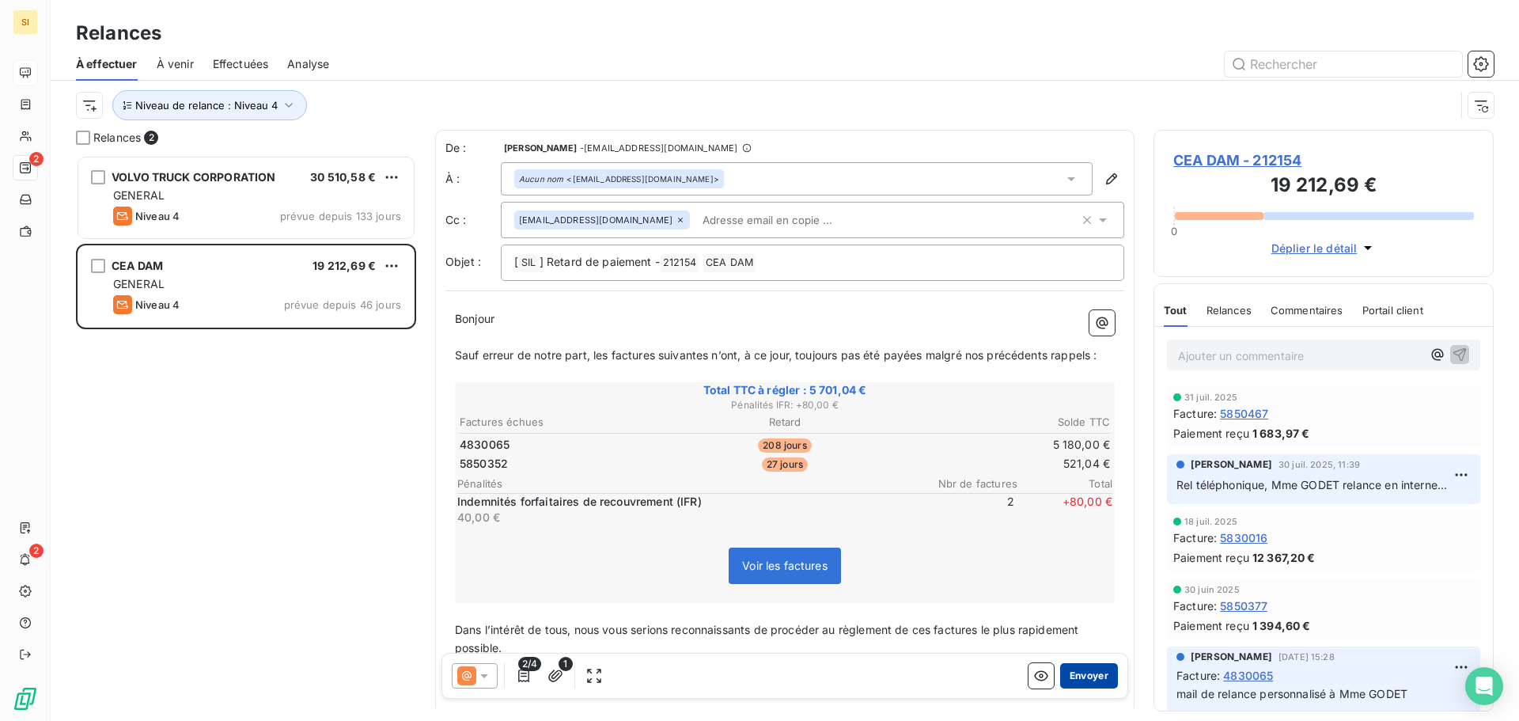
click at [1086, 678] on button "Envoyer" at bounding box center [1089, 675] width 58 height 25
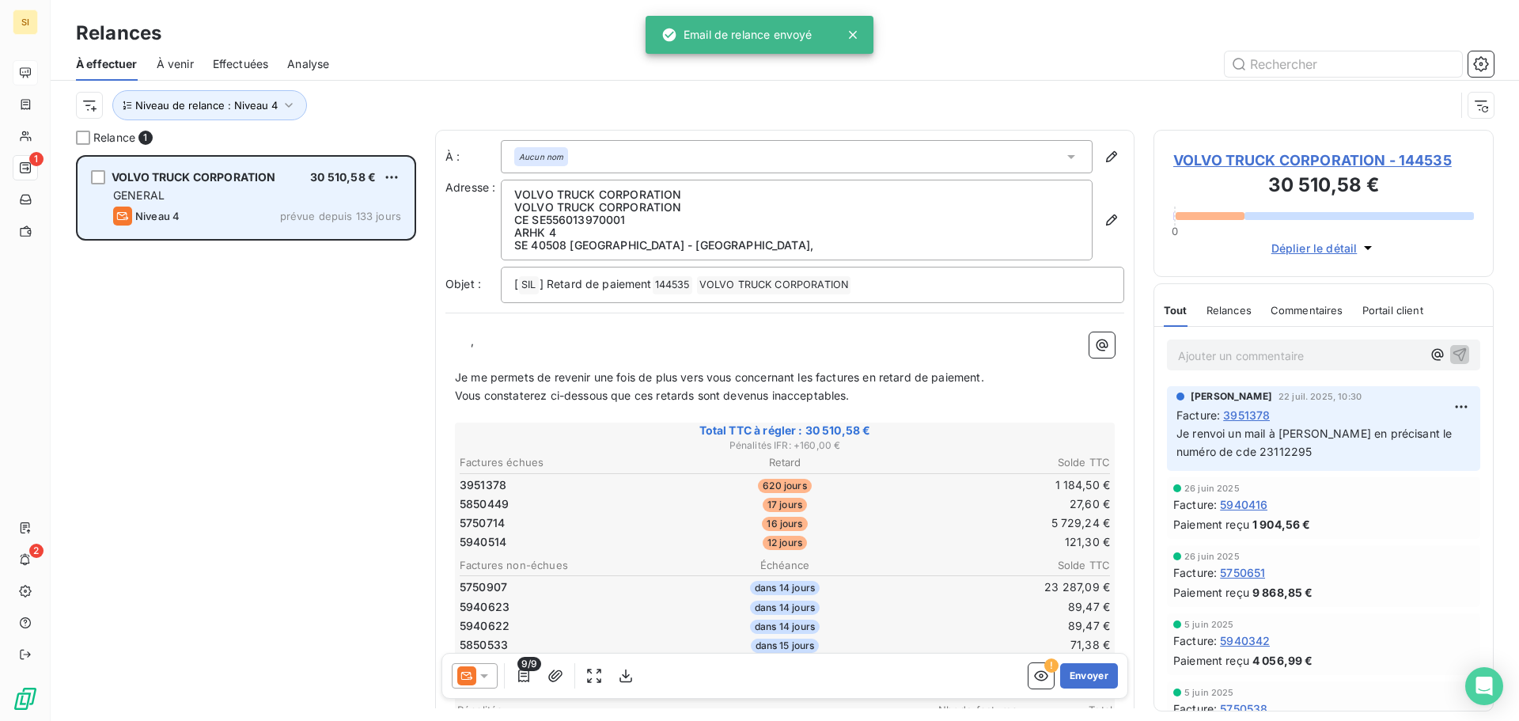
click at [242, 195] on div "GENERAL" at bounding box center [257, 196] width 288 height 16
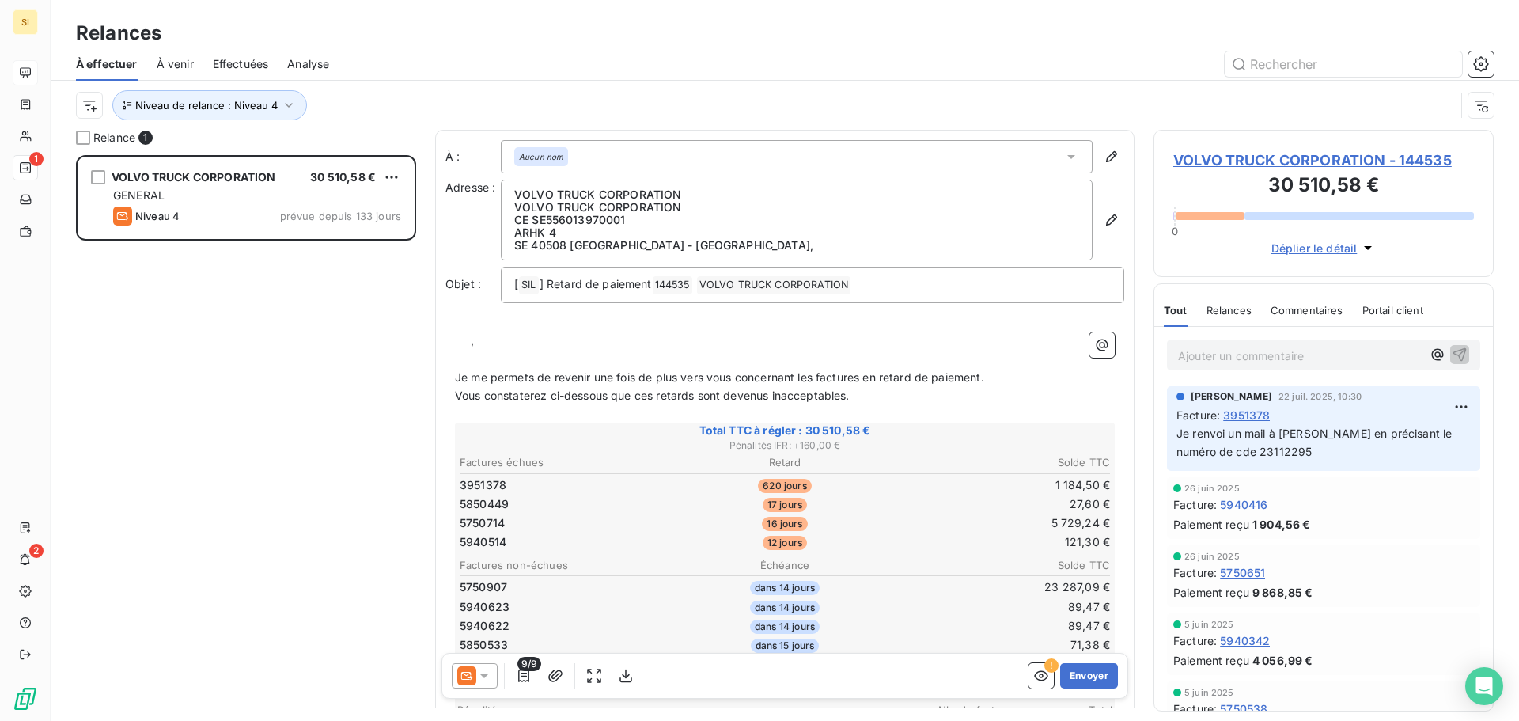
click at [487, 675] on icon at bounding box center [484, 676] width 8 height 4
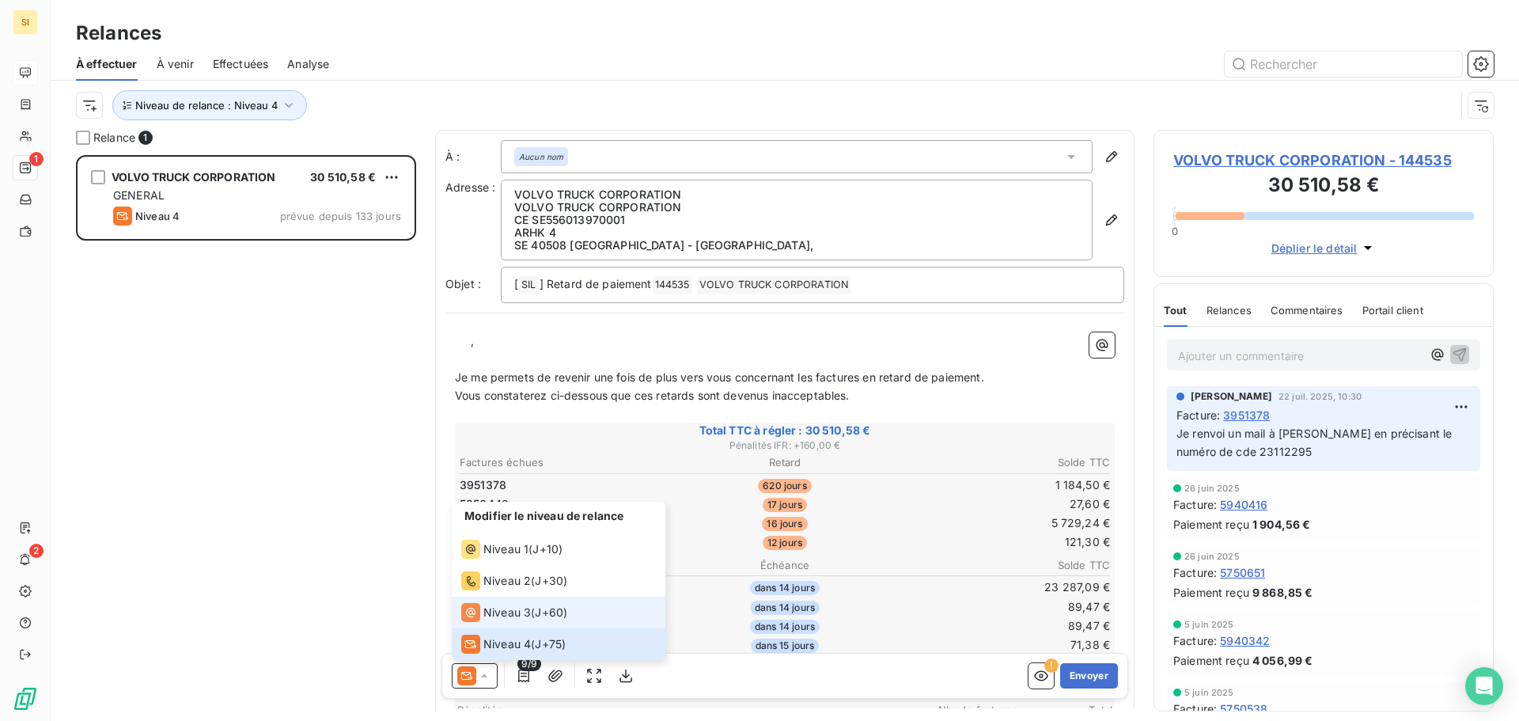
click at [514, 608] on span "Niveau 3" at bounding box center [506, 613] width 47 height 16
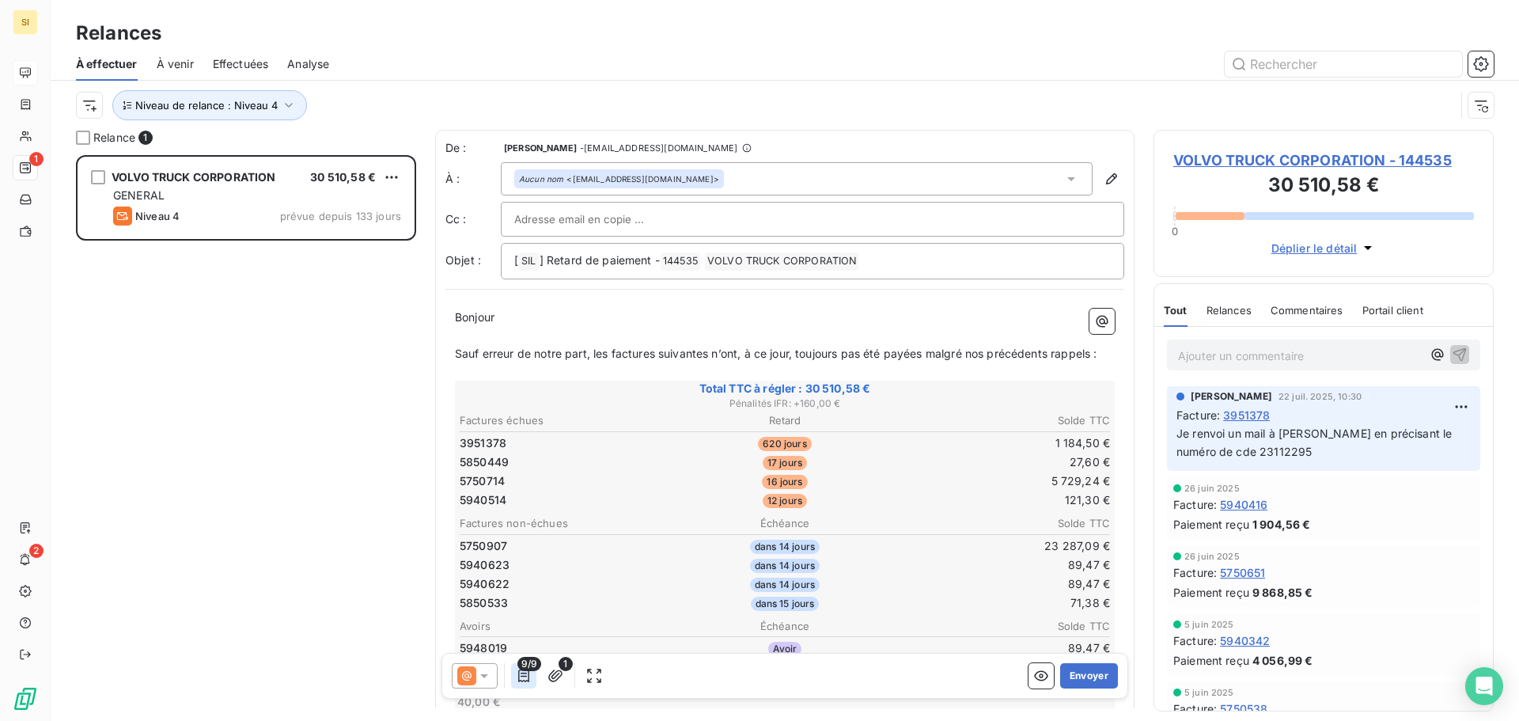
click at [524, 673] on icon "button" at bounding box center [523, 675] width 11 height 13
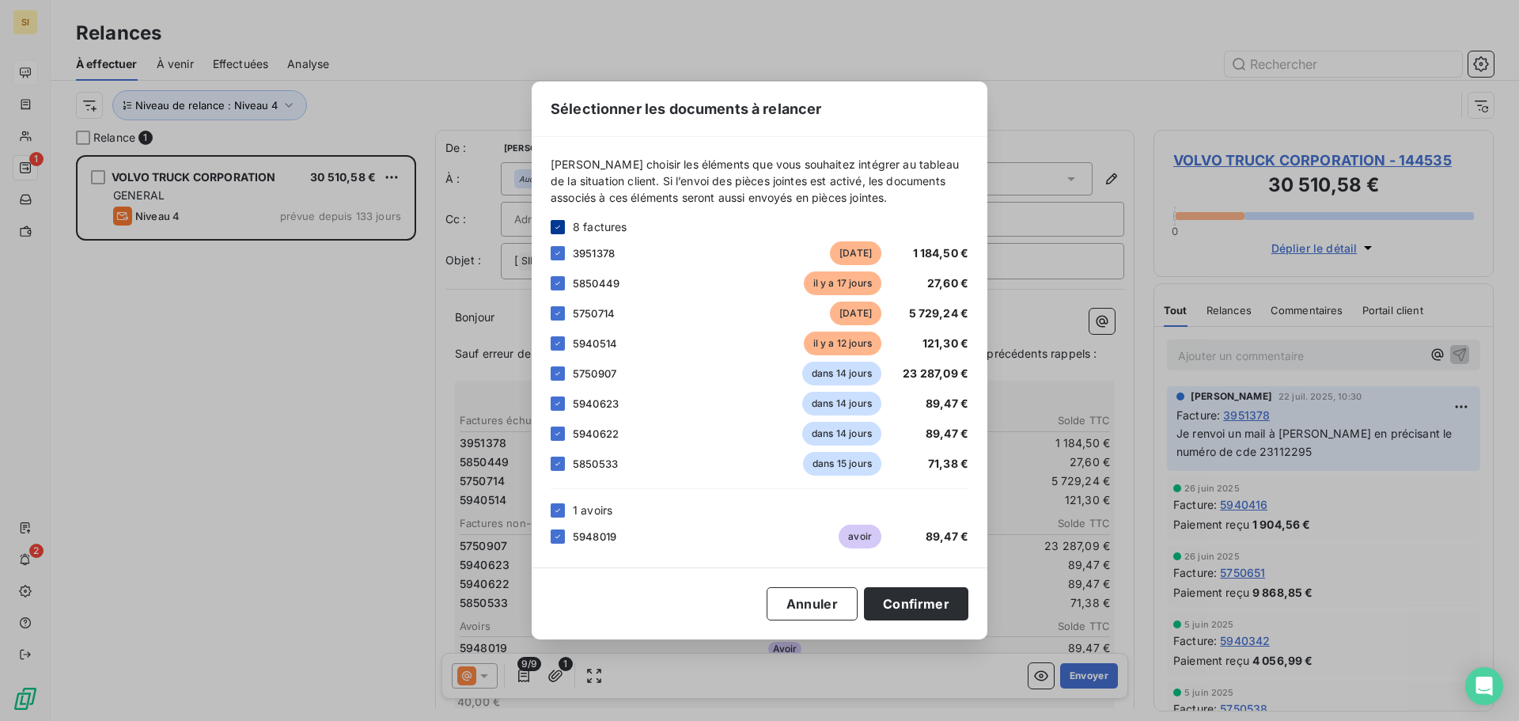
click at [558, 229] on icon at bounding box center [557, 226] width 9 height 9
click at [561, 259] on div at bounding box center [558, 253] width 14 height 14
click at [559, 279] on div at bounding box center [558, 283] width 14 height 14
click at [555, 305] on div "5750714 [DATE] 5 729,24 €" at bounding box center [760, 313] width 418 height 24
click at [559, 315] on div at bounding box center [558, 313] width 14 height 14
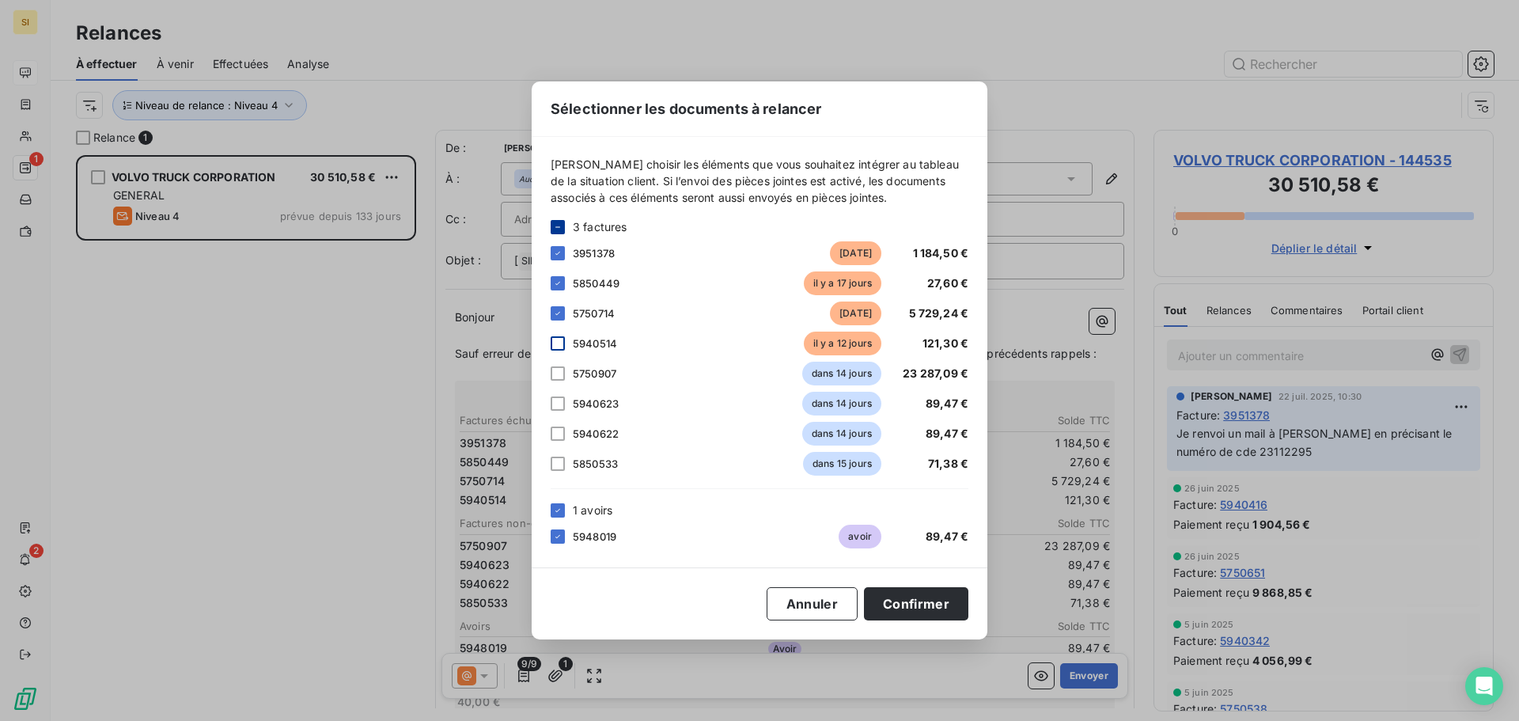
click at [555, 341] on div at bounding box center [558, 343] width 14 height 14
click at [568, 511] on div "1 avoirs" at bounding box center [760, 510] width 418 height 17
click at [555, 510] on icon at bounding box center [557, 510] width 9 height 9
click at [932, 595] on button "Confirmer" at bounding box center [916, 603] width 104 height 33
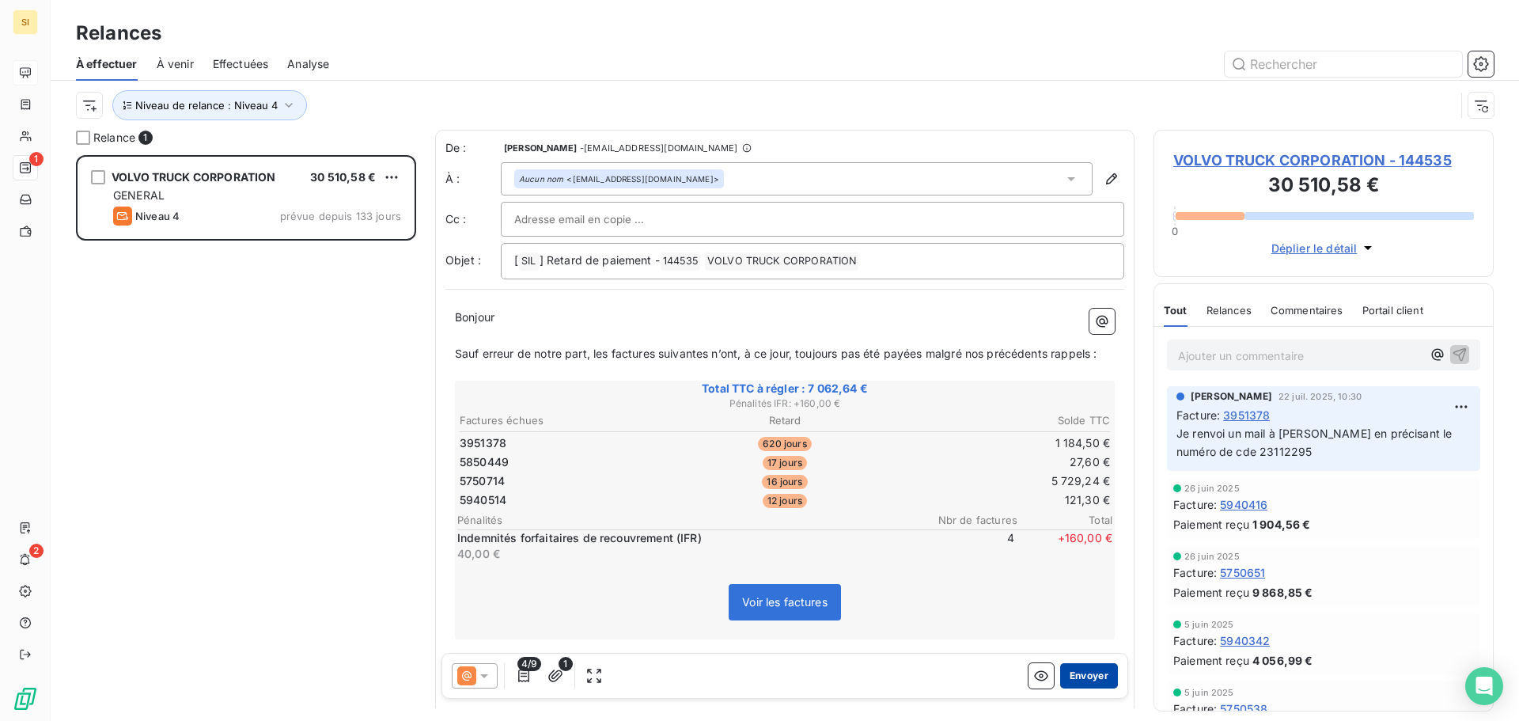
click at [1069, 677] on button "Envoyer" at bounding box center [1089, 675] width 58 height 25
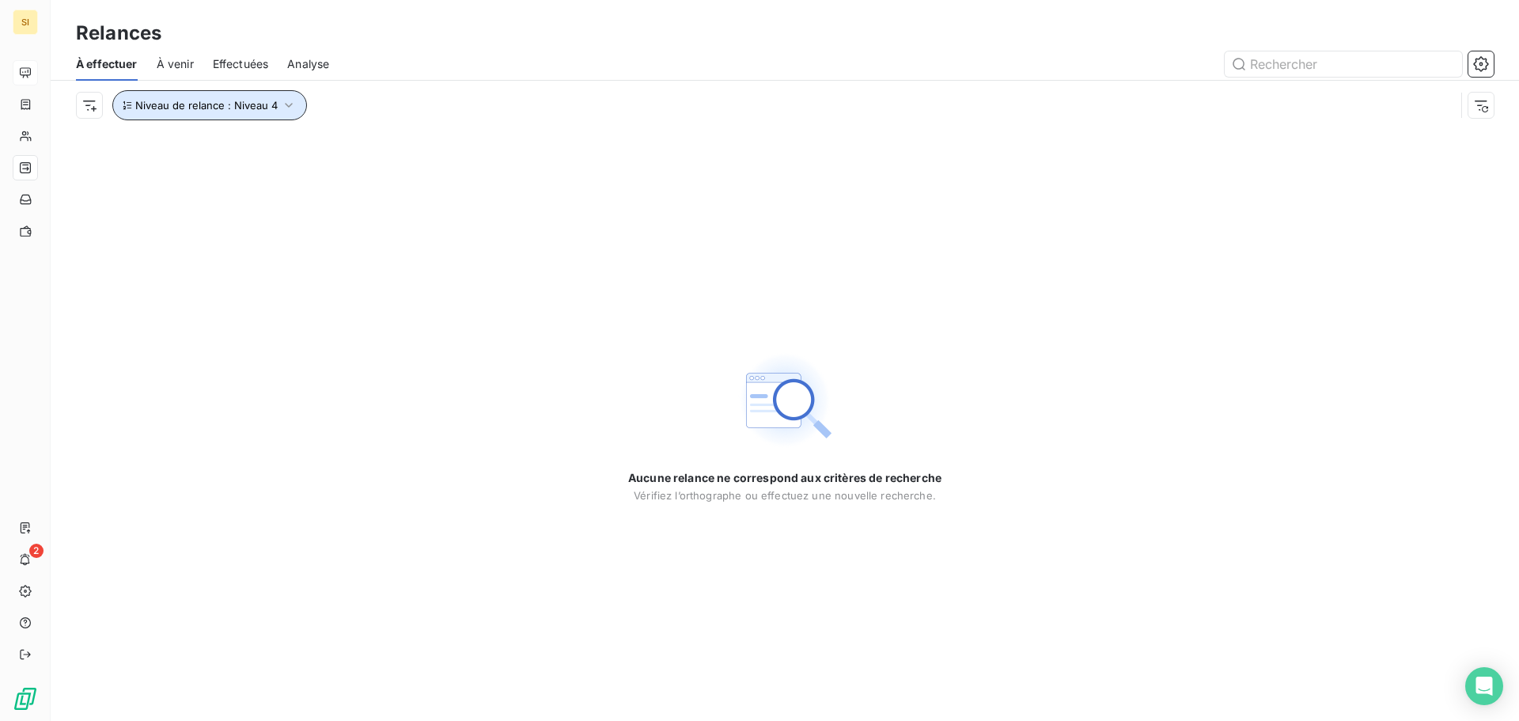
click at [286, 103] on icon "button" at bounding box center [289, 105] width 16 height 16
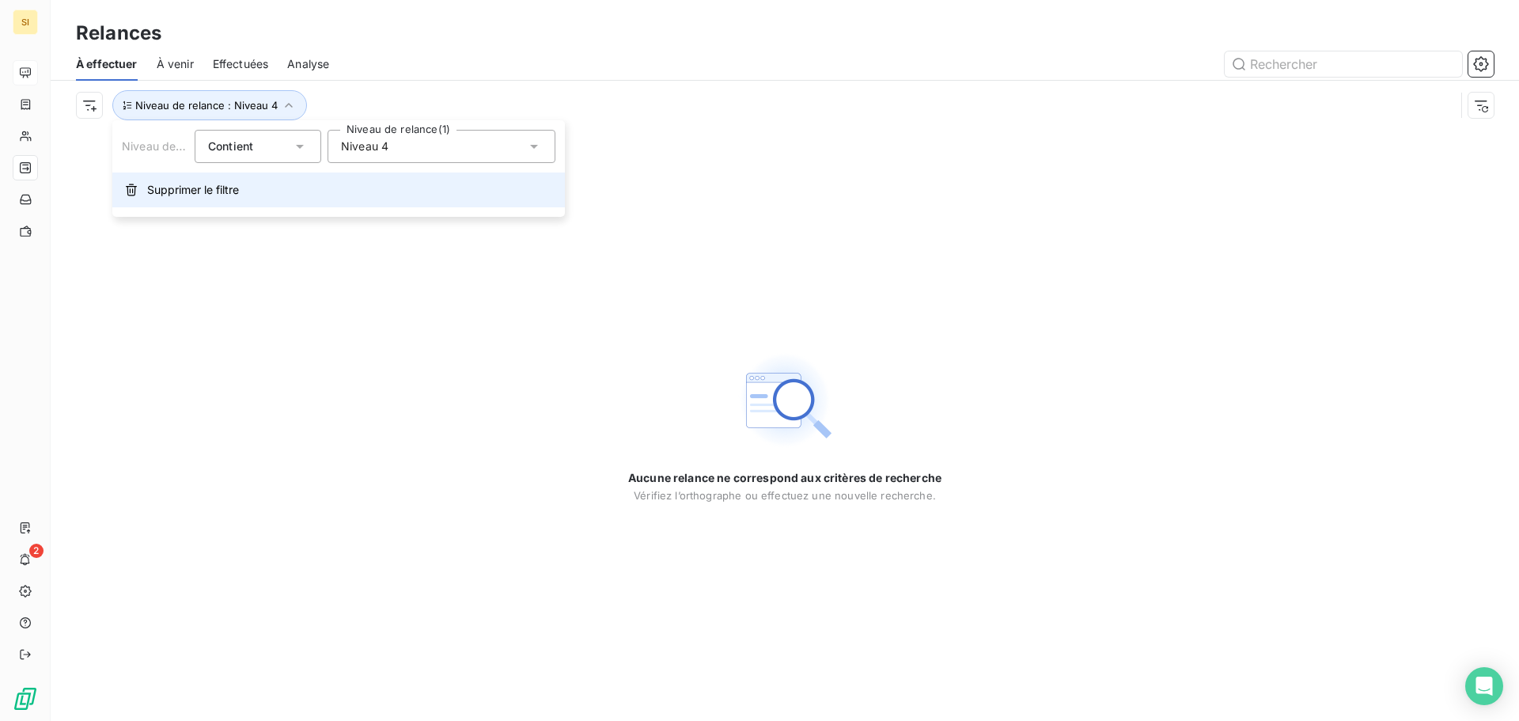
click at [169, 195] on span "Supprimer le filtre" at bounding box center [193, 190] width 92 height 16
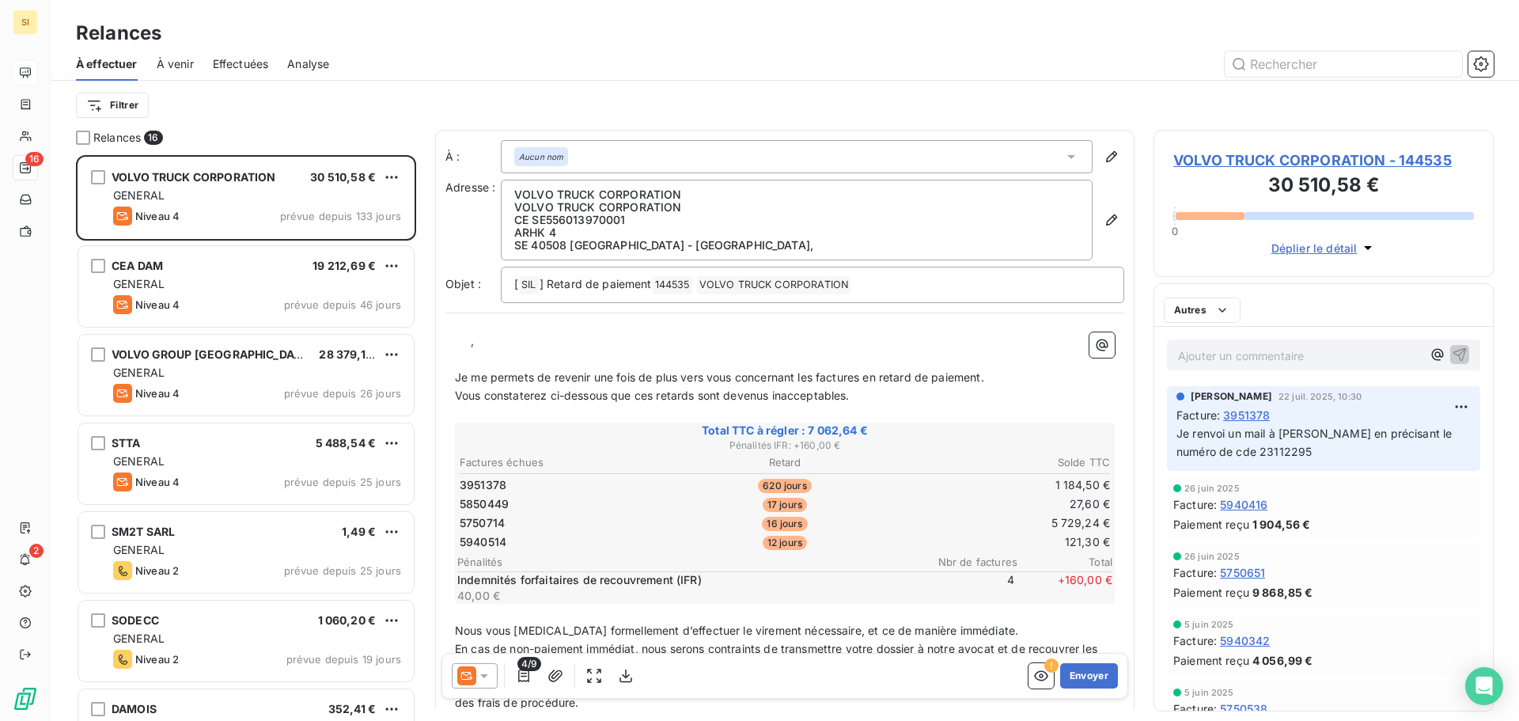
scroll to position [554, 328]
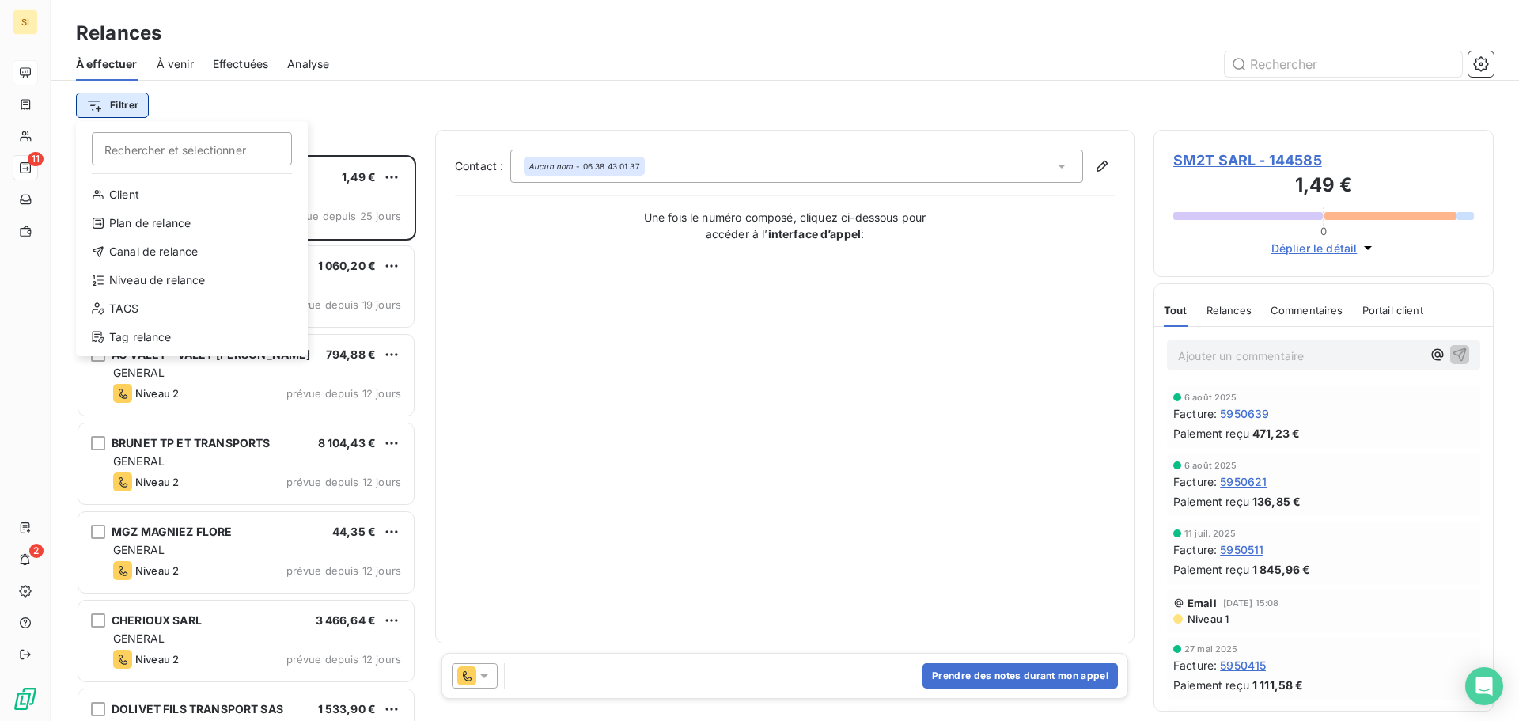
click at [124, 105] on html "SI 11 2 Relances À effectuer À venir Effectuées Analyse Filtrer Rechercher et s…" at bounding box center [759, 360] width 1519 height 721
click at [119, 280] on div "Niveau de relance" at bounding box center [191, 279] width 219 height 25
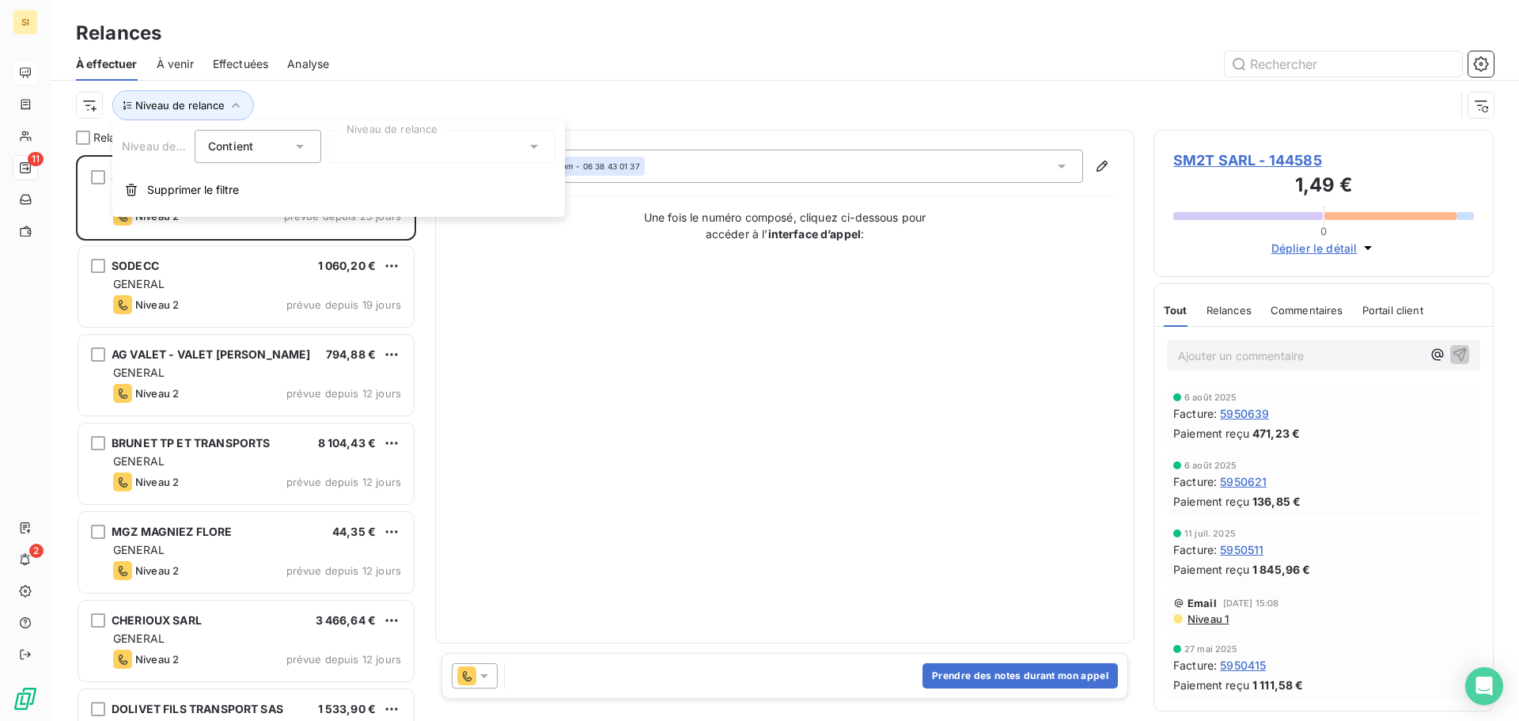
click at [531, 145] on icon at bounding box center [534, 147] width 8 height 4
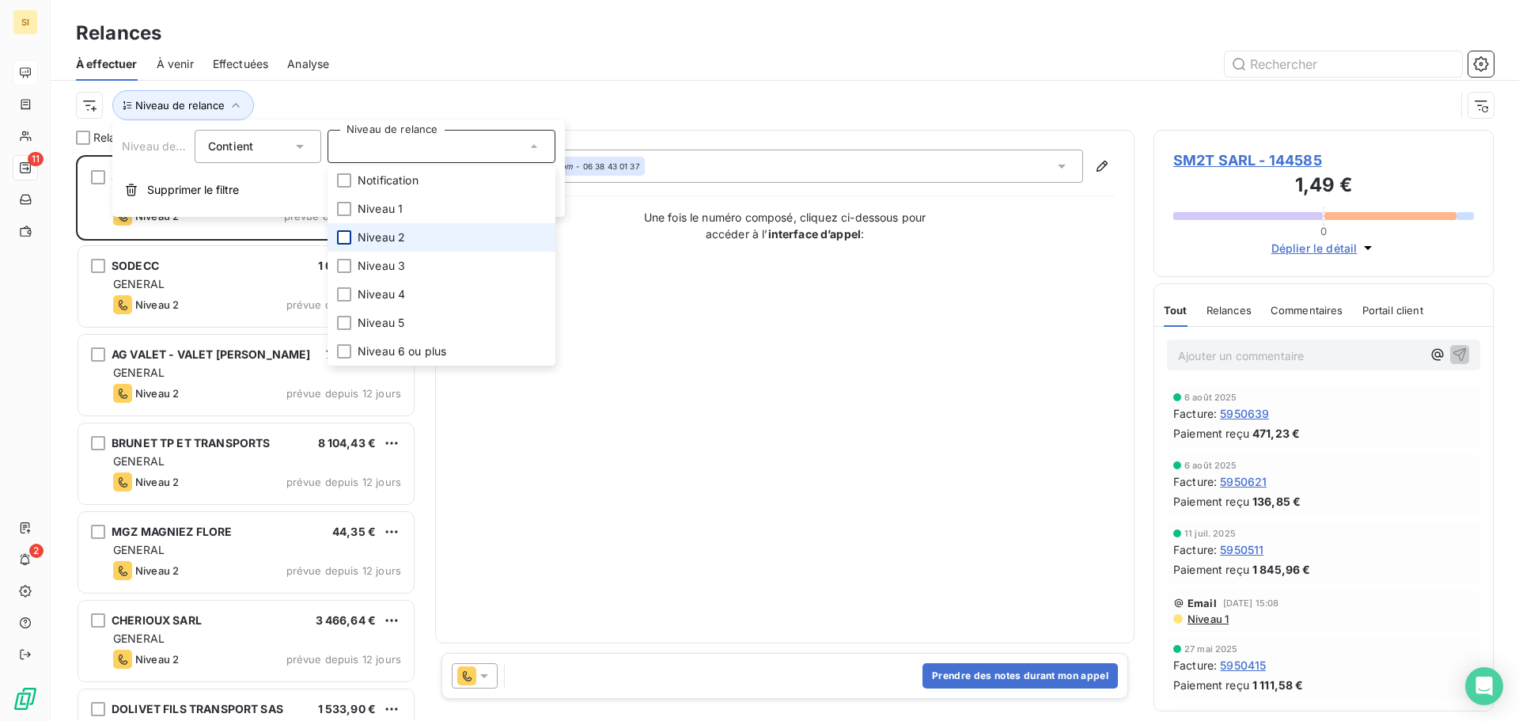
click at [350, 237] on div at bounding box center [344, 237] width 14 height 14
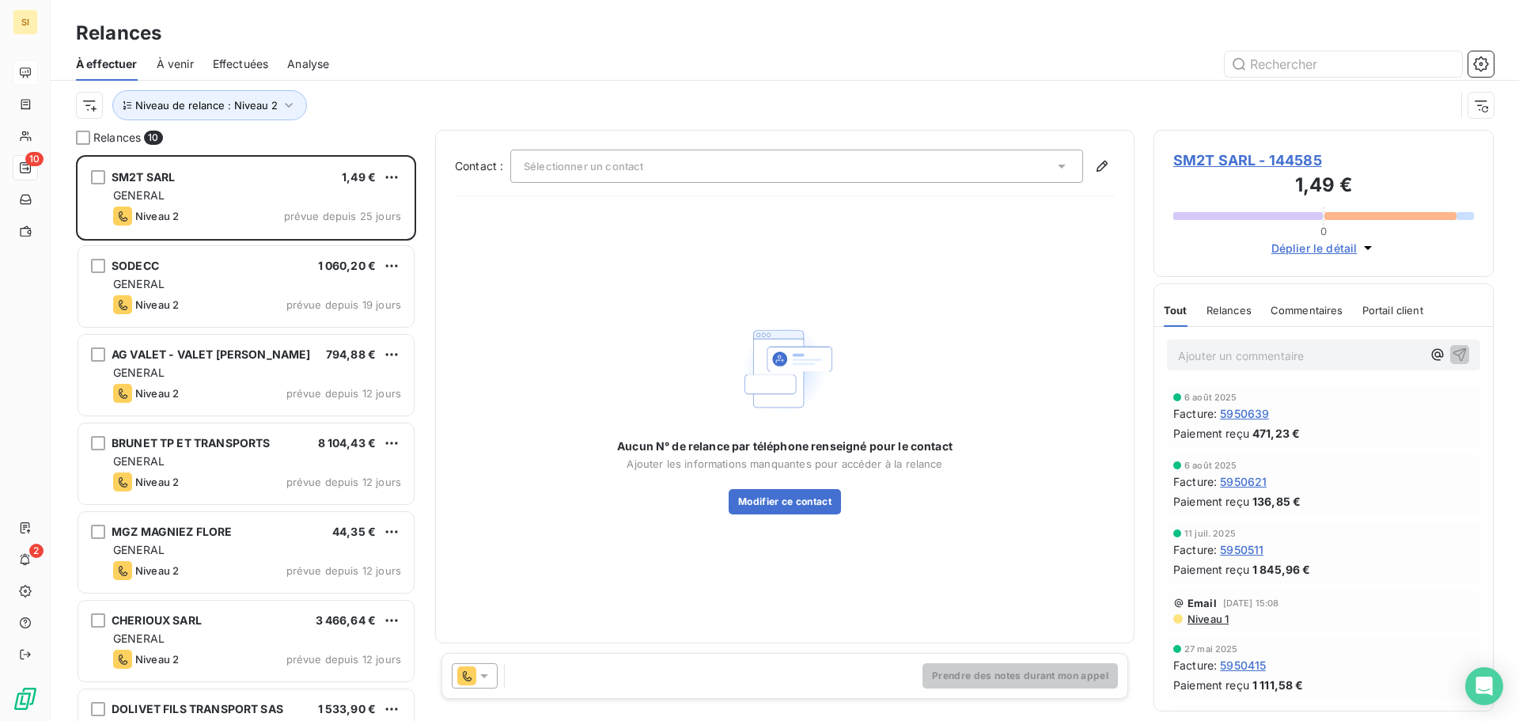
click at [731, 303] on div "Aucun N° de relance par téléphone renseigné pour le contact Ajouter les informa…" at bounding box center [785, 416] width 660 height 415
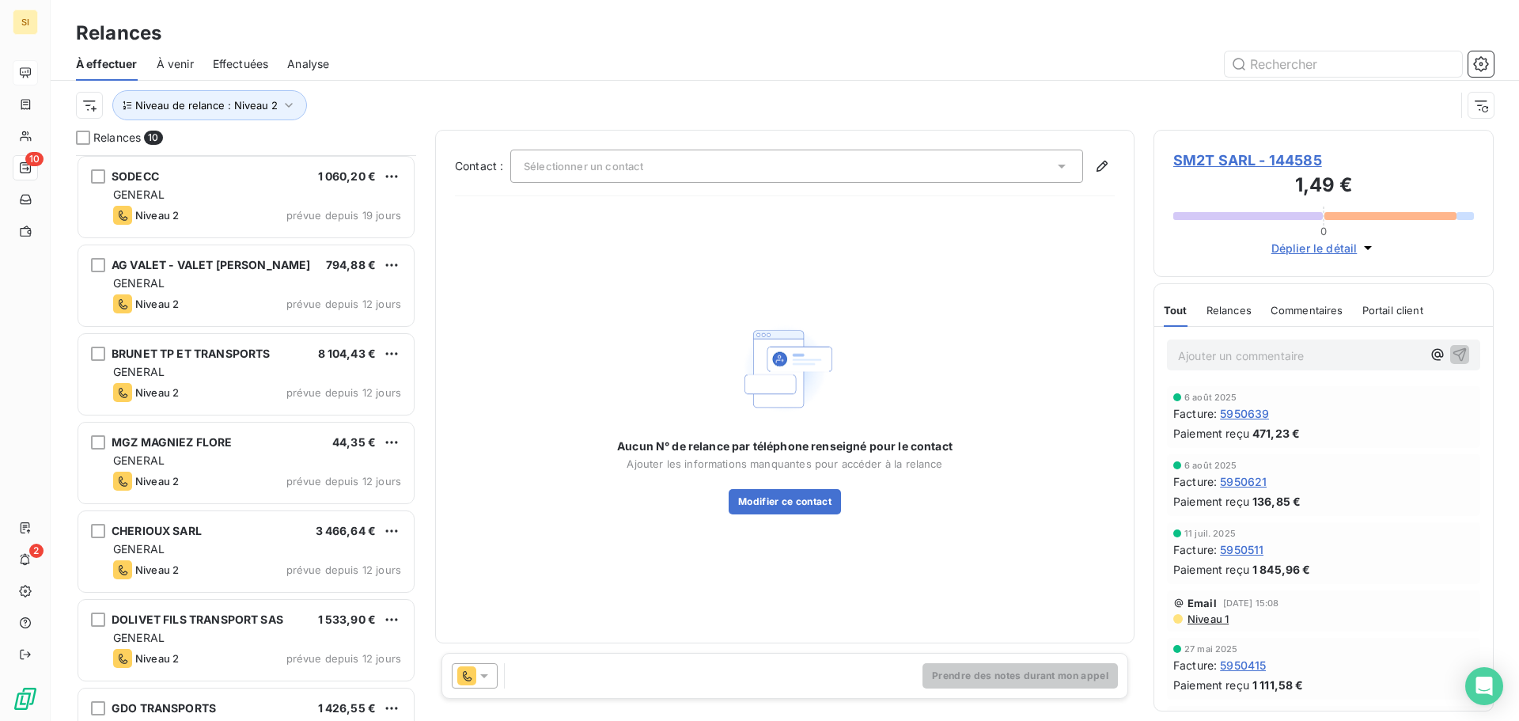
scroll to position [0, 0]
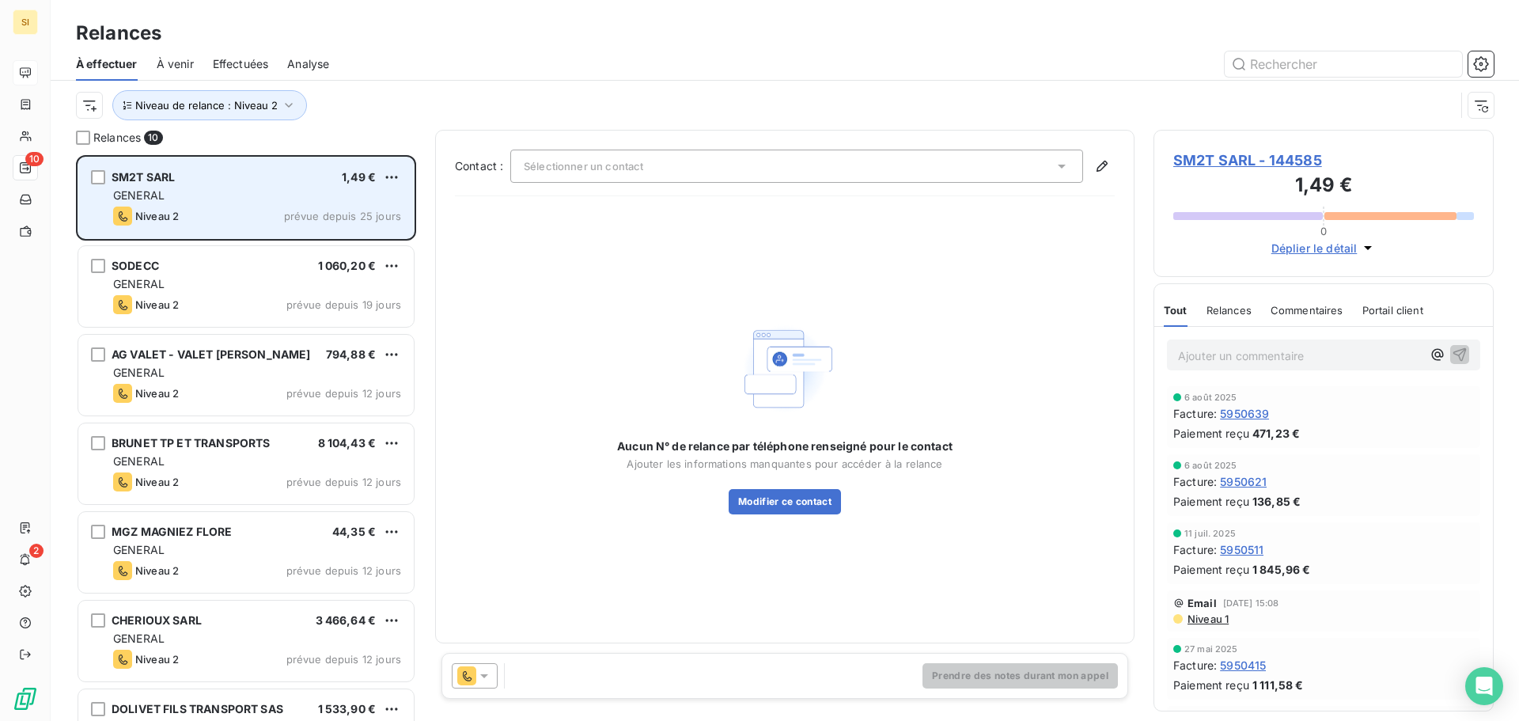
click at [191, 196] on div "GENERAL" at bounding box center [257, 196] width 288 height 16
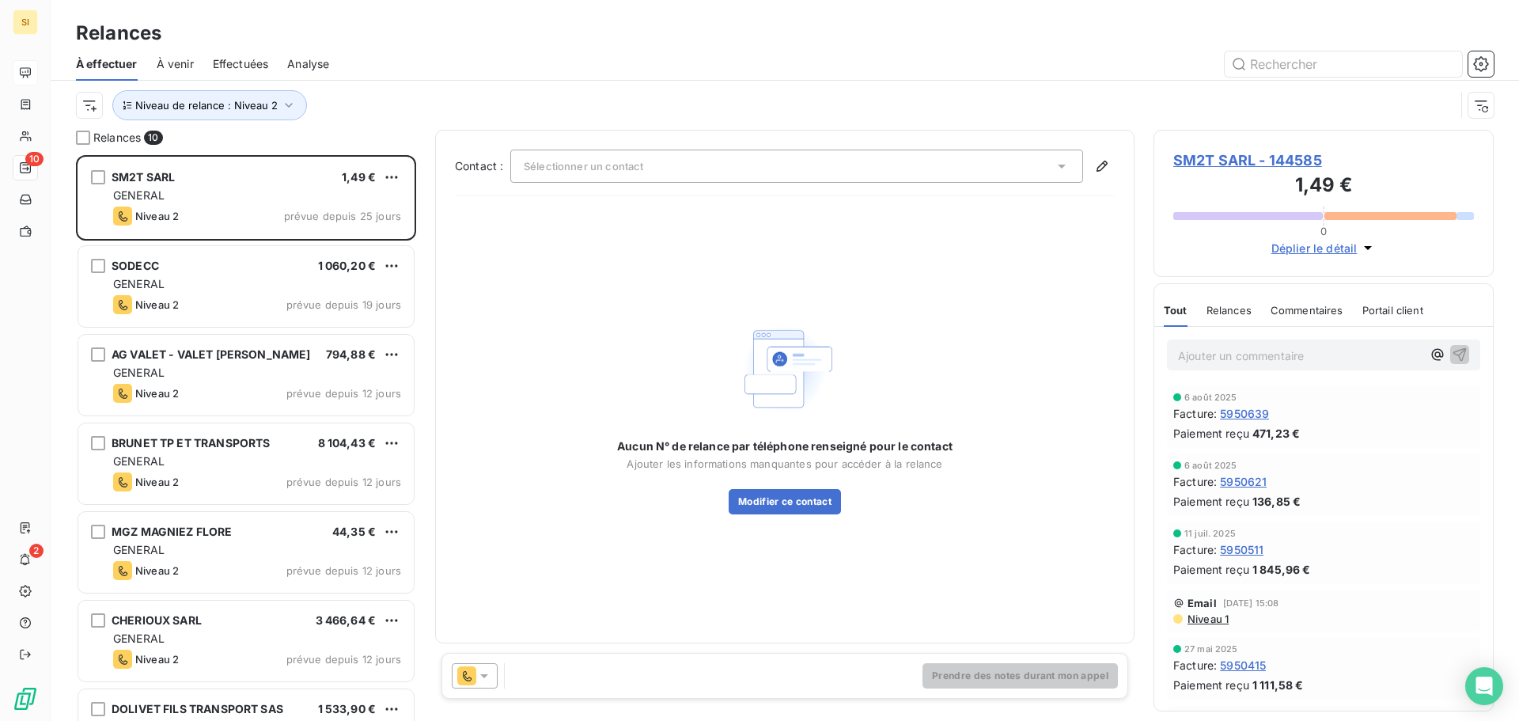
click at [1179, 162] on span "SM2T SARL - 144585" at bounding box center [1323, 160] width 301 height 21
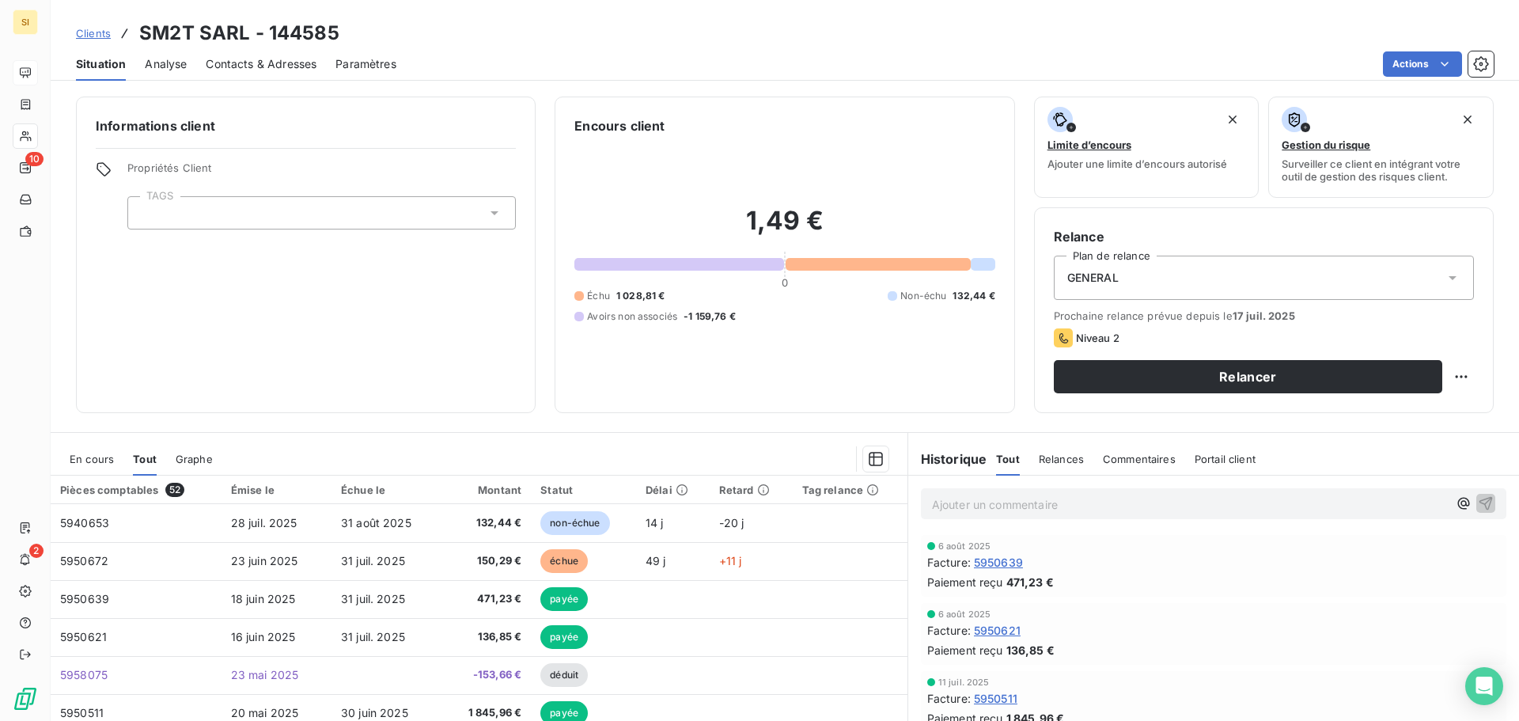
scroll to position [79, 0]
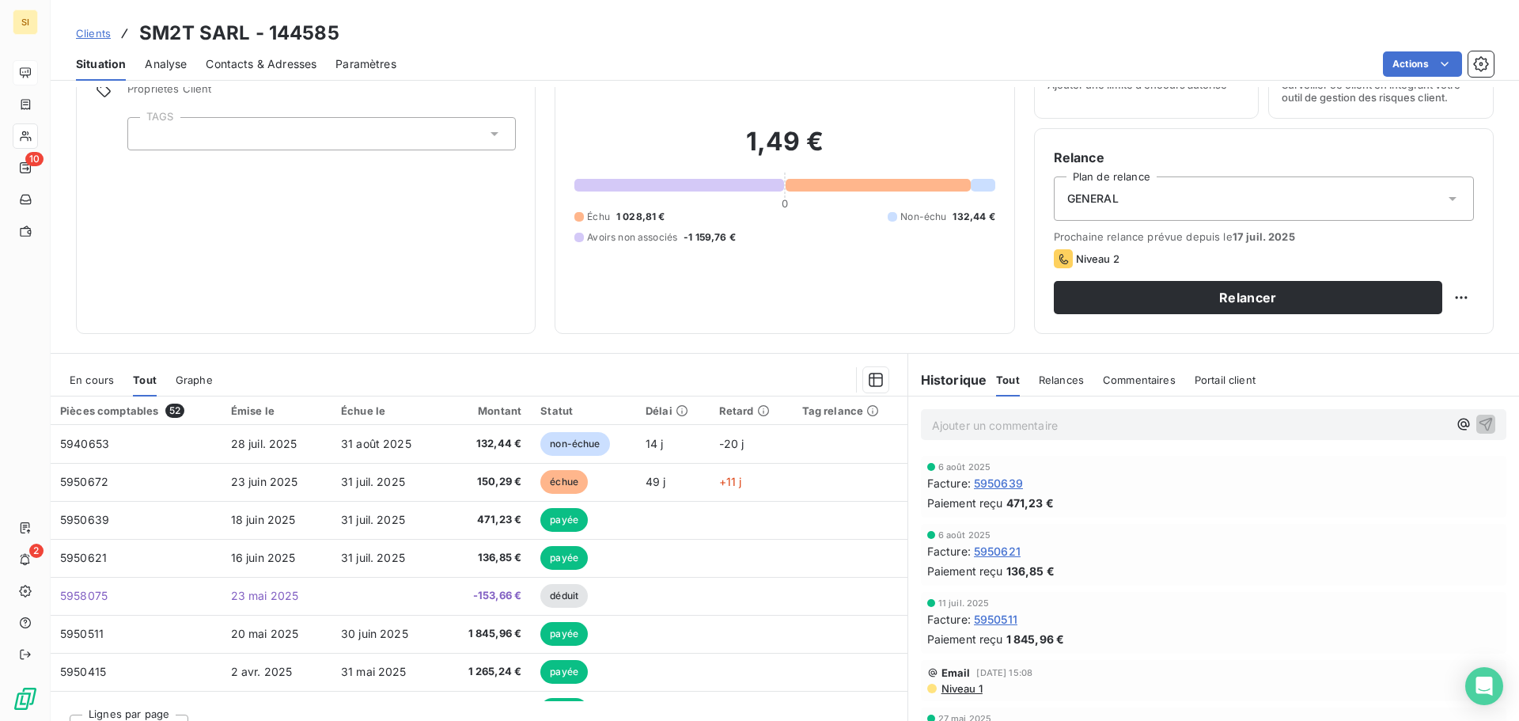
click at [101, 378] on span "En cours" at bounding box center [92, 379] width 44 height 13
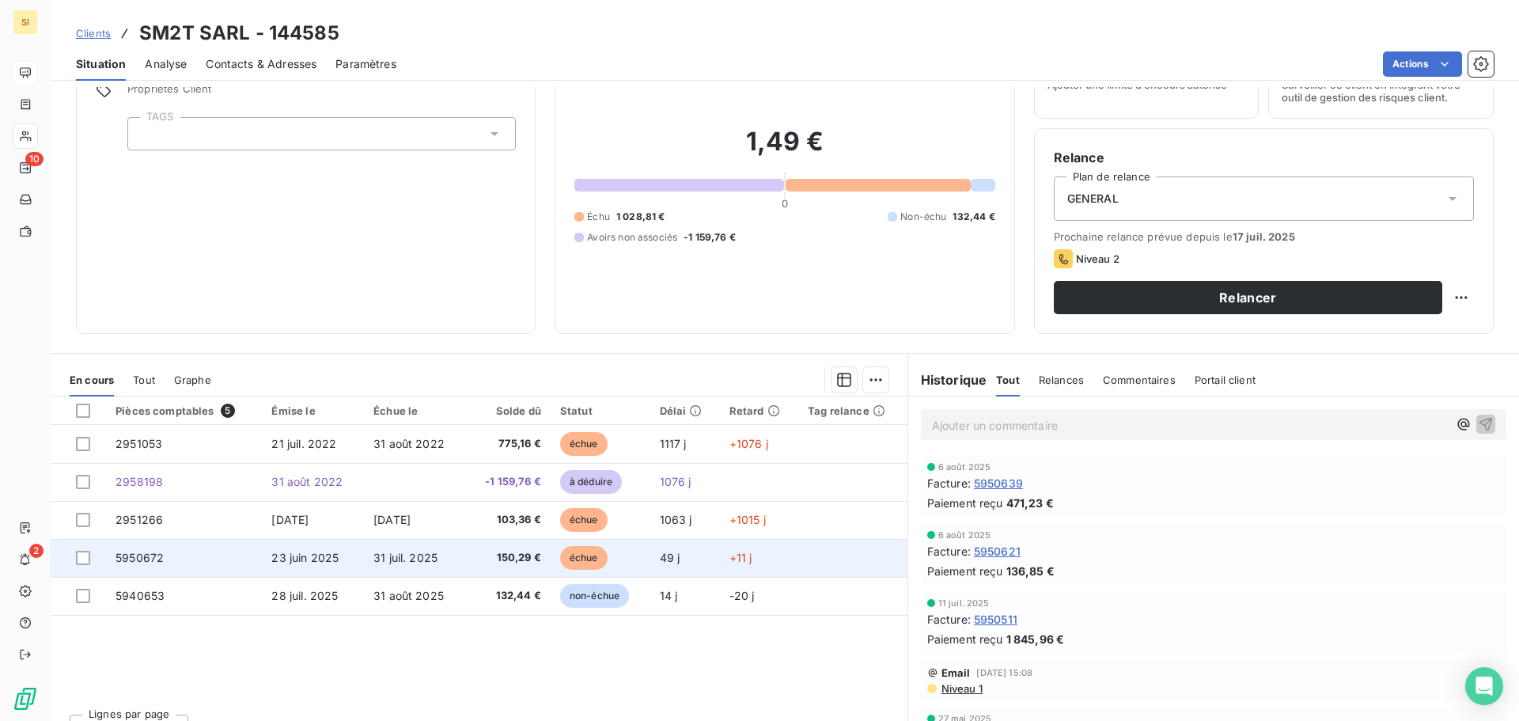
click at [404, 563] on span "31 juil. 2025" at bounding box center [405, 557] width 64 height 13
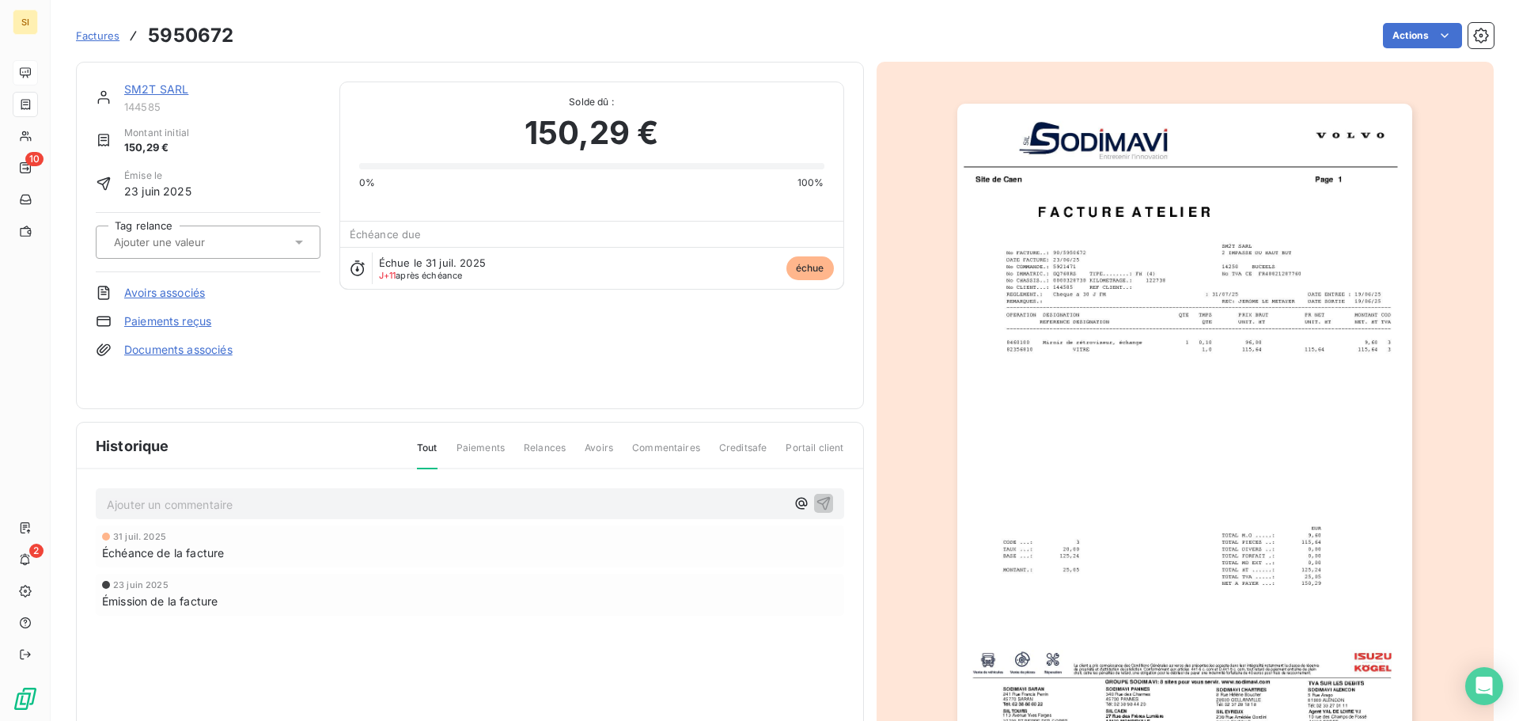
click at [1185, 399] on img "button" at bounding box center [1184, 426] width 455 height 644
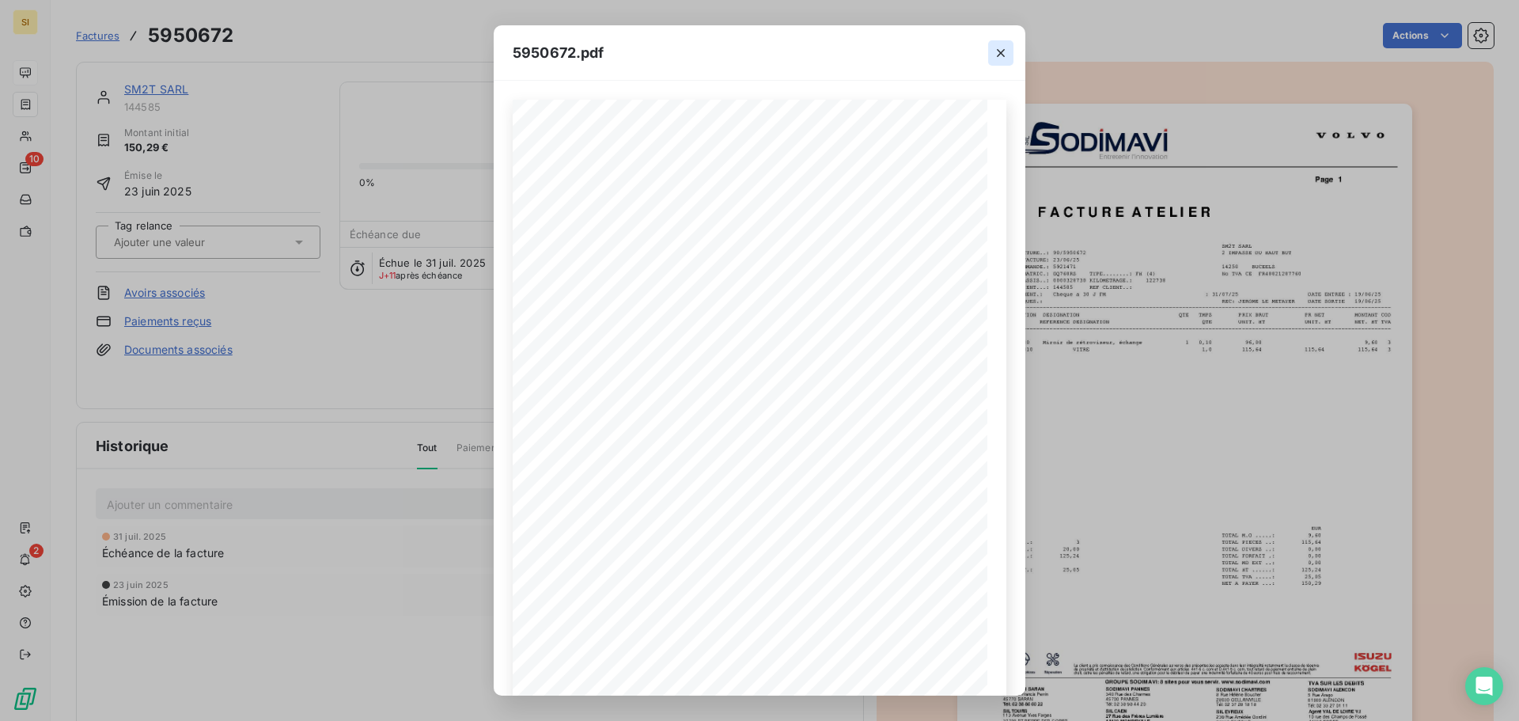
click at [994, 51] on icon "button" at bounding box center [1001, 53] width 16 height 16
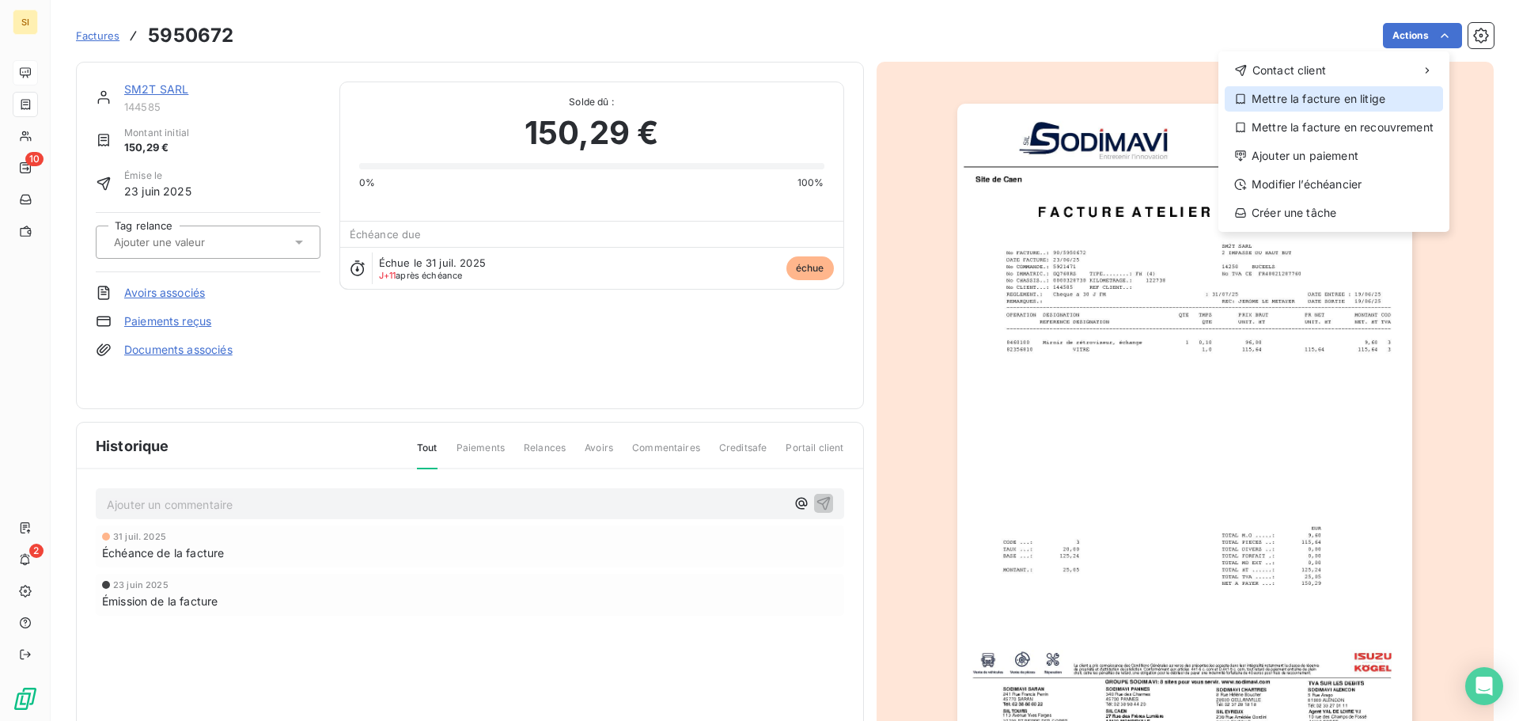
click at [1302, 105] on div "Mettre la facture en litige" at bounding box center [1334, 98] width 218 height 25
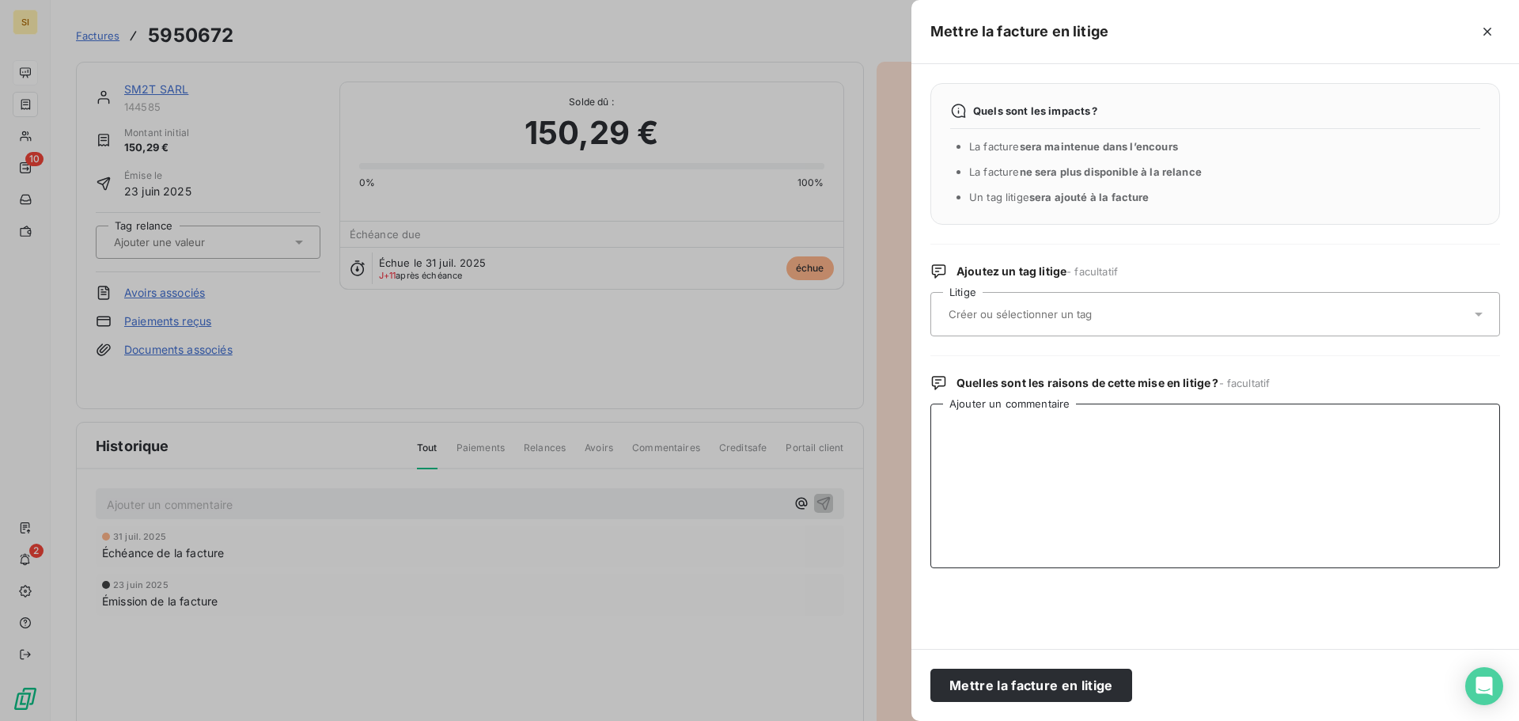
click at [968, 425] on textarea "Ajouter un commentaire" at bounding box center [1216, 486] width 570 height 165
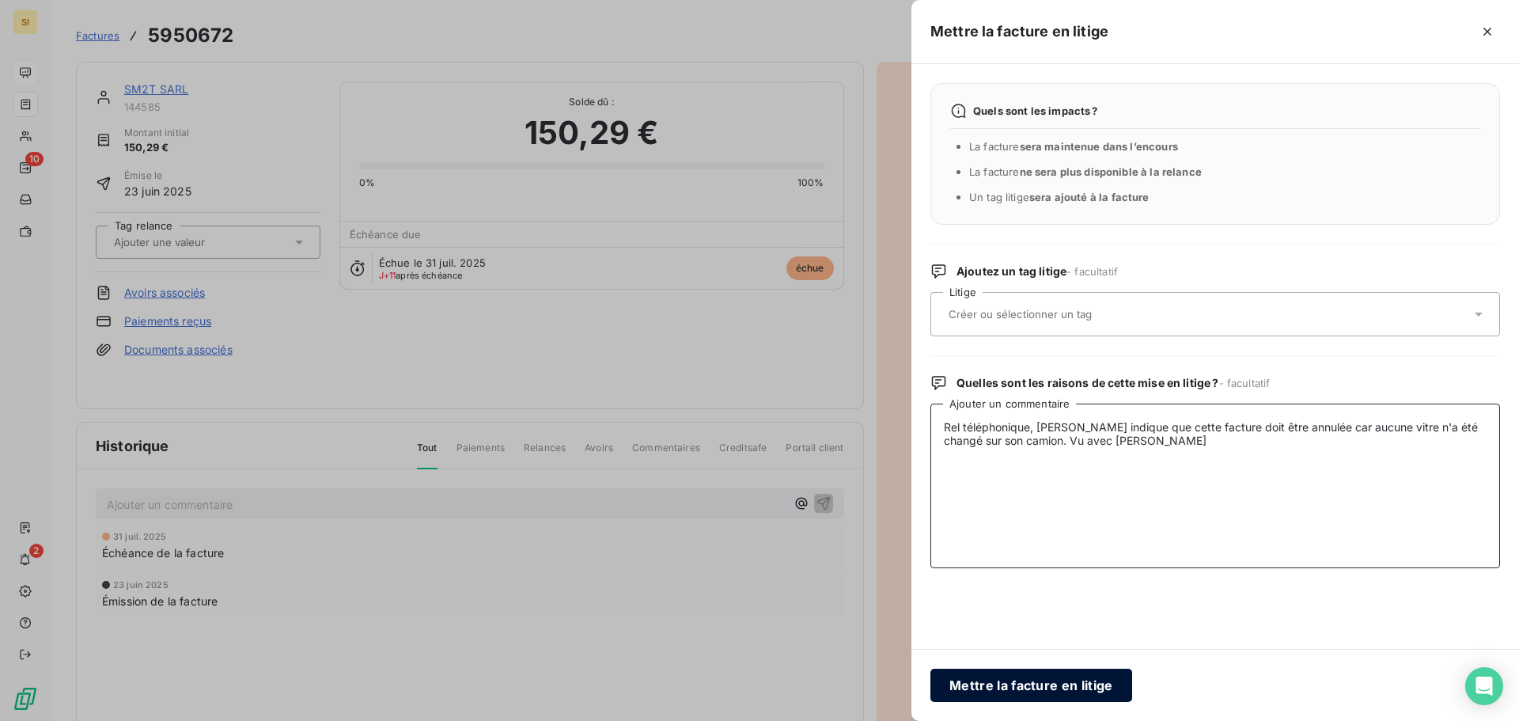
type textarea "Rel téléphonique, [PERSON_NAME] indique que cette facture doit être annulée car…"
click at [971, 678] on button "Mettre la facture en litige" at bounding box center [1032, 685] width 202 height 33
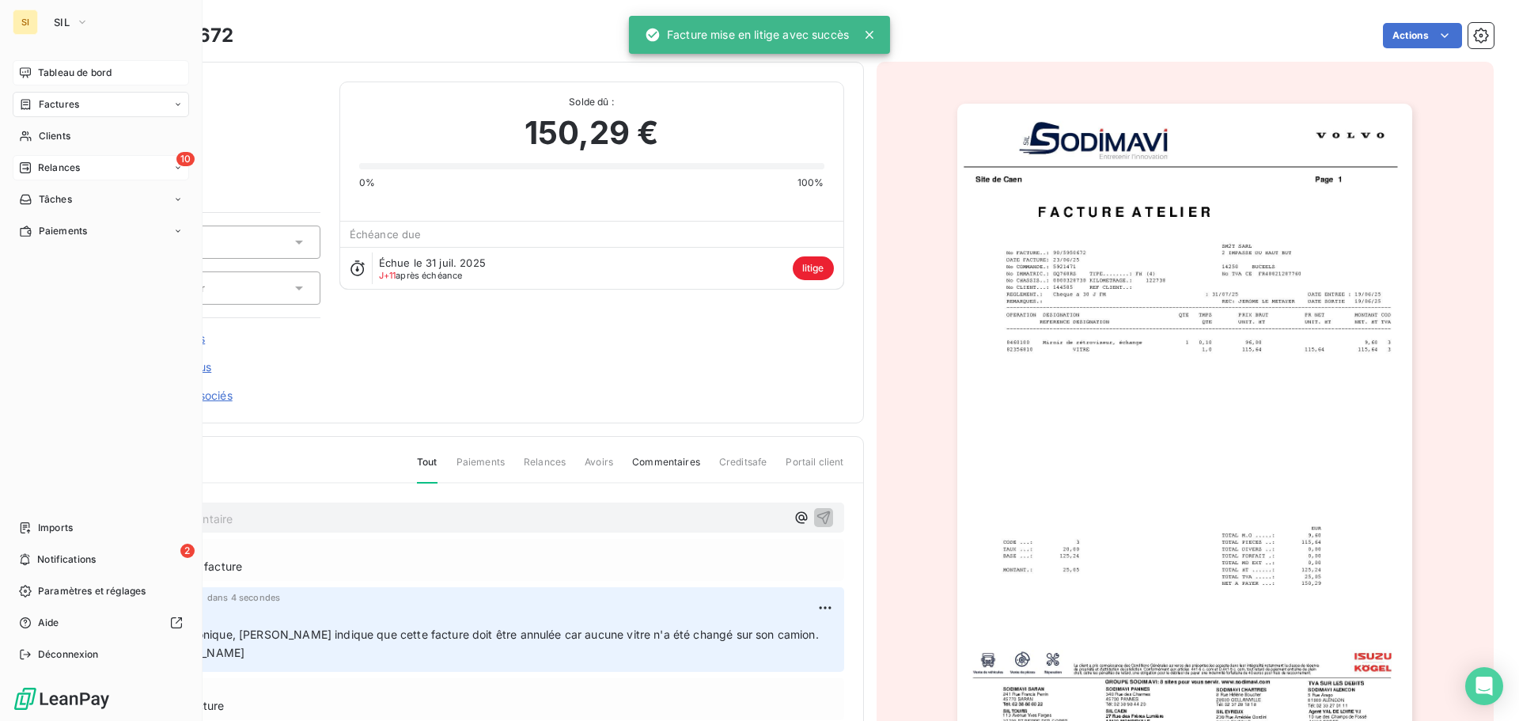
drag, startPoint x: 52, startPoint y: 169, endPoint x: 142, endPoint y: 167, distance: 89.4
click at [52, 169] on span "Relances" at bounding box center [59, 168] width 42 height 14
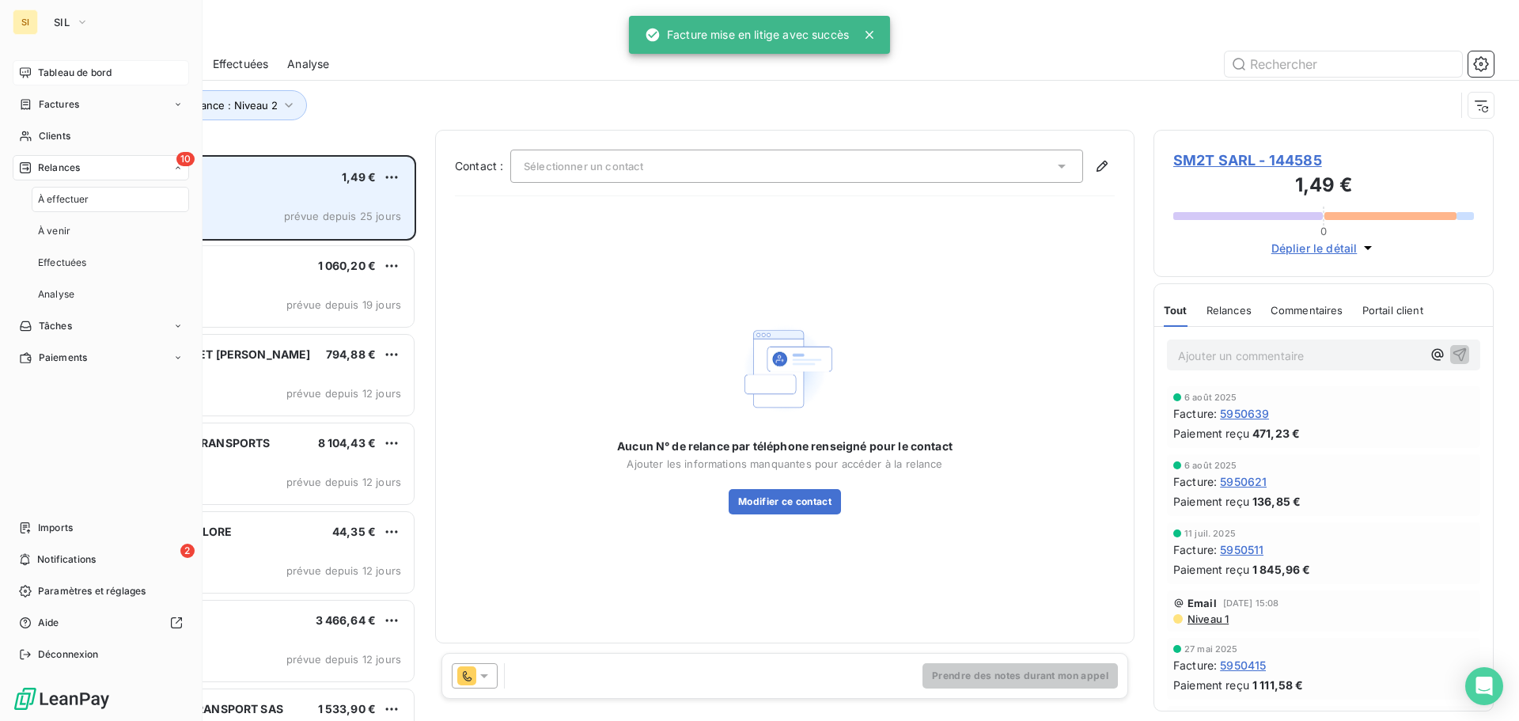
scroll to position [554, 328]
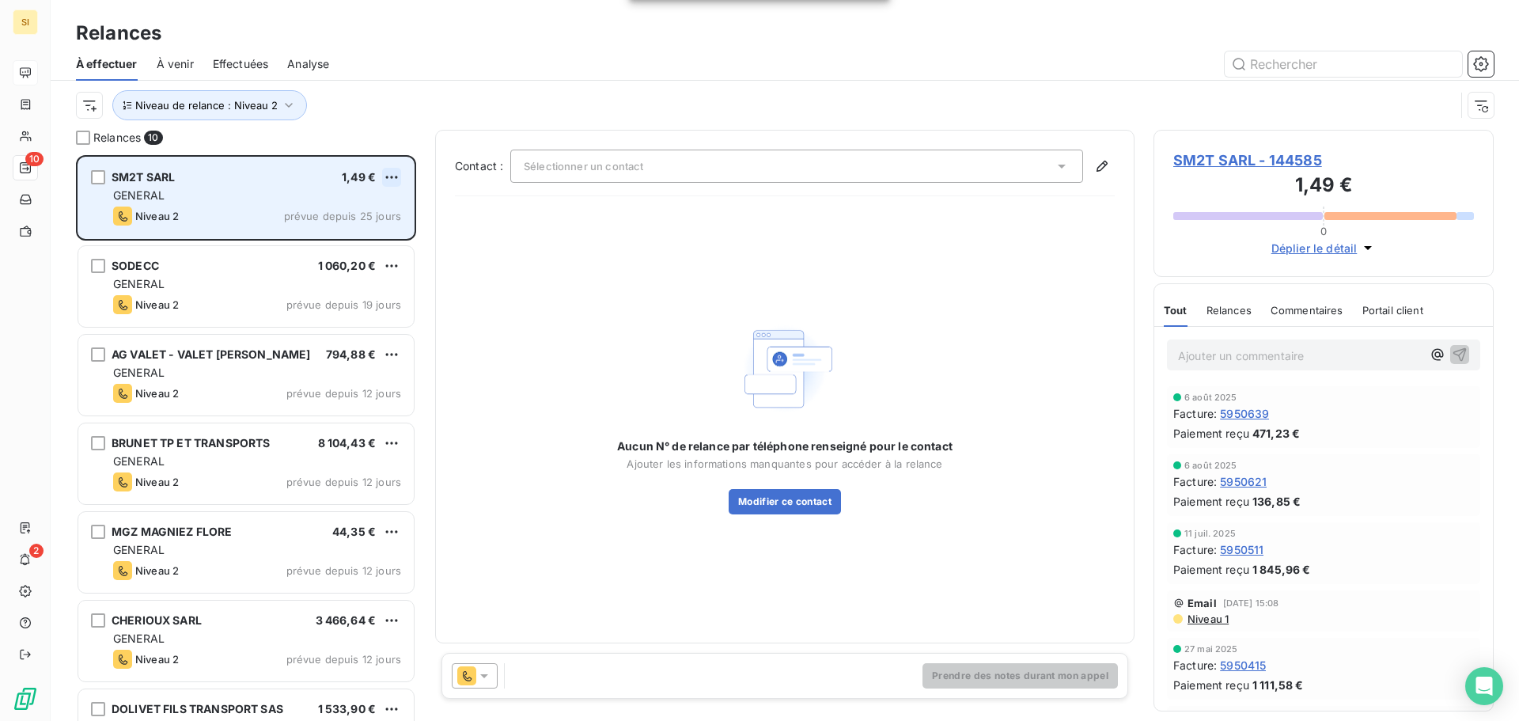
click at [392, 176] on html "SI 10 2 Relances À effectuer À venir Effectuées Analyse Niveau de relance : Niv…" at bounding box center [759, 360] width 1519 height 721
click at [332, 234] on div "Passer cette action" at bounding box center [323, 237] width 142 height 25
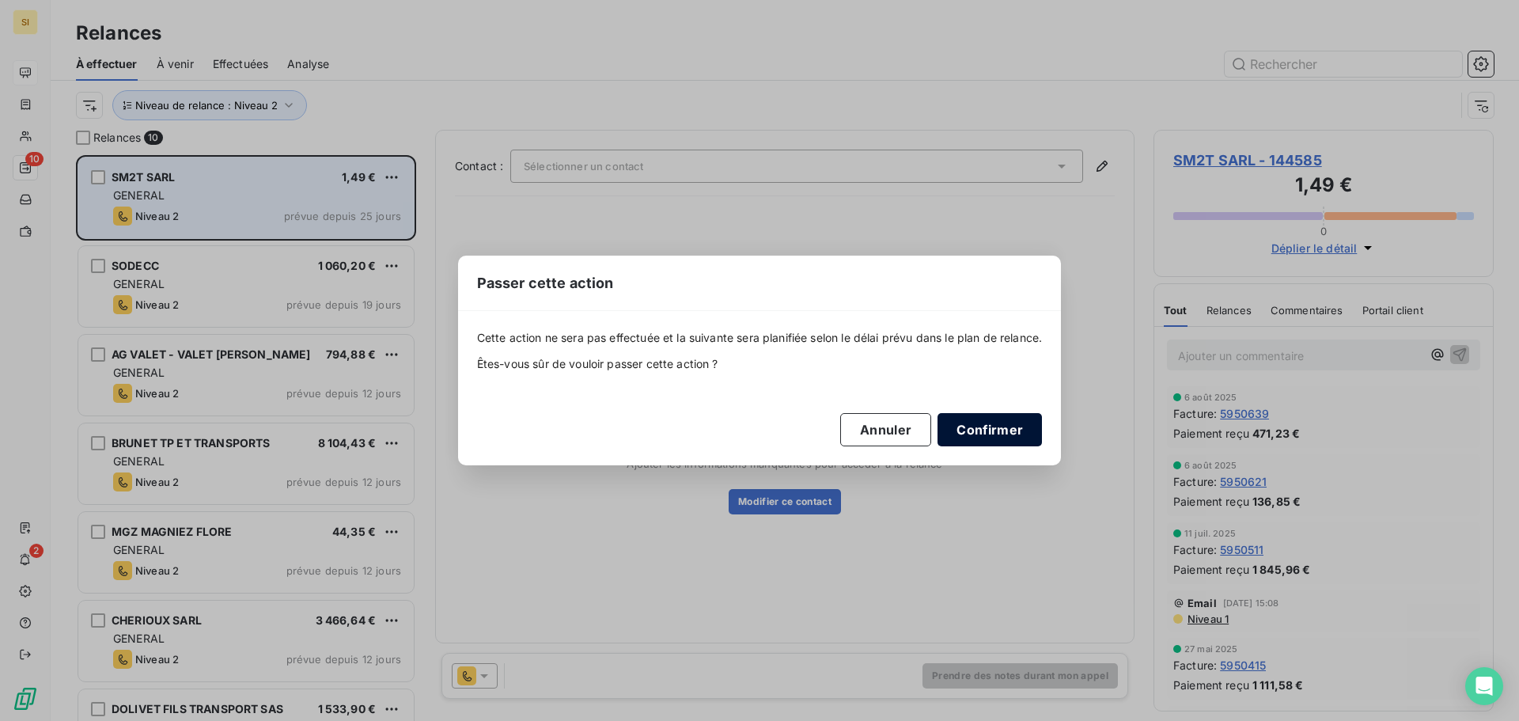
click at [1000, 426] on button "Confirmer" at bounding box center [990, 429] width 104 height 33
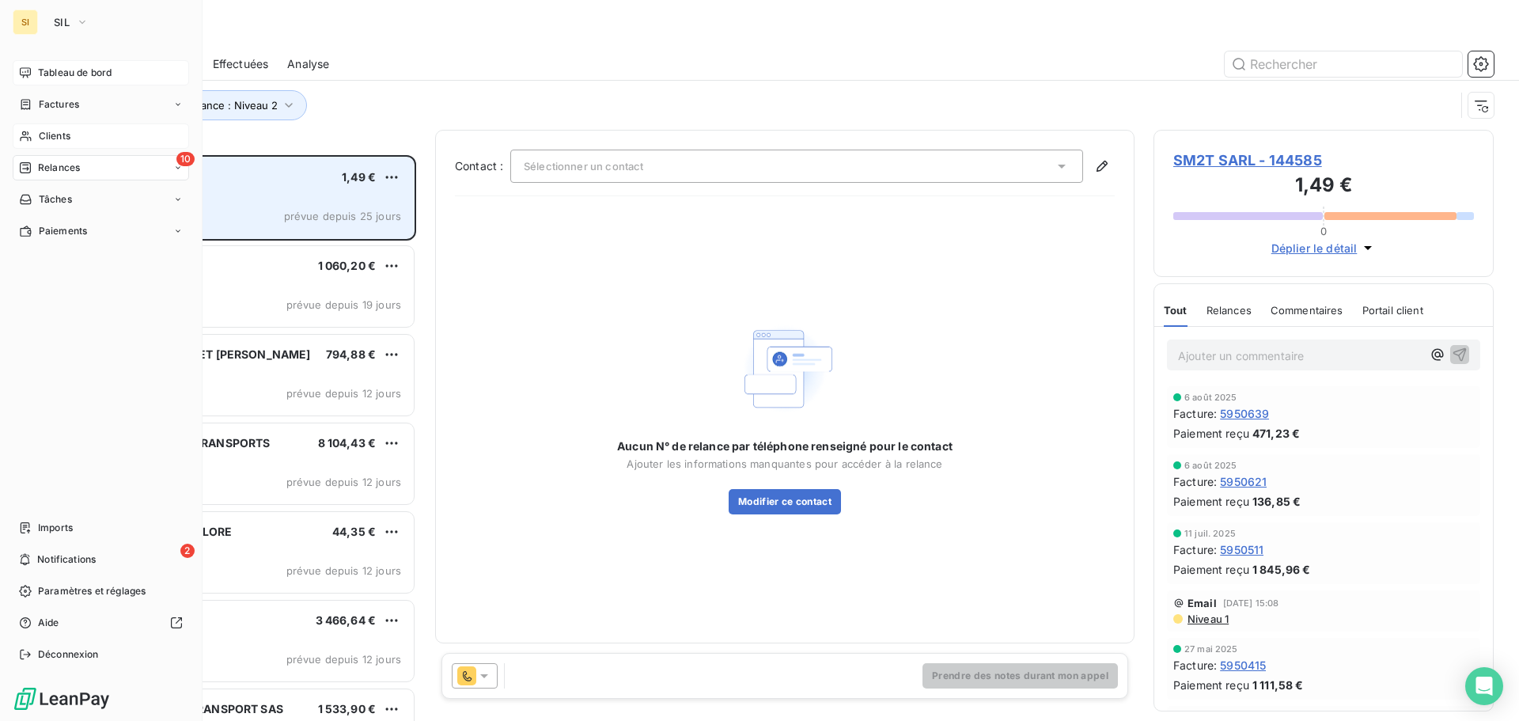
click at [50, 134] on span "Clients" at bounding box center [55, 136] width 32 height 14
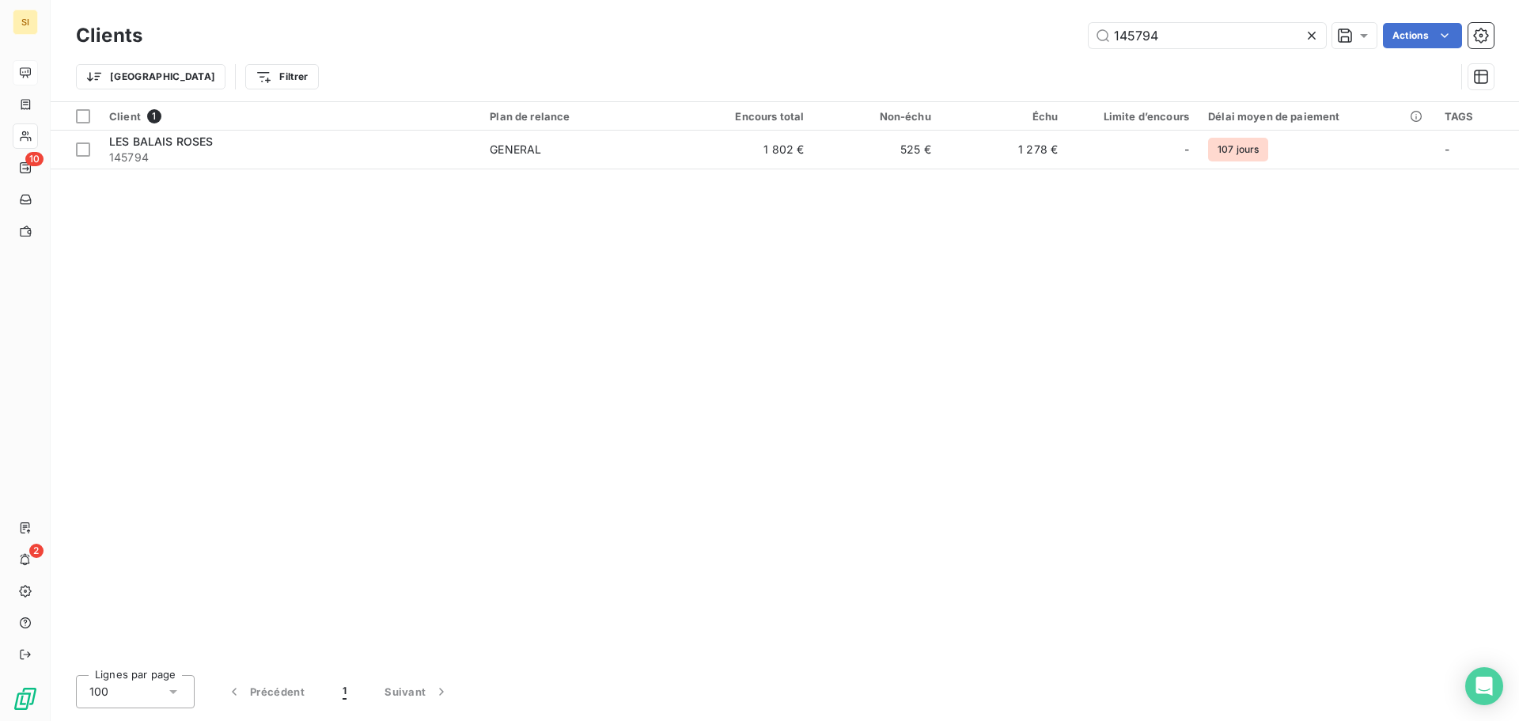
drag, startPoint x: 1209, startPoint y: 43, endPoint x: 1049, endPoint y: 32, distance: 160.2
click at [1049, 32] on div "145794 Actions" at bounding box center [827, 35] width 1332 height 25
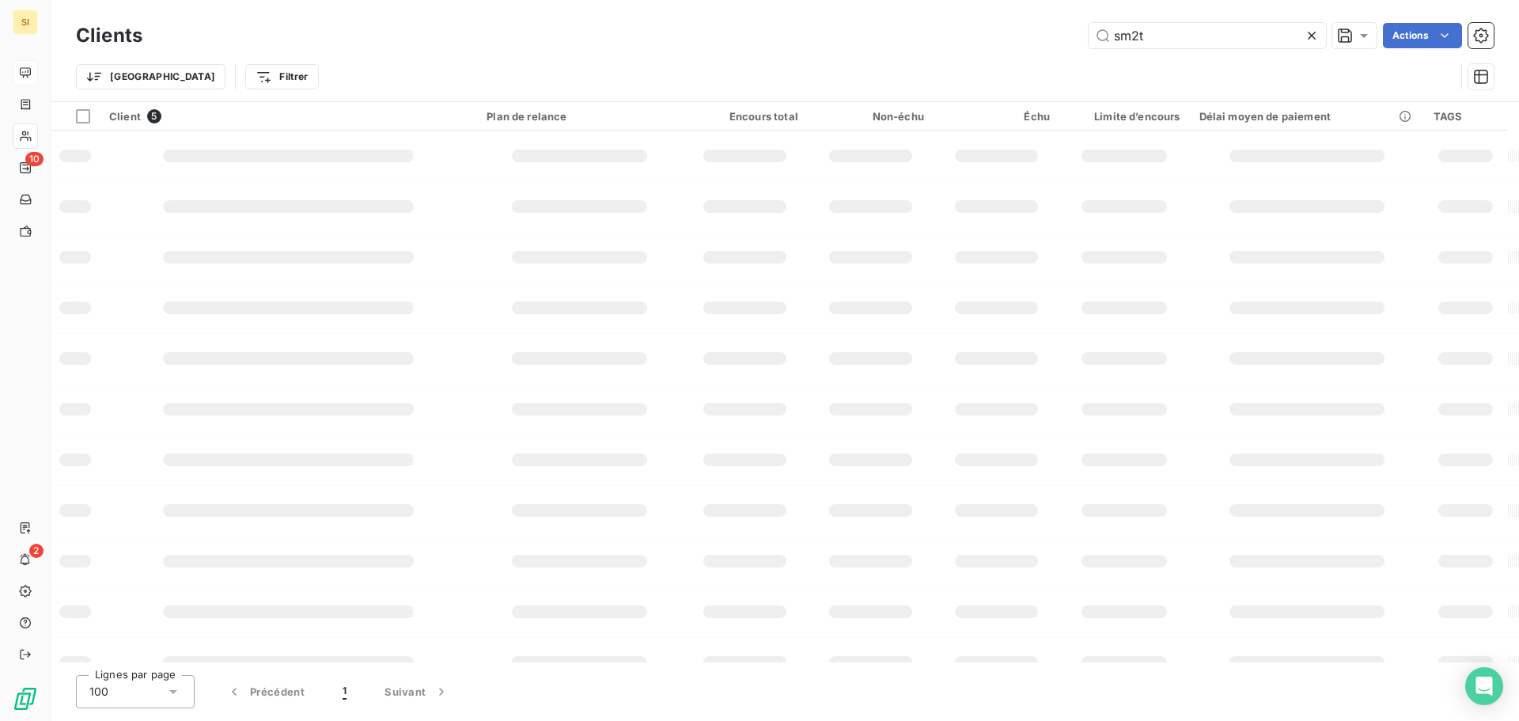
type input "sm2t"
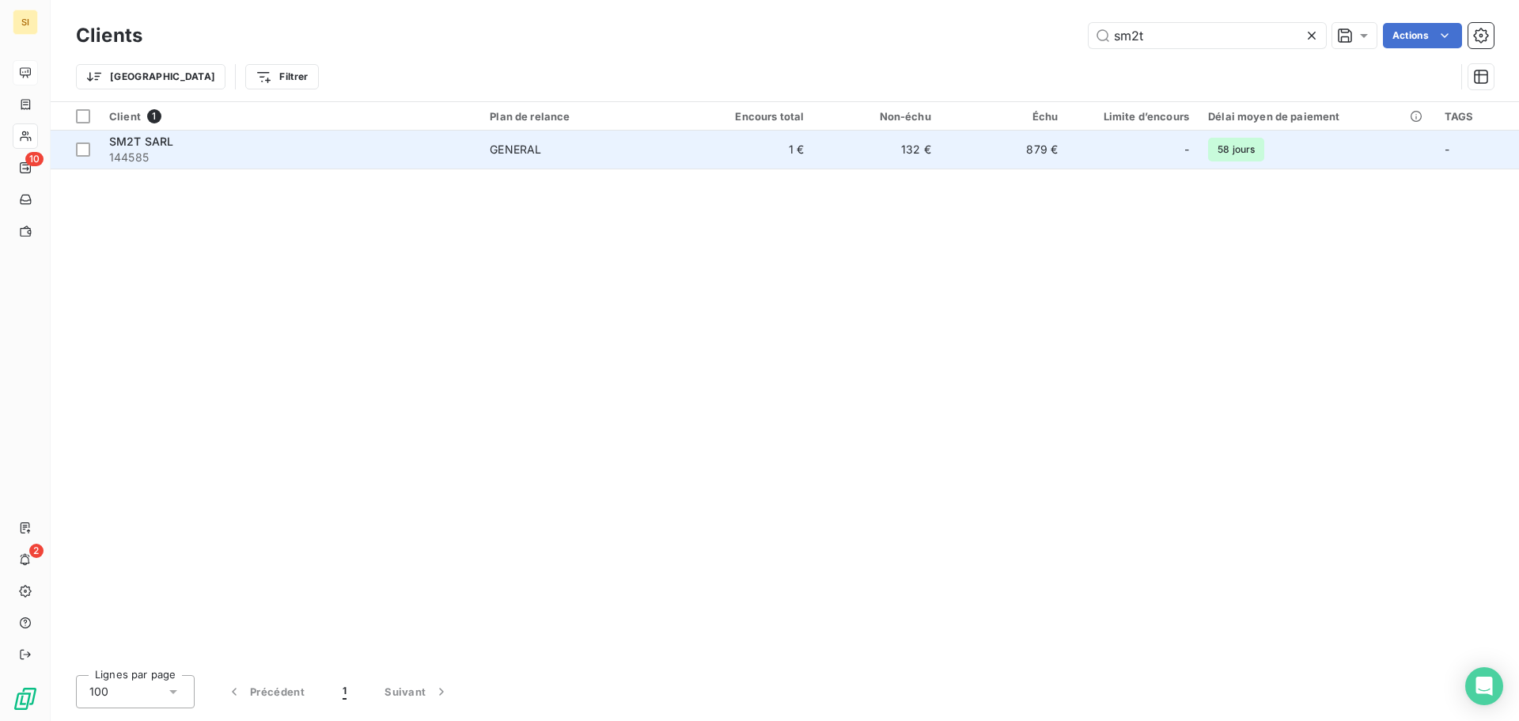
click at [161, 145] on span "SM2T SARL" at bounding box center [141, 141] width 64 height 13
